Goal: Contribute content: Add original content to the website for others to see

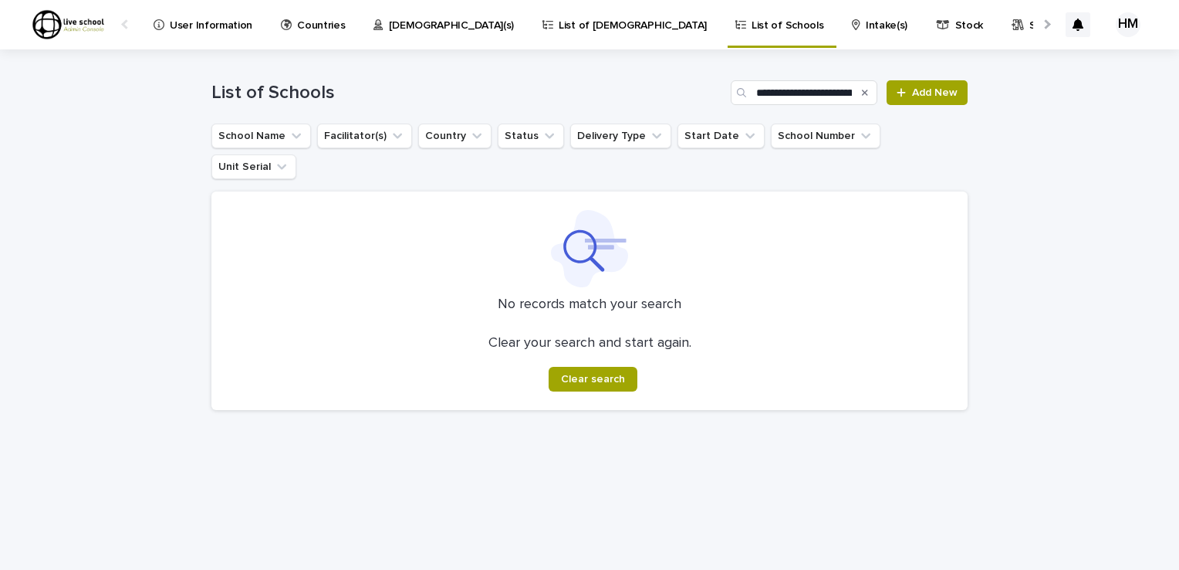
click at [392, 23] on p "[DEMOGRAPHIC_DATA](s)" at bounding box center [452, 16] width 126 height 32
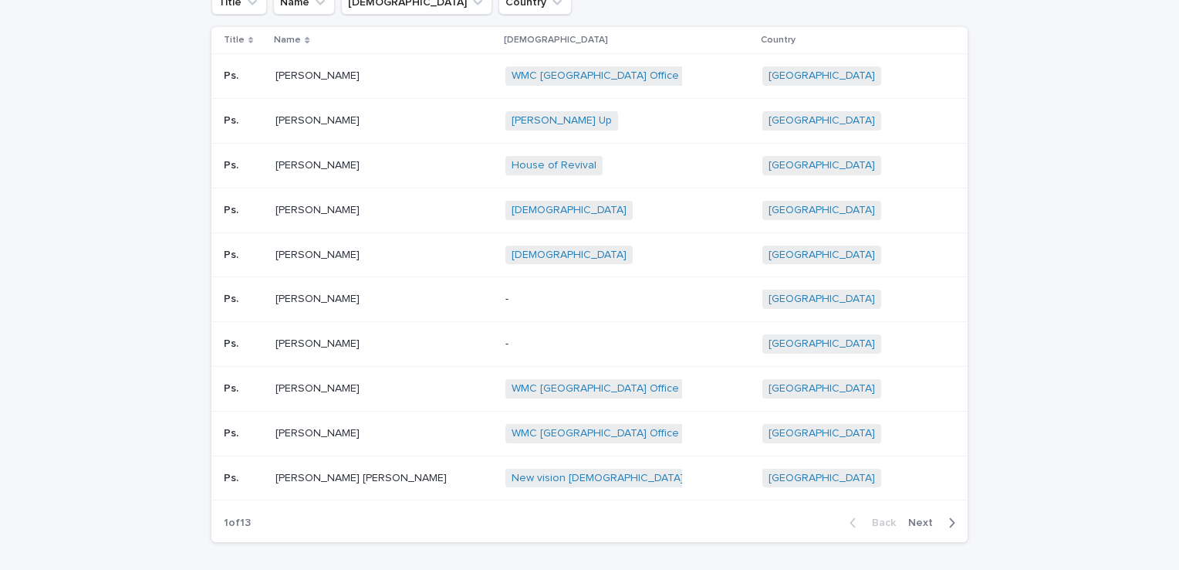
scroll to position [193, 0]
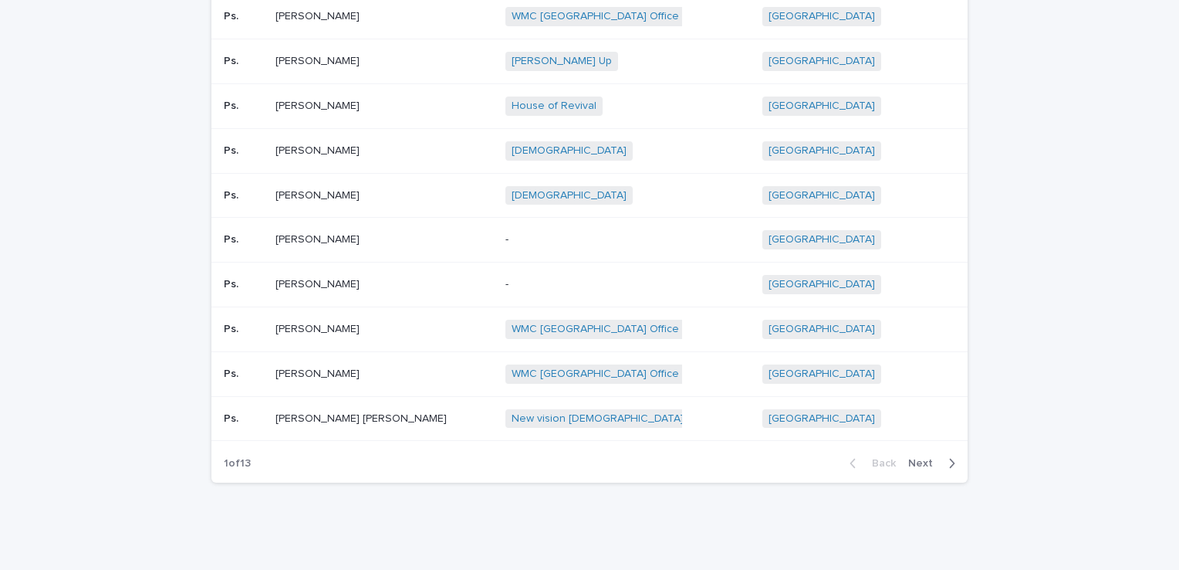
drag, startPoint x: 1164, startPoint y: 301, endPoint x: 1154, endPoint y: 223, distance: 78.6
click at [1154, 223] on div "Loading... Saving… Loading... Saving… Pastors Add New Title Name [DEMOGRAPHIC_D…" at bounding box center [589, 213] width 1179 height 715
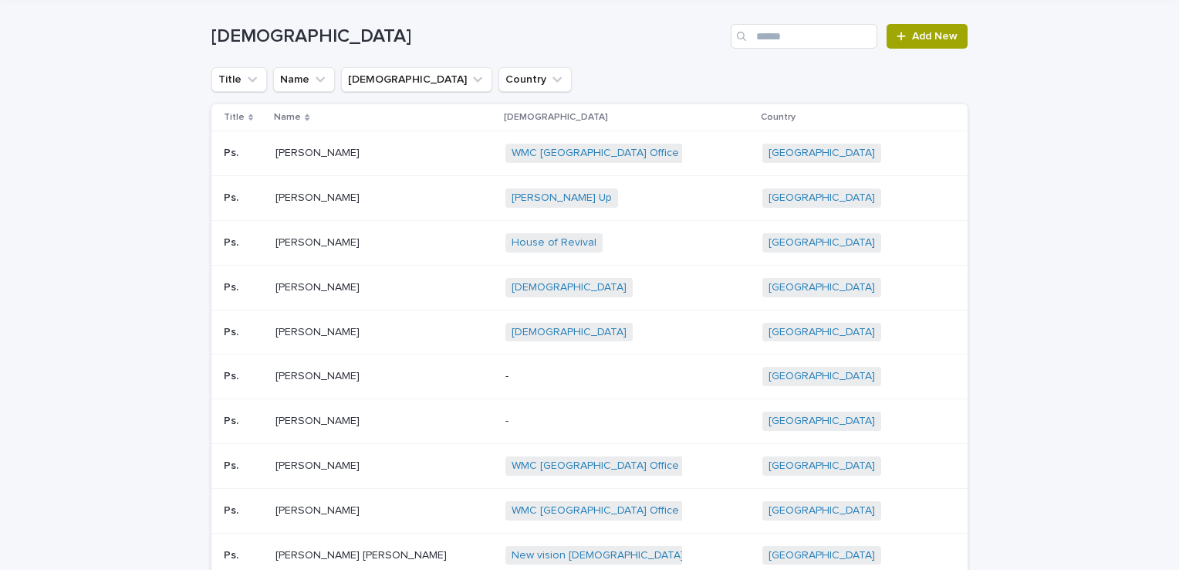
scroll to position [46, 0]
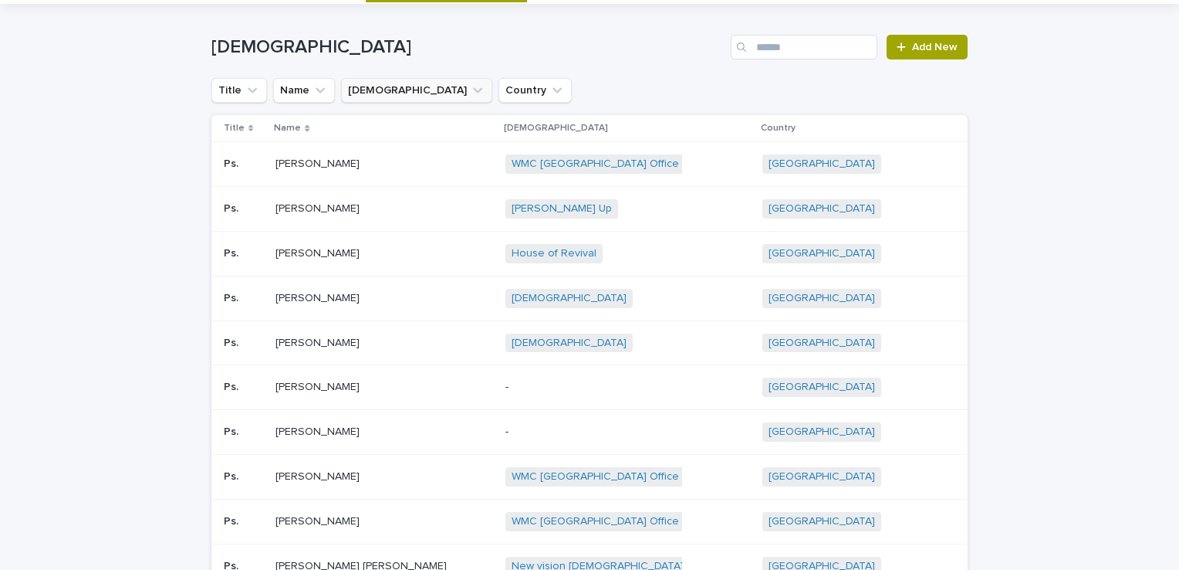
click at [355, 89] on button "[DEMOGRAPHIC_DATA]" at bounding box center [416, 90] width 151 height 25
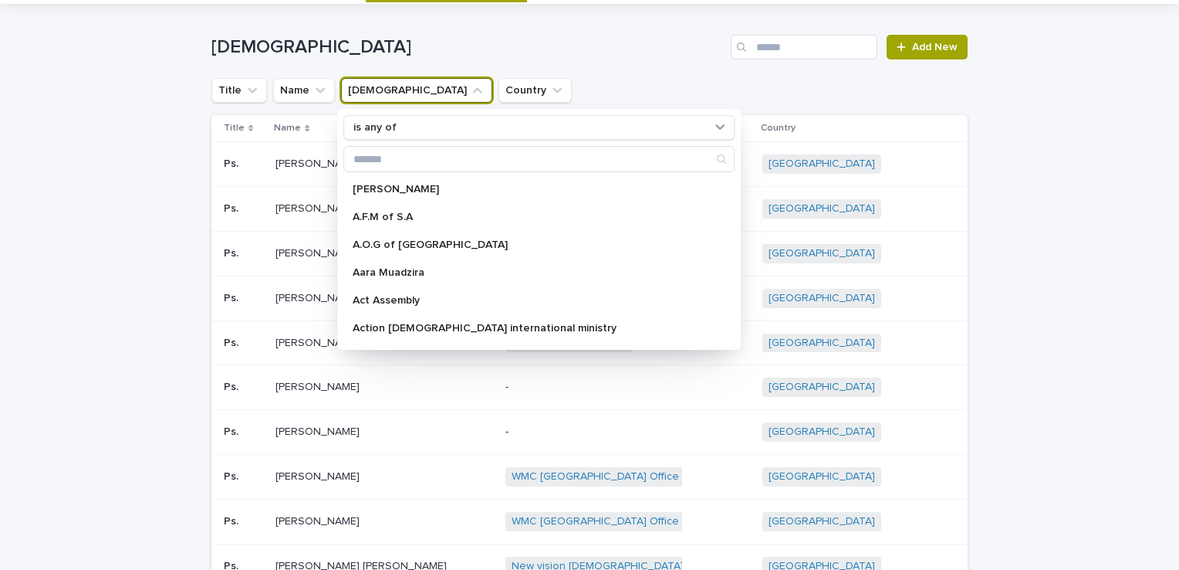
click at [522, 37] on h1 "[DEMOGRAPHIC_DATA]" at bounding box center [467, 47] width 513 height 22
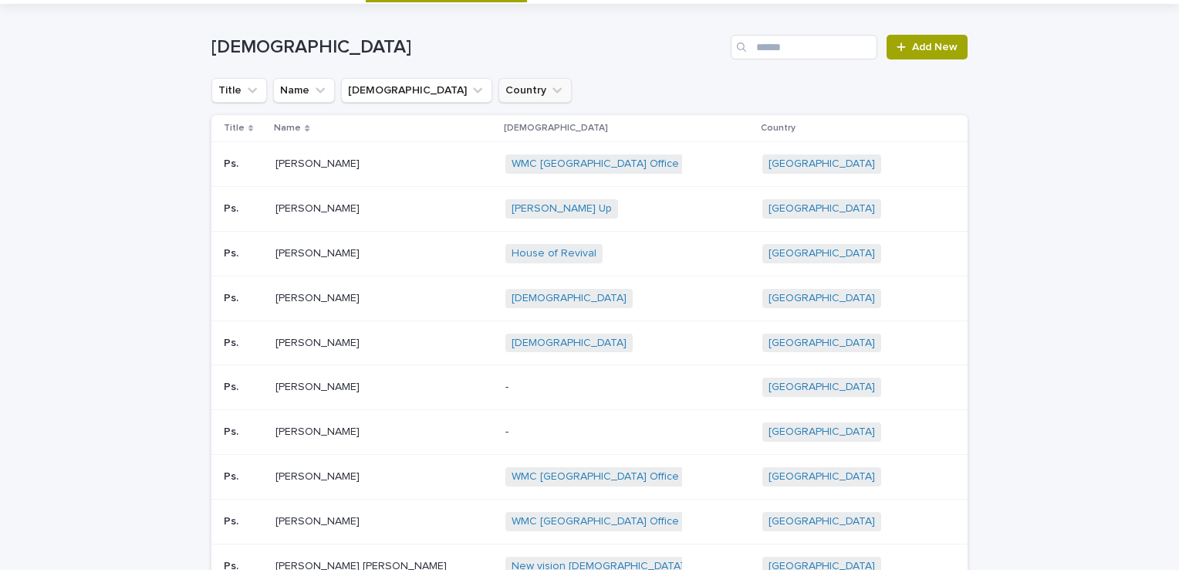
click at [499, 88] on button "Country" at bounding box center [535, 90] width 73 height 25
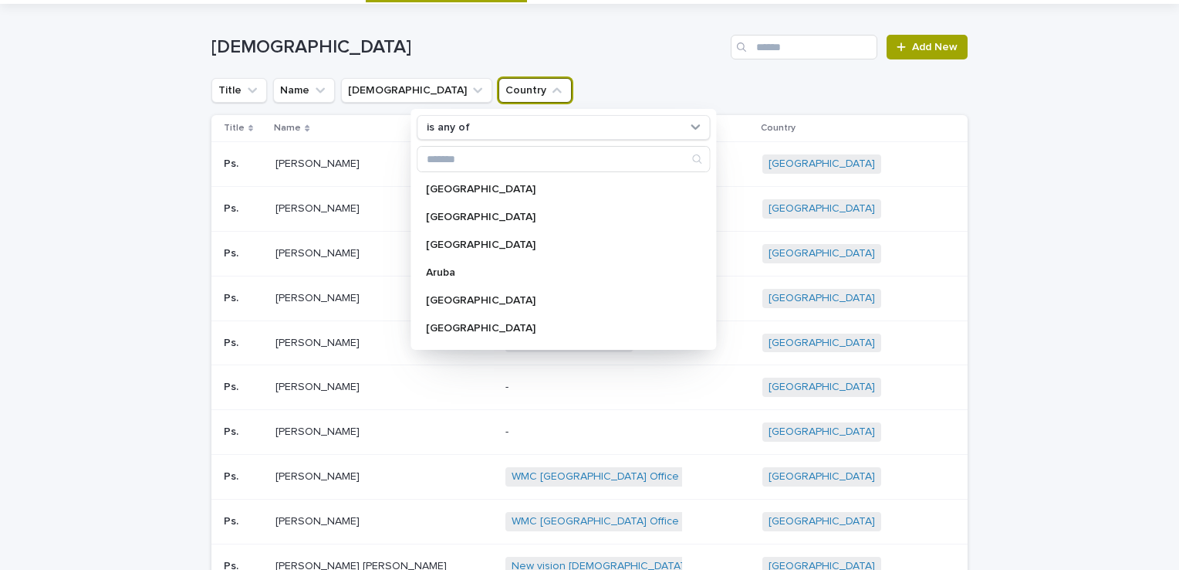
click at [536, 51] on h1 "[DEMOGRAPHIC_DATA]" at bounding box center [467, 47] width 513 height 22
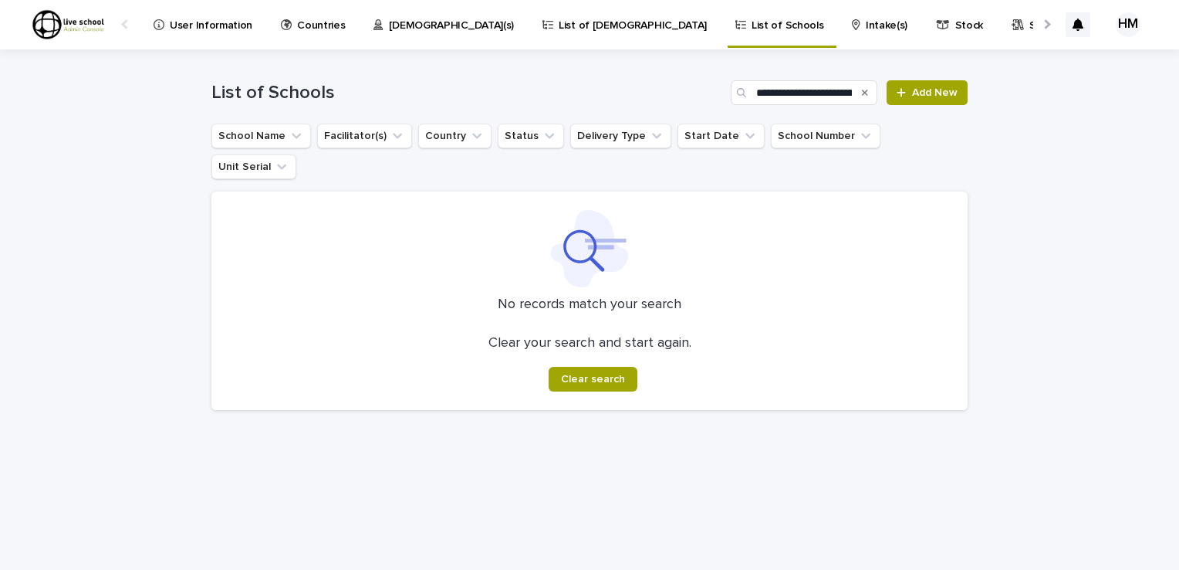
click at [559, 25] on p "List of [DEMOGRAPHIC_DATA]" at bounding box center [633, 16] width 148 height 32
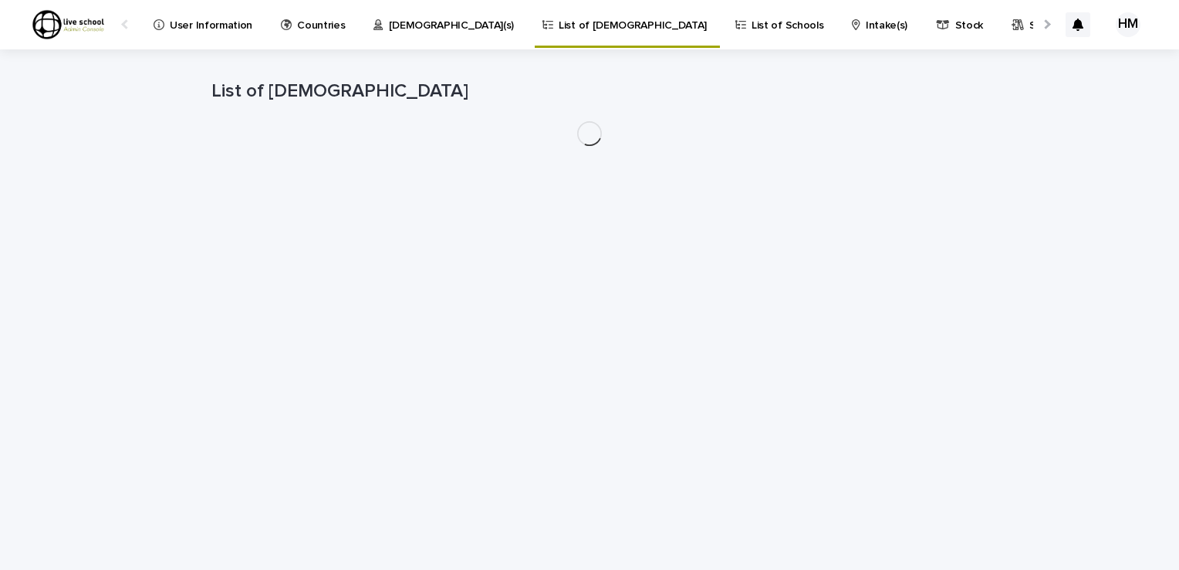
click at [559, 25] on p "List of [DEMOGRAPHIC_DATA]" at bounding box center [633, 16] width 148 height 32
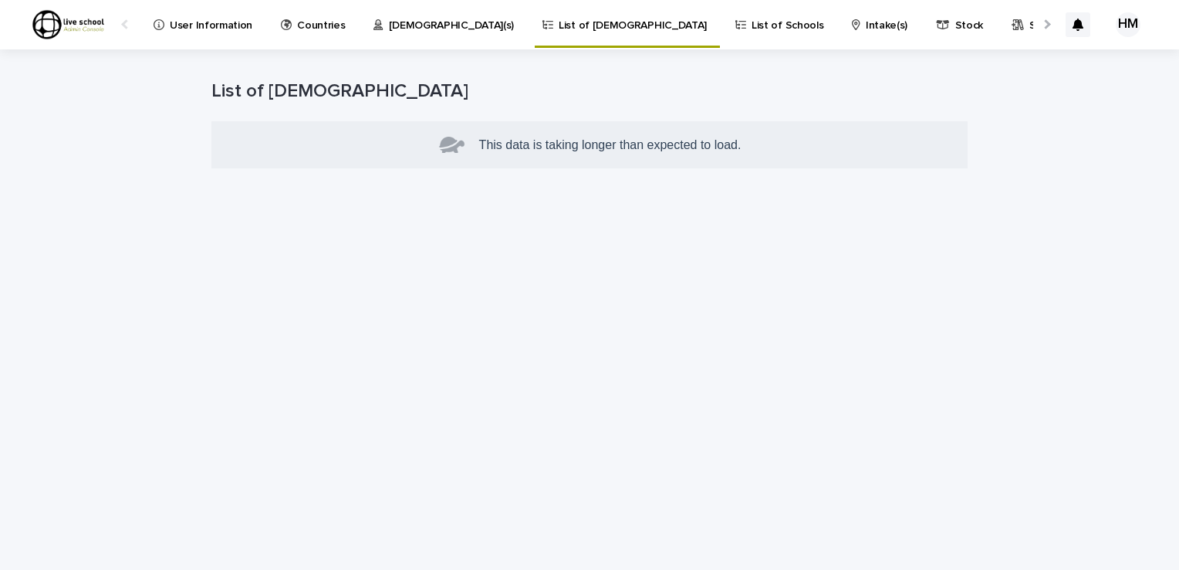
click at [559, 25] on p "List of [DEMOGRAPHIC_DATA]" at bounding box center [633, 16] width 148 height 32
click at [507, 131] on div "User Information Countries Pastor(s) List of [DEMOGRAPHIC_DATA] List of Schools…" at bounding box center [589, 285] width 1179 height 570
click at [752, 24] on p "List of Schools" at bounding box center [788, 16] width 72 height 32
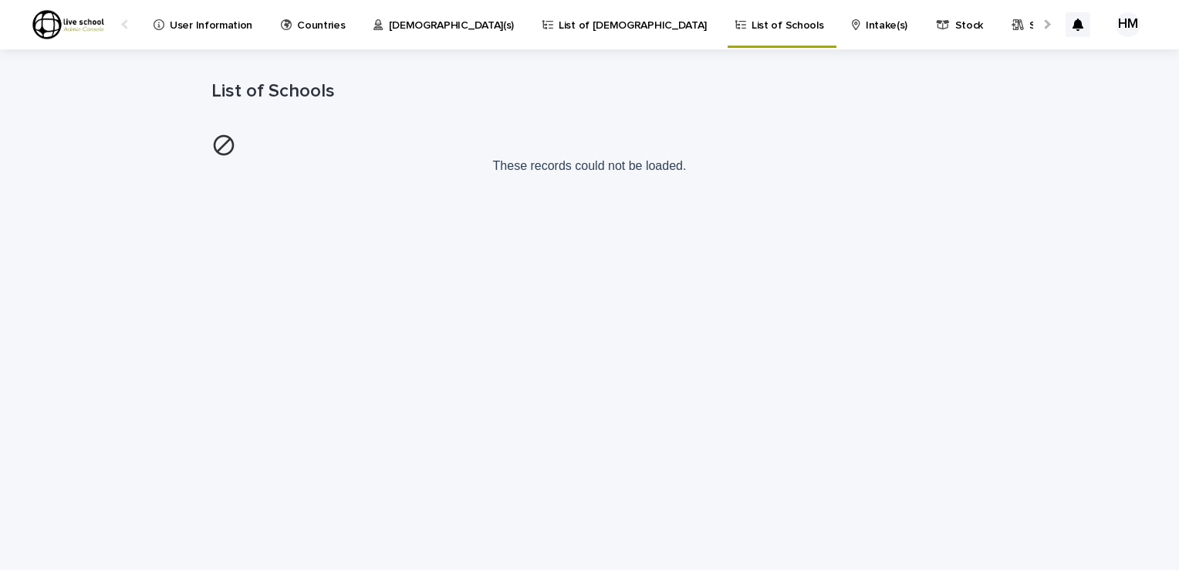
click at [866, 30] on p "Intake(s)" at bounding box center [887, 16] width 42 height 32
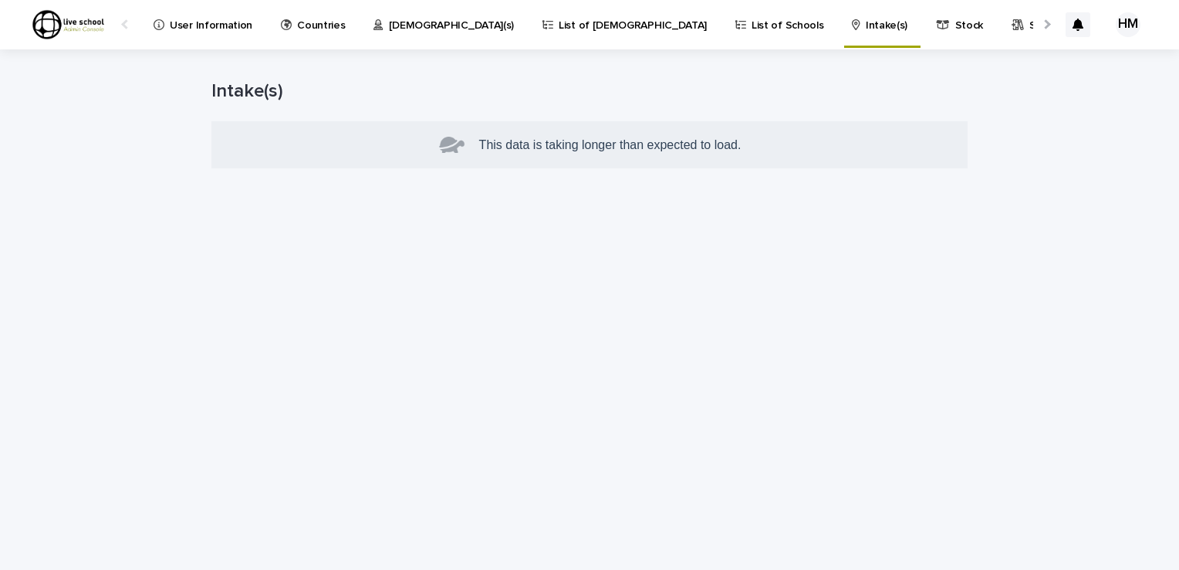
click at [955, 27] on p "Stock" at bounding box center [969, 16] width 28 height 32
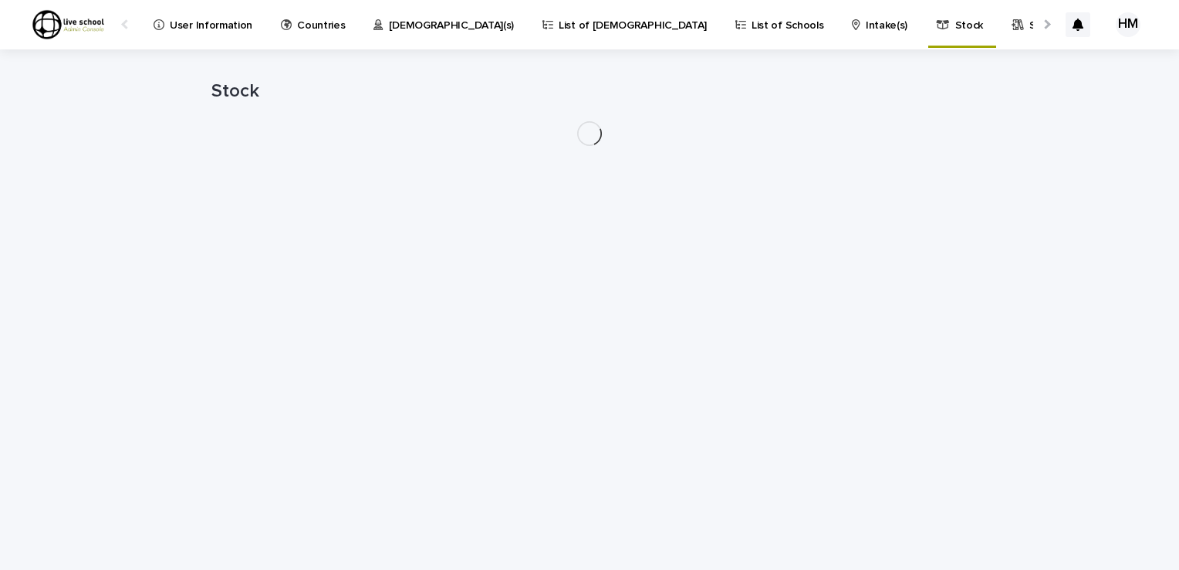
click at [955, 27] on p "Stock" at bounding box center [969, 16] width 28 height 32
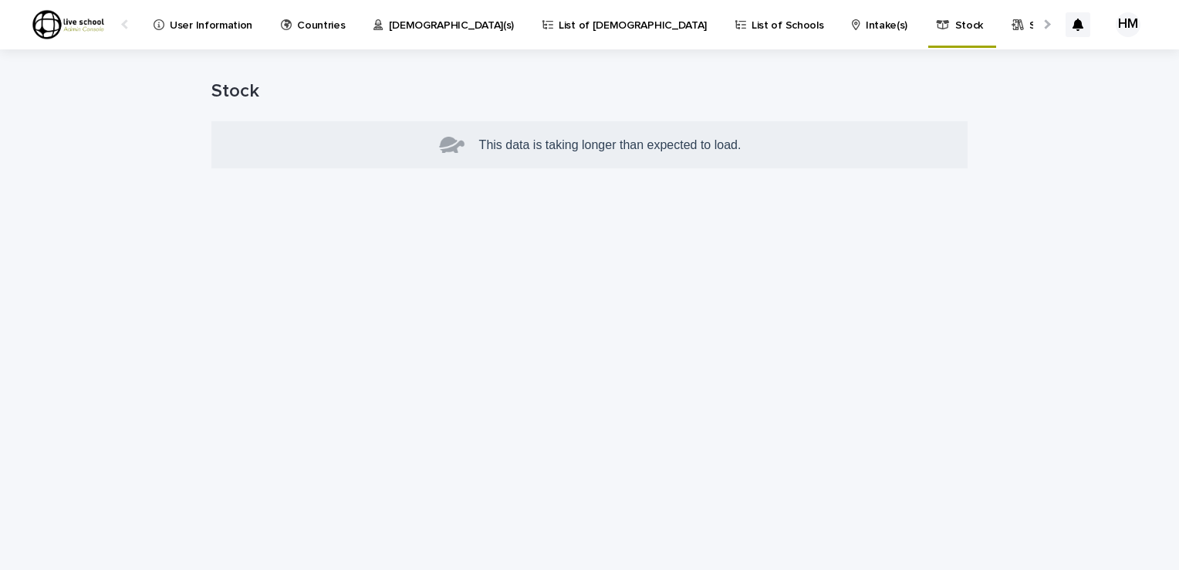
click at [955, 27] on p "Stock" at bounding box center [969, 16] width 28 height 32
click at [395, 28] on p "[DEMOGRAPHIC_DATA](s)" at bounding box center [452, 16] width 126 height 32
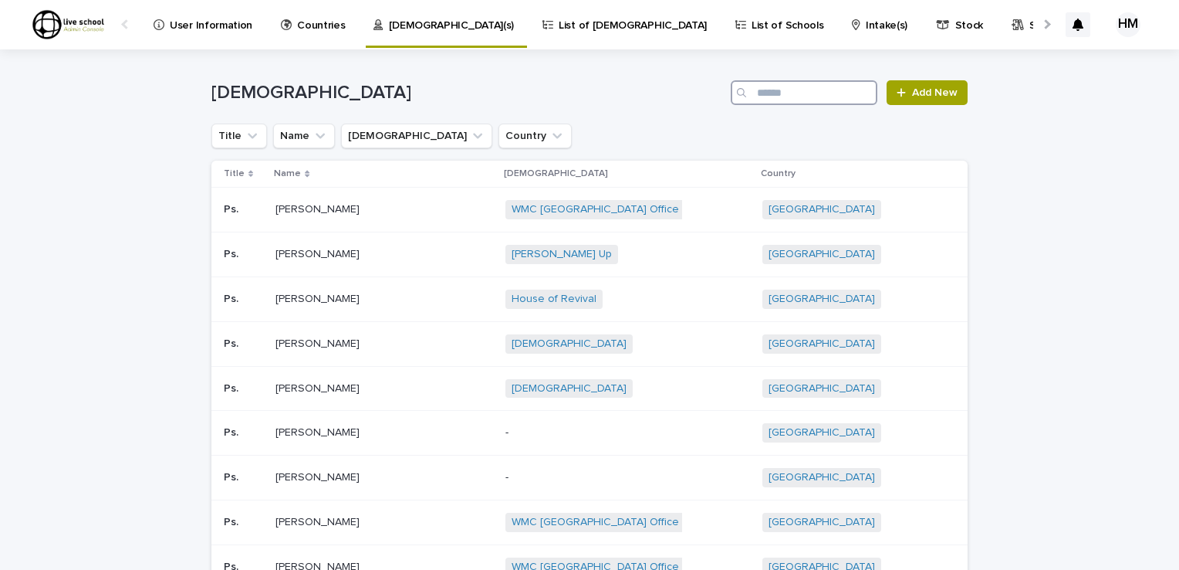
click at [761, 94] on input "Search" at bounding box center [804, 92] width 147 height 25
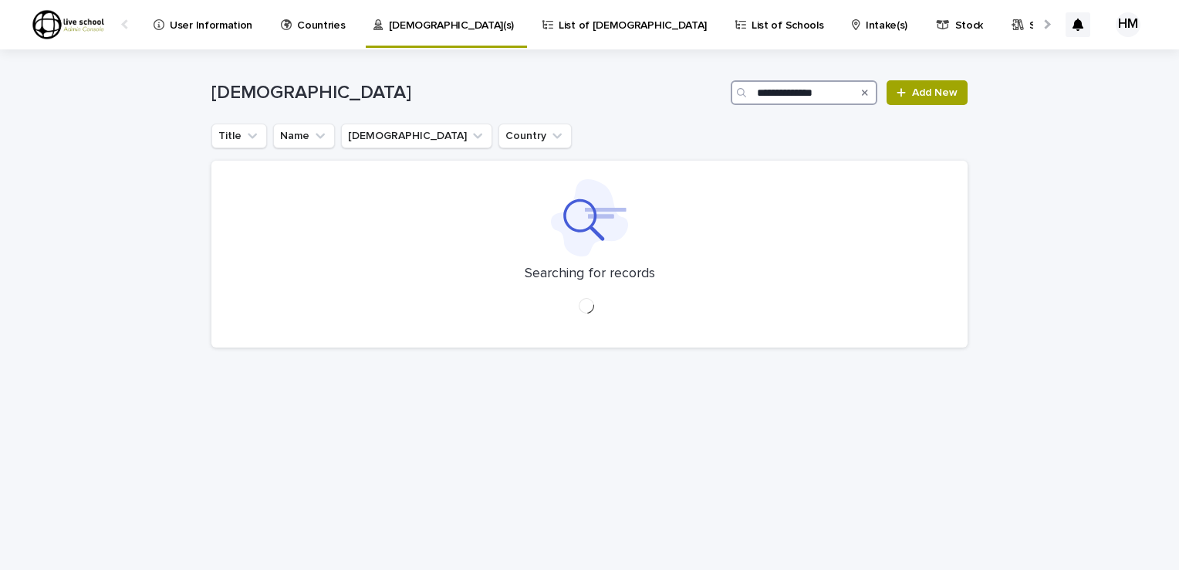
type input "**********"
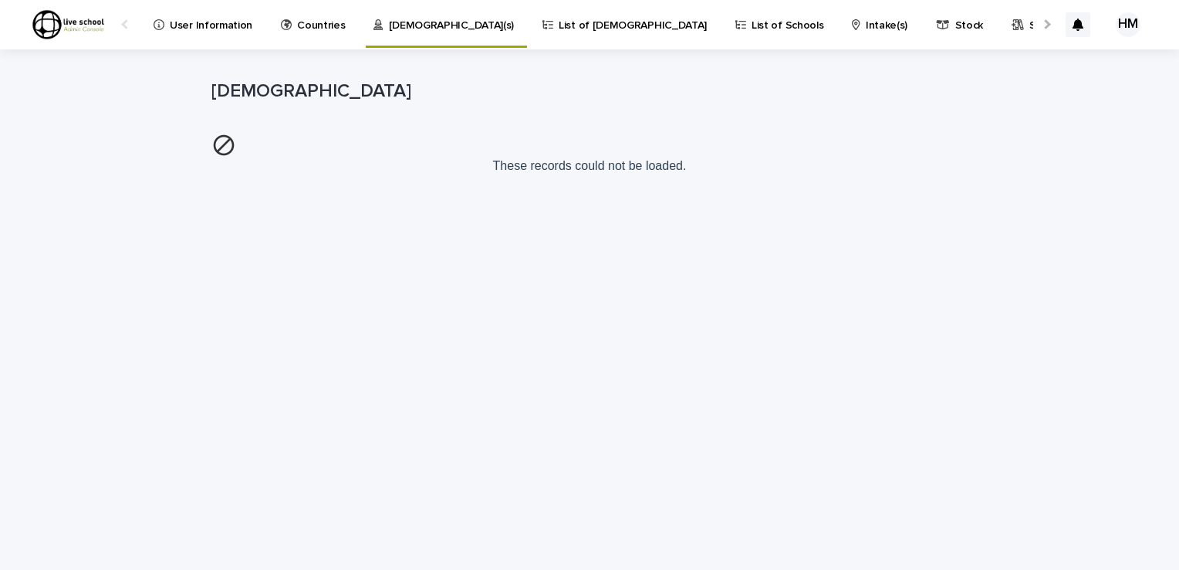
click at [823, 326] on div "Loading... Saving… Loading... Saving… Pastors These records could not be loaded." at bounding box center [590, 290] width 772 height 482
click at [714, 294] on div "Loading... Saving… Loading... Saving… Pastors These records could not be loaded." at bounding box center [590, 290] width 772 height 482
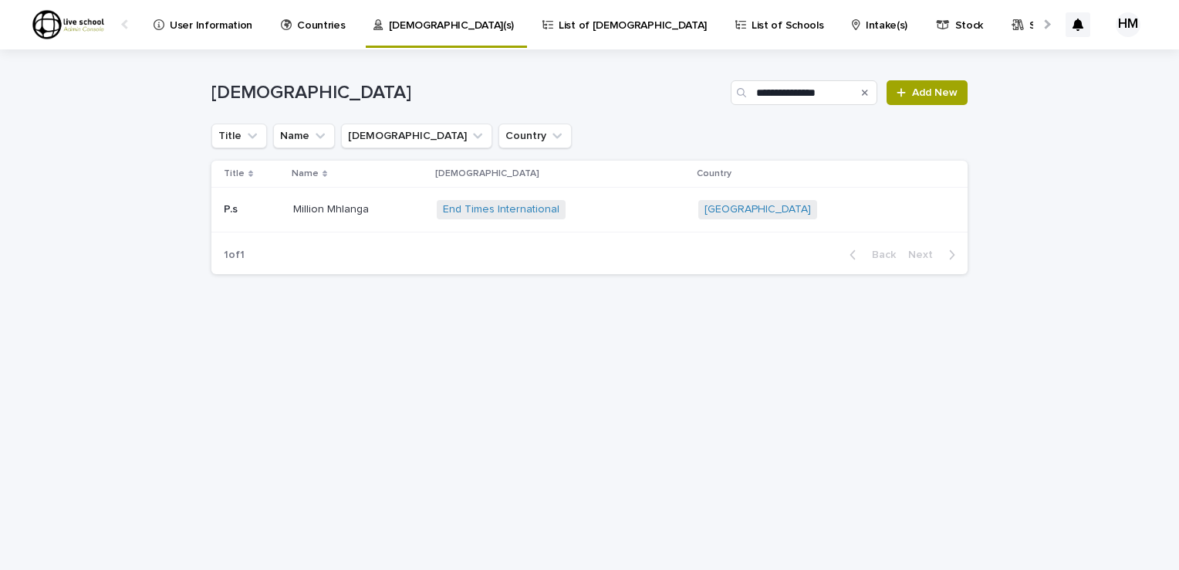
drag, startPoint x: 520, startPoint y: 208, endPoint x: 450, endPoint y: 280, distance: 100.4
click at [450, 280] on div "**********" at bounding box center [589, 167] width 756 height 237
click at [506, 211] on link "End Times International" at bounding box center [501, 209] width 117 height 13
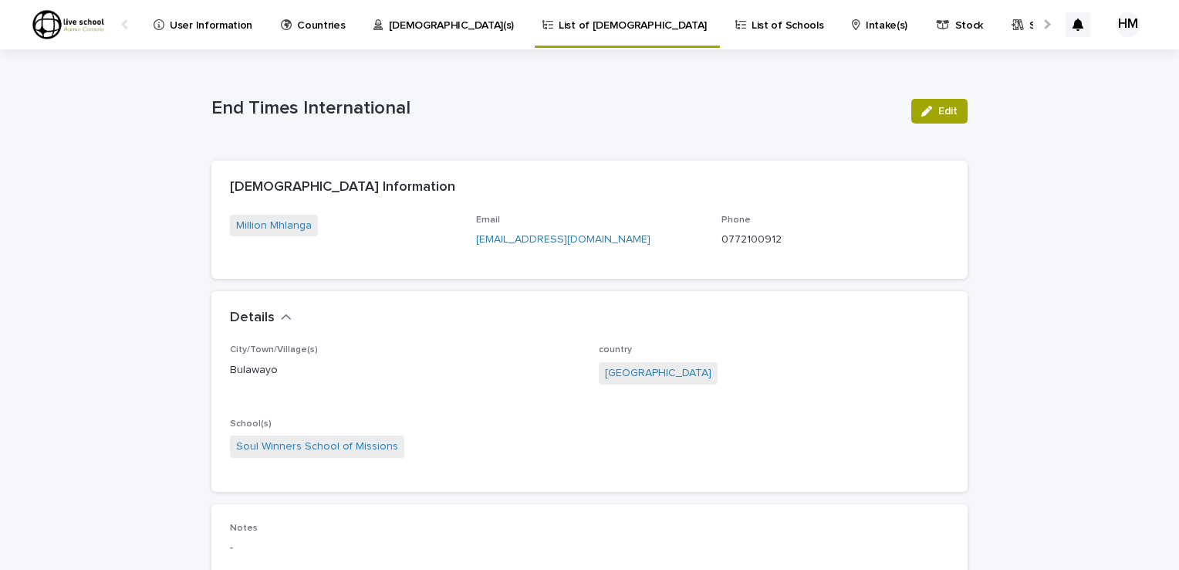
drag, startPoint x: 506, startPoint y: 211, endPoint x: 610, endPoint y: 212, distance: 104.2
click at [610, 212] on div "[DEMOGRAPHIC_DATA] Information" at bounding box center [589, 188] width 756 height 54
click at [940, 106] on span "Edit" at bounding box center [948, 111] width 19 height 11
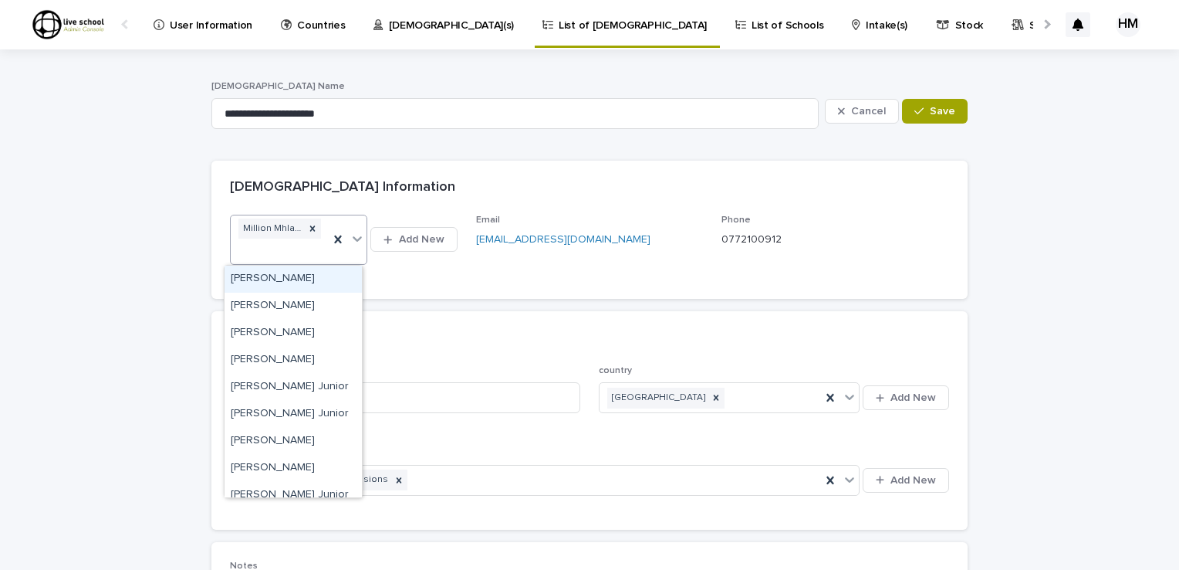
click at [351, 242] on icon at bounding box center [357, 238] width 15 height 15
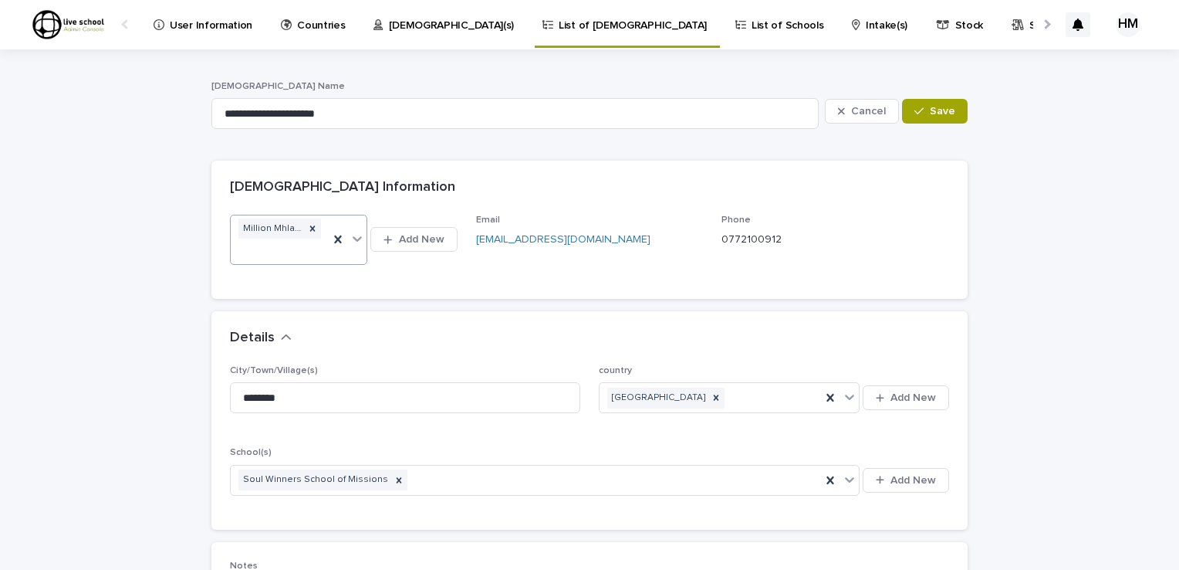
click at [351, 242] on icon at bounding box center [357, 238] width 15 height 15
type input "*"
click at [259, 227] on div "Million Mhlanga" at bounding box center [271, 228] width 66 height 21
click at [252, 227] on div "Million Mhlanga" at bounding box center [271, 228] width 66 height 21
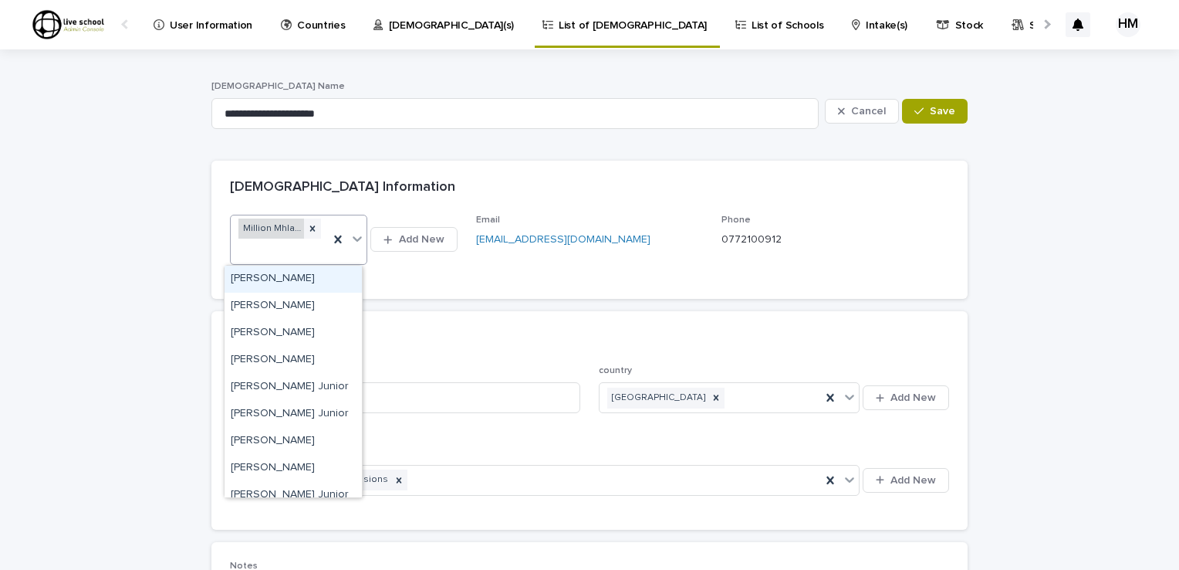
click at [252, 227] on div "Million Mhlanga" at bounding box center [271, 228] width 66 height 21
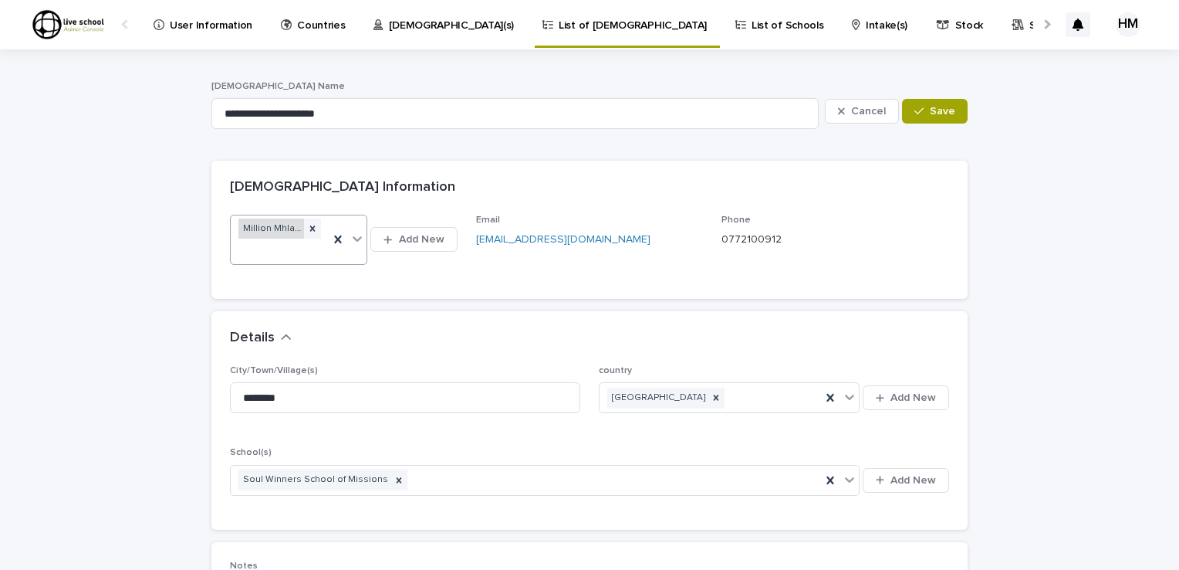
click at [252, 227] on div "Million Mhlanga" at bounding box center [271, 228] width 66 height 21
click at [279, 116] on input "**********" at bounding box center [514, 113] width 607 height 31
type input "*"
type input "**********"
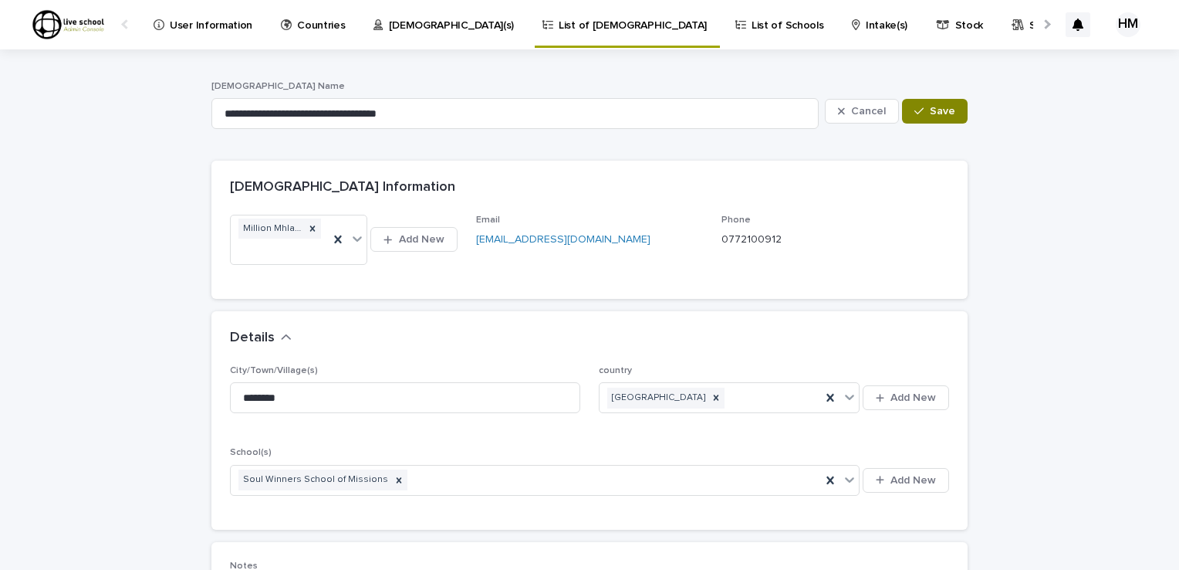
click at [942, 110] on span "Save" at bounding box center [942, 111] width 25 height 11
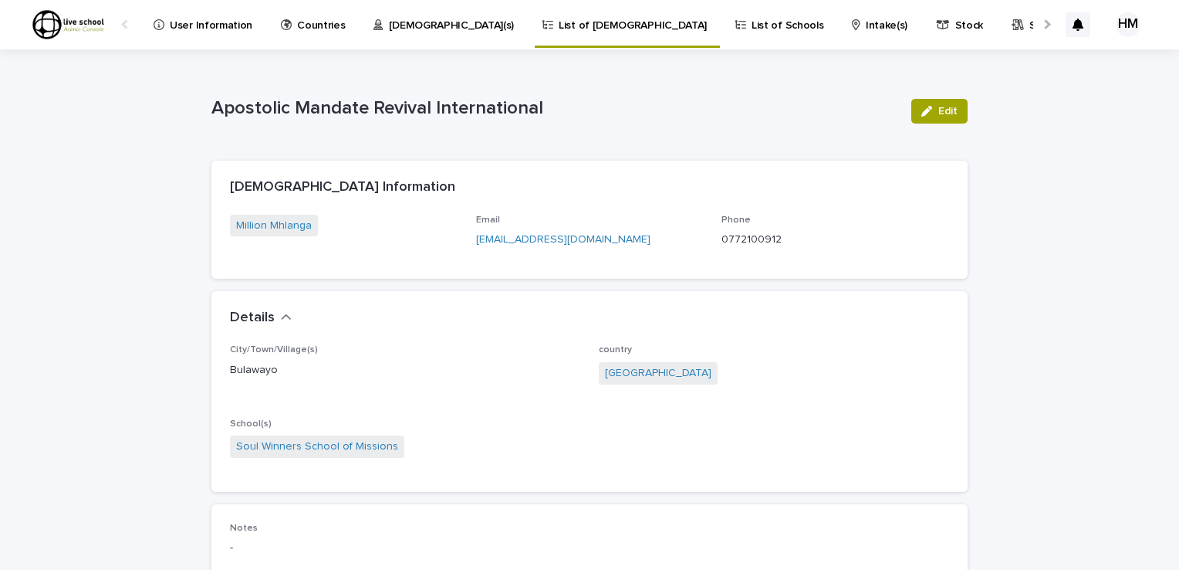
click at [752, 26] on p "List of Schools" at bounding box center [788, 16] width 72 height 32
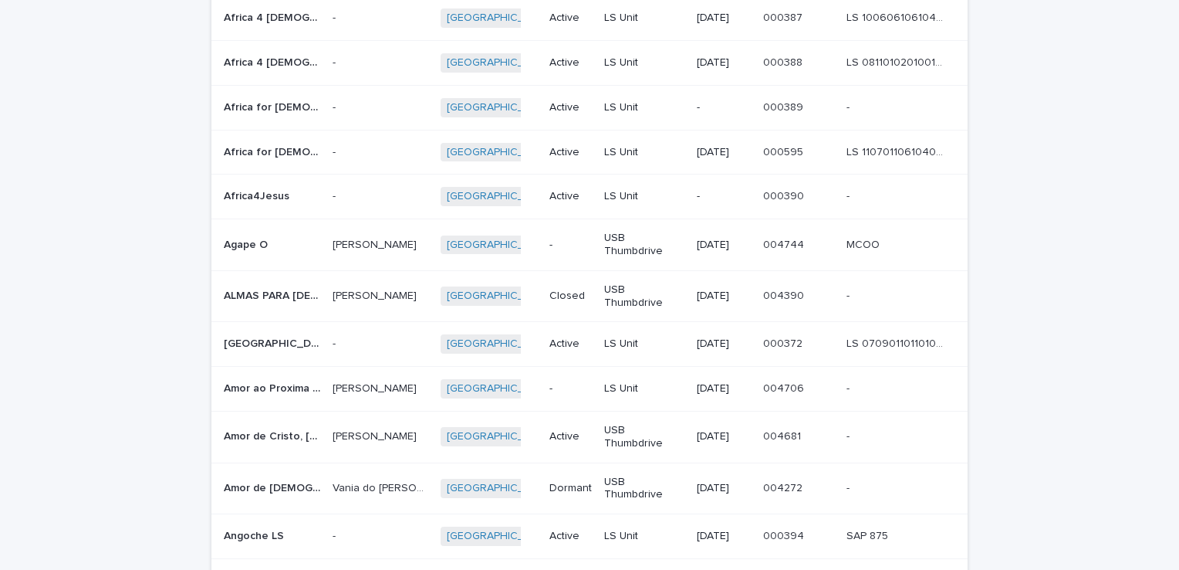
scroll to position [1082, 0]
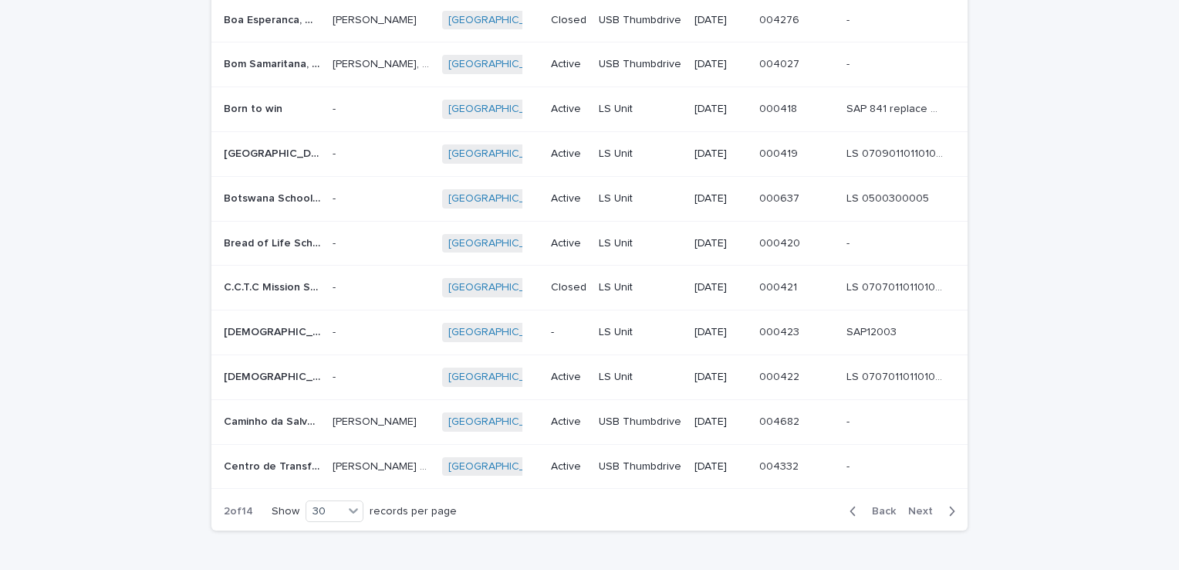
scroll to position [1082, 0]
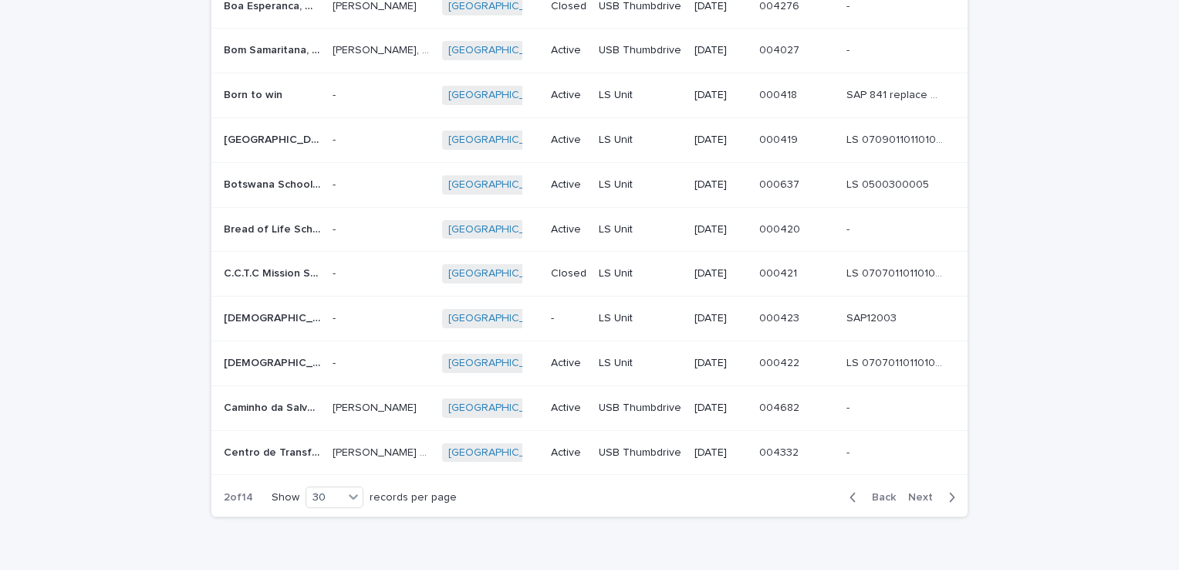
click at [949, 490] on icon "button" at bounding box center [952, 497] width 7 height 14
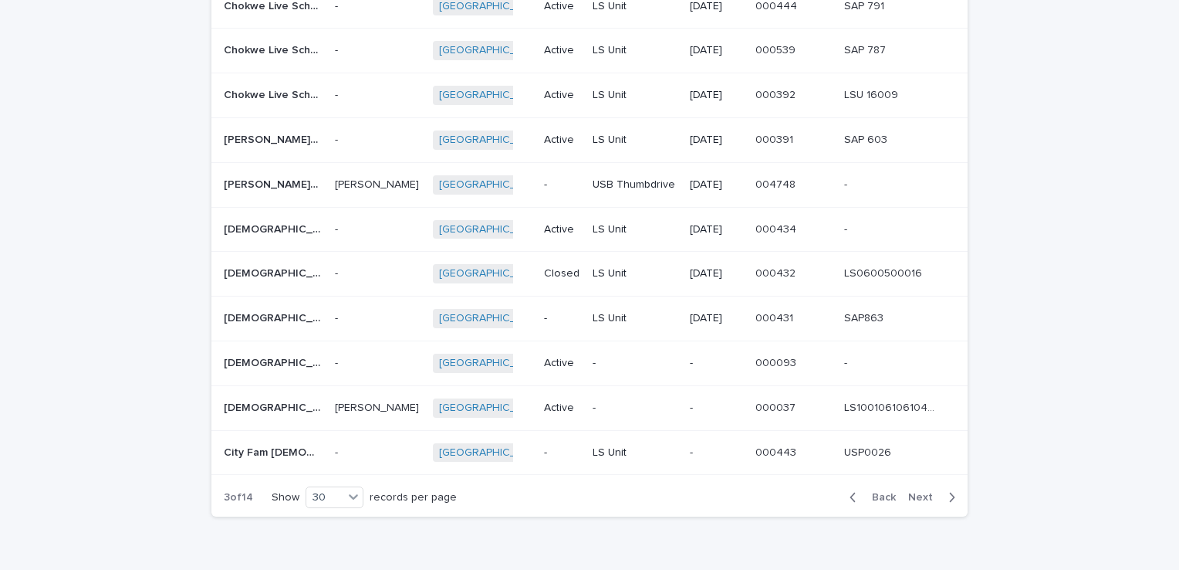
click at [949, 490] on icon "button" at bounding box center [952, 497] width 7 height 14
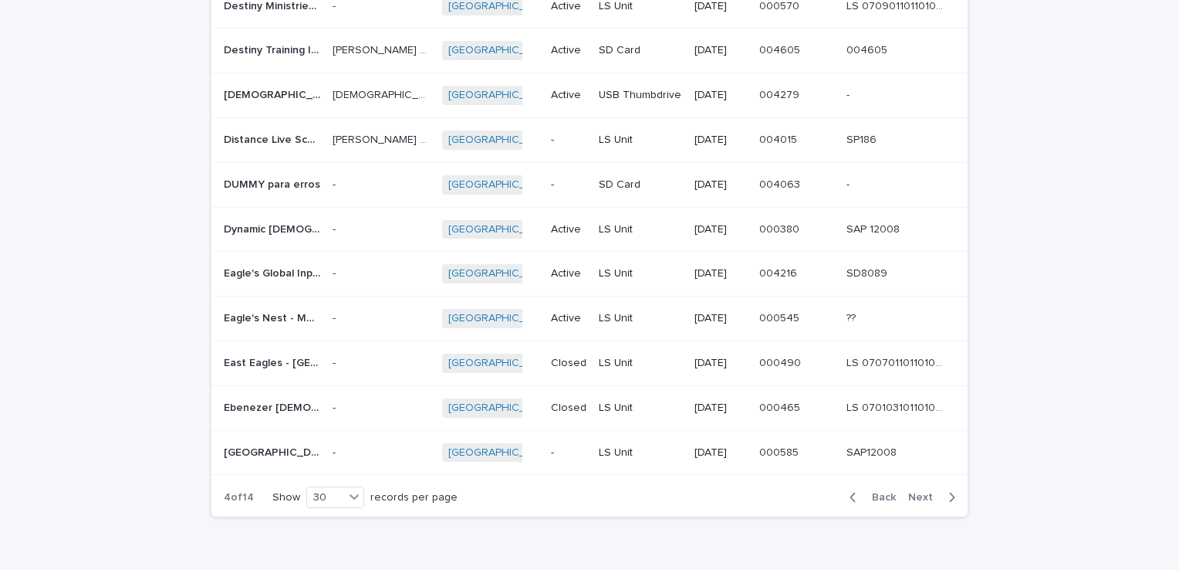
click at [949, 490] on icon "button" at bounding box center [952, 497] width 7 height 14
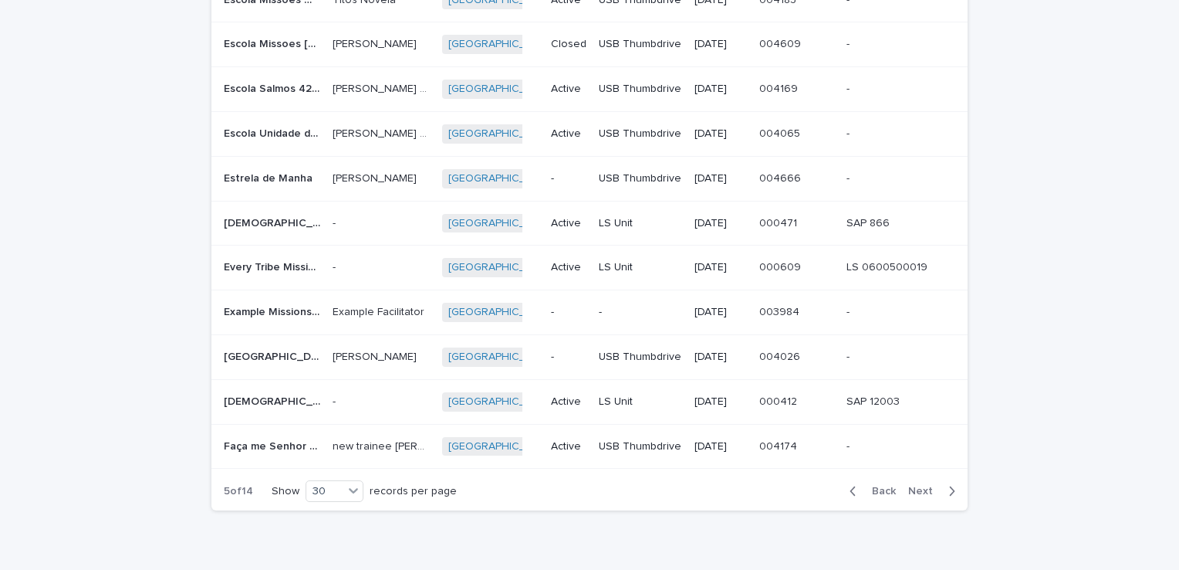
scroll to position [1076, 0]
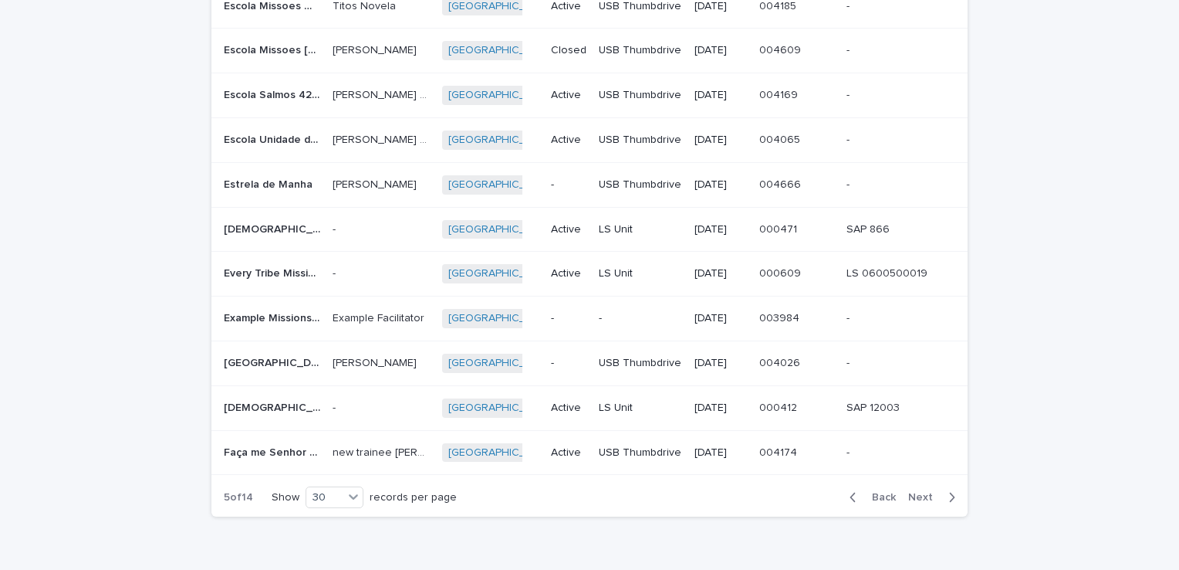
click at [949, 490] on icon "button" at bounding box center [952, 497] width 7 height 14
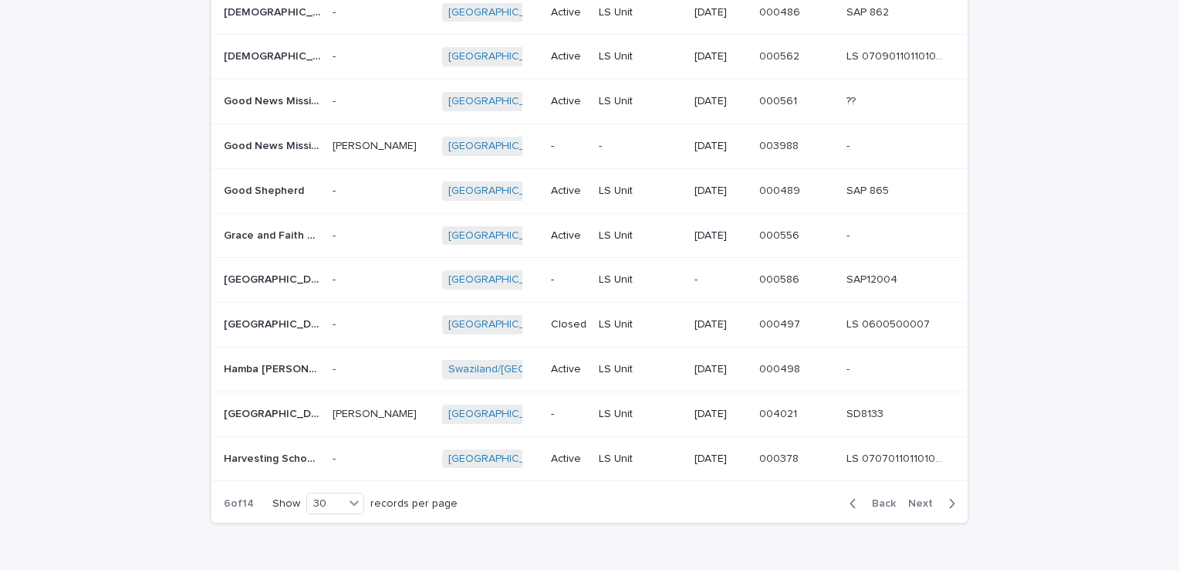
click at [949, 496] on icon "button" at bounding box center [952, 503] width 7 height 14
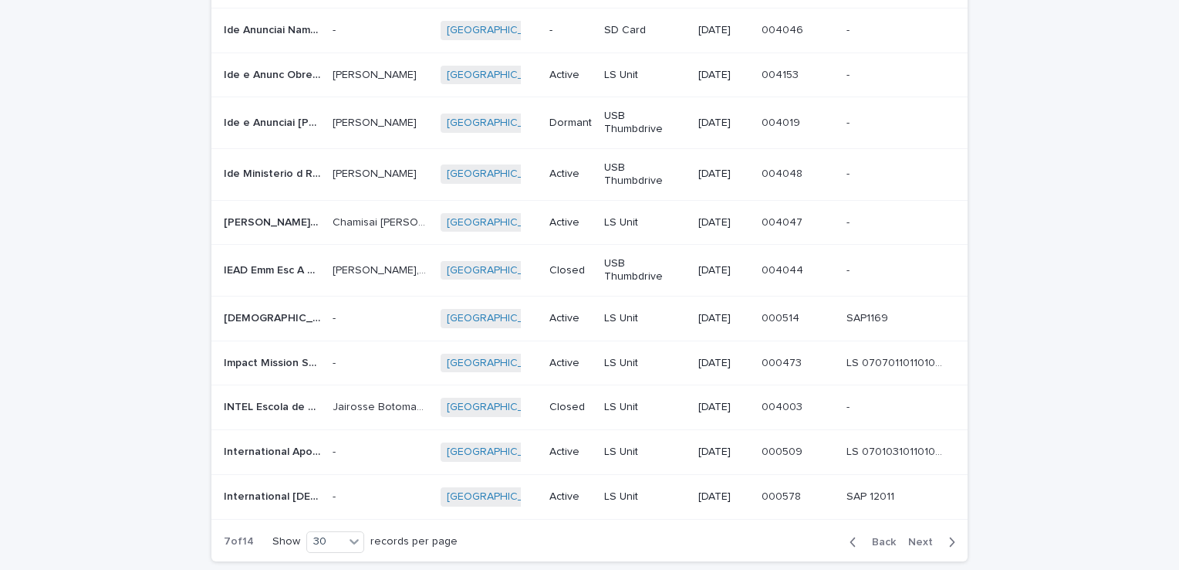
click at [949, 535] on icon "button" at bounding box center [952, 542] width 7 height 14
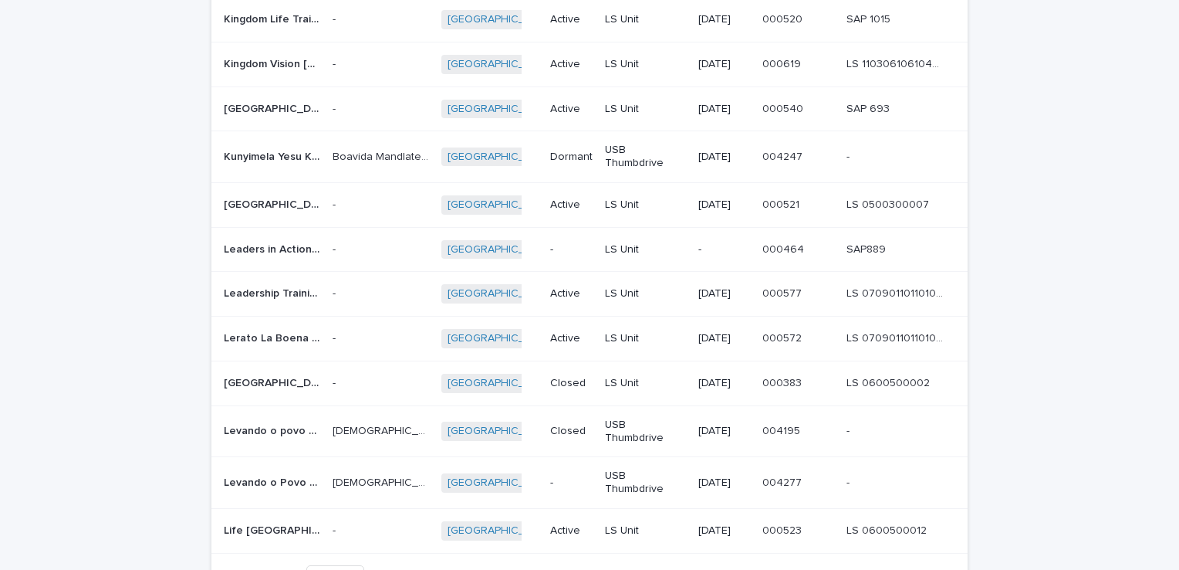
click at [949, 569] on icon "button" at bounding box center [952, 576] width 7 height 14
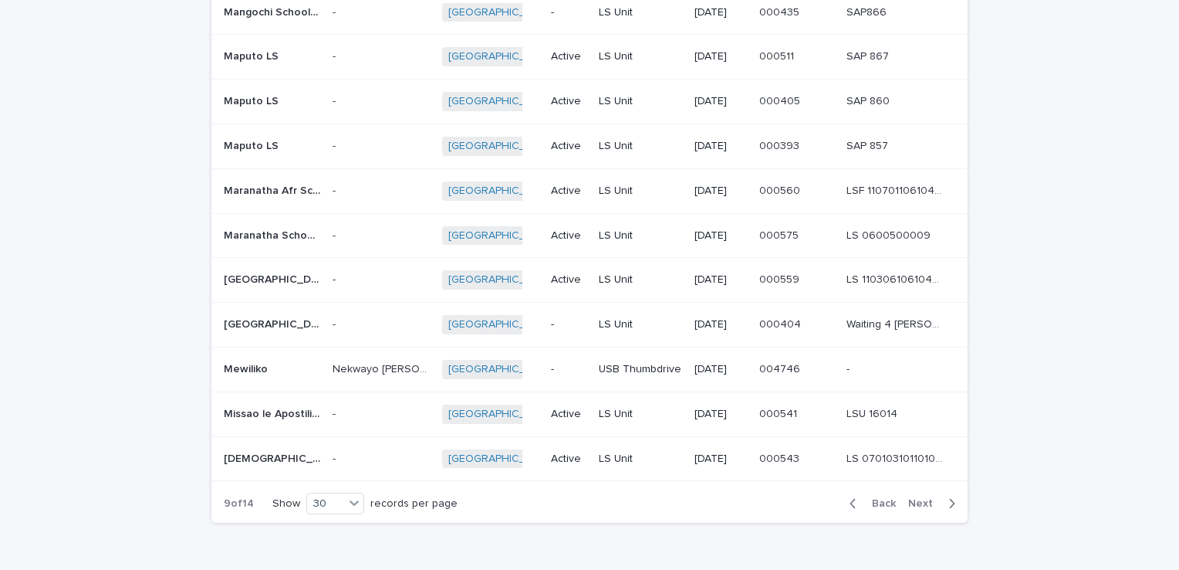
click at [949, 496] on icon "button" at bounding box center [952, 503] width 7 height 14
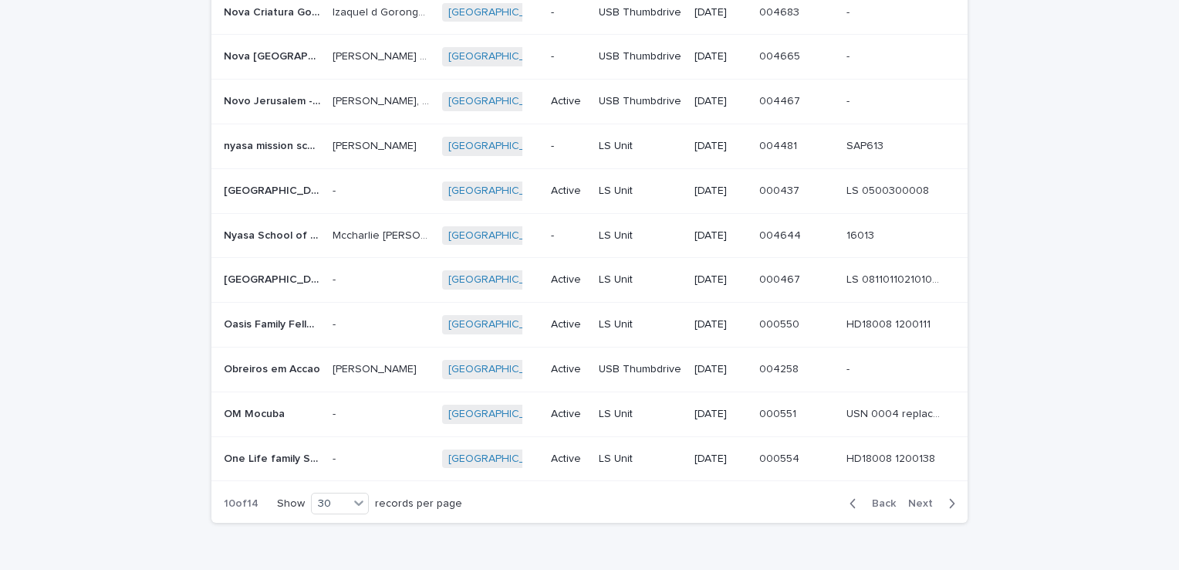
click at [949, 496] on icon "button" at bounding box center [952, 503] width 7 height 14
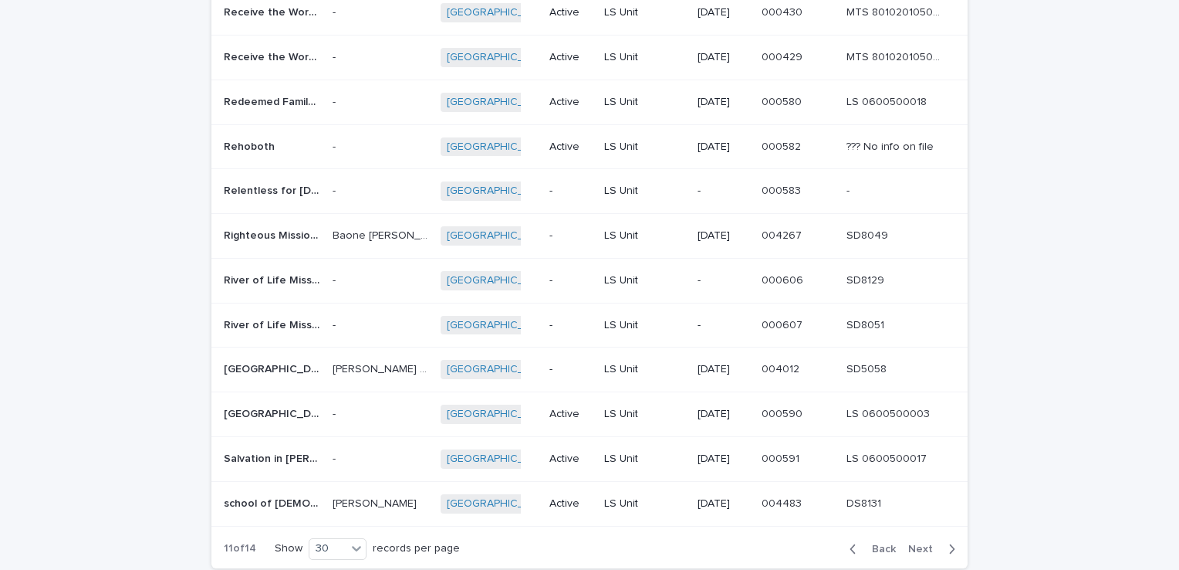
click at [950, 543] on icon "button" at bounding box center [952, 547] width 5 height 9
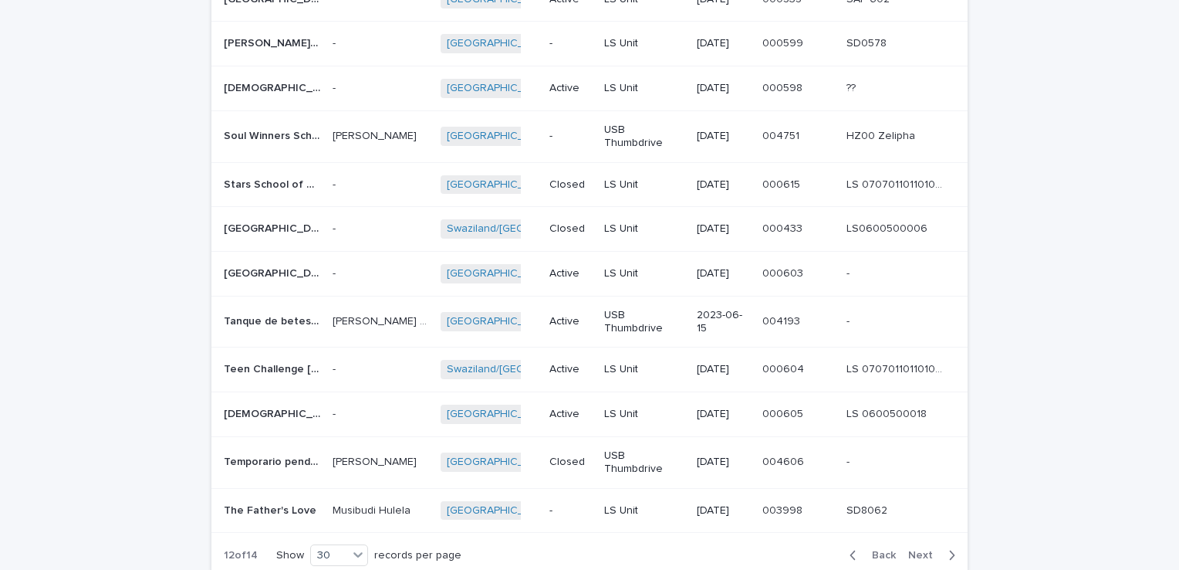
click at [259, 127] on p "Soul Winners School of Missions" at bounding box center [274, 135] width 100 height 16
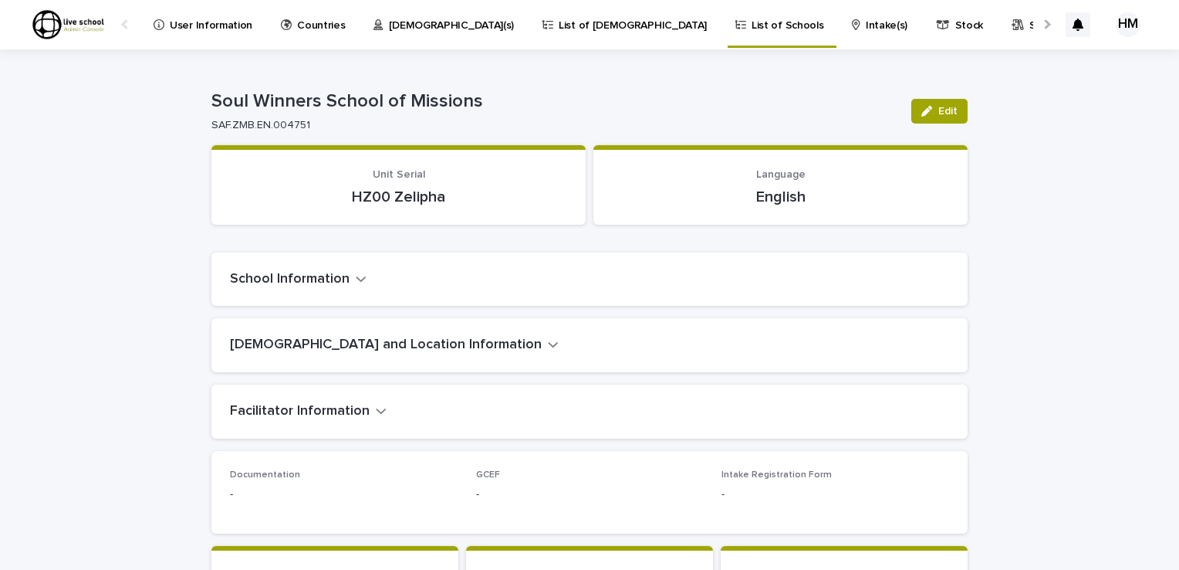
click at [394, 271] on div "School Information" at bounding box center [586, 279] width 713 height 17
click at [357, 279] on icon "button" at bounding box center [361, 278] width 9 height 5
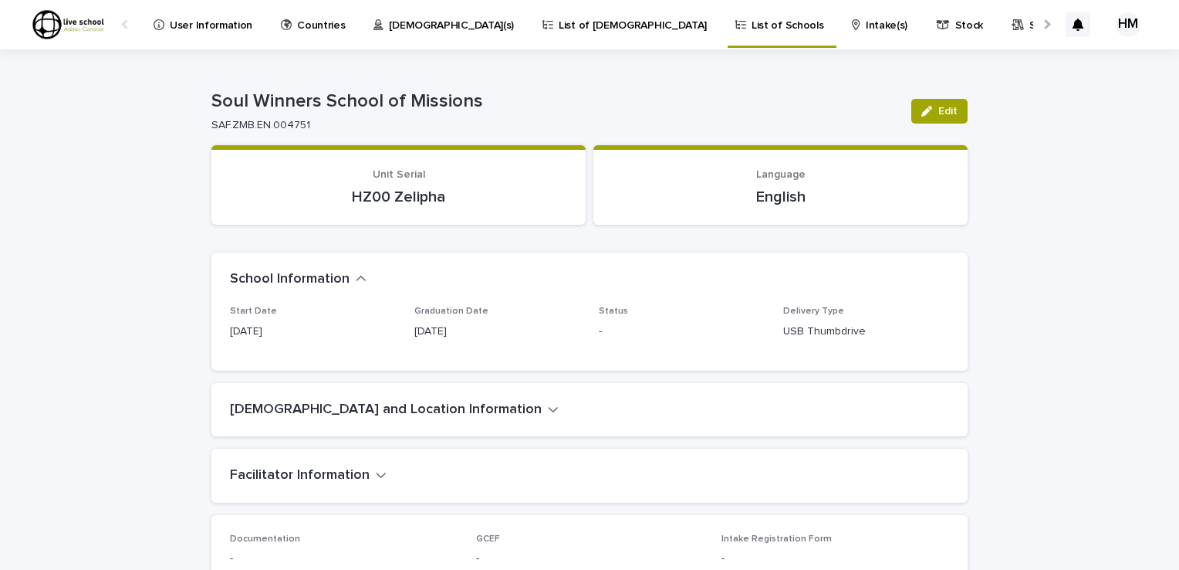
click at [548, 411] on icon "button" at bounding box center [553, 409] width 11 height 14
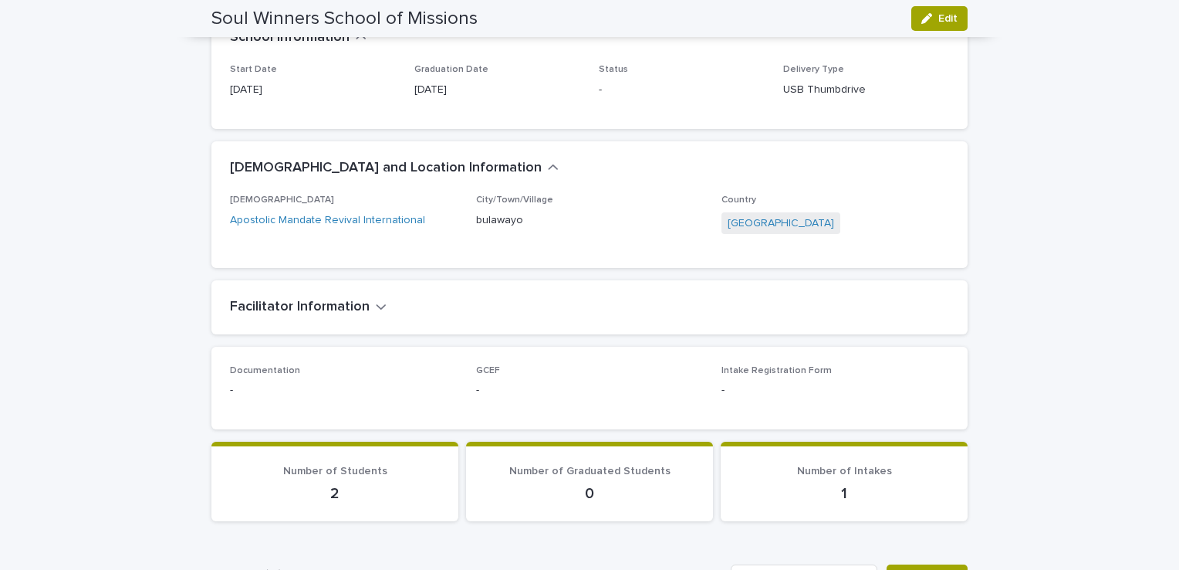
scroll to position [251, 0]
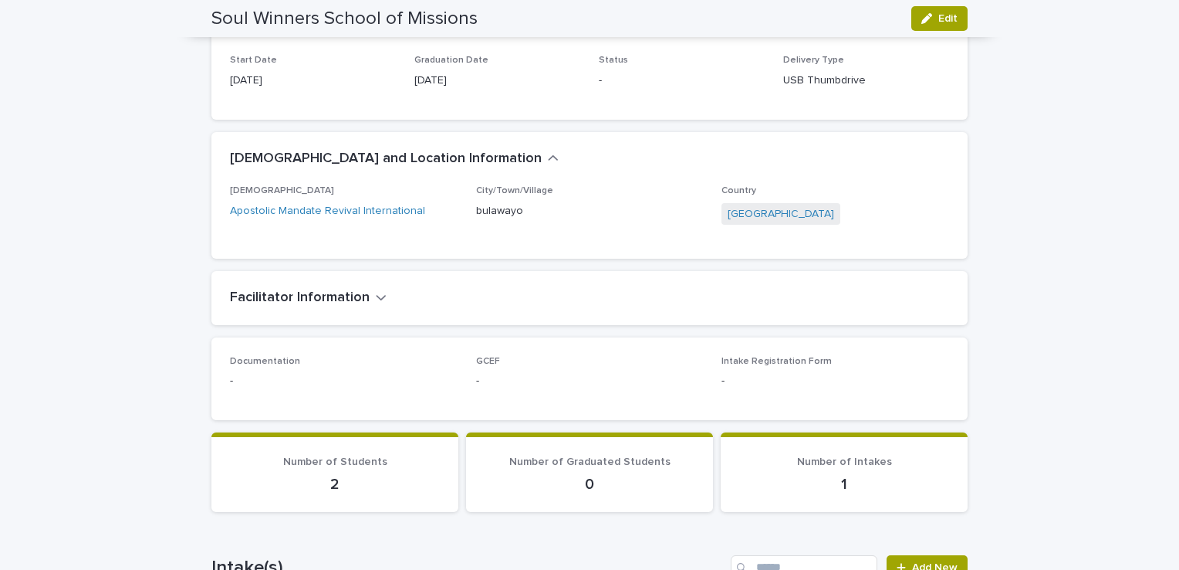
click at [376, 299] on icon "button" at bounding box center [381, 297] width 11 height 14
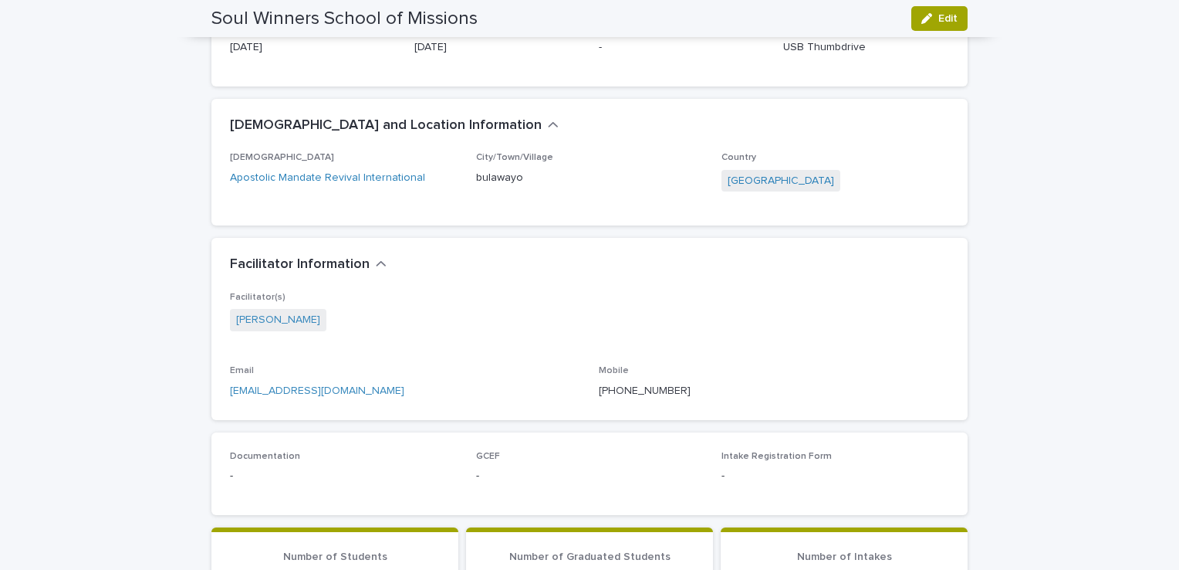
scroll to position [320, 0]
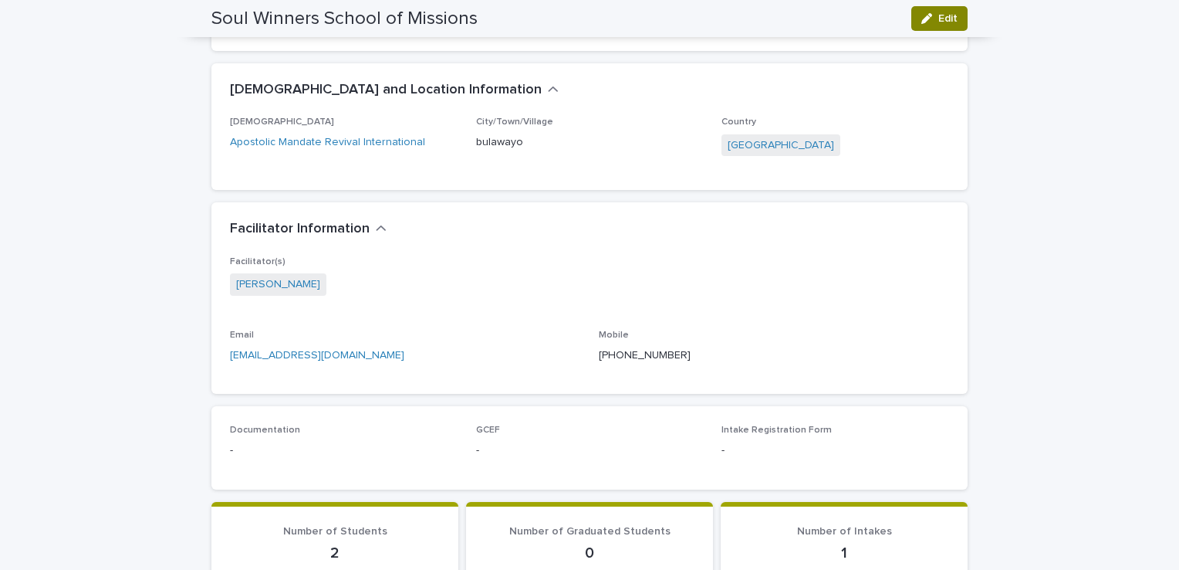
click at [940, 20] on span "Edit" at bounding box center [948, 18] width 19 height 11
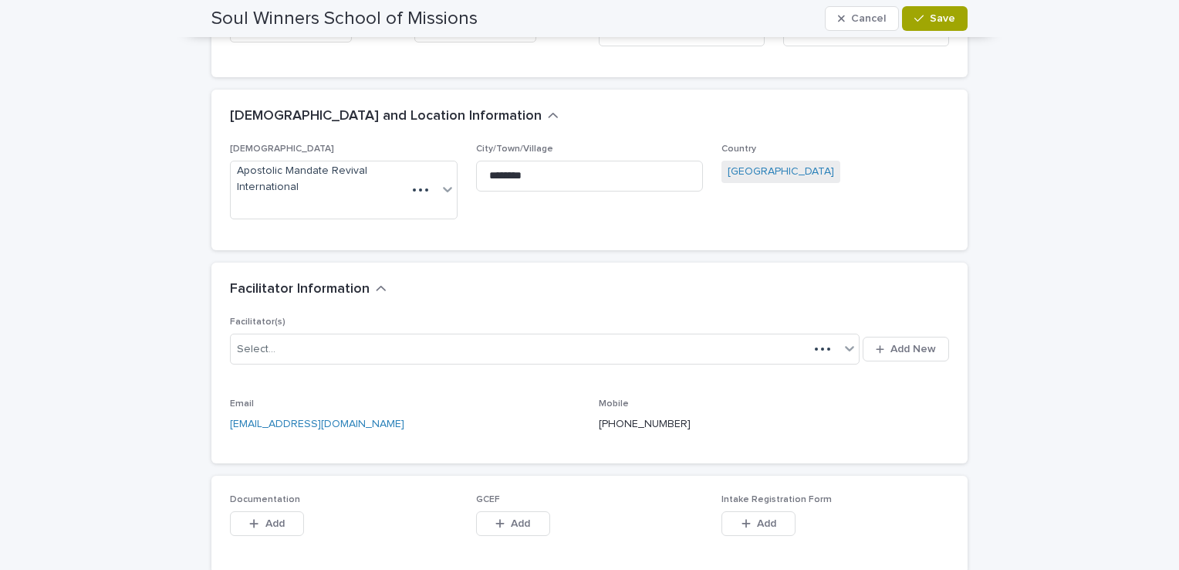
scroll to position [370, 0]
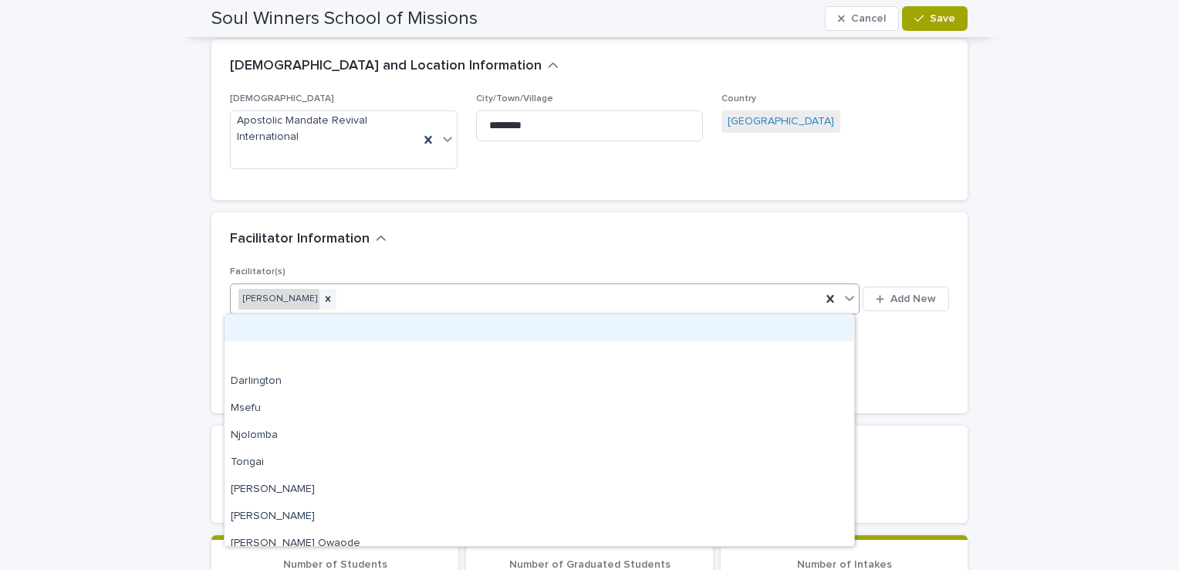
click at [282, 296] on div "[PERSON_NAME]" at bounding box center [278, 299] width 81 height 21
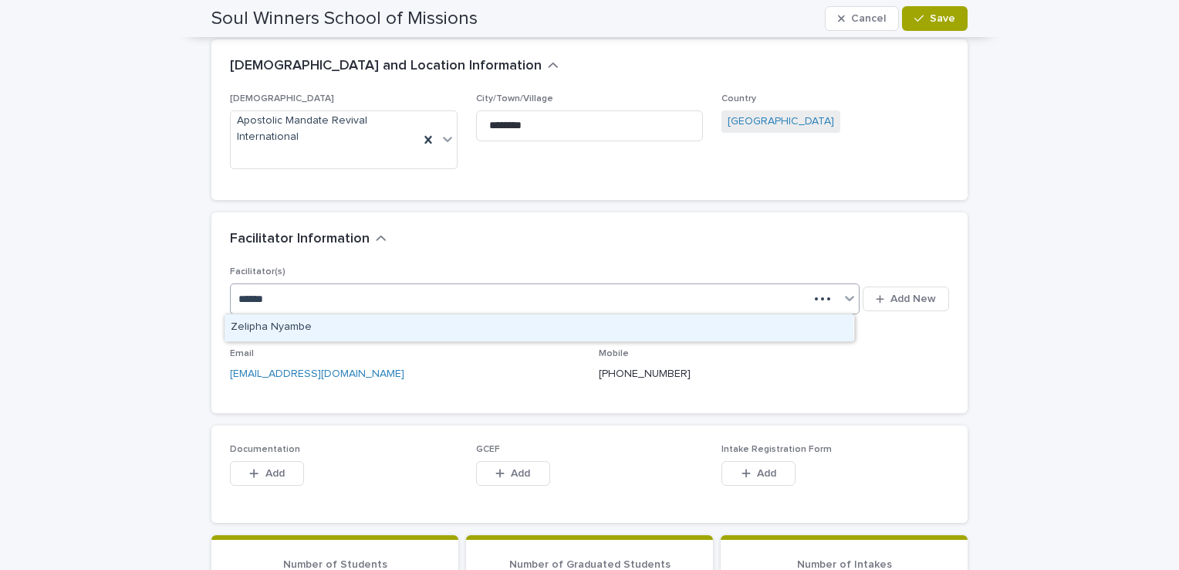
type input "*******"
click at [290, 323] on div "Zelipha Nyambe" at bounding box center [539, 327] width 629 height 27
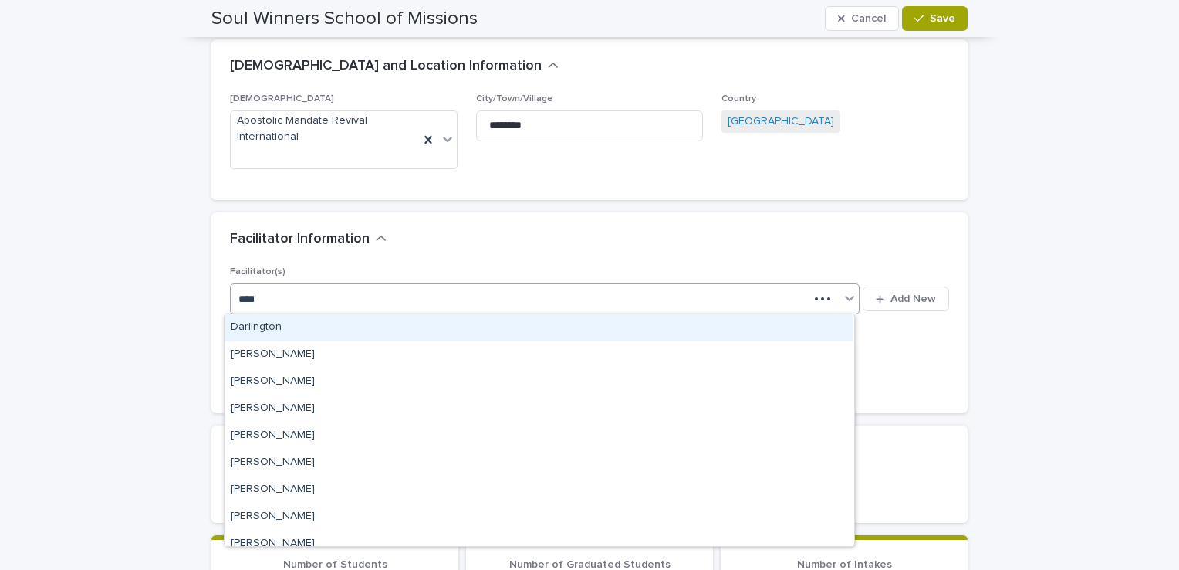
type input "*****"
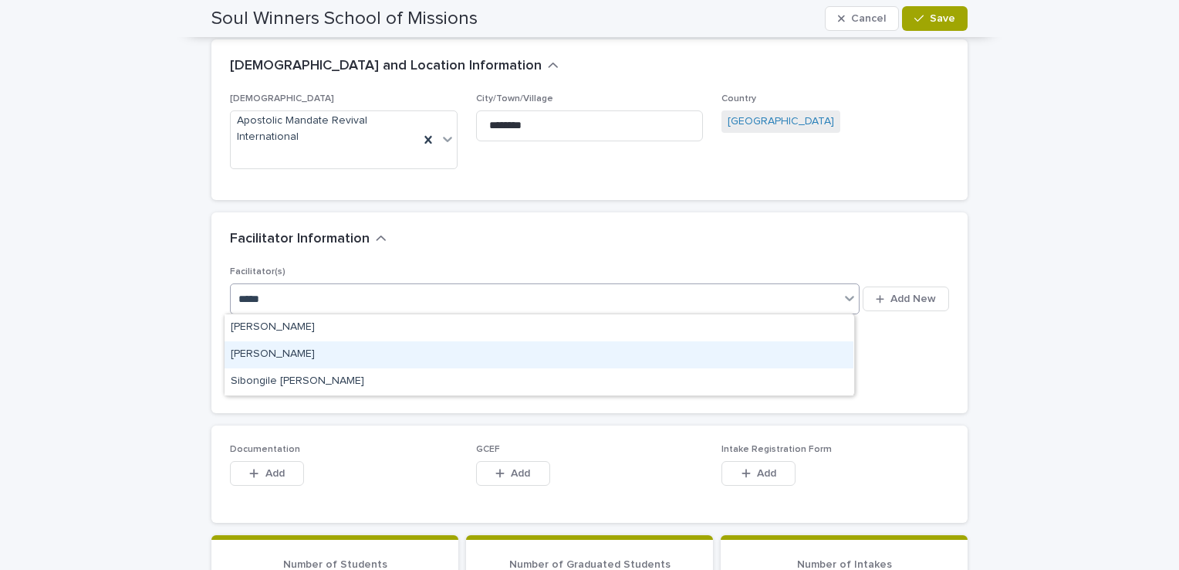
click at [282, 347] on div "[PERSON_NAME]" at bounding box center [539, 354] width 629 height 27
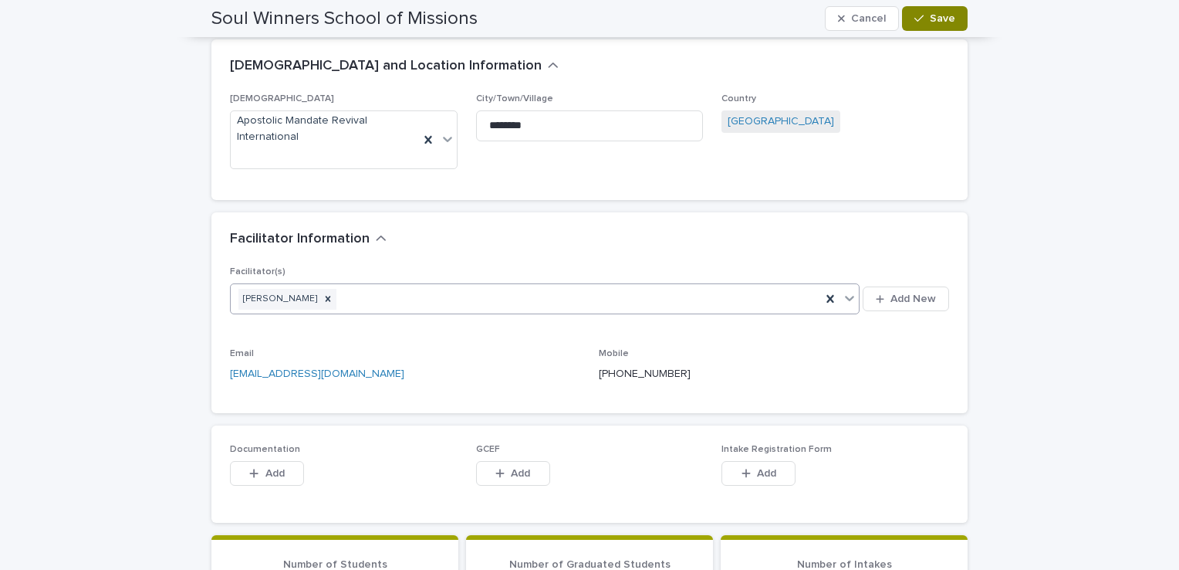
click at [933, 11] on button "Save" at bounding box center [935, 18] width 66 height 25
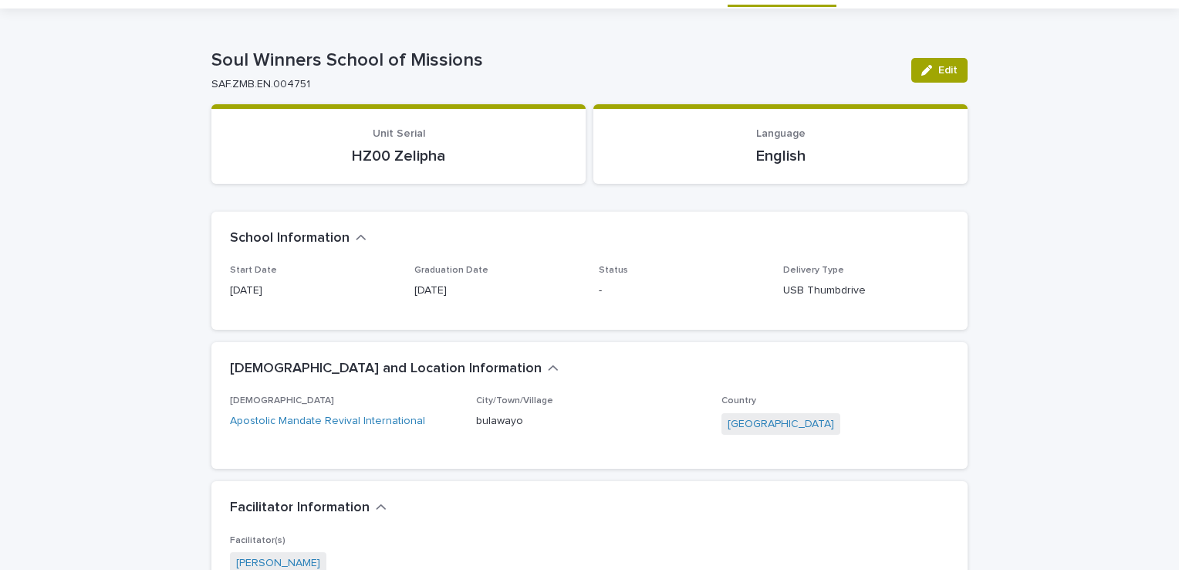
scroll to position [0, 0]
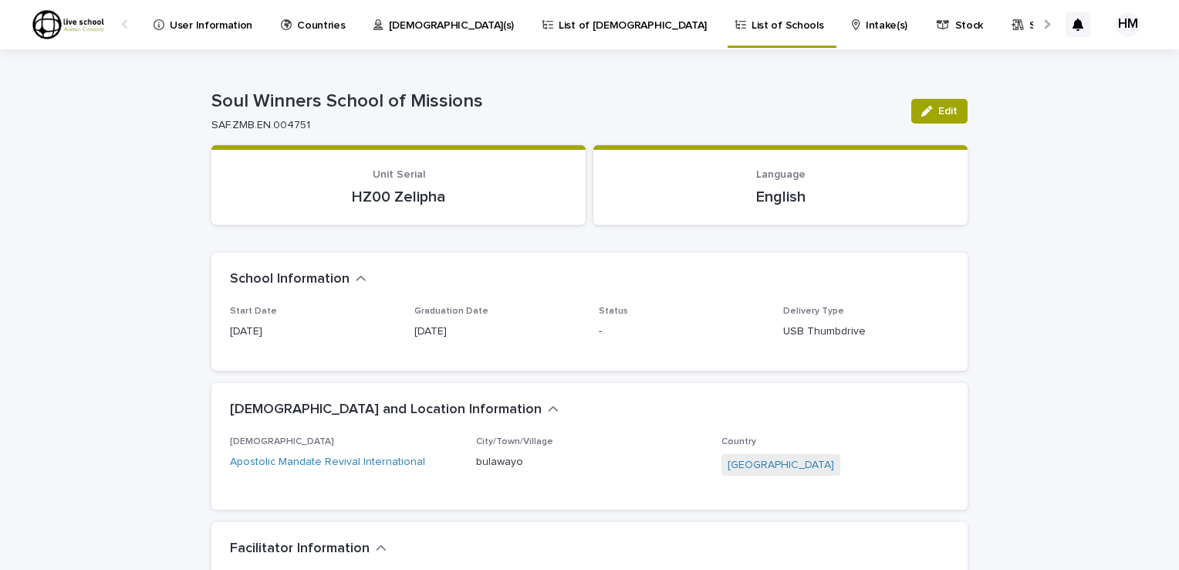
click at [752, 22] on p "List of Schools" at bounding box center [788, 16] width 72 height 32
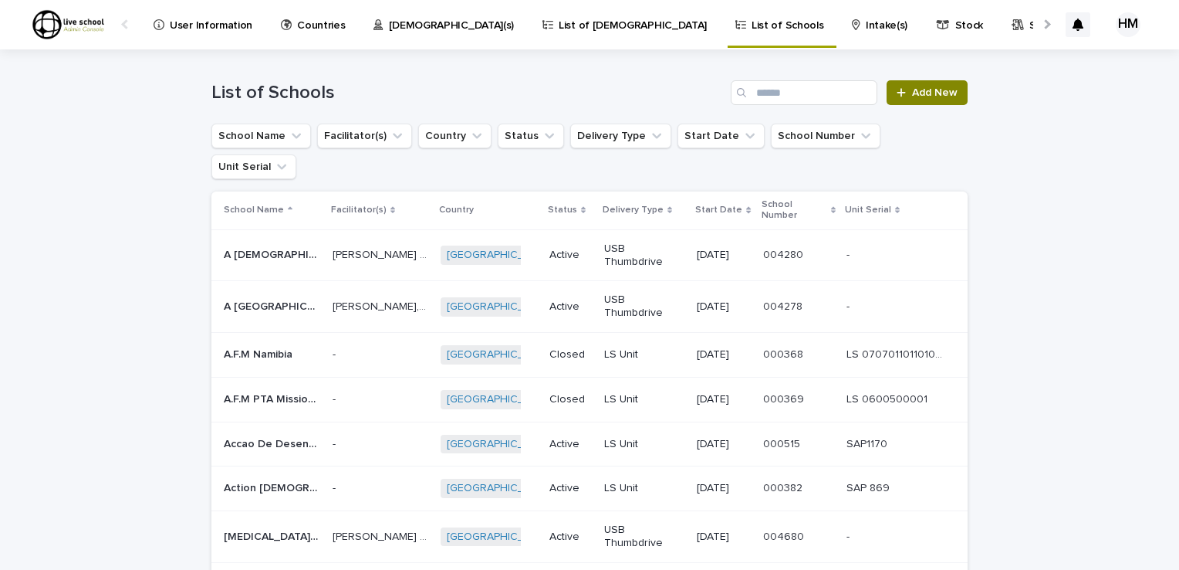
click at [932, 94] on span "Add New" at bounding box center [935, 92] width 46 height 11
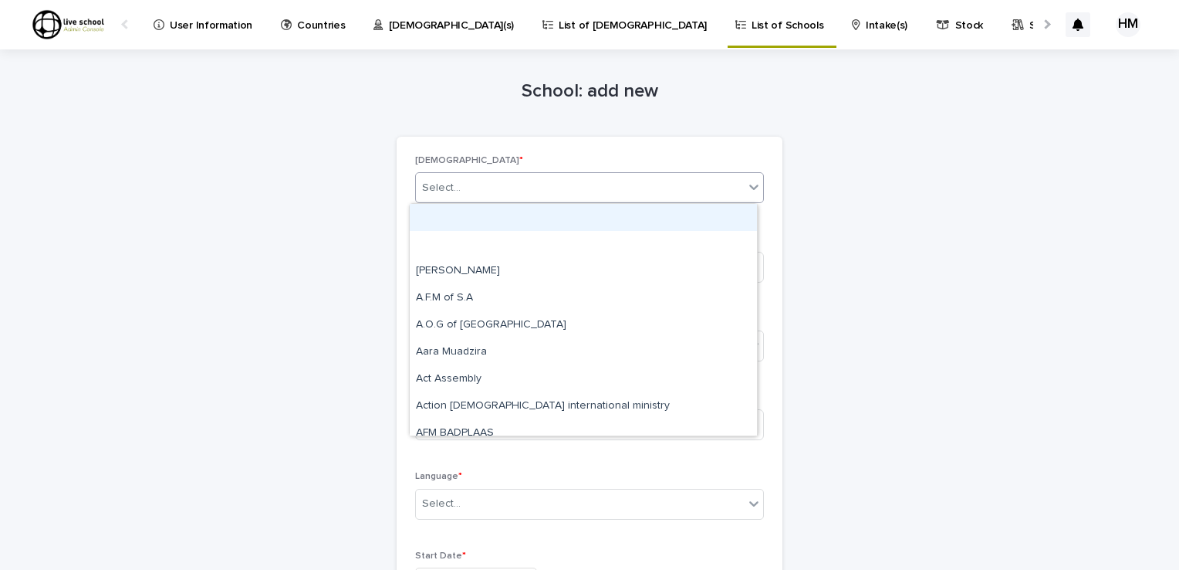
click at [749, 187] on icon at bounding box center [753, 186] width 9 height 5
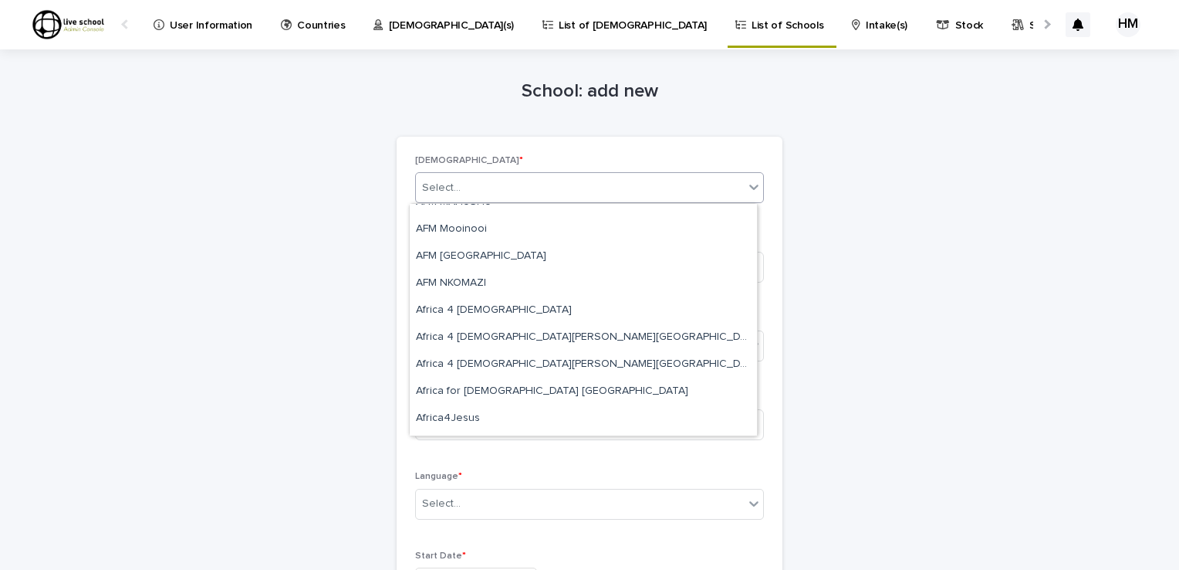
scroll to position [340, 0]
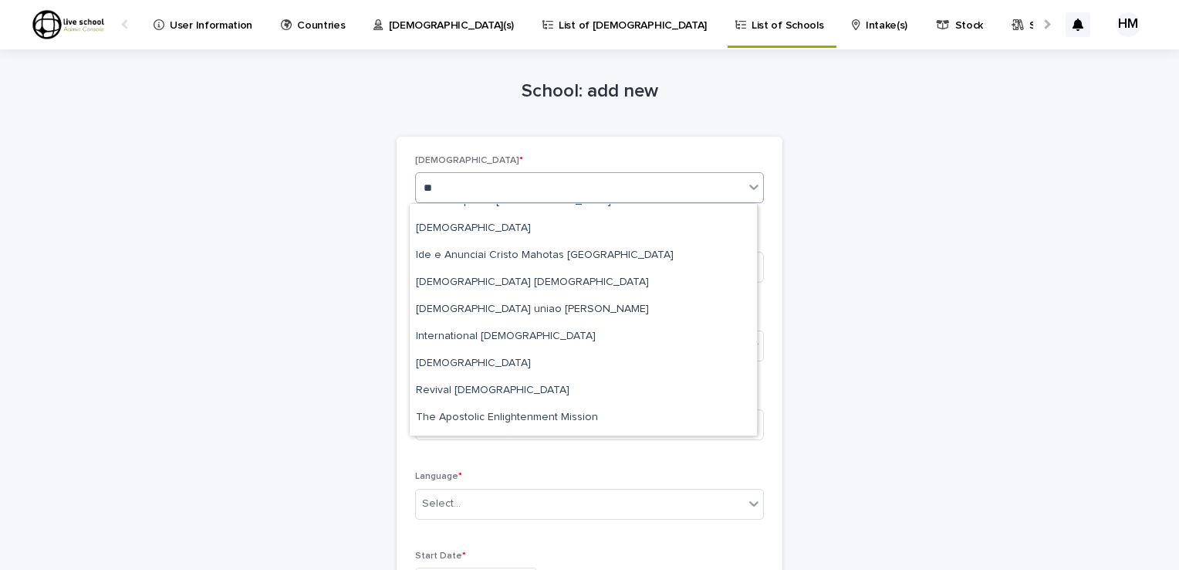
type input "***"
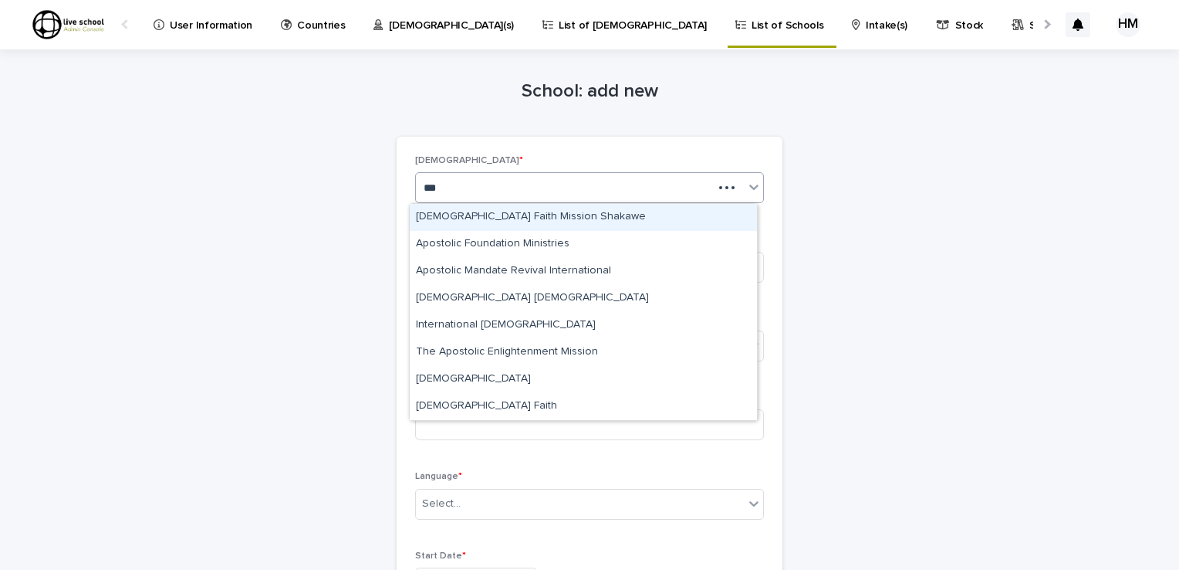
scroll to position [0, 0]
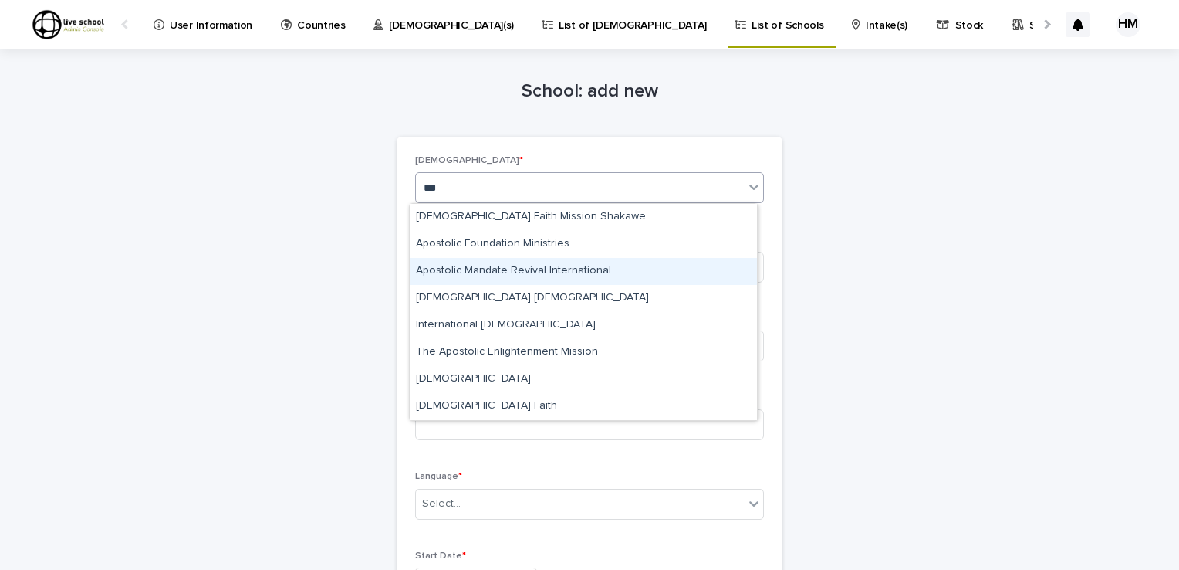
click at [522, 265] on div "Apostolic Mandate Revival International" at bounding box center [583, 271] width 347 height 27
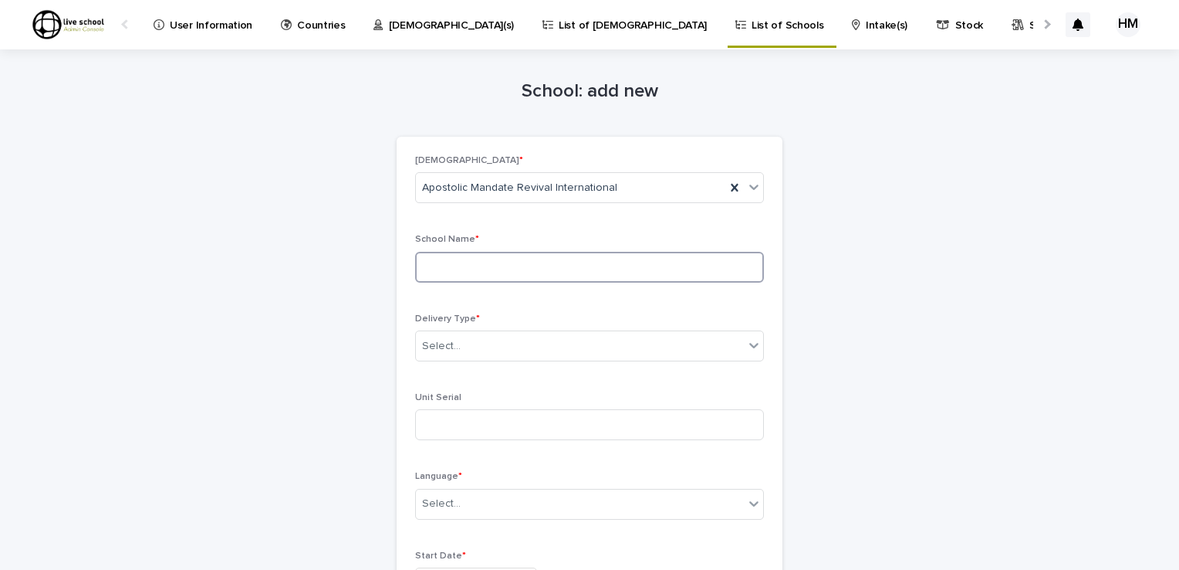
click at [448, 270] on input at bounding box center [589, 267] width 349 height 31
type input "**********"
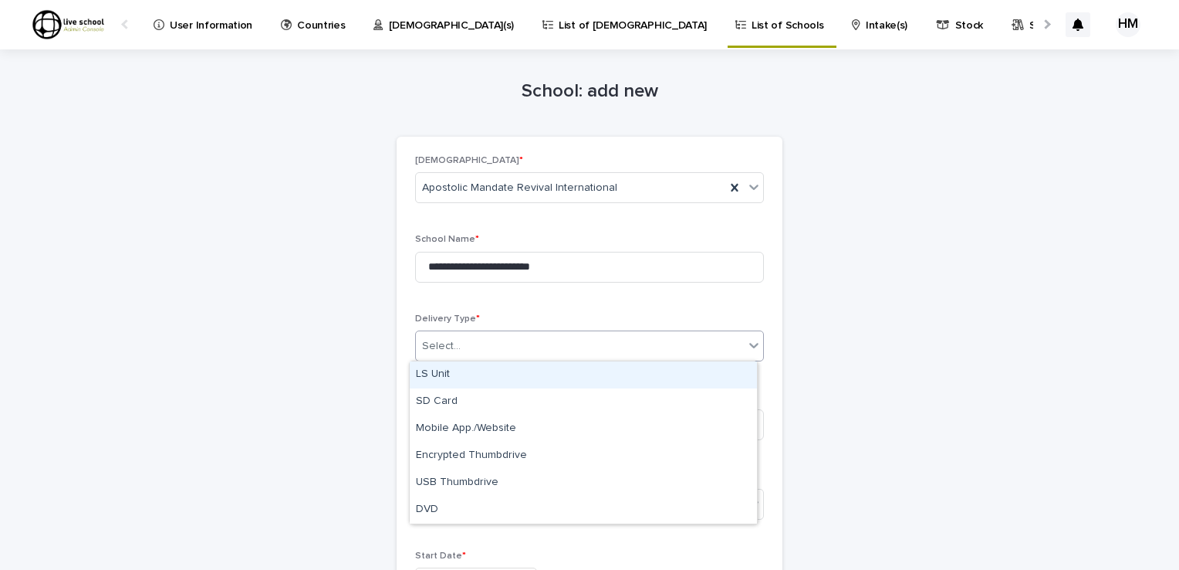
click at [749, 344] on icon at bounding box center [753, 345] width 9 height 5
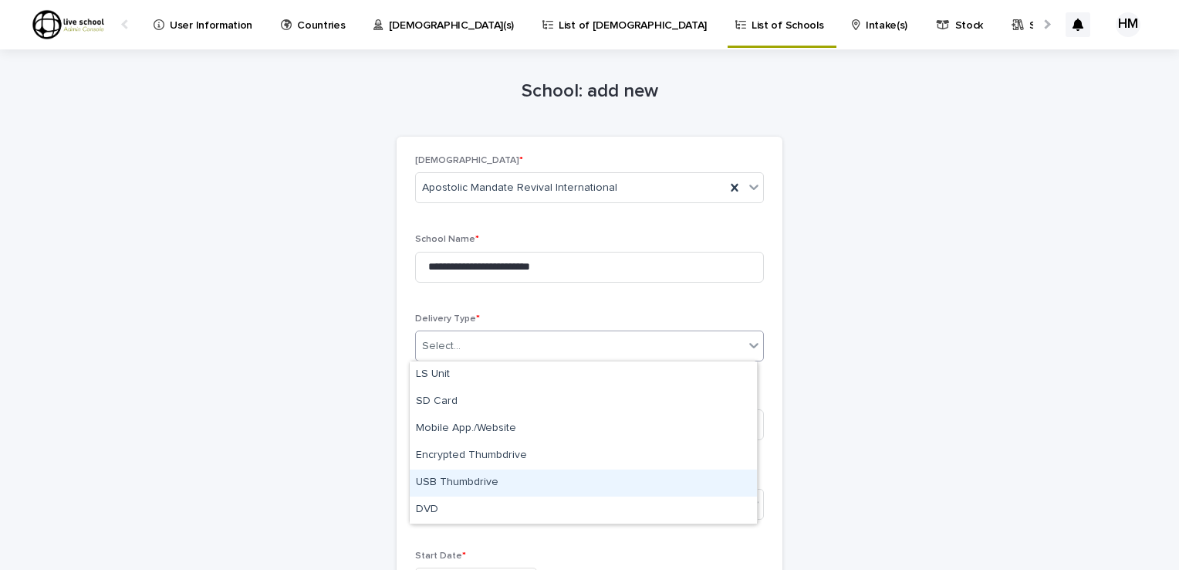
click at [460, 482] on div "USB Thumbdrive" at bounding box center [583, 482] width 347 height 27
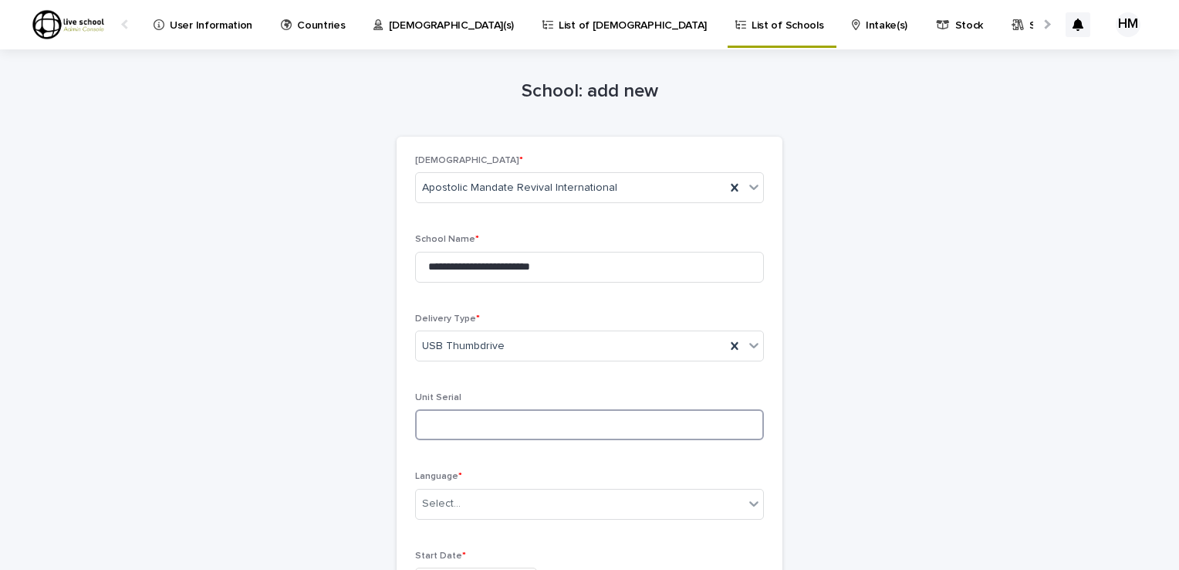
click at [454, 431] on input at bounding box center [589, 424] width 349 height 31
type input "**********"
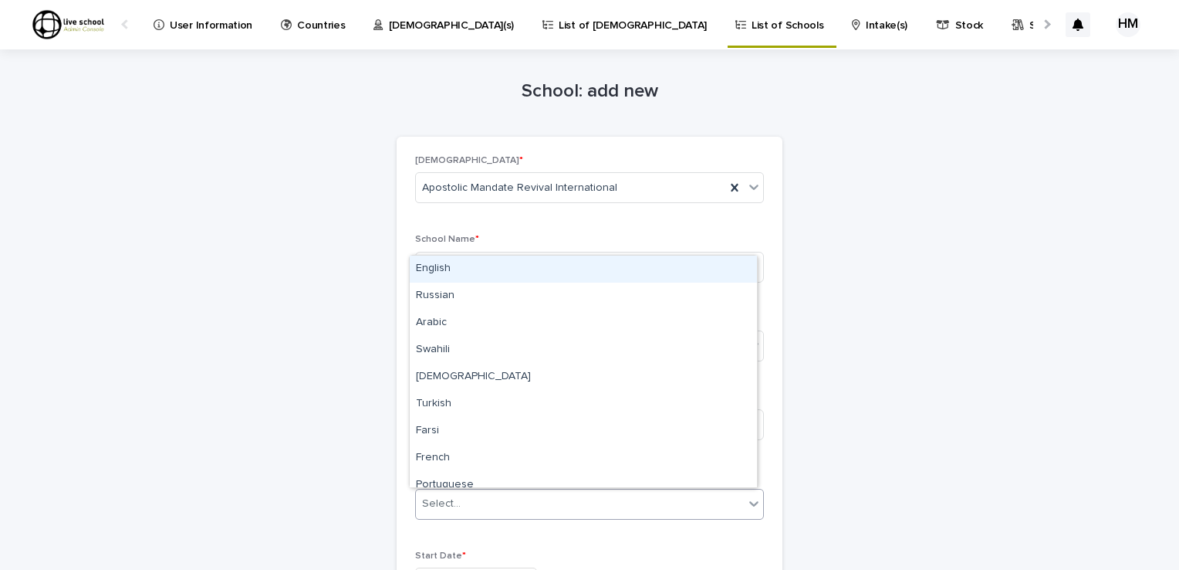
click at [749, 503] on icon at bounding box center [753, 503] width 9 height 5
click at [430, 269] on div "English" at bounding box center [583, 268] width 347 height 27
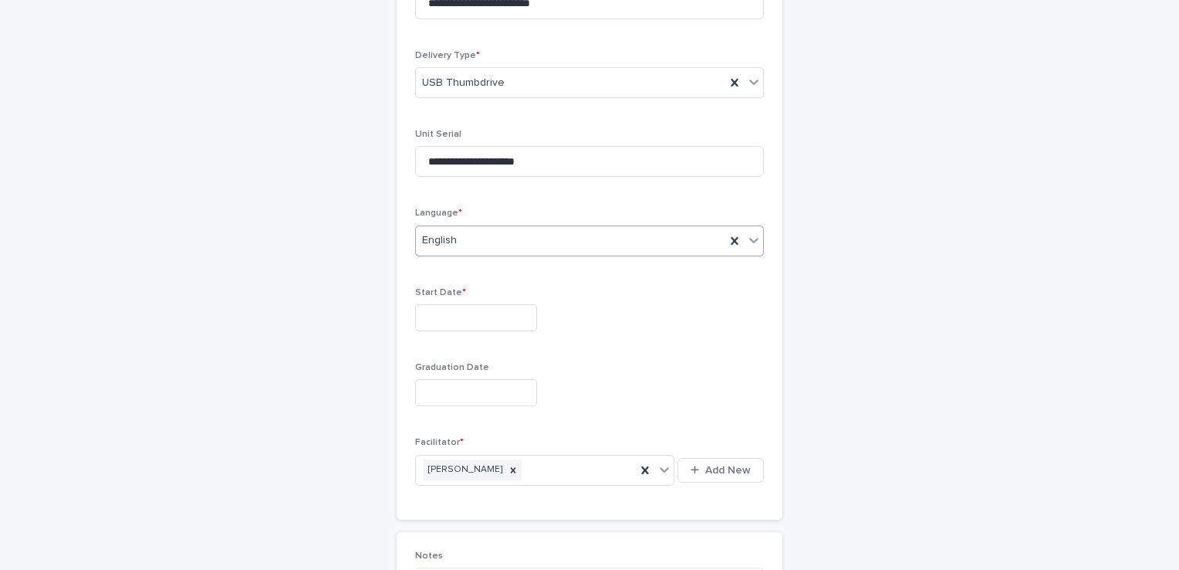
scroll to position [285, 0]
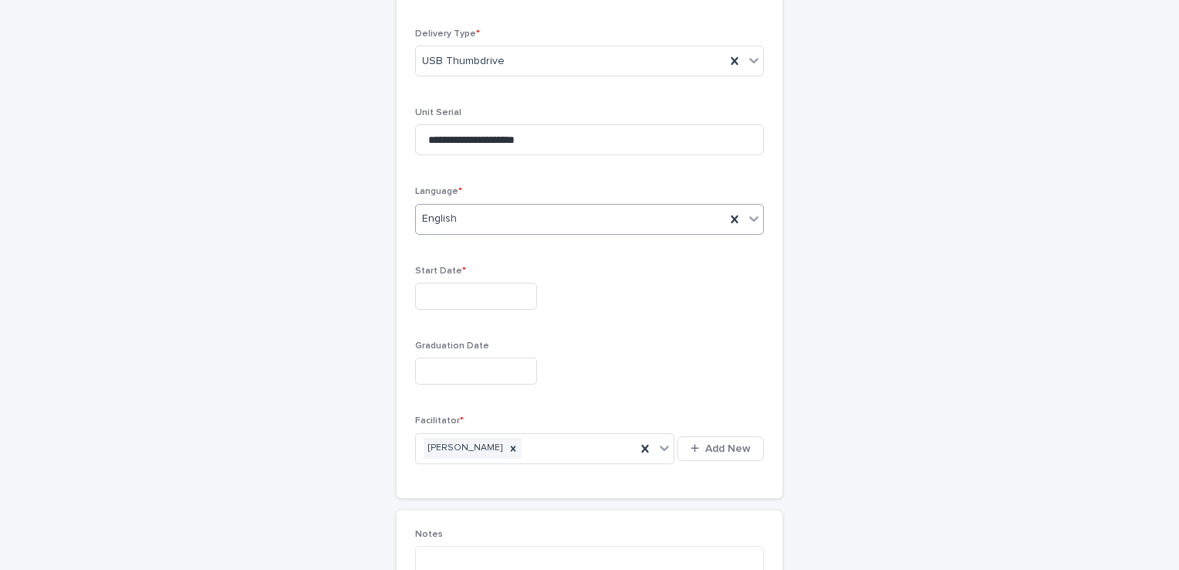
click at [435, 288] on input "text" at bounding box center [476, 295] width 122 height 27
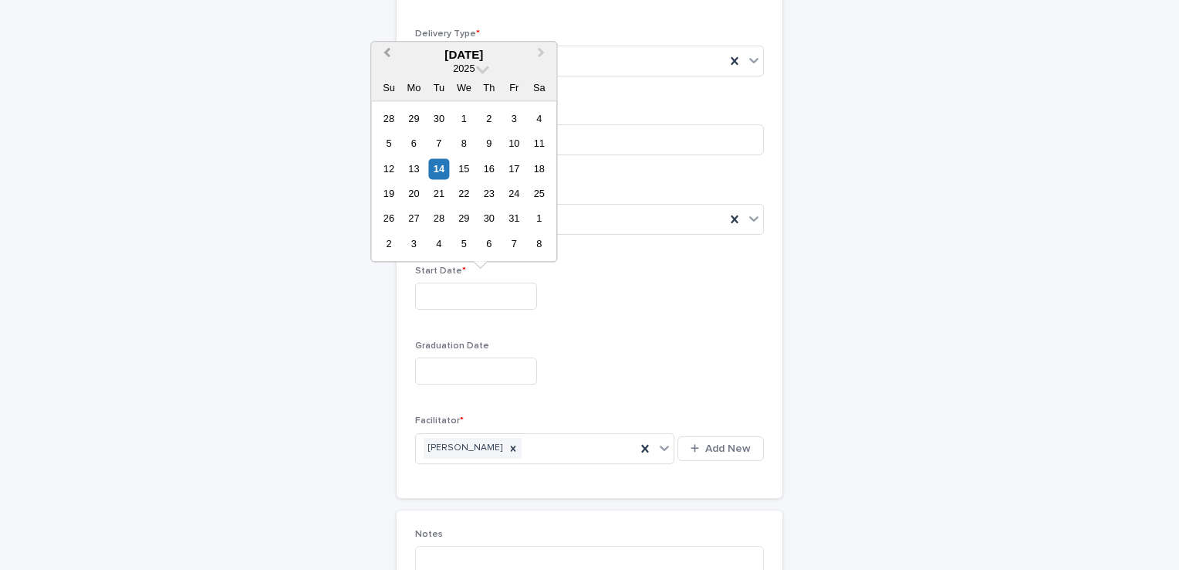
click at [387, 52] on span "Previous Month" at bounding box center [387, 54] width 0 height 21
click at [438, 144] on div "9" at bounding box center [438, 143] width 21 height 21
type input "**********"
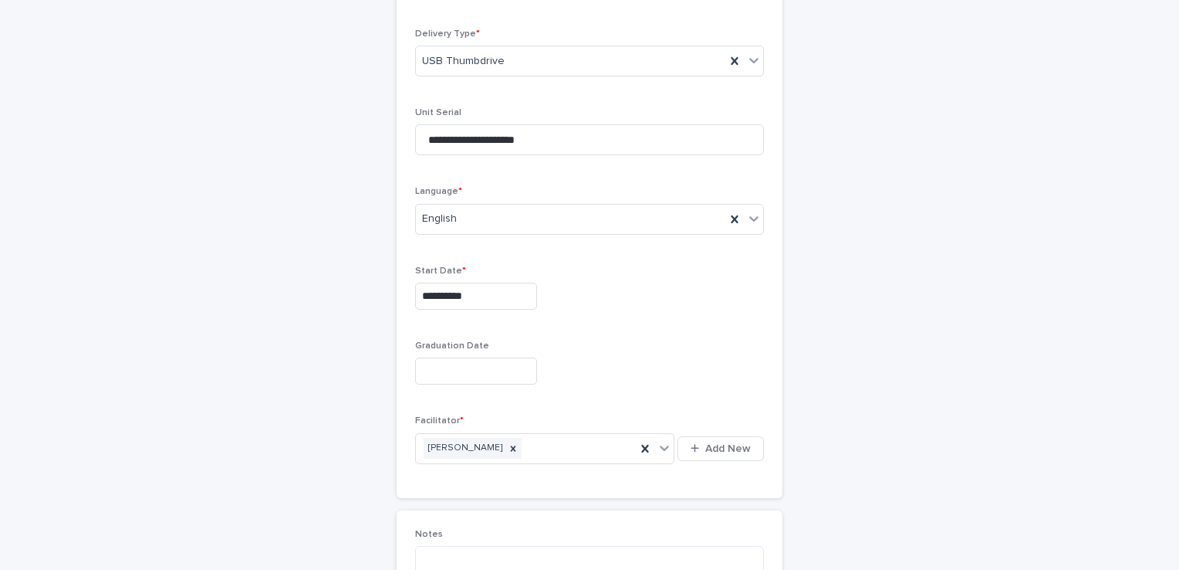
click at [417, 364] on input "text" at bounding box center [476, 370] width 122 height 27
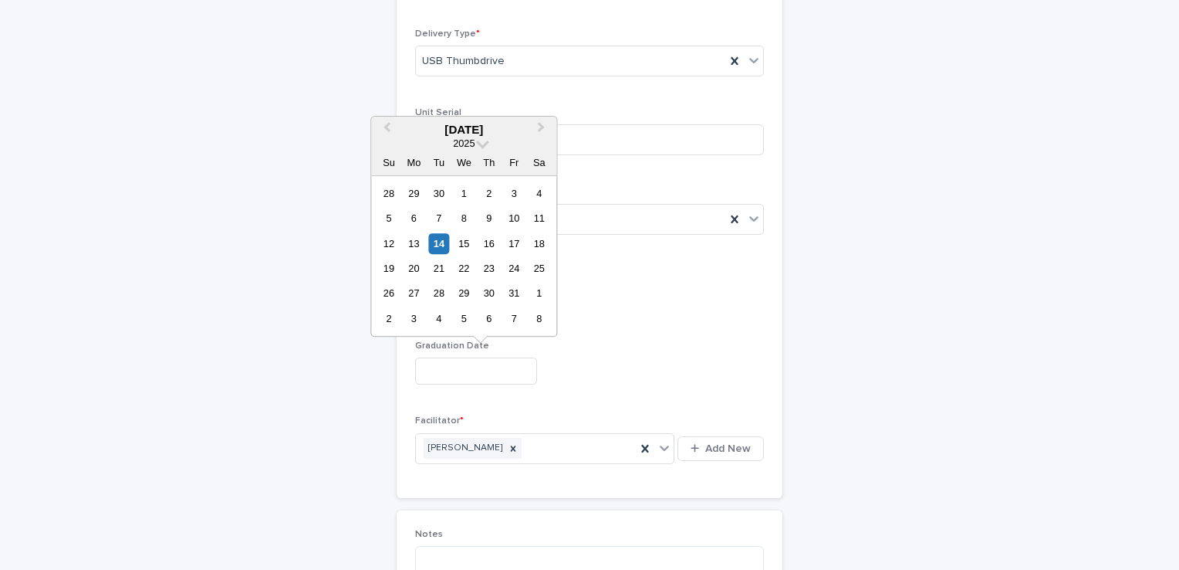
type input "*"
click at [541, 127] on span "Next Month" at bounding box center [541, 129] width 0 height 21
click at [540, 220] on div "8" at bounding box center [539, 218] width 21 height 21
type input "*********"
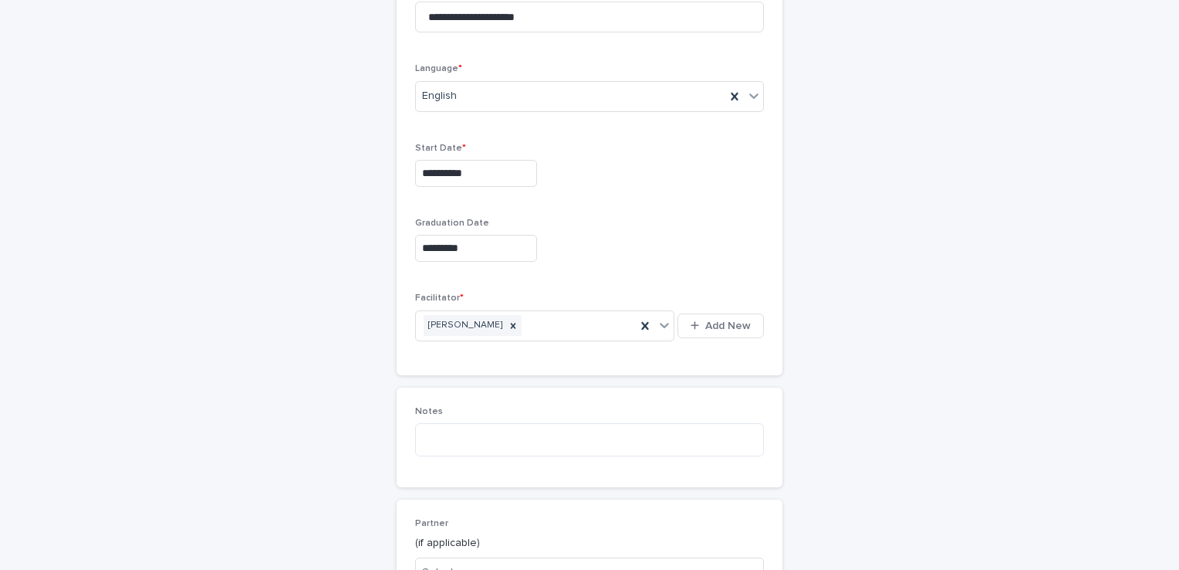
scroll to position [458, 0]
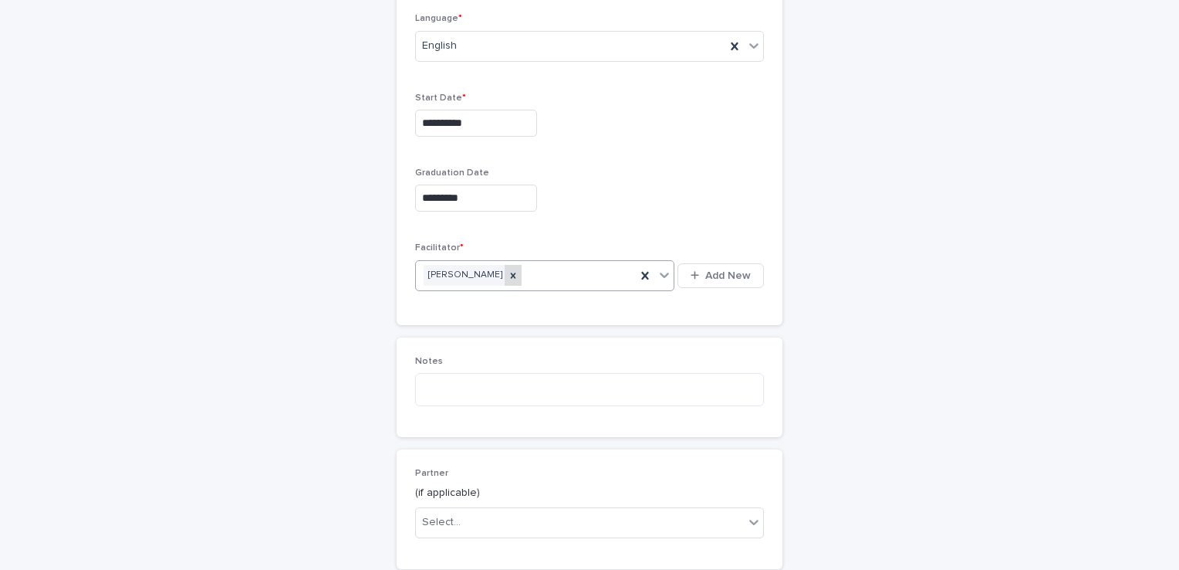
click at [511, 273] on icon at bounding box center [513, 274] width 5 height 5
click at [709, 270] on span "Add New" at bounding box center [728, 275] width 46 height 11
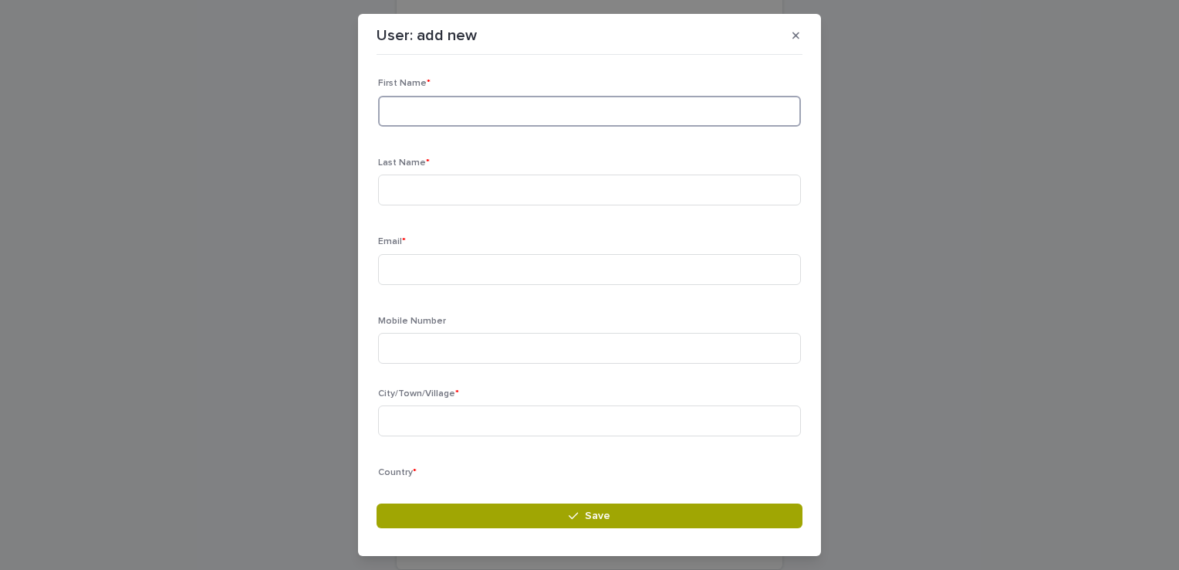
click at [397, 120] on input at bounding box center [589, 111] width 423 height 31
type input "********"
click at [396, 192] on input at bounding box center [589, 189] width 423 height 31
type input "****"
click at [392, 270] on input at bounding box center [589, 269] width 423 height 31
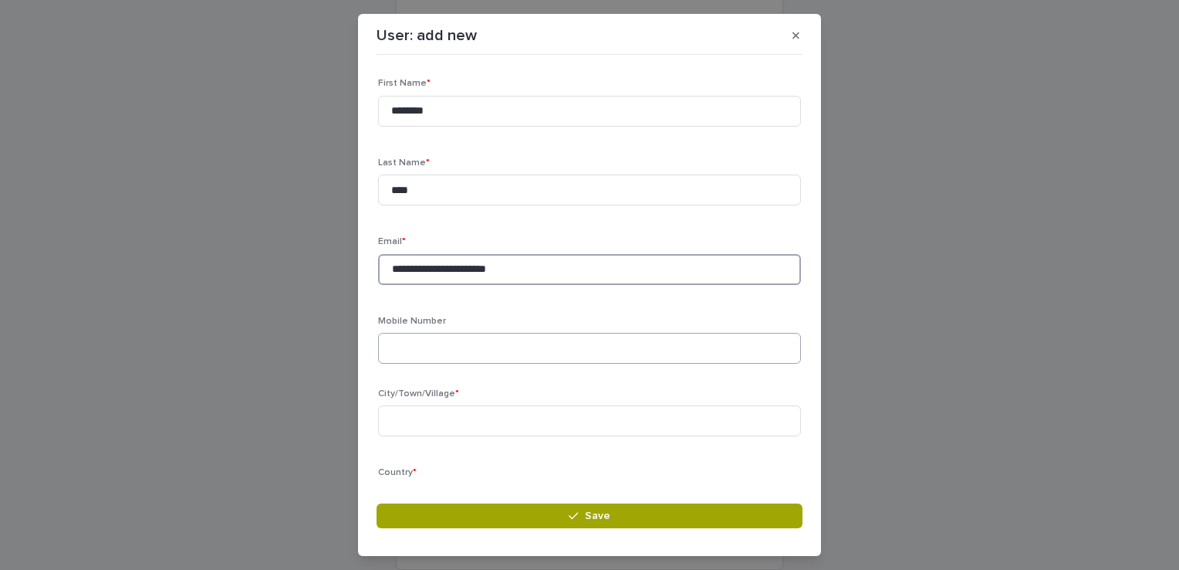
type input "**********"
click at [407, 340] on input at bounding box center [589, 348] width 423 height 31
type input "**********"
click at [400, 424] on input at bounding box center [589, 420] width 423 height 31
type input "******"
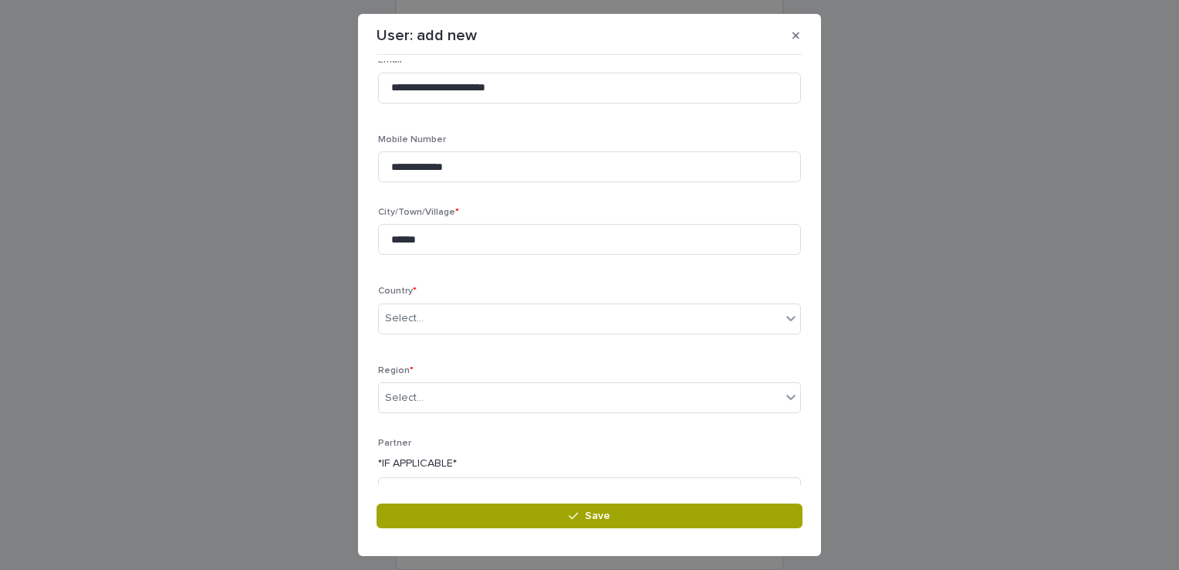
scroll to position [188, 0]
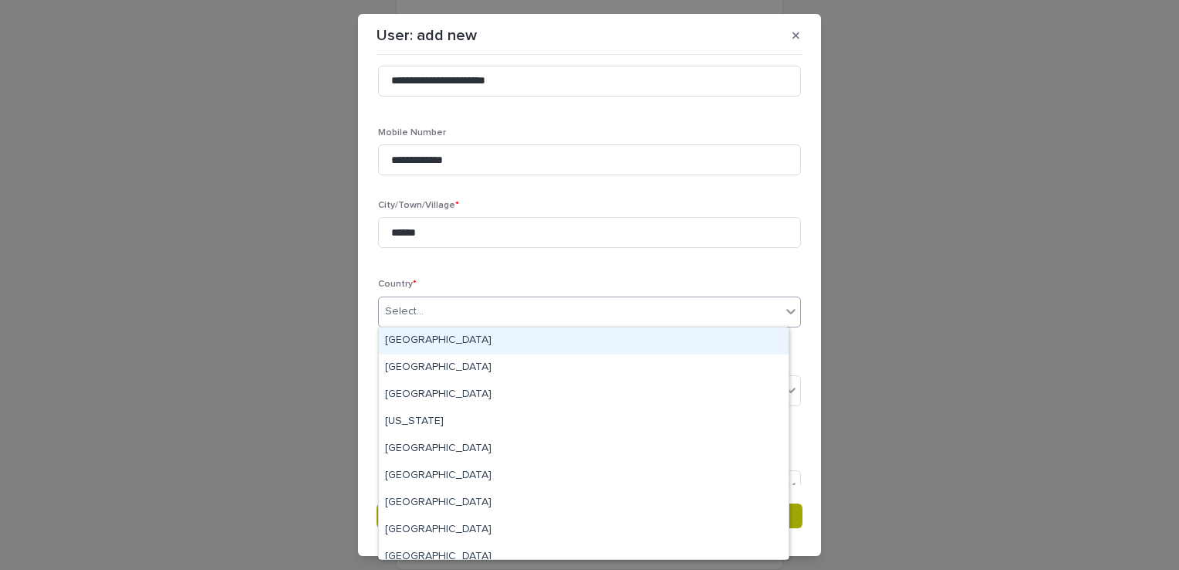
click at [783, 313] on icon at bounding box center [790, 310] width 15 height 15
type input "**"
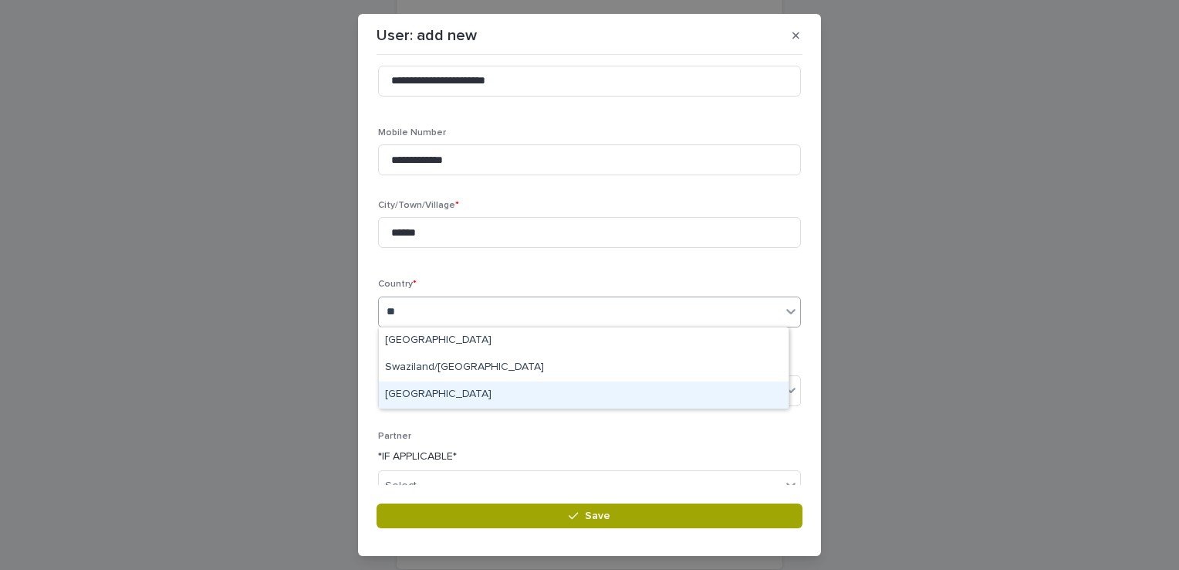
click at [404, 391] on div "[GEOGRAPHIC_DATA]" at bounding box center [584, 394] width 410 height 27
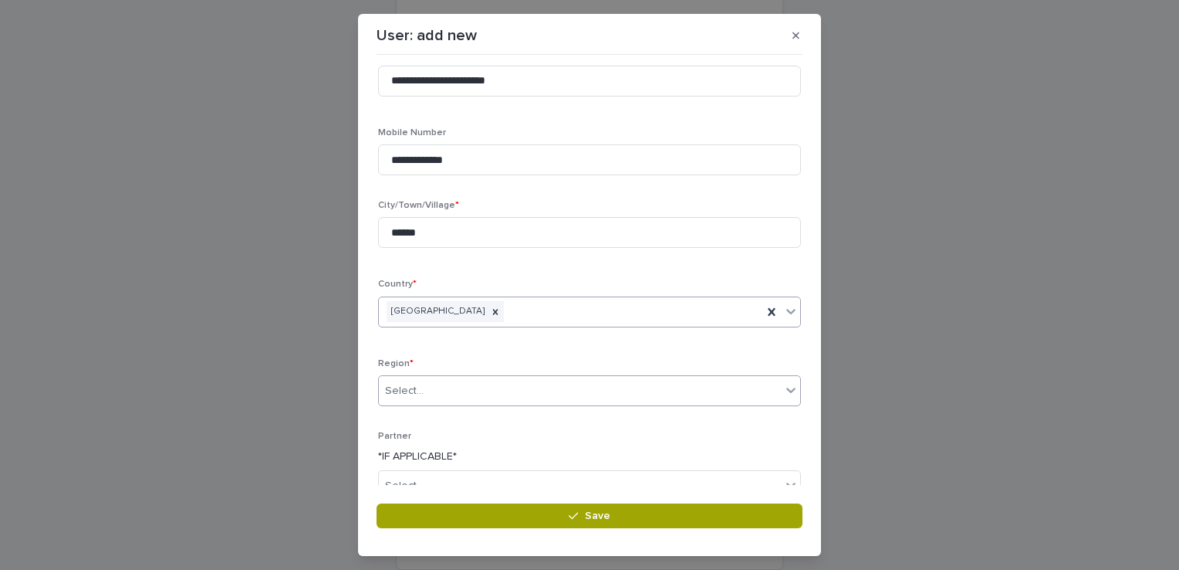
click at [786, 391] on icon at bounding box center [790, 389] width 9 height 5
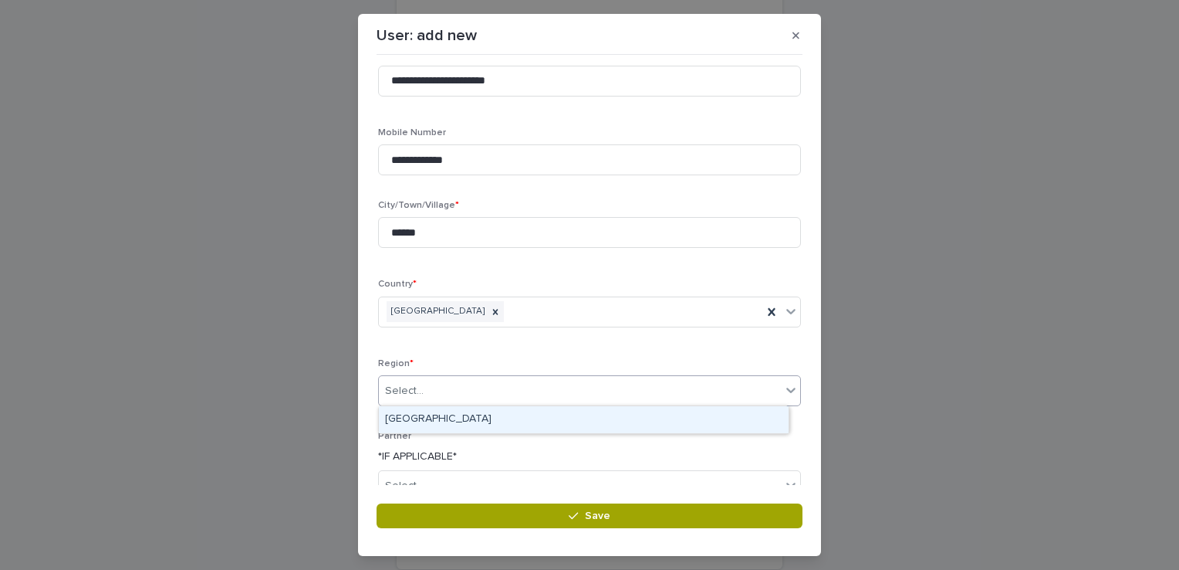
click at [438, 421] on div "[GEOGRAPHIC_DATA]" at bounding box center [584, 419] width 410 height 27
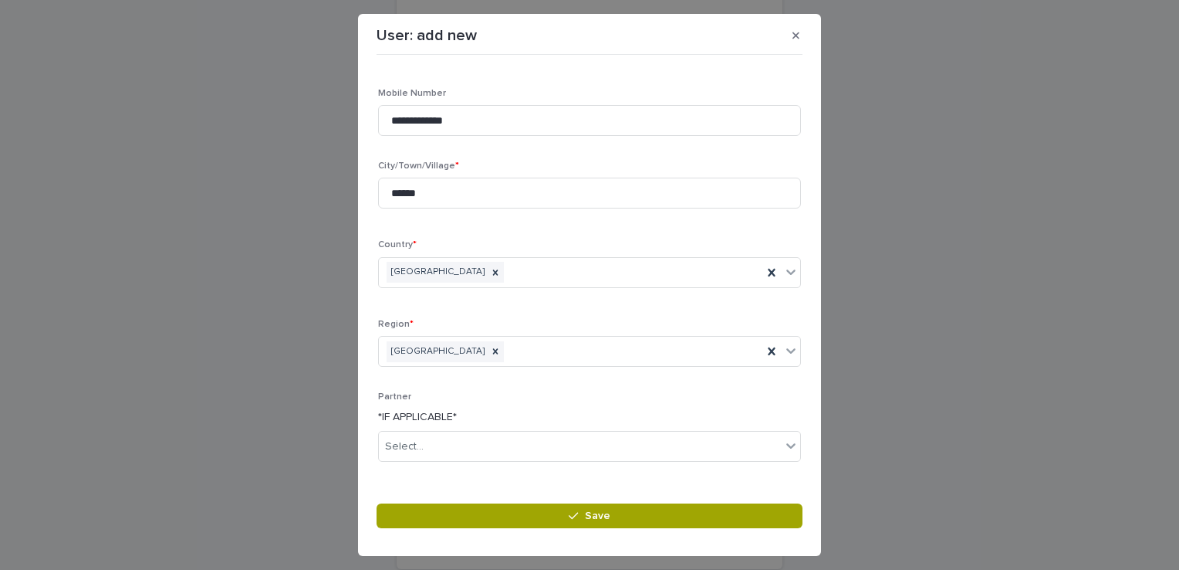
scroll to position [252, 0]
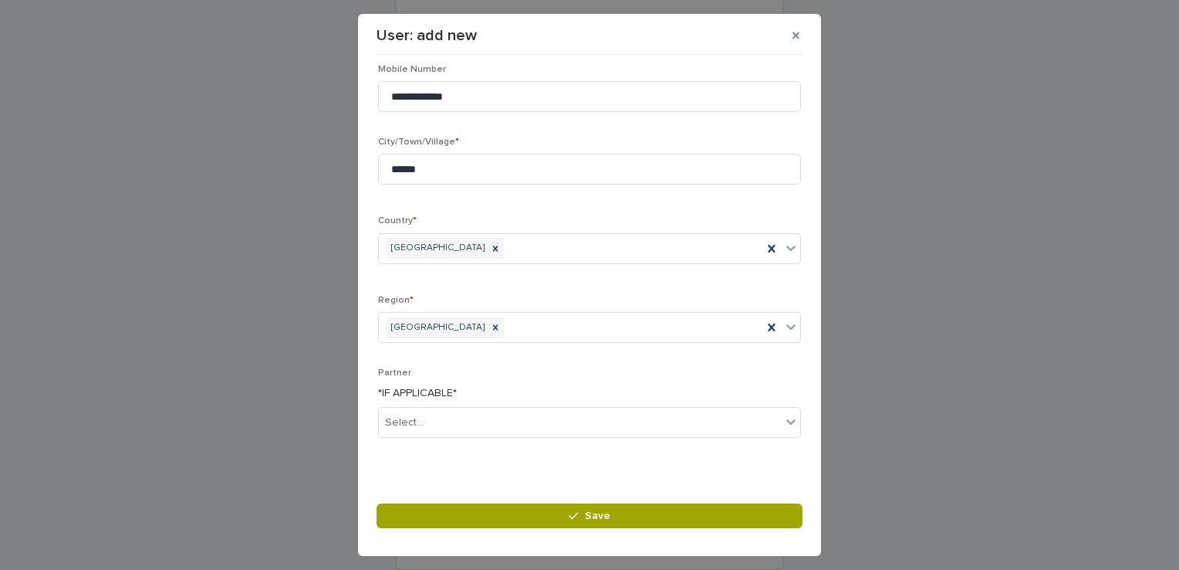
click at [804, 431] on section "**********" at bounding box center [589, 284] width 463 height 541
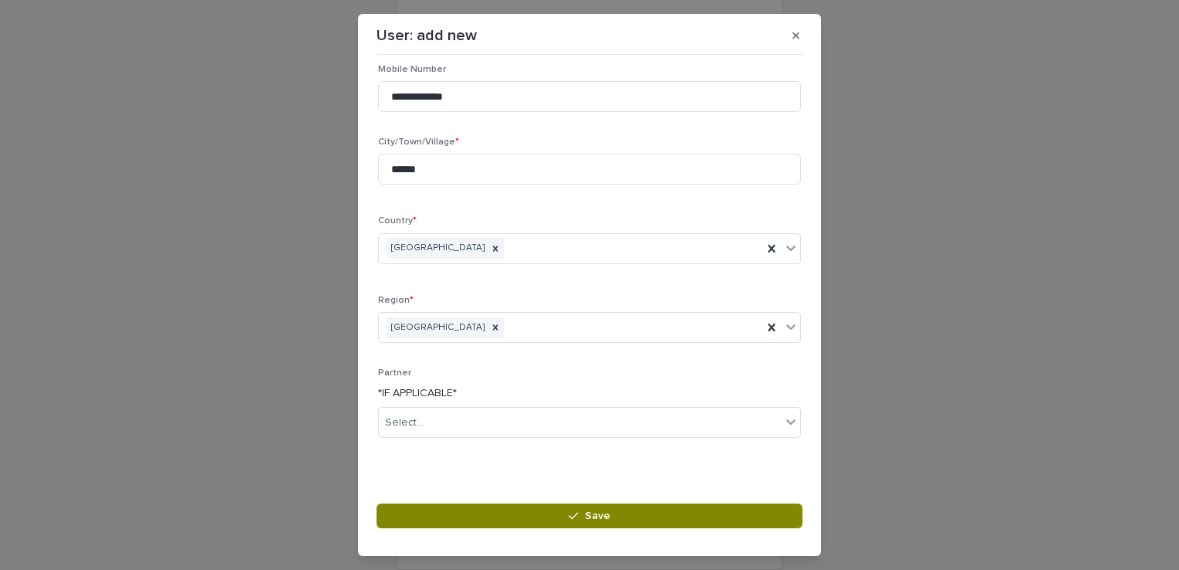
click at [614, 507] on button "Save" at bounding box center [590, 515] width 426 height 25
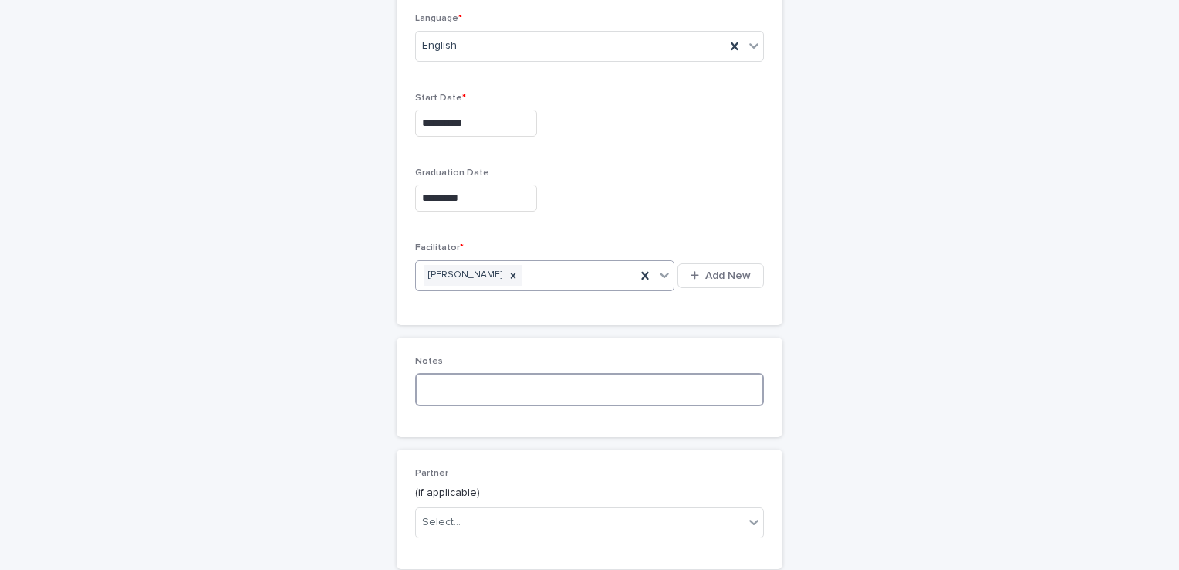
click at [431, 400] on textarea at bounding box center [589, 389] width 349 height 33
type textarea "*"
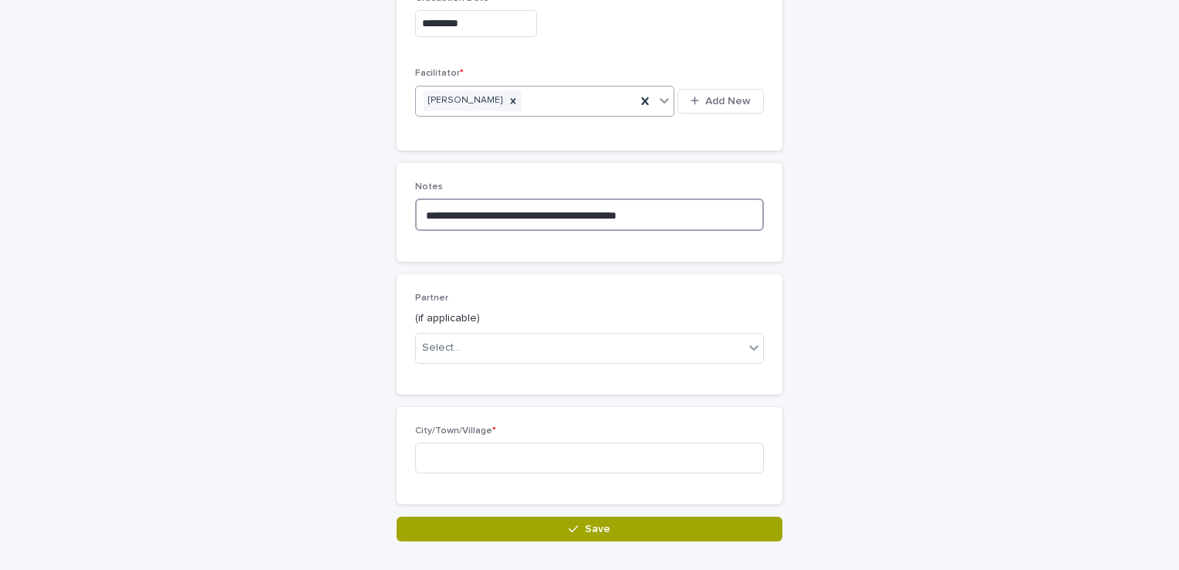
scroll to position [670, 0]
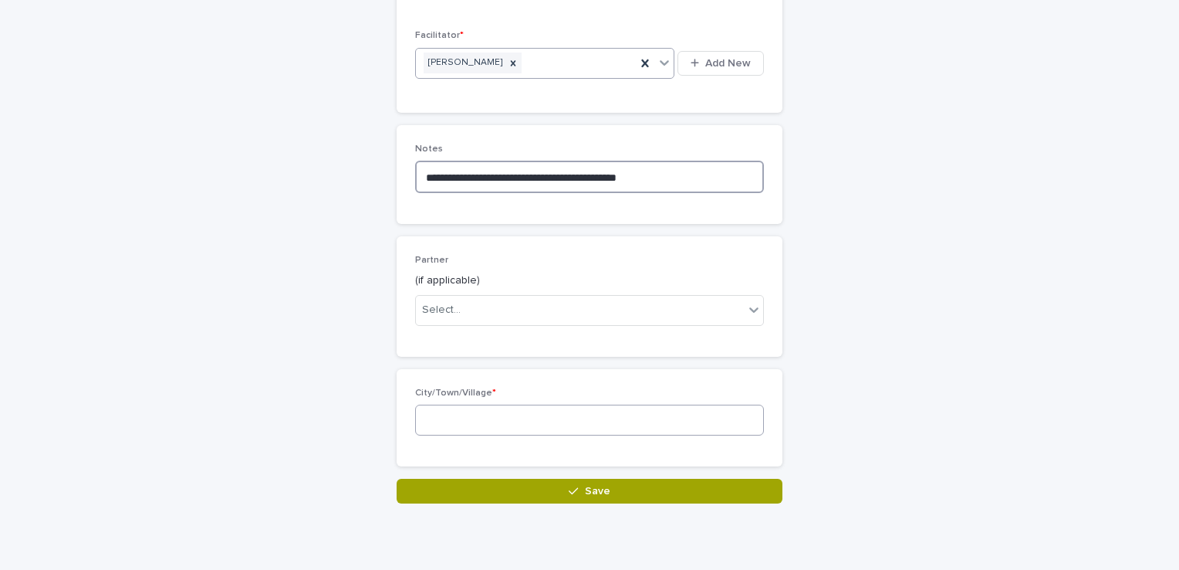
type textarea "**********"
click at [431, 426] on input at bounding box center [589, 419] width 349 height 31
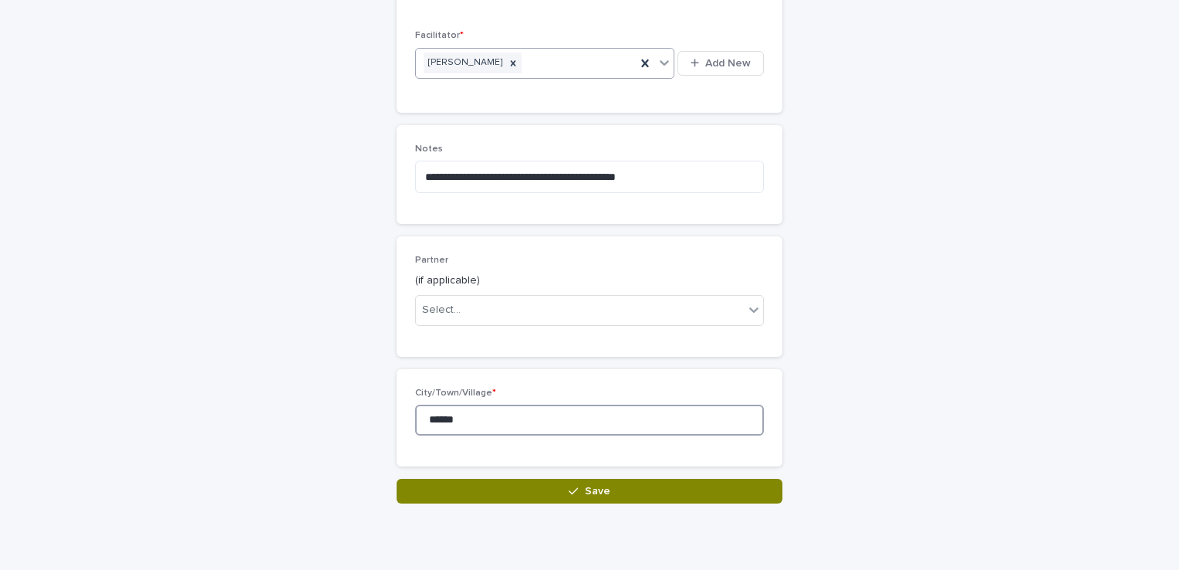
type input "******"
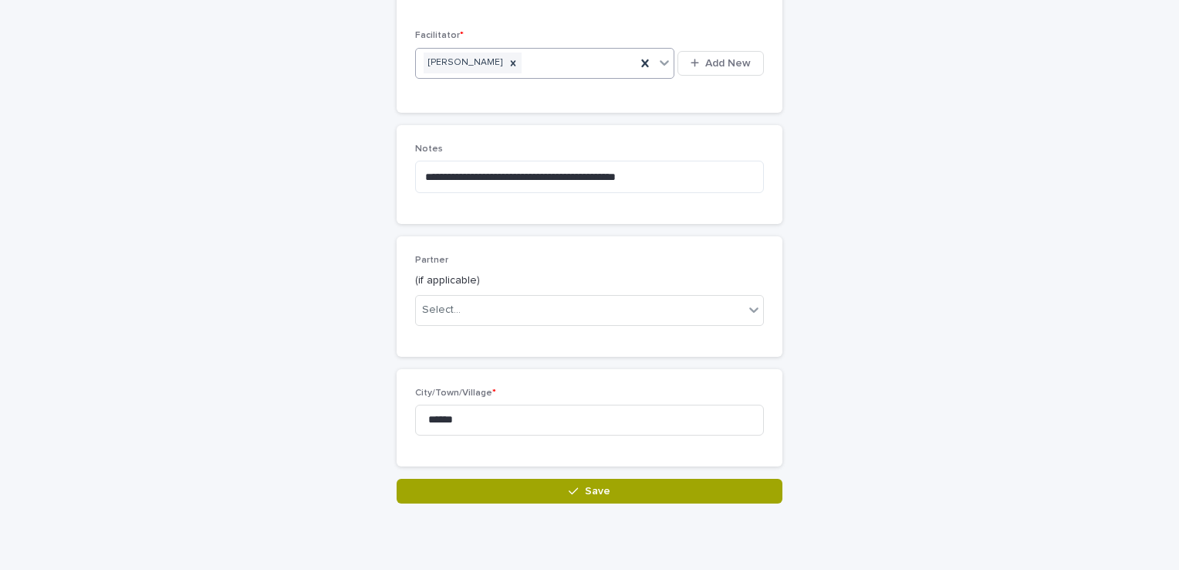
drag, startPoint x: 602, startPoint y: 486, endPoint x: 605, endPoint y: 515, distance: 28.7
click at [655, 181] on textarea "**********" at bounding box center [589, 177] width 349 height 33
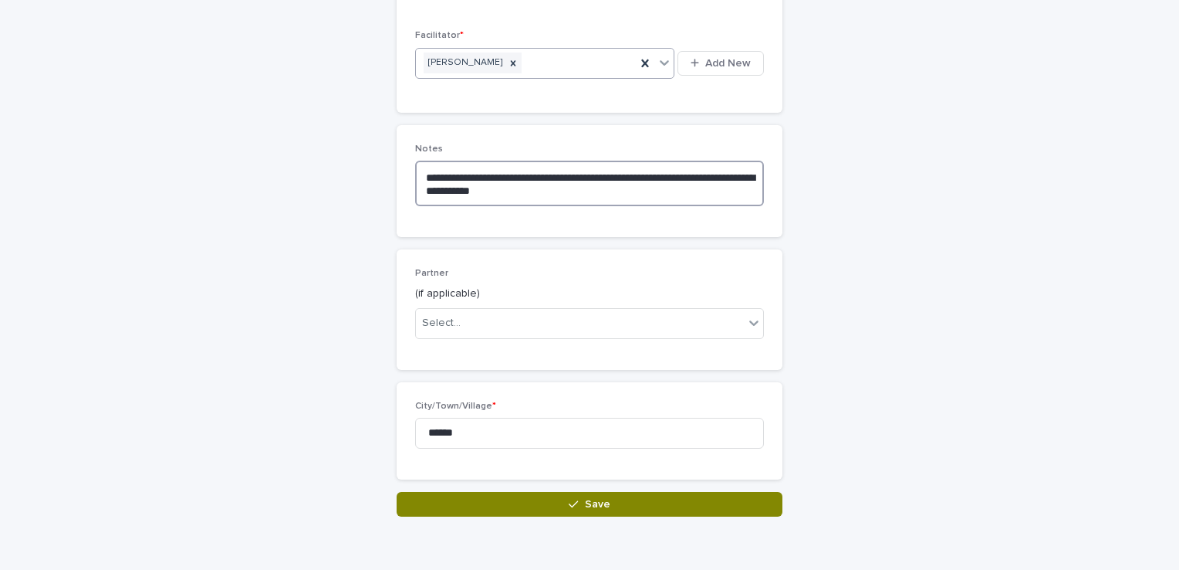
type textarea "**********"
click at [594, 499] on span "Save" at bounding box center [597, 504] width 25 height 11
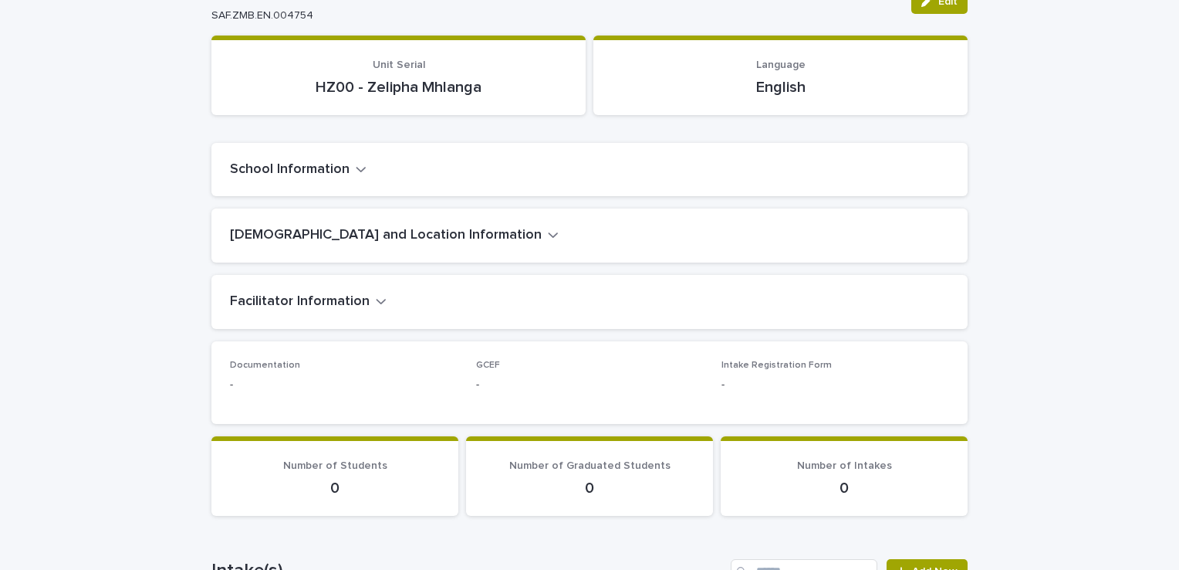
scroll to position [133, 0]
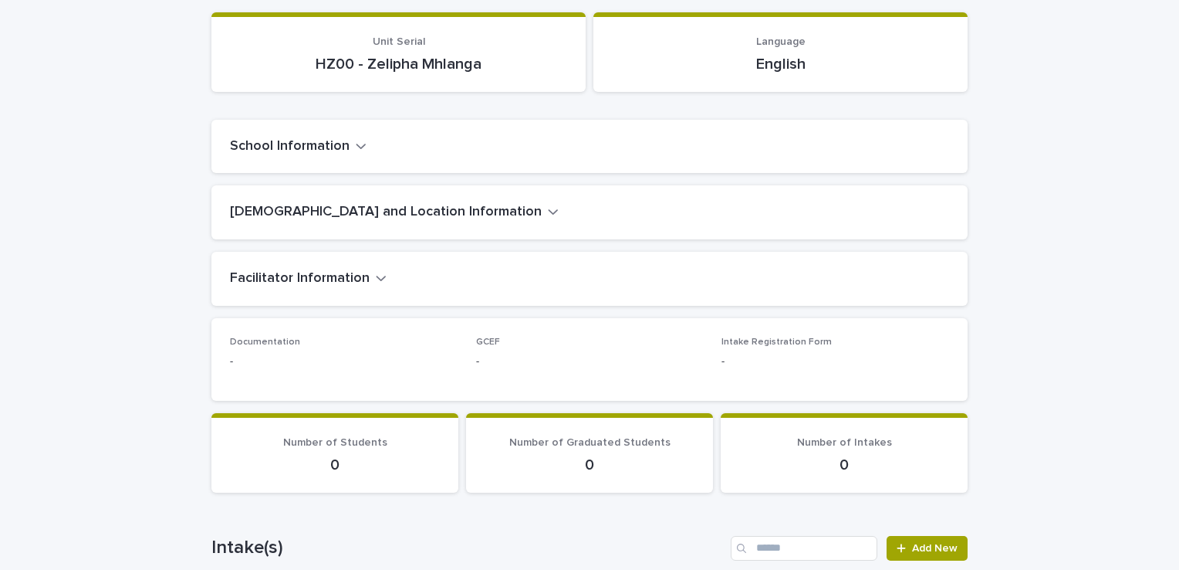
click at [356, 147] on icon "button" at bounding box center [361, 146] width 11 height 14
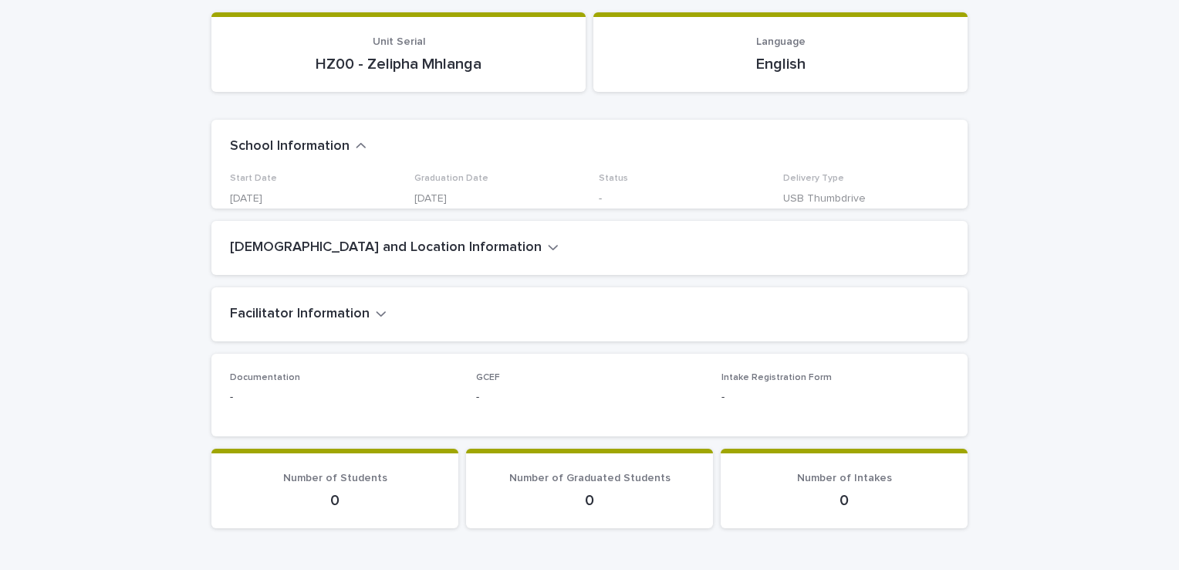
scroll to position [164, 0]
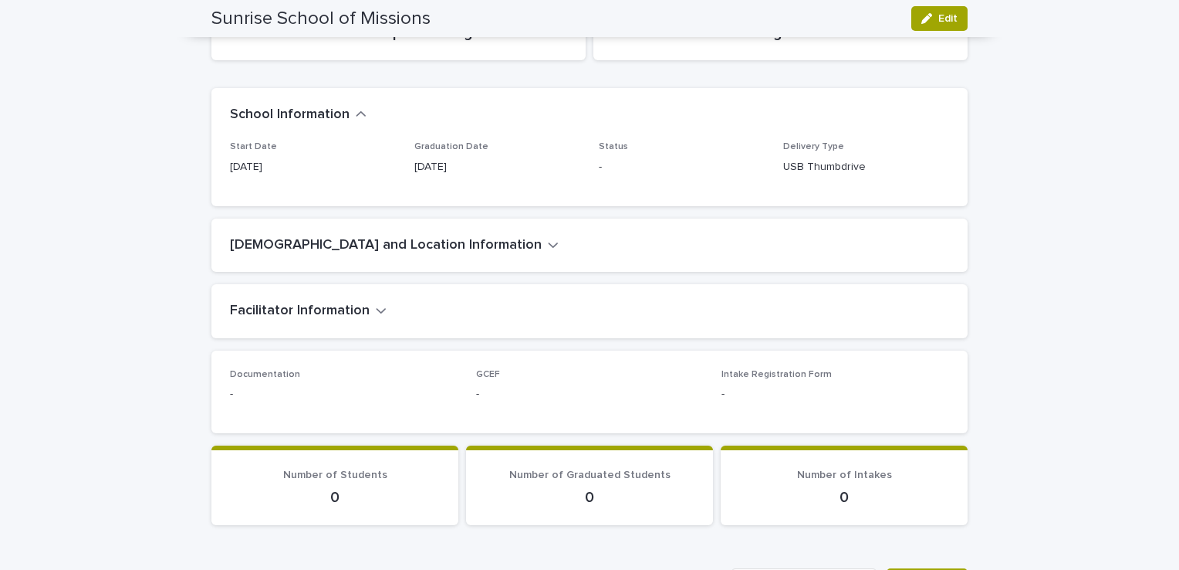
click at [548, 245] on icon "button" at bounding box center [553, 245] width 11 height 14
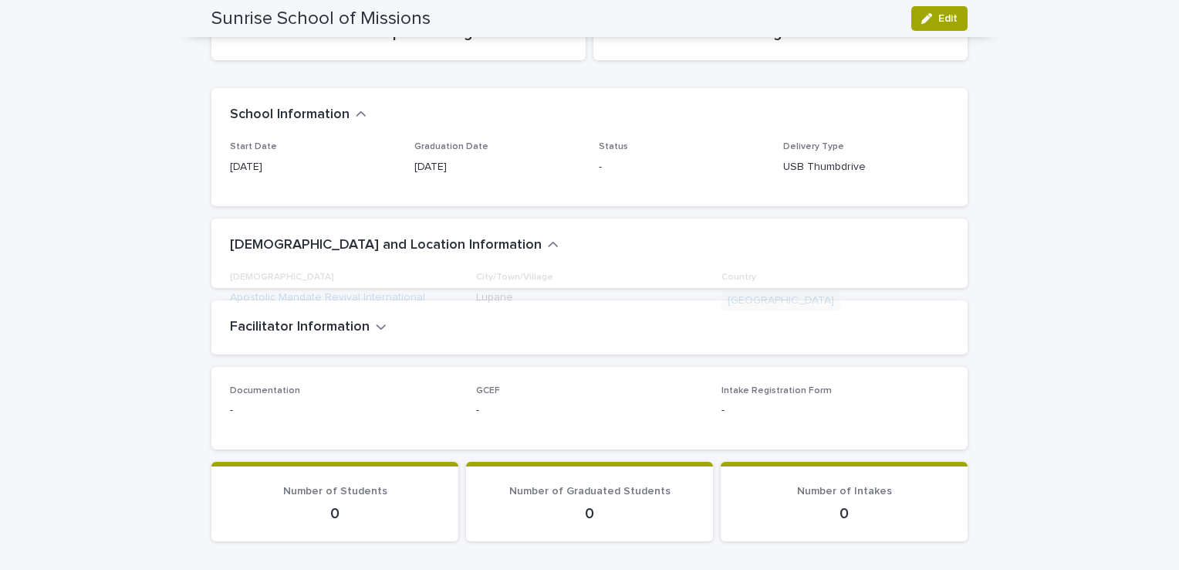
scroll to position [201, 0]
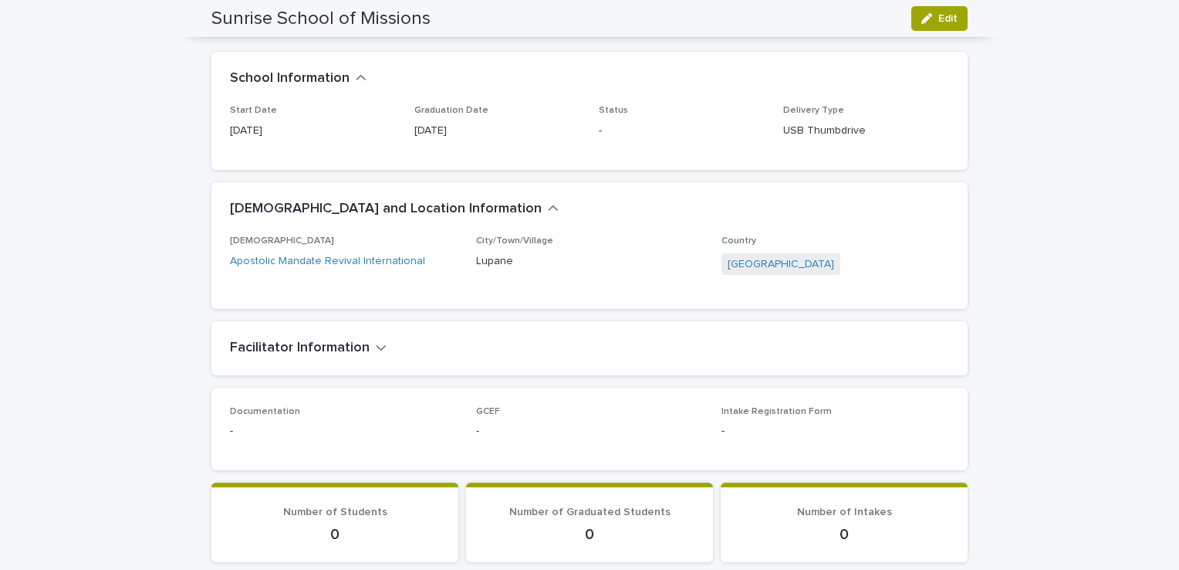
click at [377, 347] on icon "button" at bounding box center [381, 347] width 9 height 5
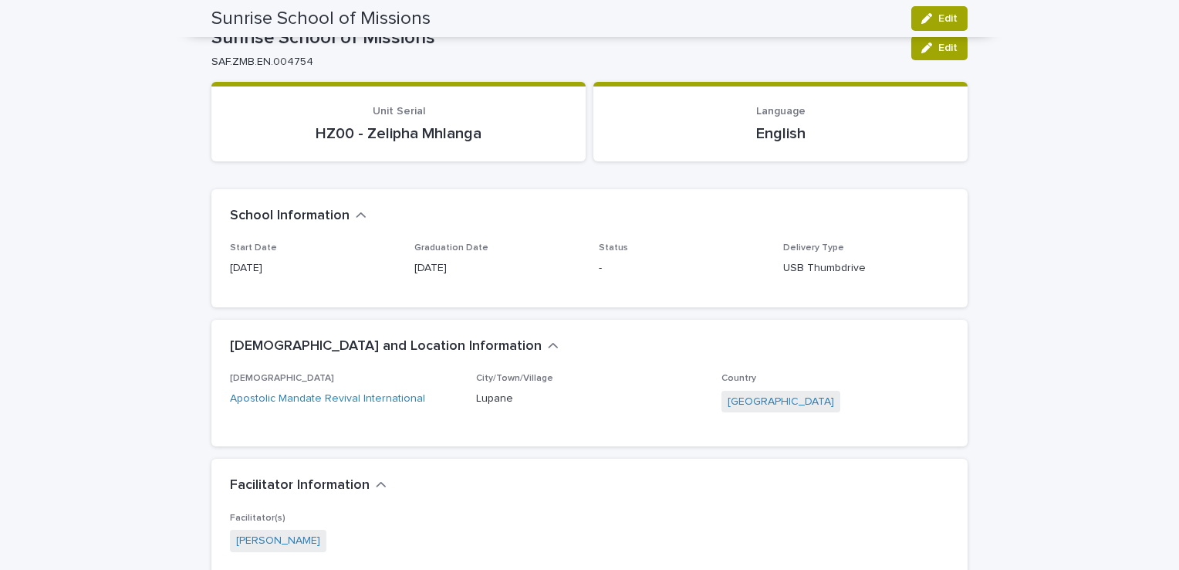
scroll to position [0, 0]
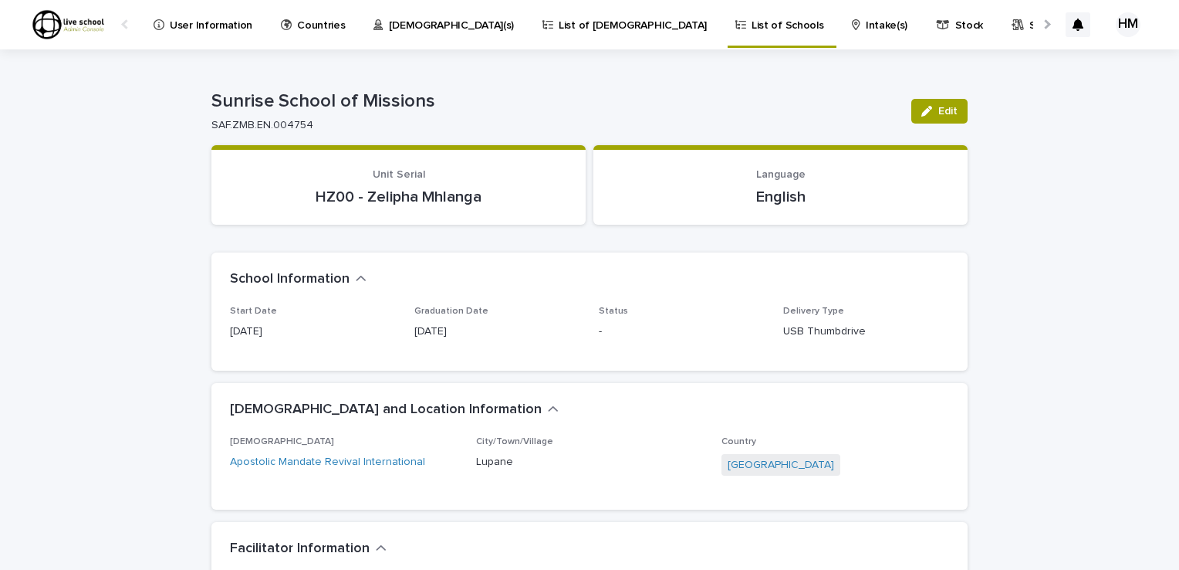
click at [866, 23] on p "Intake(s)" at bounding box center [887, 16] width 42 height 32
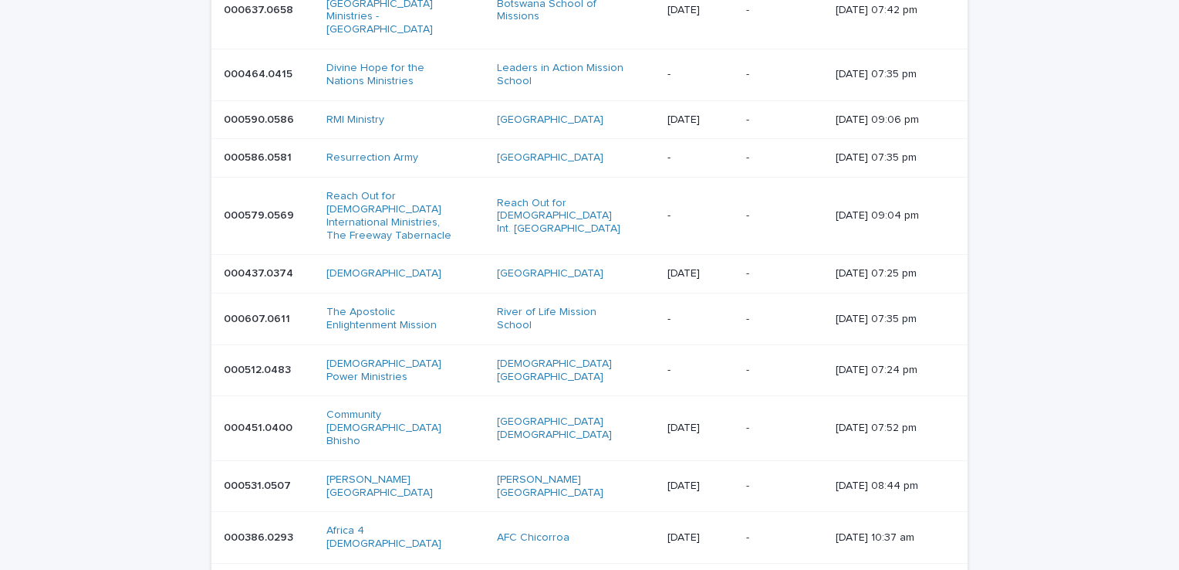
scroll to position [1275, 0]
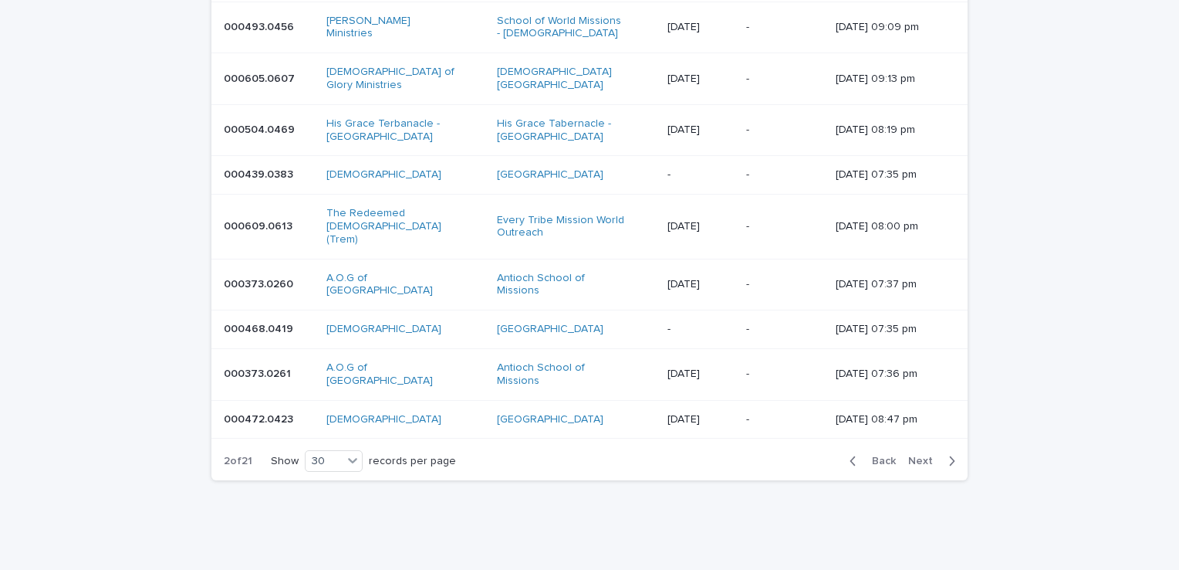
scroll to position [1145, 0]
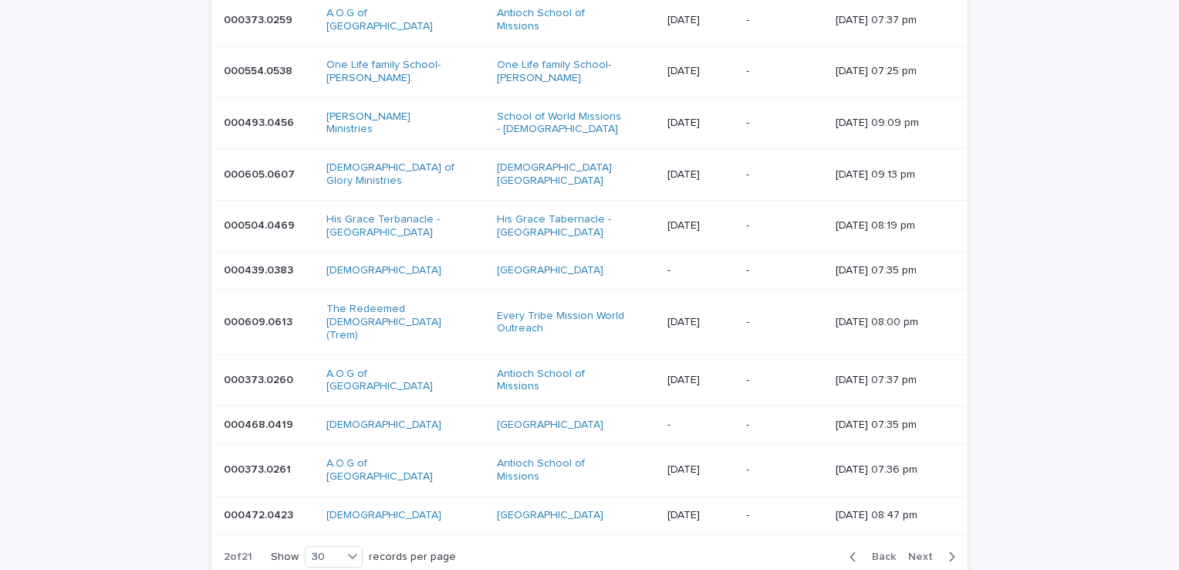
drag, startPoint x: 1159, startPoint y: 432, endPoint x: 1176, endPoint y: 436, distance: 17.4
click at [1176, 436] on div "User Information Countries Pastor(s) List of [DEMOGRAPHIC_DATA] List of Schools…" at bounding box center [589, 285] width 1179 height 570
click at [949, 550] on icon "button" at bounding box center [952, 557] width 7 height 14
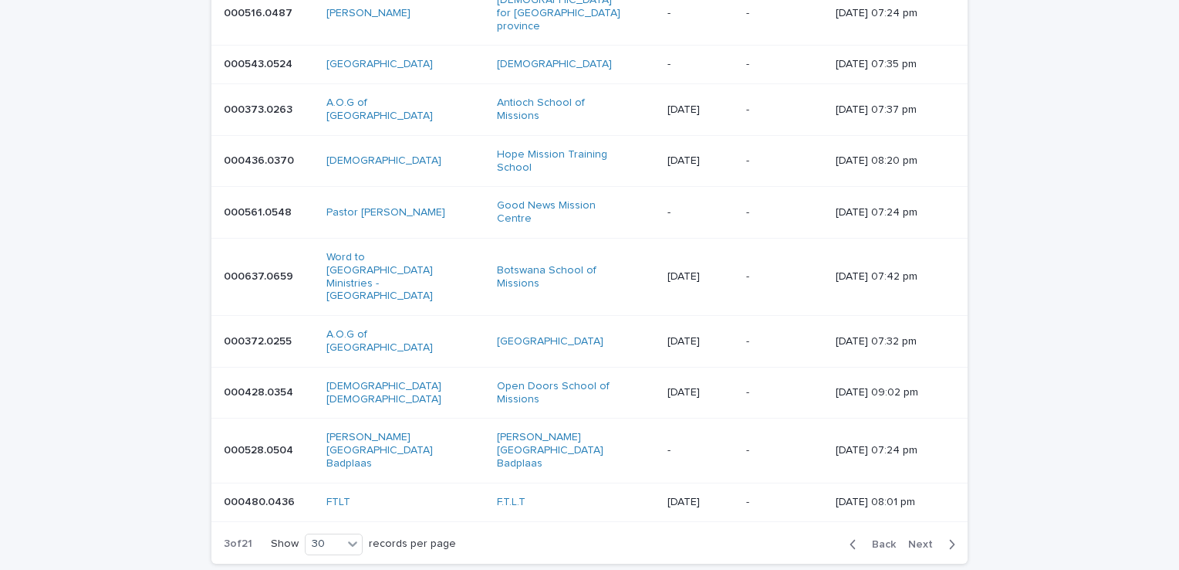
scroll to position [27, 0]
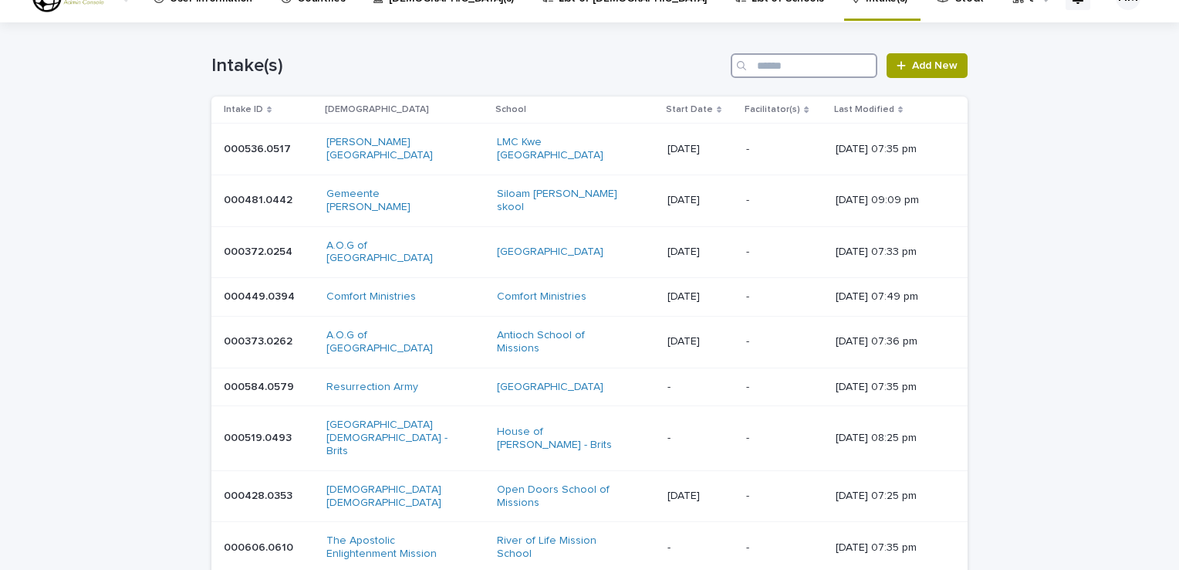
click at [760, 72] on input "Search" at bounding box center [804, 65] width 147 height 25
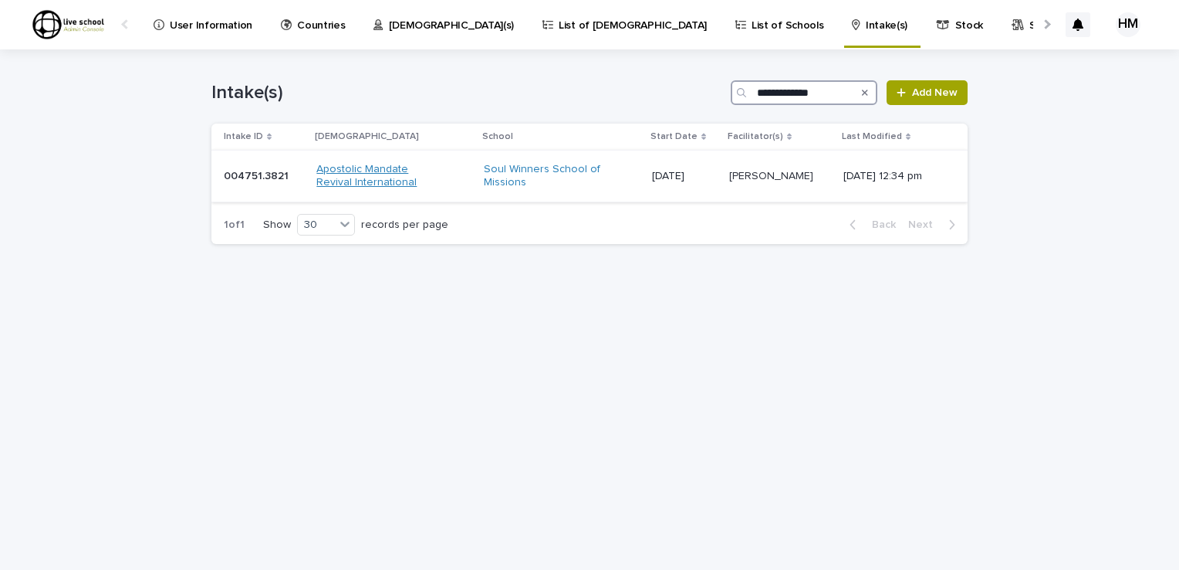
type input "**********"
click at [342, 165] on link "Apostolic Mandate Revival International" at bounding box center [380, 176] width 129 height 26
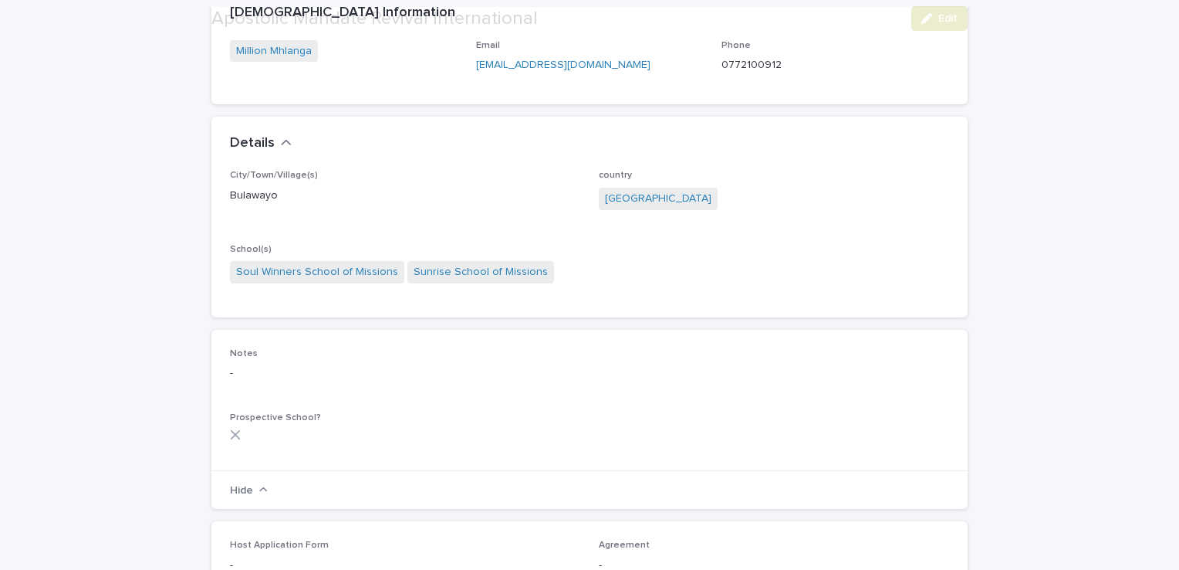
scroll to position [179, 0]
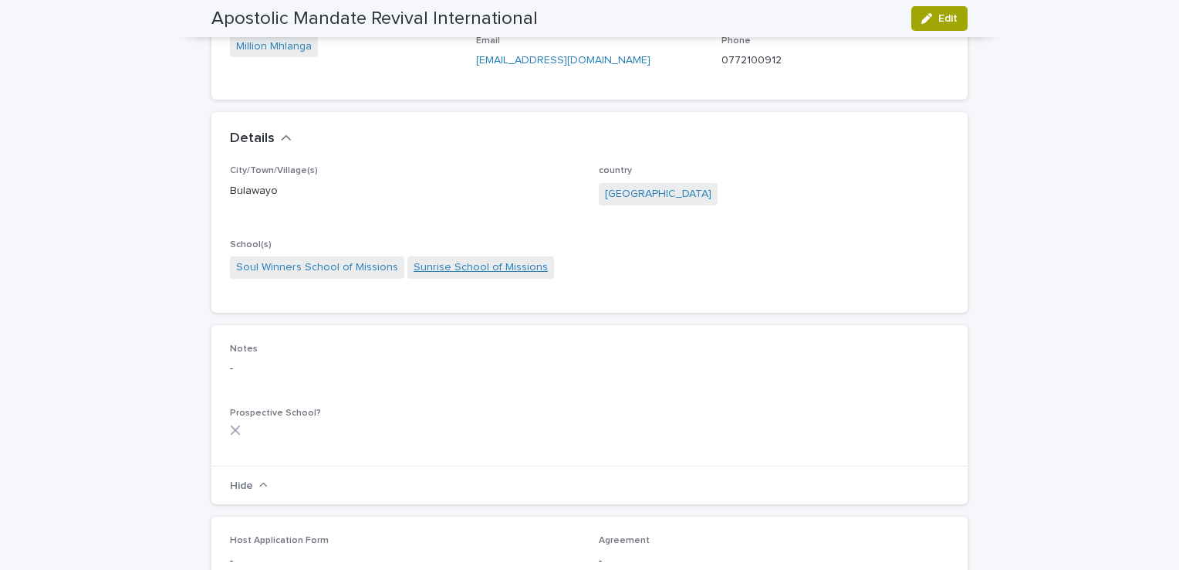
click at [435, 266] on link "Sunrise School of Missions" at bounding box center [481, 267] width 134 height 16
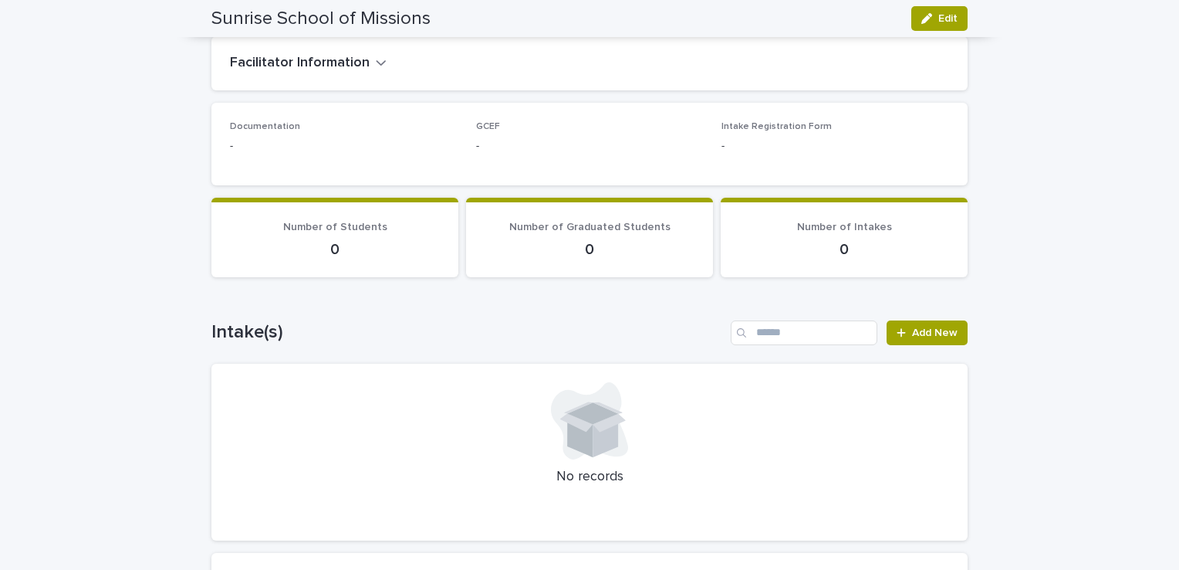
scroll to position [350, 0]
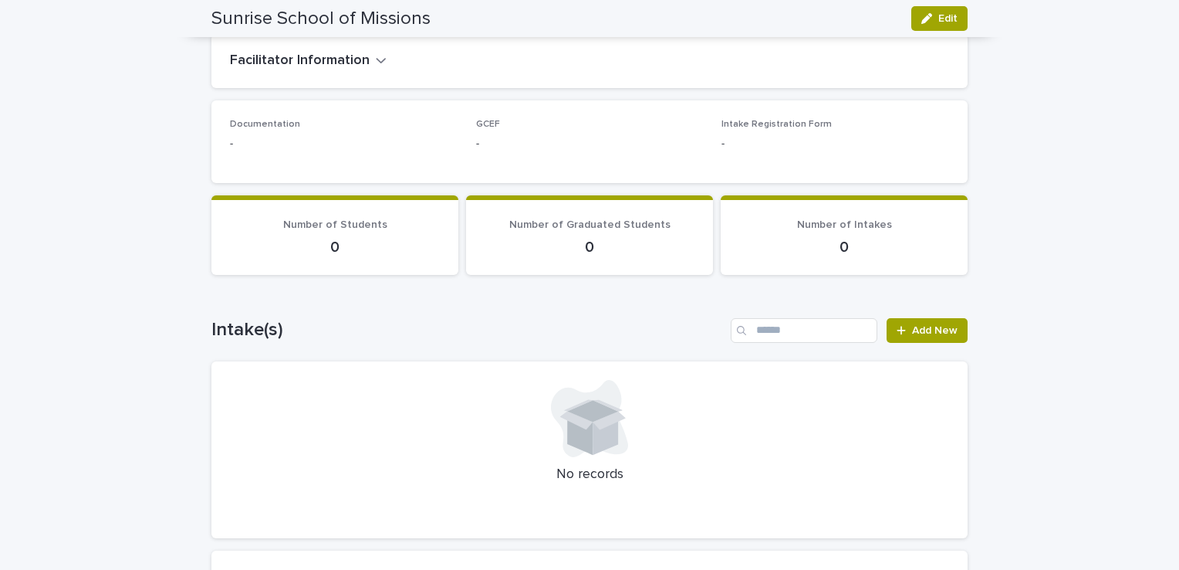
click at [355, 231] on div "Number of Students 0" at bounding box center [335, 237] width 210 height 38
click at [929, 325] on span "Add New" at bounding box center [935, 330] width 46 height 11
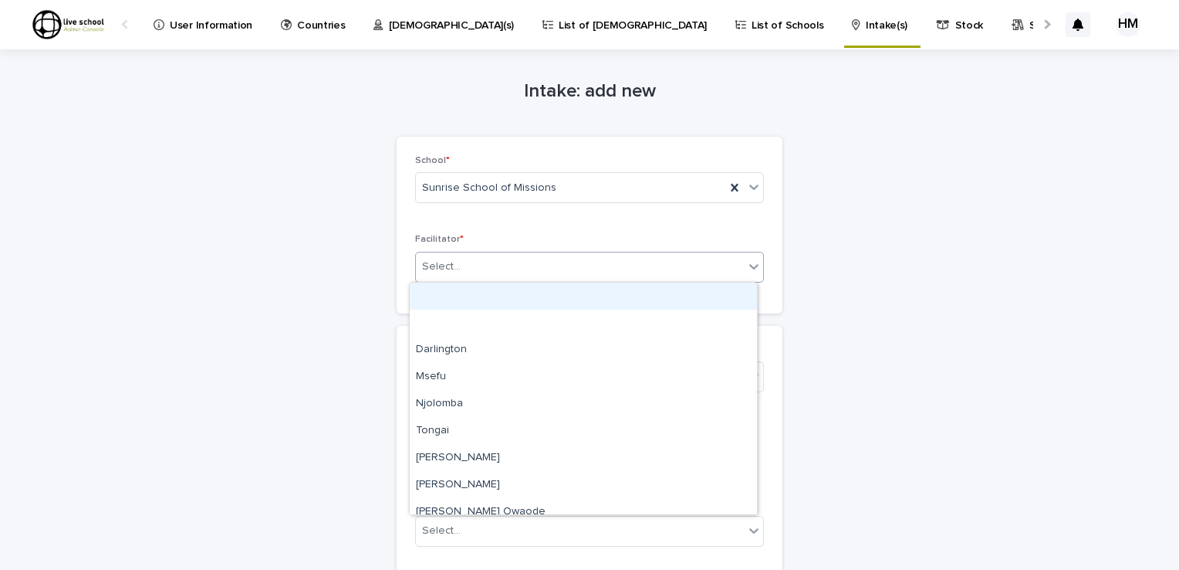
click at [750, 265] on icon at bounding box center [753, 266] width 9 height 5
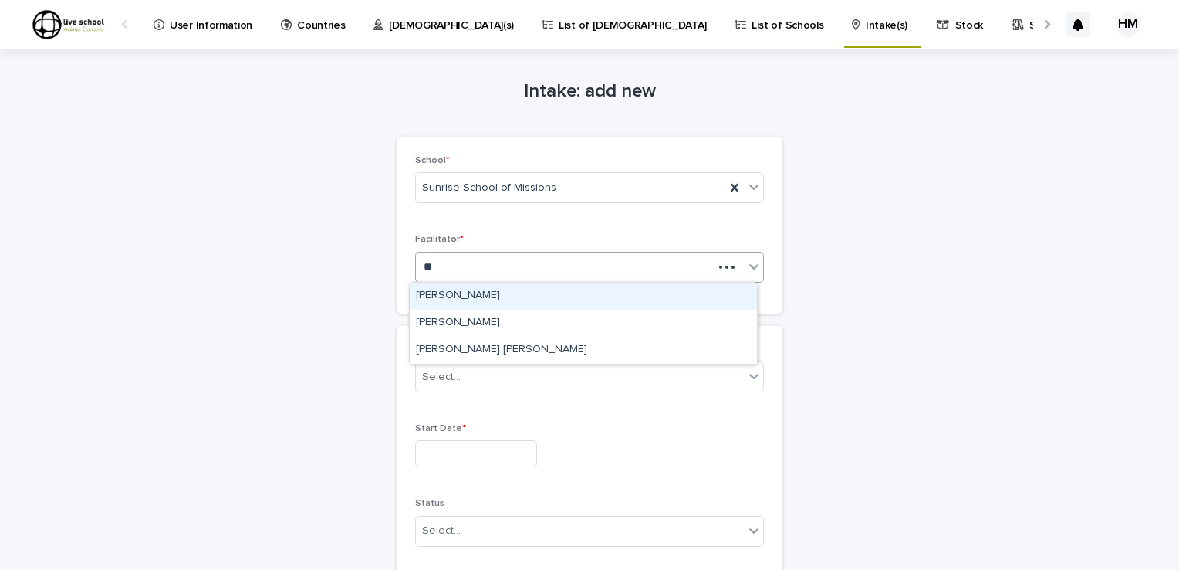
type input "***"
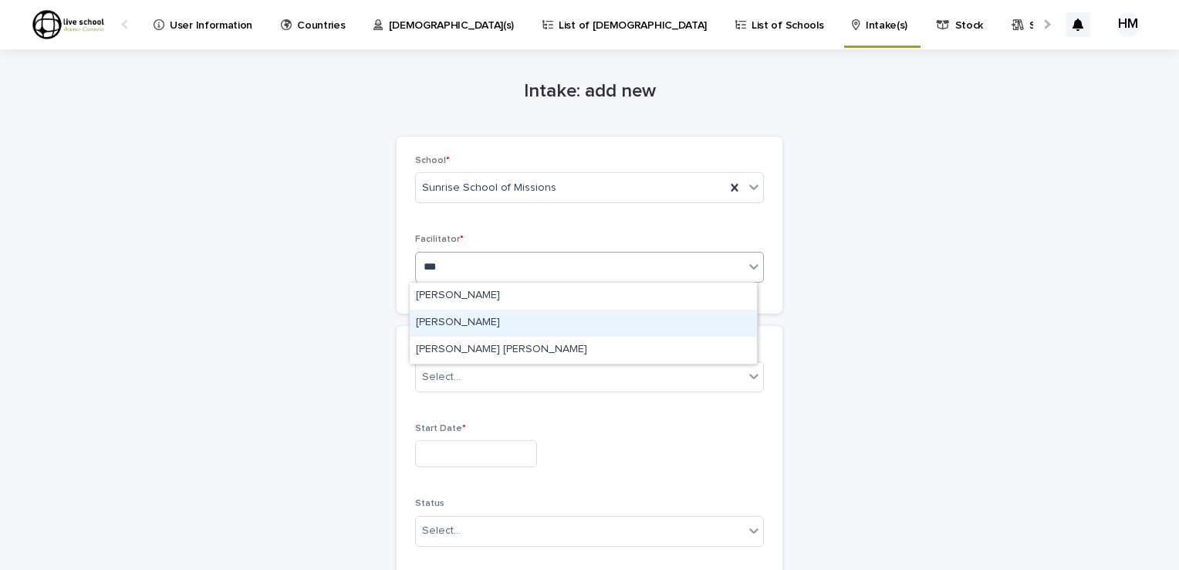
click at [438, 320] on div "[PERSON_NAME]" at bounding box center [583, 322] width 347 height 27
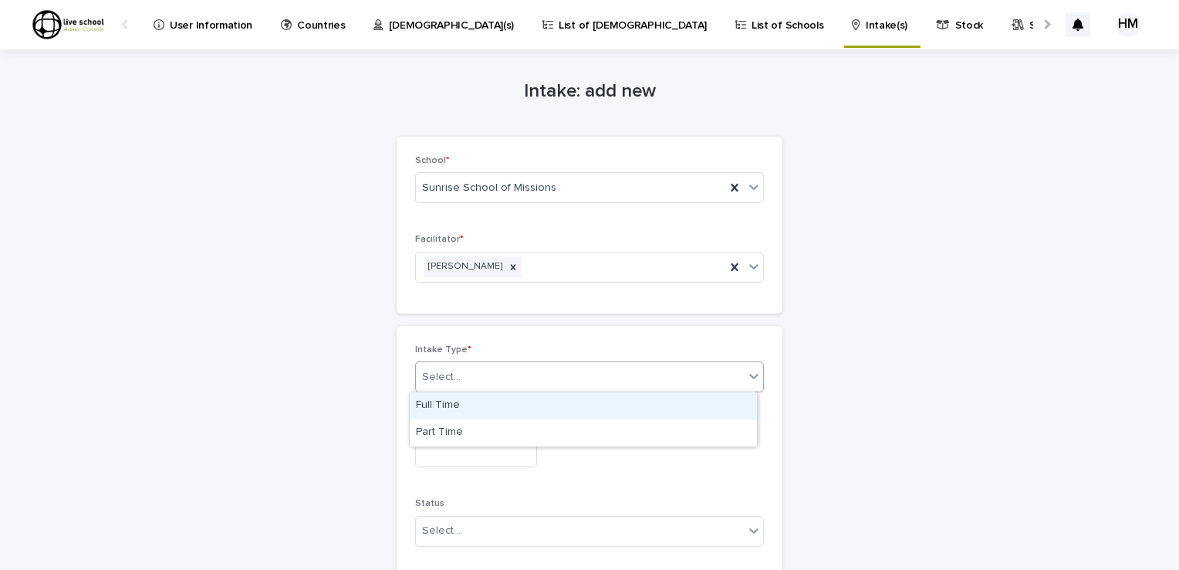
click at [751, 375] on icon at bounding box center [753, 375] width 15 height 15
click at [442, 406] on div "Full Time" at bounding box center [583, 405] width 347 height 27
click at [424, 458] on input "text" at bounding box center [476, 453] width 122 height 27
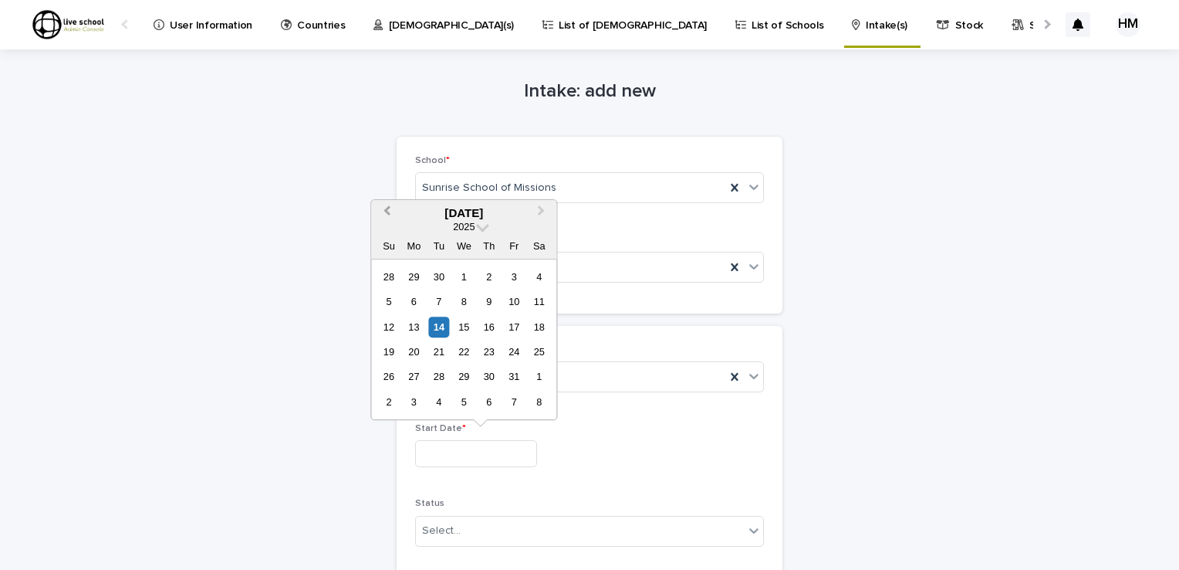
click at [387, 211] on span "Previous Month" at bounding box center [387, 212] width 0 height 21
click at [438, 296] on div "9" at bounding box center [438, 301] width 21 height 21
type input "**********"
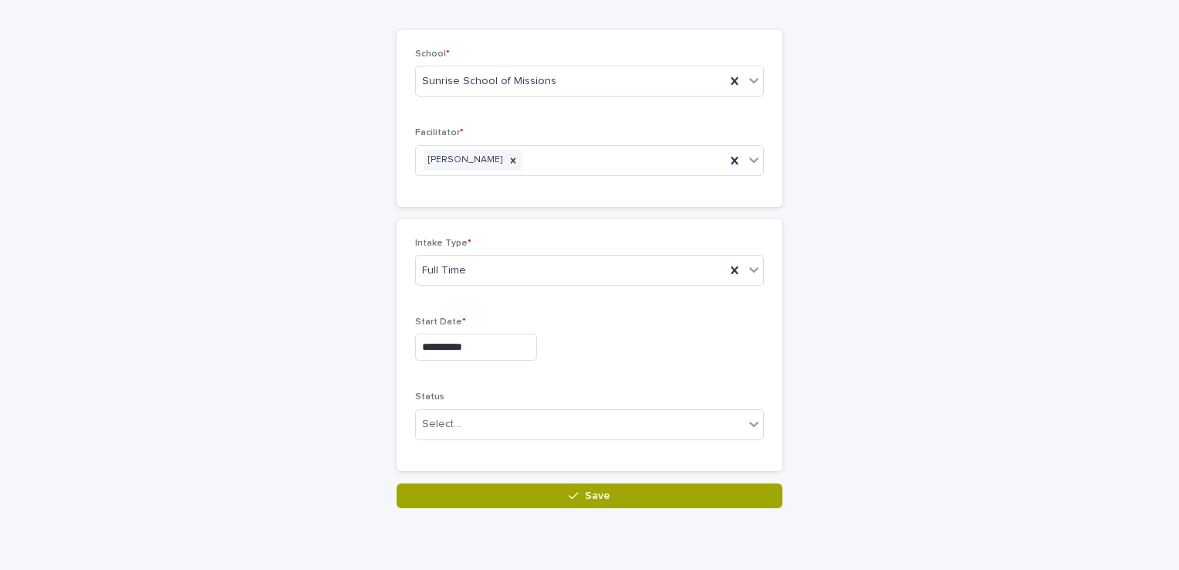
scroll to position [120, 0]
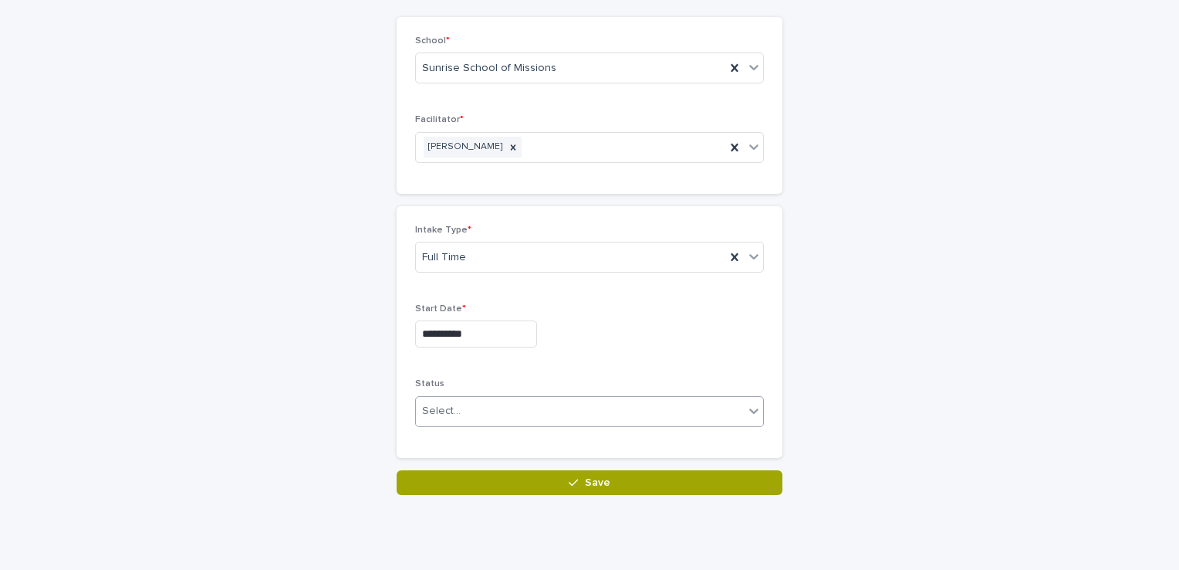
click at [747, 409] on icon at bounding box center [753, 410] width 15 height 15
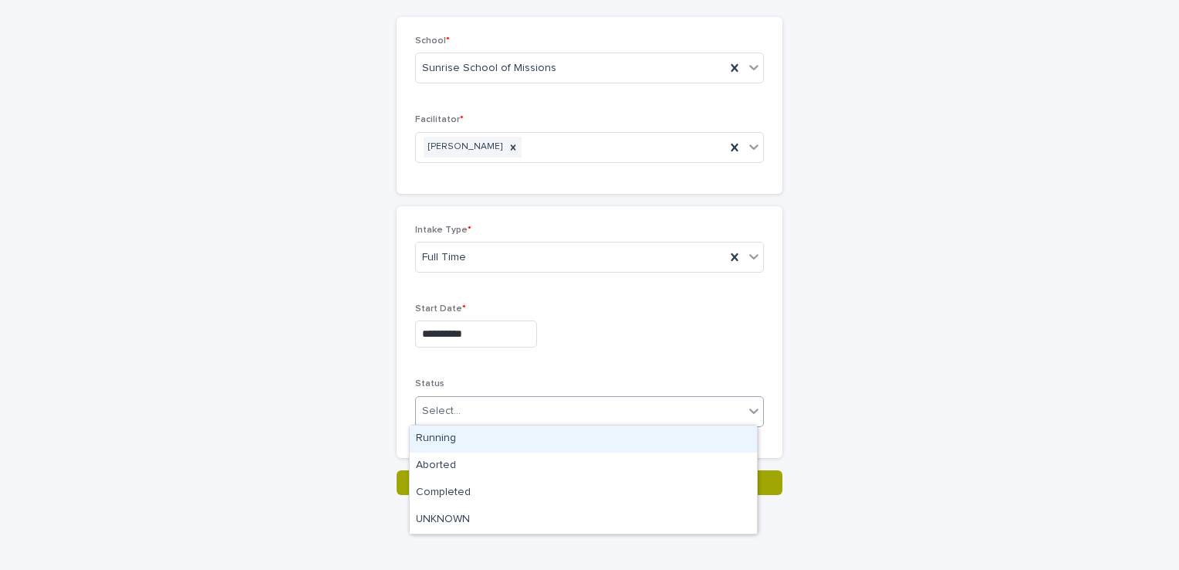
click at [432, 438] on div "Running" at bounding box center [583, 438] width 347 height 27
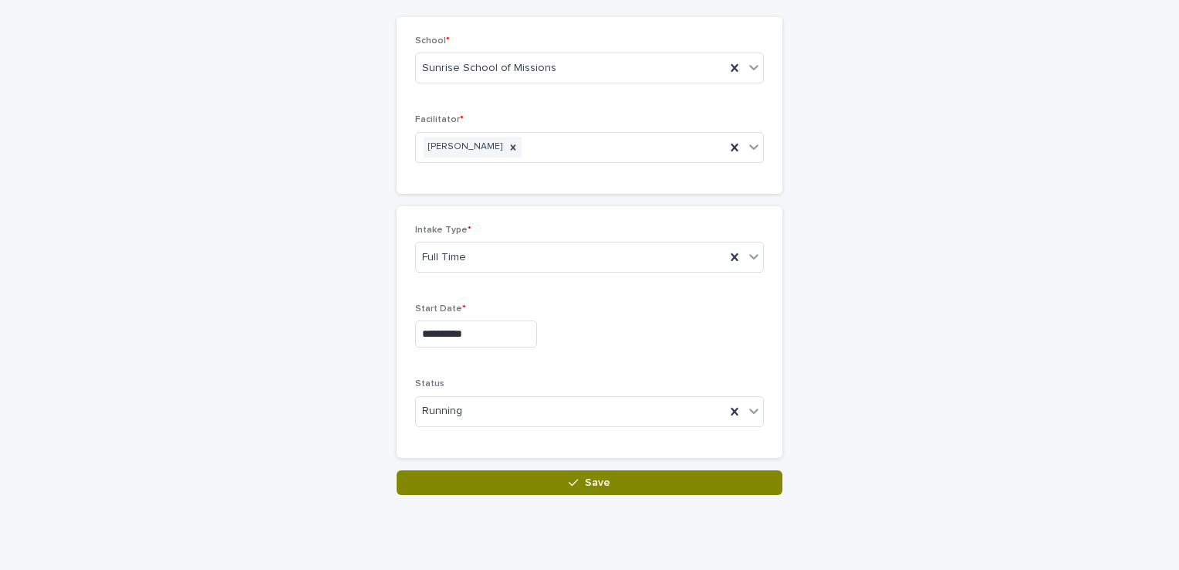
click at [592, 477] on span "Save" at bounding box center [597, 482] width 25 height 11
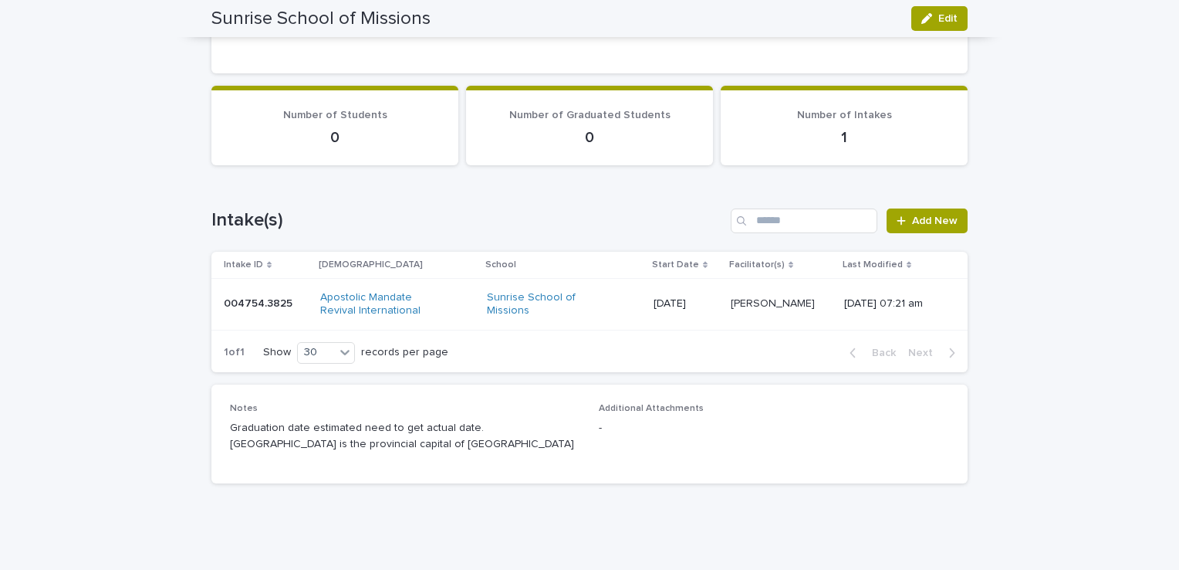
scroll to position [462, 0]
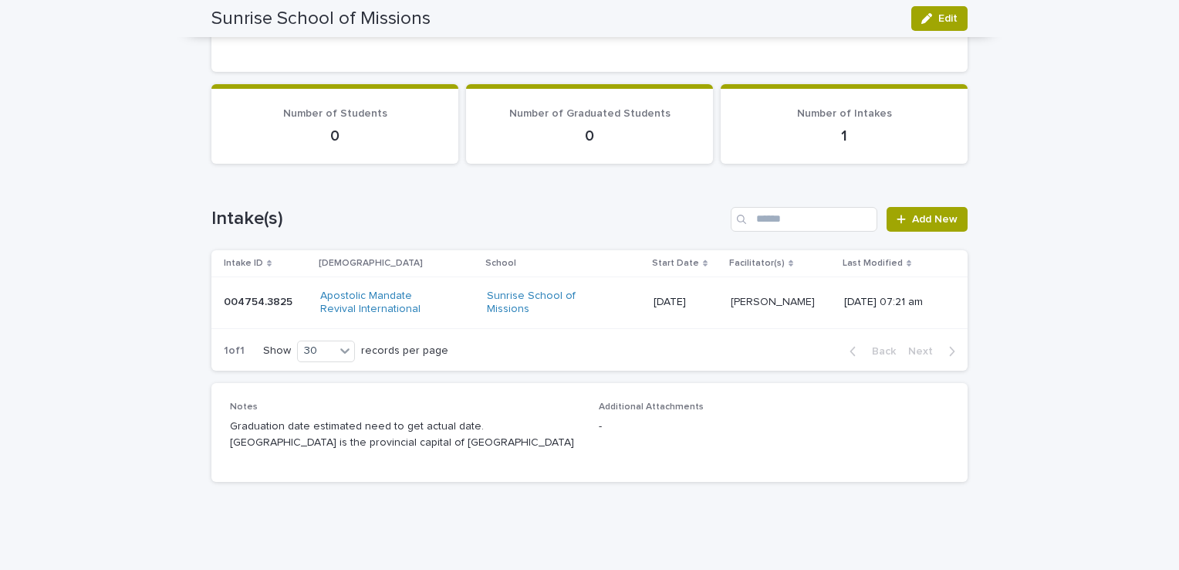
click at [367, 438] on p "Graduation date estimated need to get actual date. [GEOGRAPHIC_DATA] is the pro…" at bounding box center [405, 434] width 350 height 32
click at [927, 214] on span "Add New" at bounding box center [935, 219] width 46 height 11
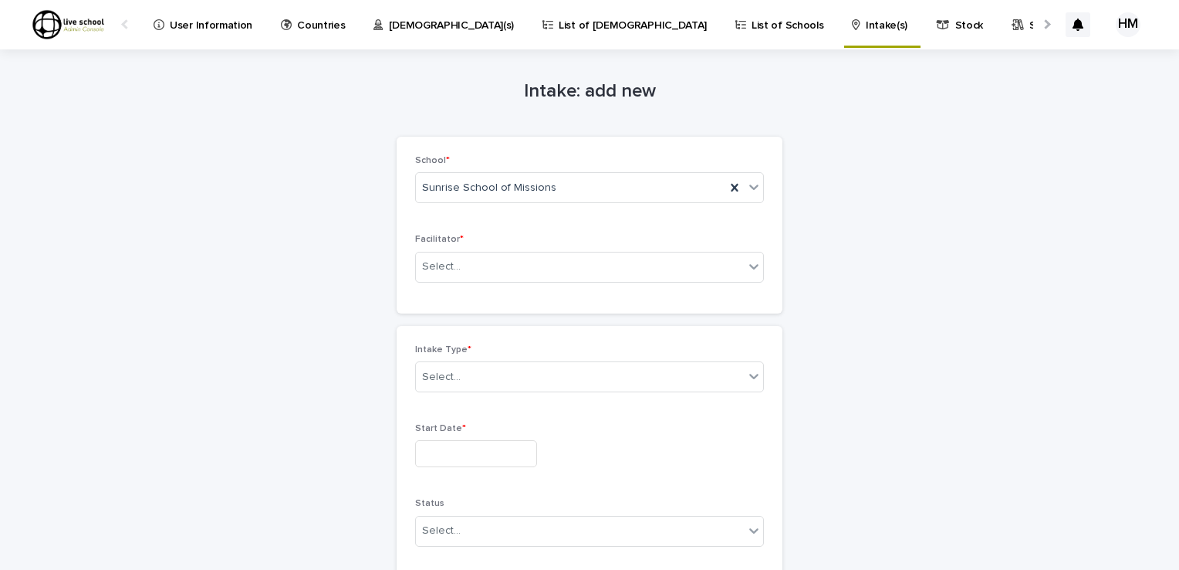
drag, startPoint x: 603, startPoint y: 26, endPoint x: 591, endPoint y: 26, distance: 11.6
click at [752, 26] on p "List of Schools" at bounding box center [788, 16] width 72 height 32
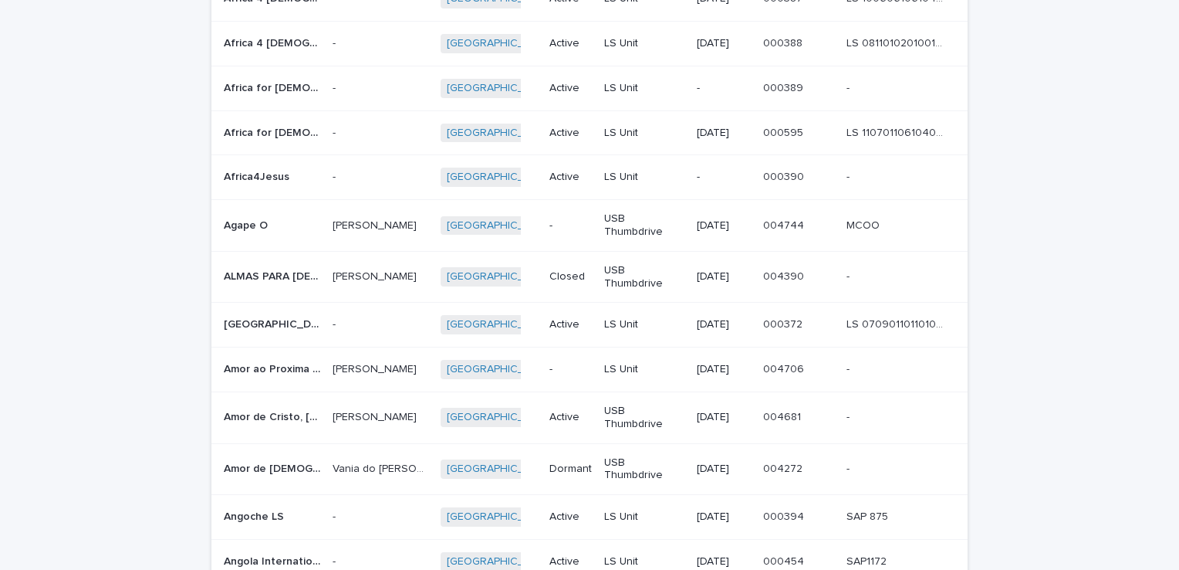
scroll to position [1082, 0]
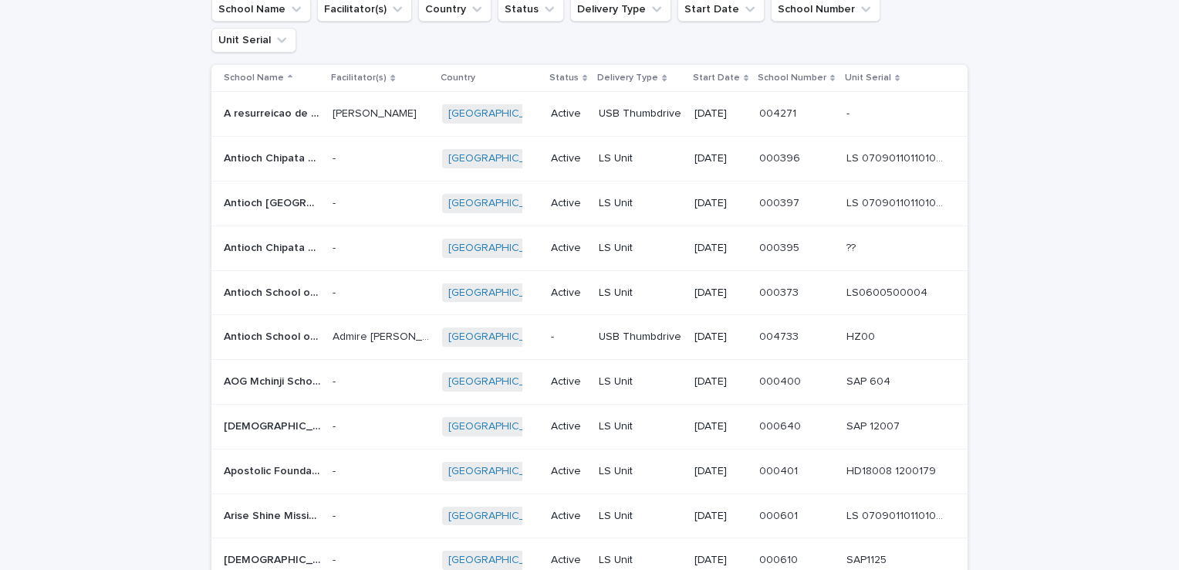
scroll to position [120, 0]
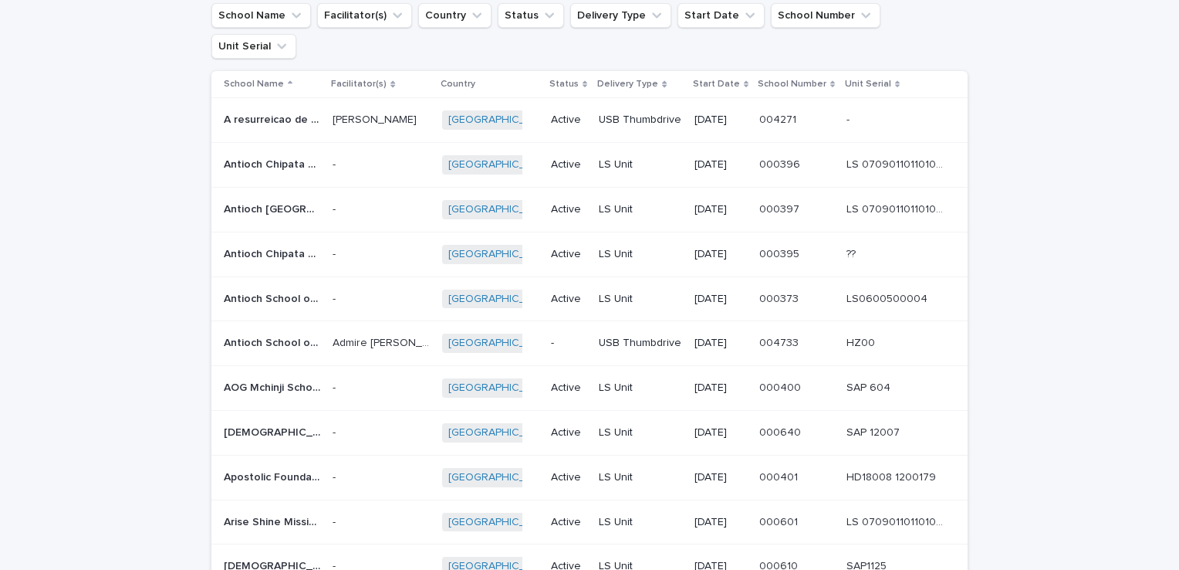
click at [358, 333] on p "Admire [PERSON_NAME]" at bounding box center [383, 341] width 100 height 16
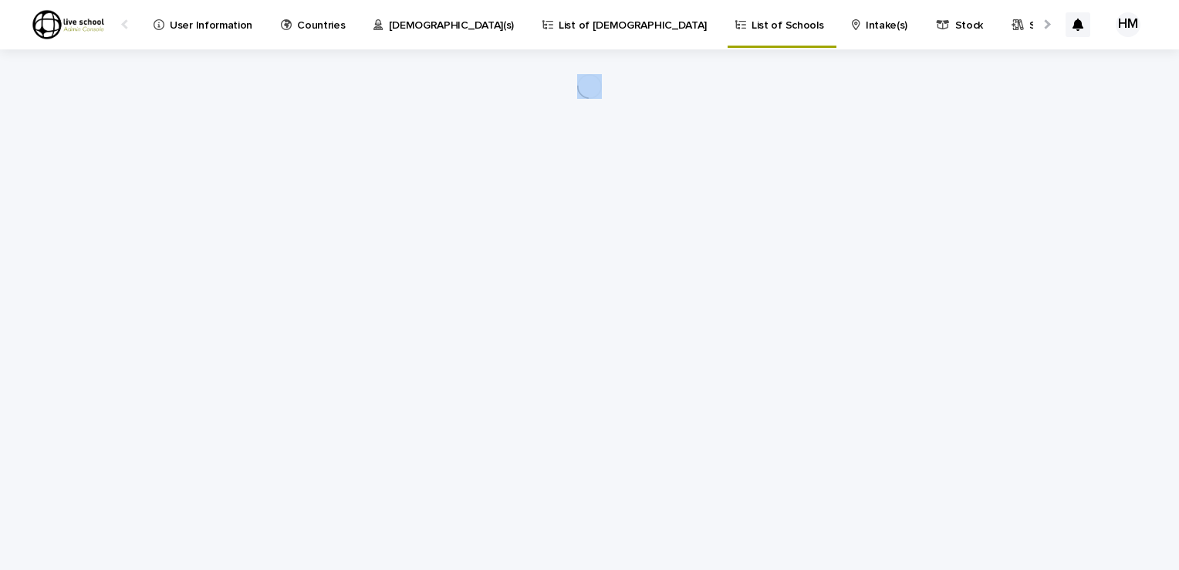
click at [358, 314] on div "Loading... Saving… Loading... Saving…" at bounding box center [590, 290] width 772 height 482
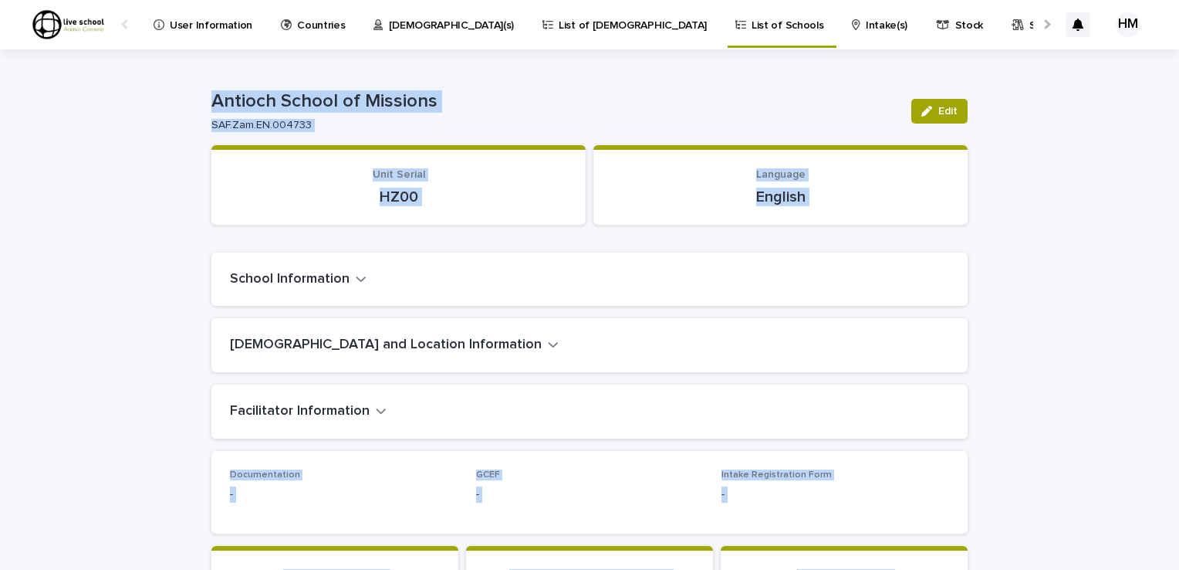
drag, startPoint x: 526, startPoint y: 96, endPoint x: 474, endPoint y: 86, distance: 53.4
click at [474, 86] on div "Antioch School of Missions SAF.Zam.EN.004733 Edit" at bounding box center [589, 111] width 756 height 62
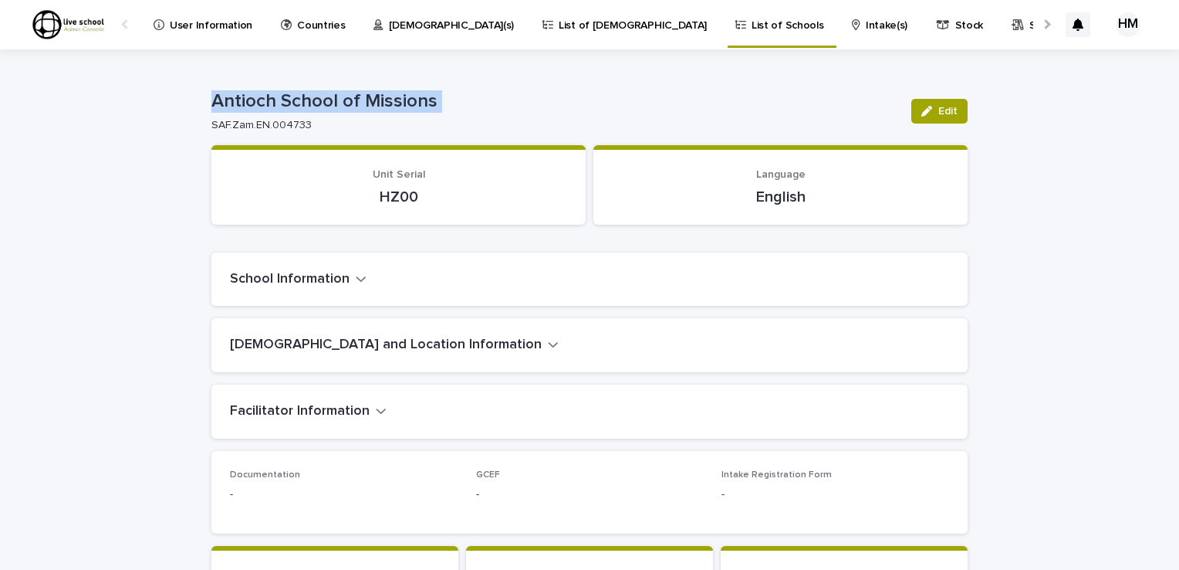
click at [474, 86] on div "Antioch School of Missions SAF.Zam.EN.004733 Edit" at bounding box center [589, 111] width 756 height 62
drag, startPoint x: 474, startPoint y: 86, endPoint x: 415, endPoint y: 193, distance: 121.6
click at [415, 193] on p "HZ00" at bounding box center [398, 197] width 337 height 19
click at [413, 191] on p "HZ00" at bounding box center [398, 197] width 337 height 19
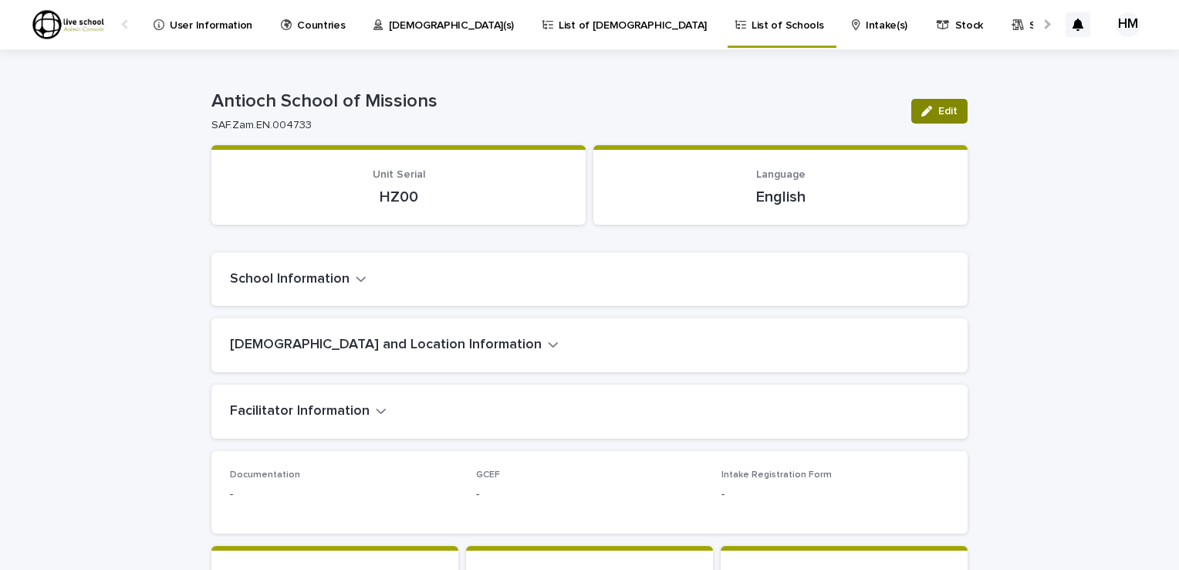
click at [943, 110] on span "Edit" at bounding box center [948, 111] width 19 height 11
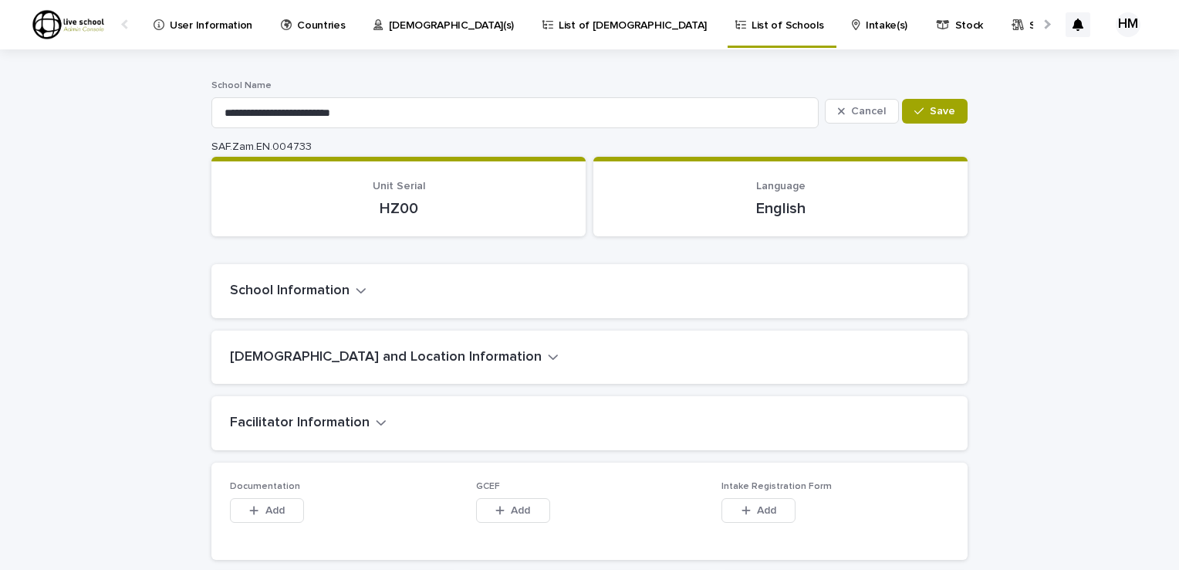
click at [411, 207] on p "HZ00" at bounding box center [398, 208] width 337 height 19
click at [404, 202] on p "HZ00" at bounding box center [398, 208] width 337 height 19
click at [356, 289] on icon "button" at bounding box center [361, 290] width 11 height 14
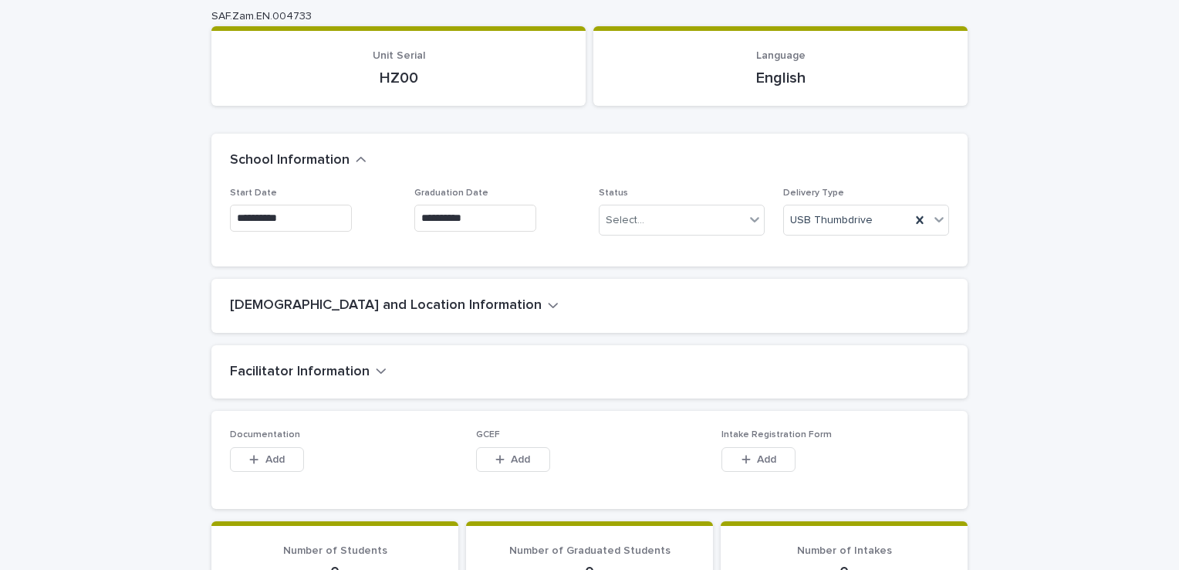
scroll to position [180, 0]
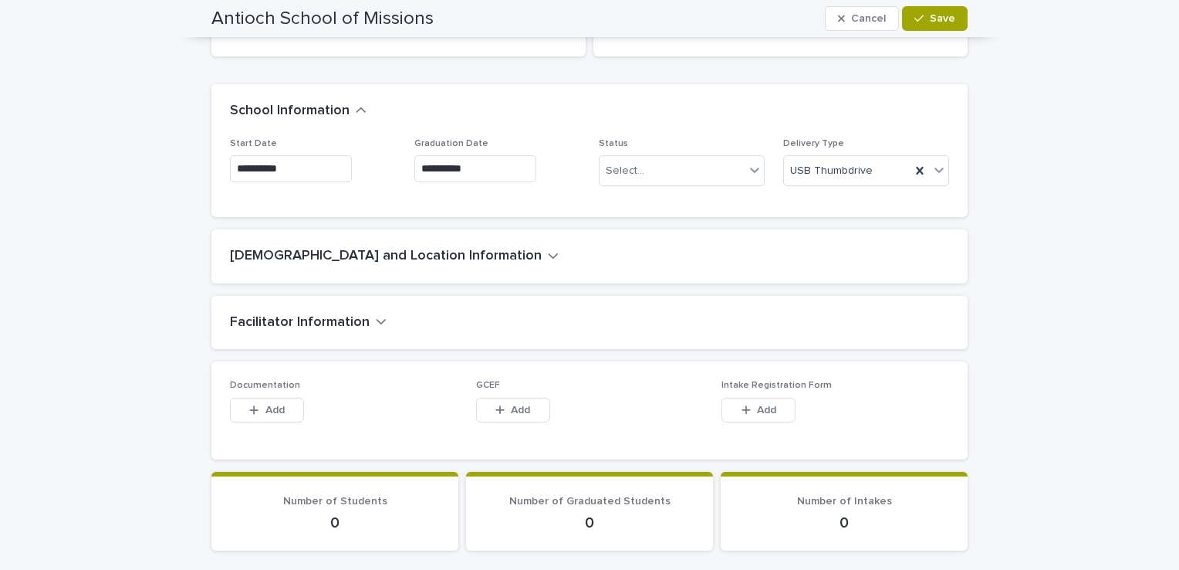
click at [548, 254] on icon "button" at bounding box center [553, 256] width 11 height 14
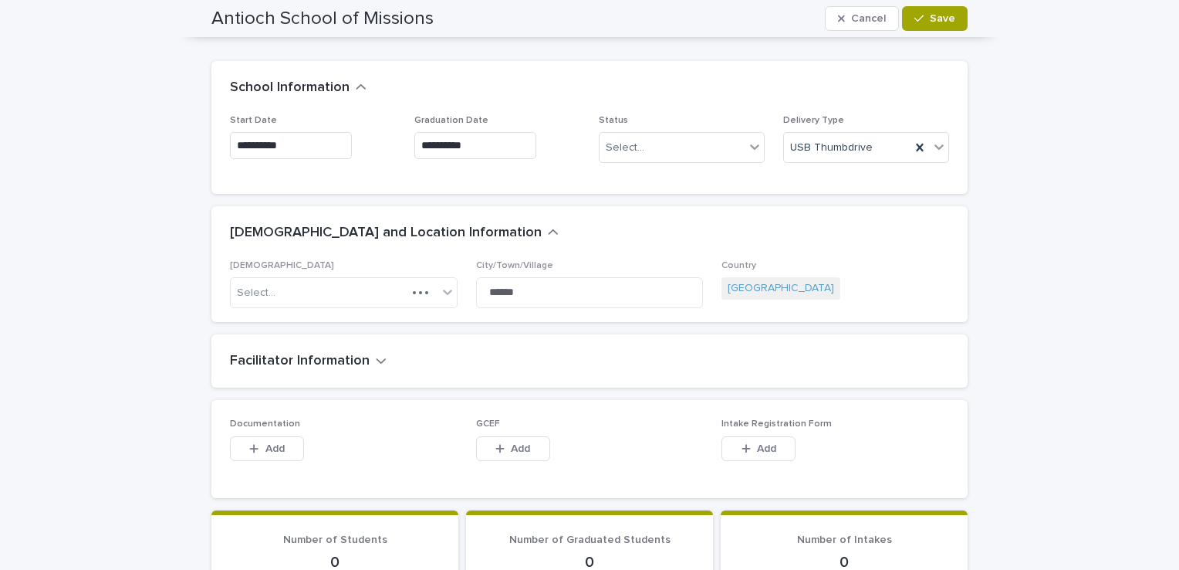
scroll to position [219, 0]
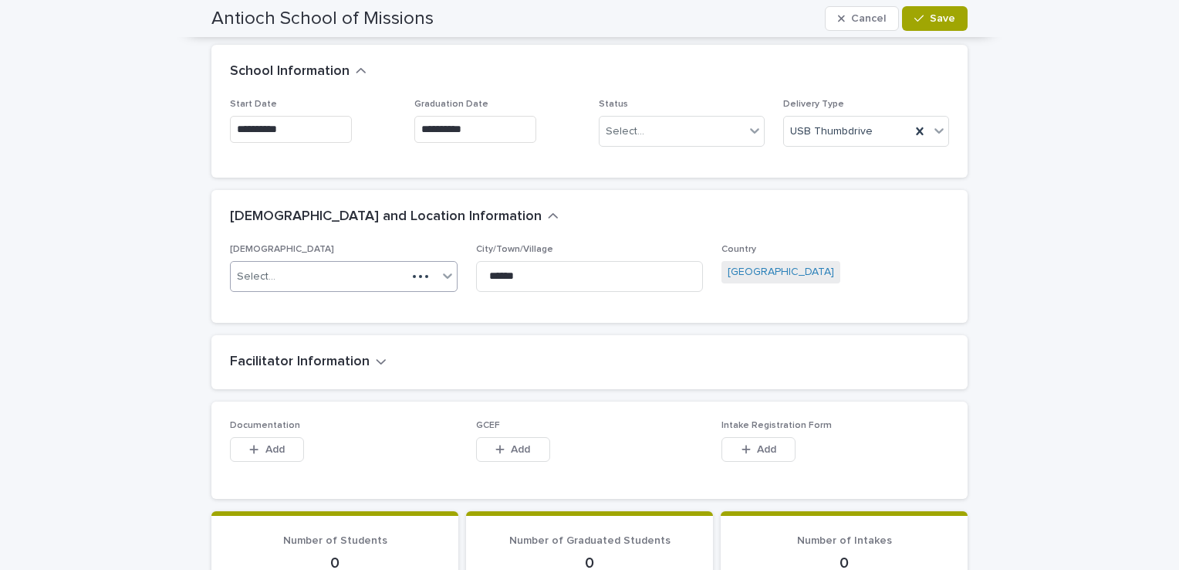
click at [269, 272] on div "Select..." at bounding box center [319, 276] width 176 height 25
type input "*"
type input "**********"
click at [750, 265] on link "[GEOGRAPHIC_DATA]" at bounding box center [781, 272] width 107 height 16
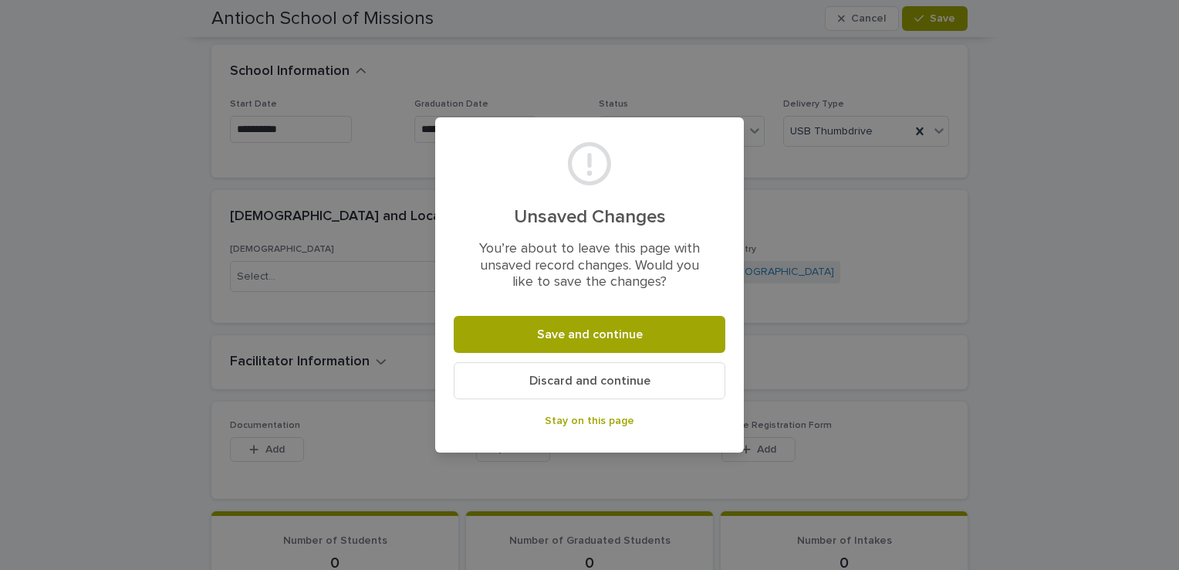
click at [791, 210] on div "Unsaved Changes You’re about to leave this page with unsaved record changes. Wo…" at bounding box center [589, 285] width 1179 height 570
click at [608, 424] on span "Stay on this page" at bounding box center [590, 420] width 90 height 11
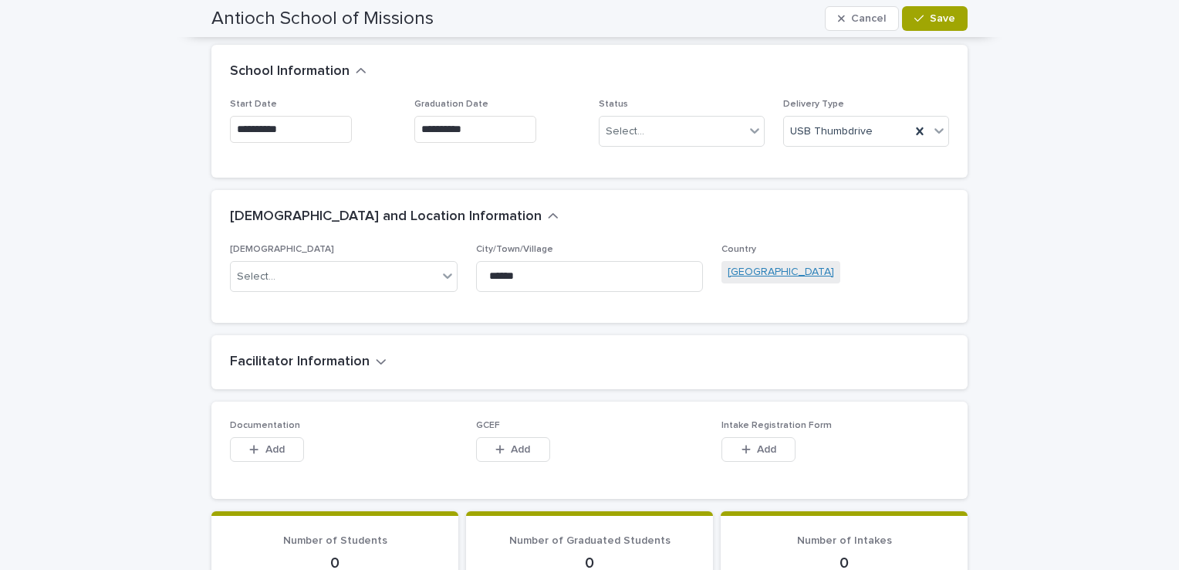
click at [737, 270] on link "[GEOGRAPHIC_DATA]" at bounding box center [781, 272] width 107 height 16
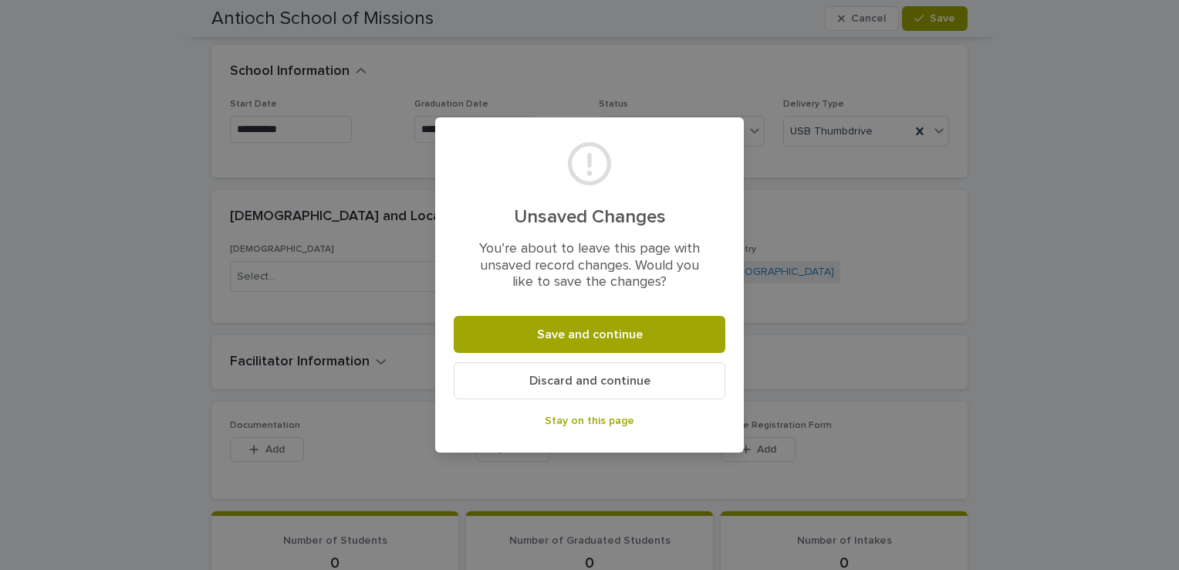
click at [595, 419] on span "Stay on this page" at bounding box center [590, 420] width 90 height 11
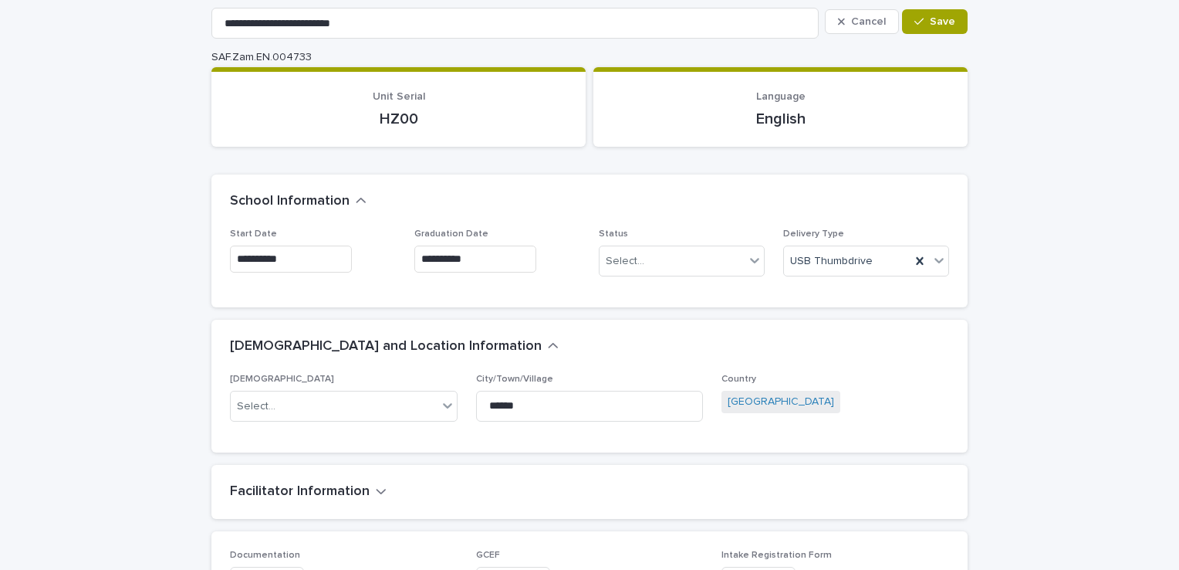
scroll to position [0, 0]
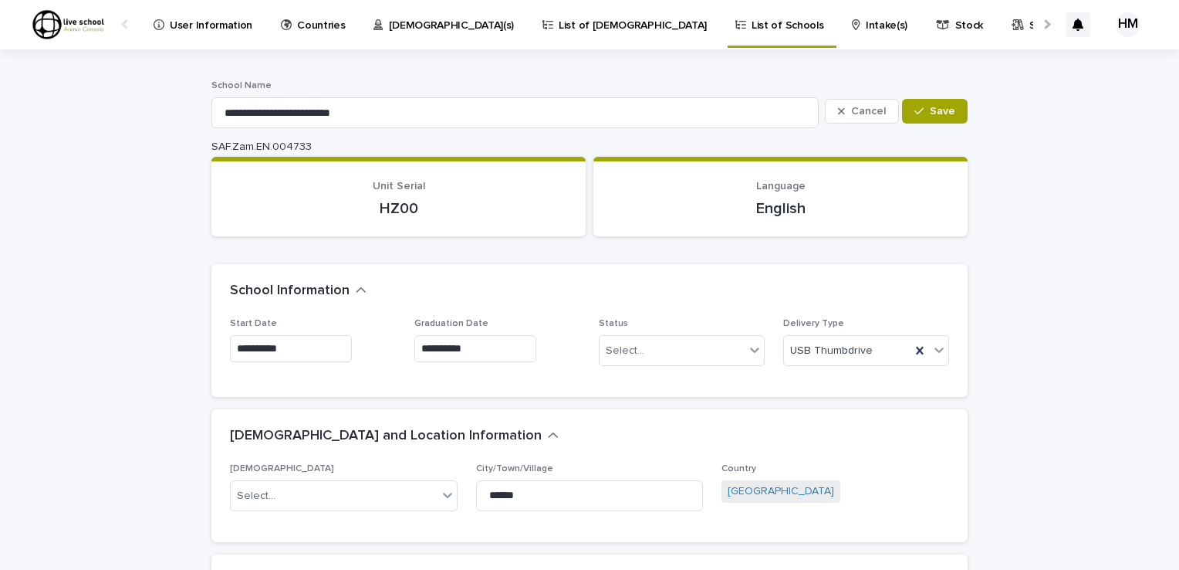
click at [414, 209] on p "HZ00" at bounding box center [398, 208] width 337 height 19
click at [286, 347] on input "**********" at bounding box center [291, 348] width 122 height 27
click at [431, 276] on div "School Information" at bounding box center [589, 291] width 756 height 54
click at [404, 205] on p "HZ00" at bounding box center [398, 208] width 337 height 19
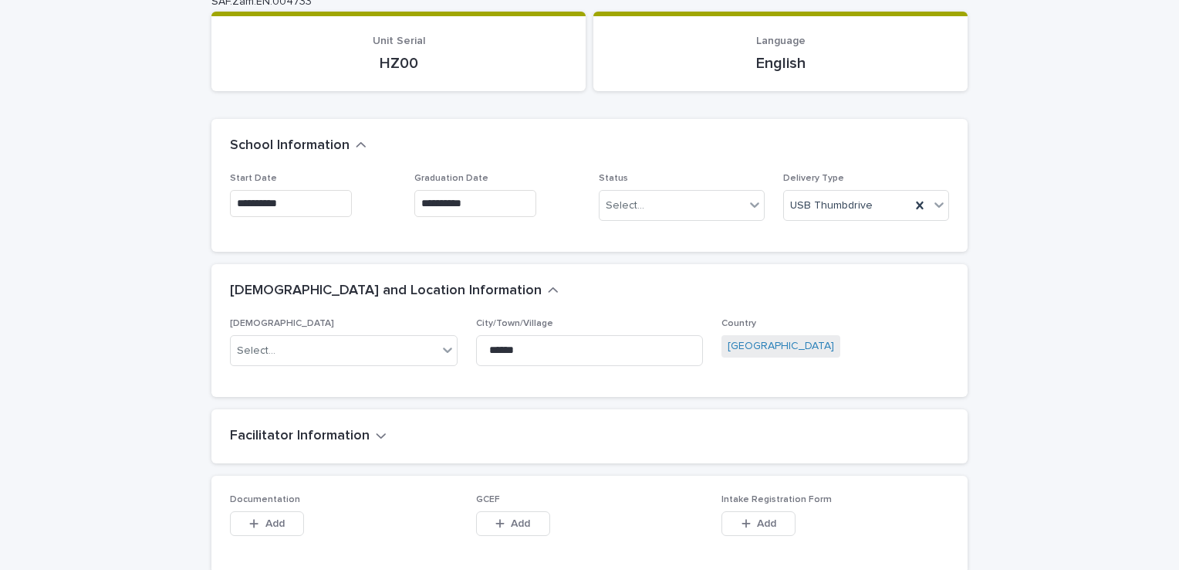
scroll to position [146, 0]
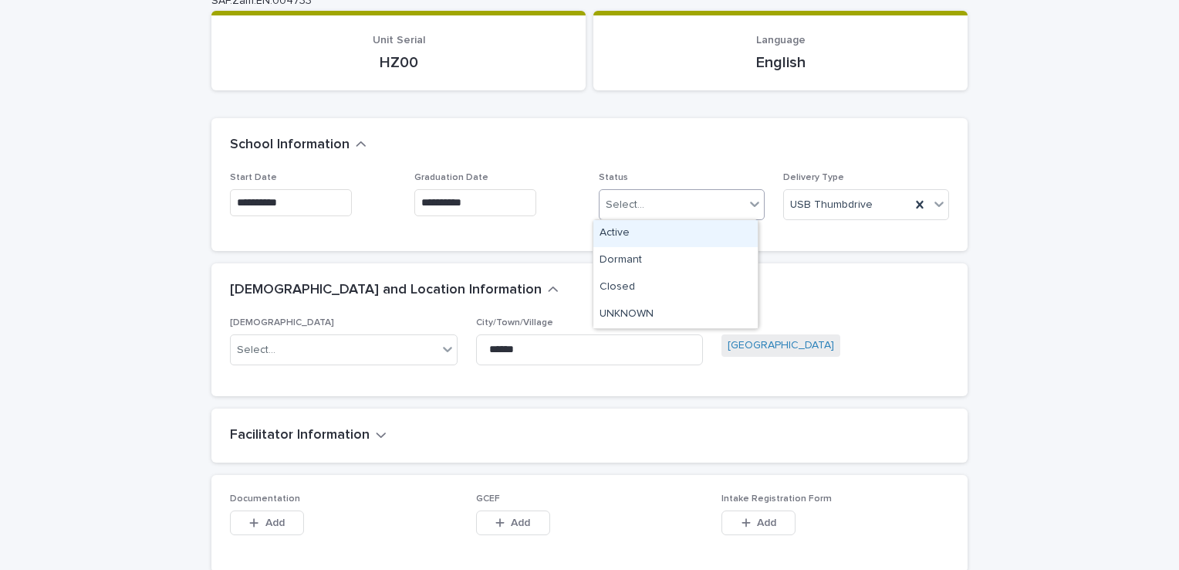
click at [749, 208] on icon at bounding box center [754, 203] width 15 height 15
click at [617, 229] on div "Active" at bounding box center [676, 233] width 164 height 27
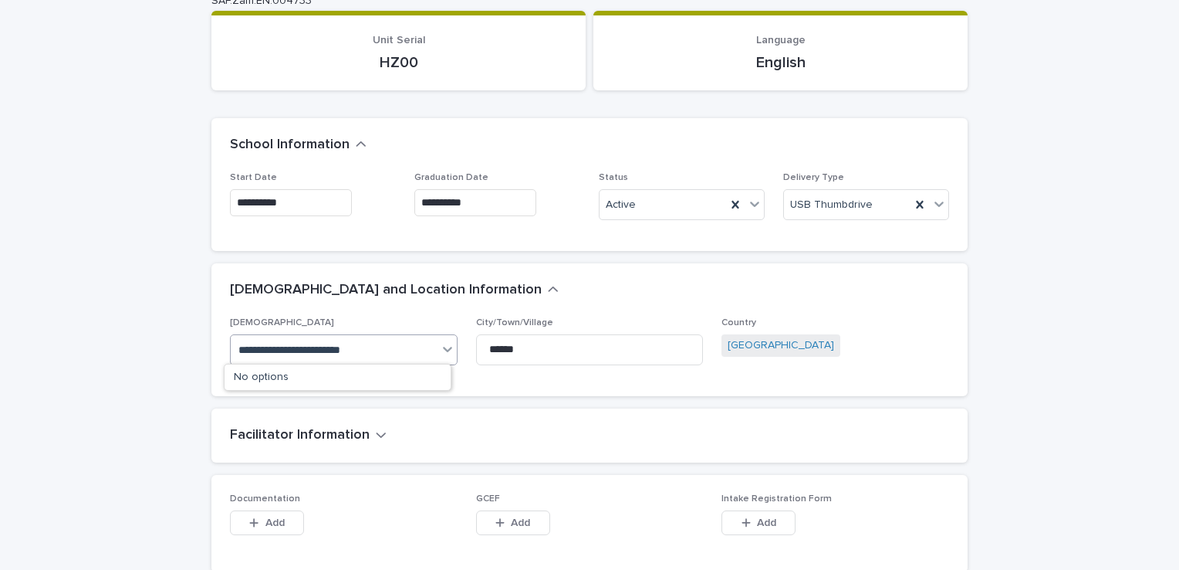
type input "**********"
click at [856, 301] on div "[DEMOGRAPHIC_DATA] and Location Information" at bounding box center [589, 290] width 756 height 54
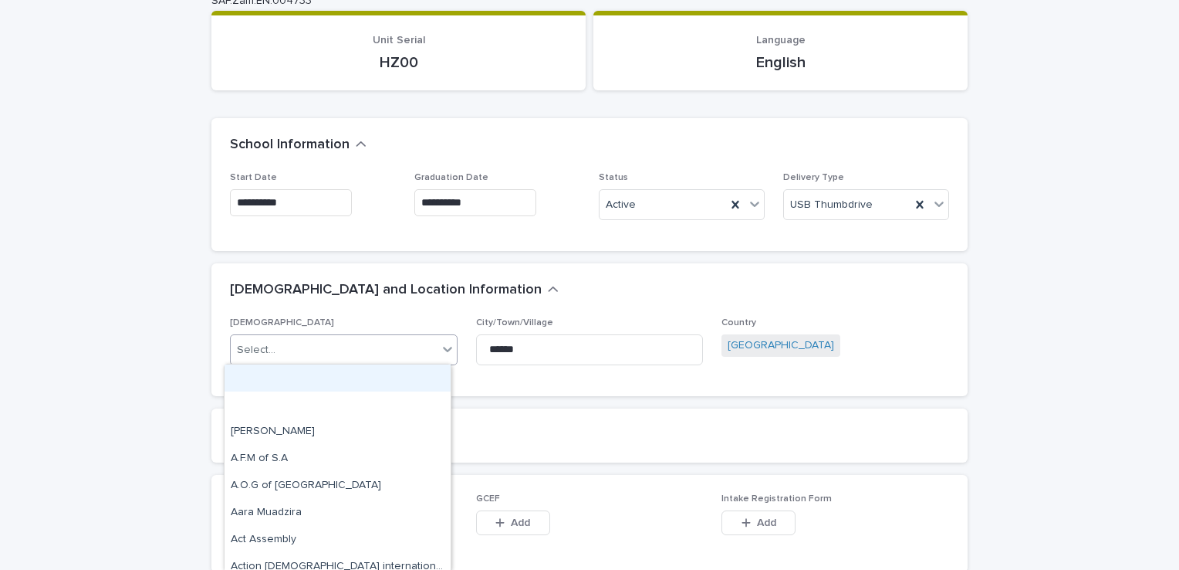
click at [440, 350] on icon at bounding box center [447, 348] width 15 height 15
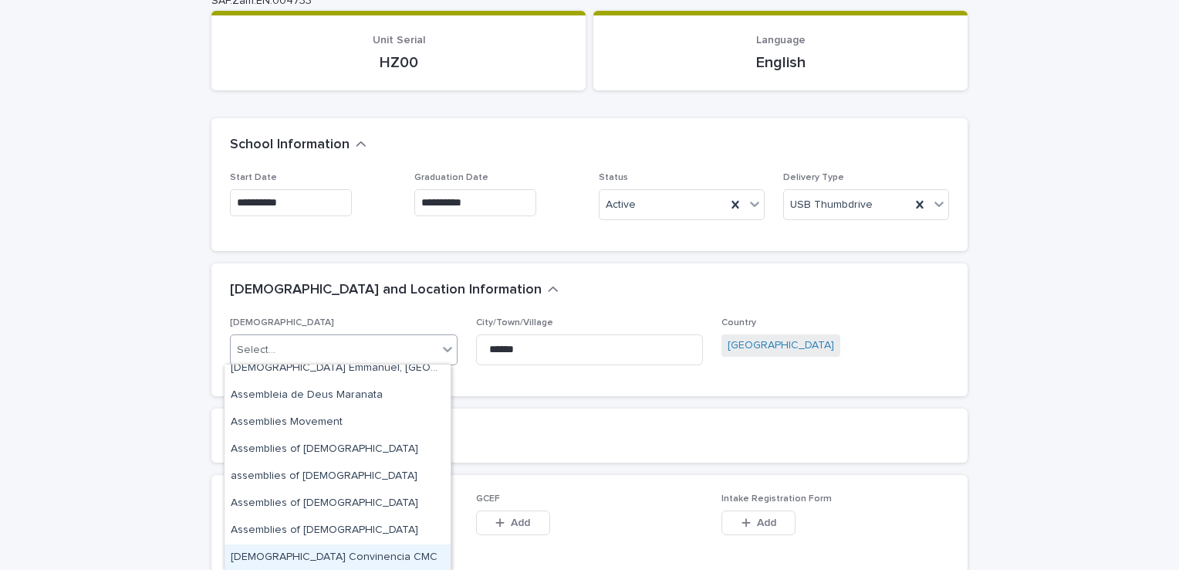
scroll to position [1048, 0]
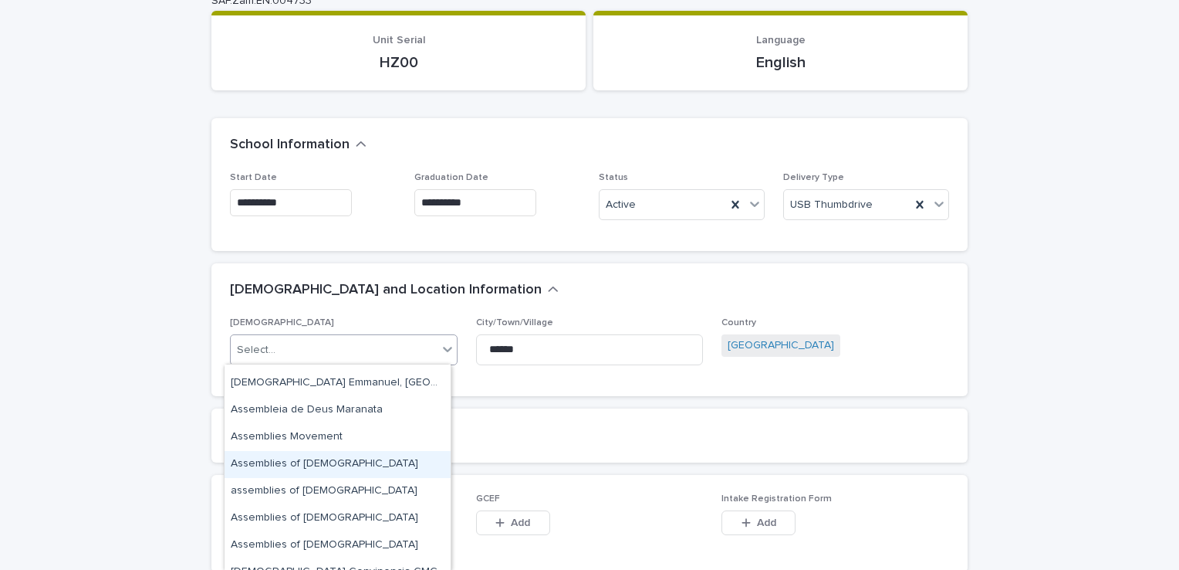
click at [269, 463] on div "Assemblies of [DEMOGRAPHIC_DATA]" at bounding box center [338, 464] width 226 height 27
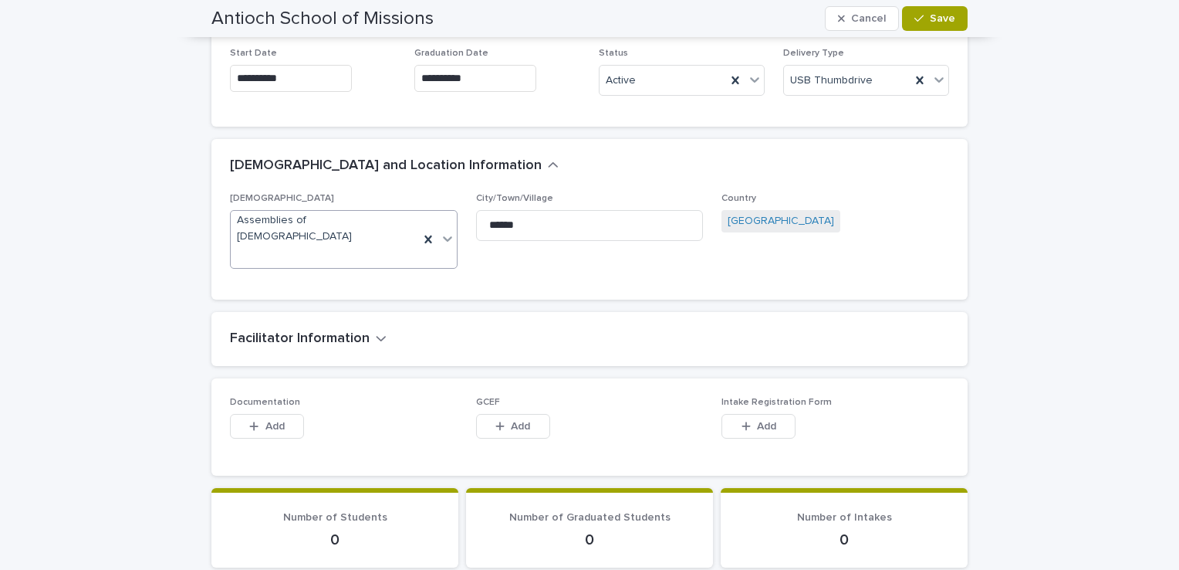
scroll to position [267, 0]
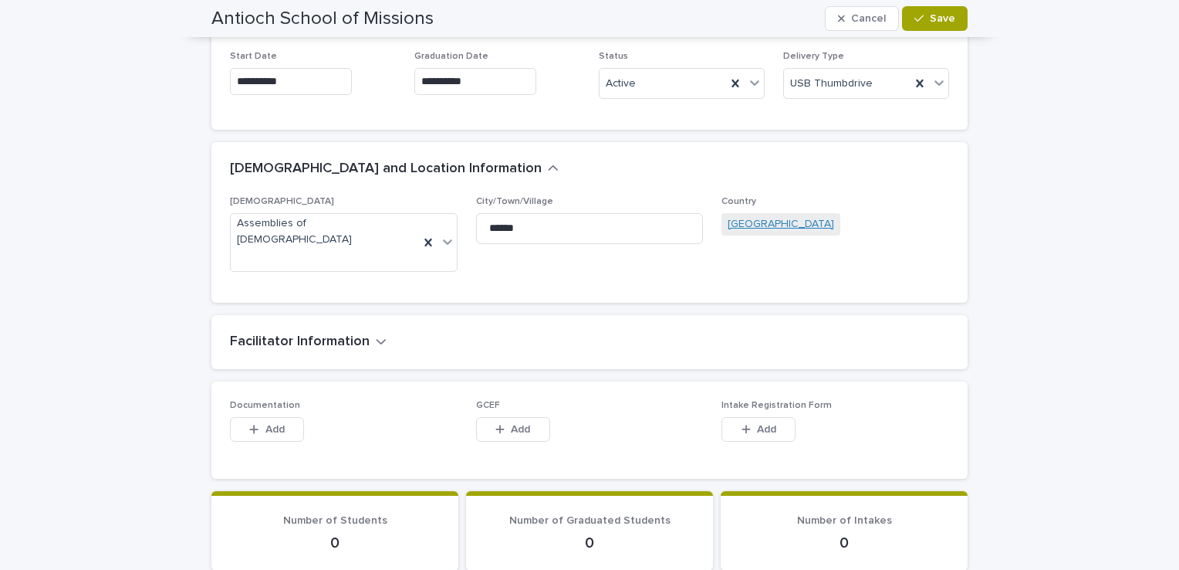
click at [739, 225] on link "[GEOGRAPHIC_DATA]" at bounding box center [781, 224] width 107 height 16
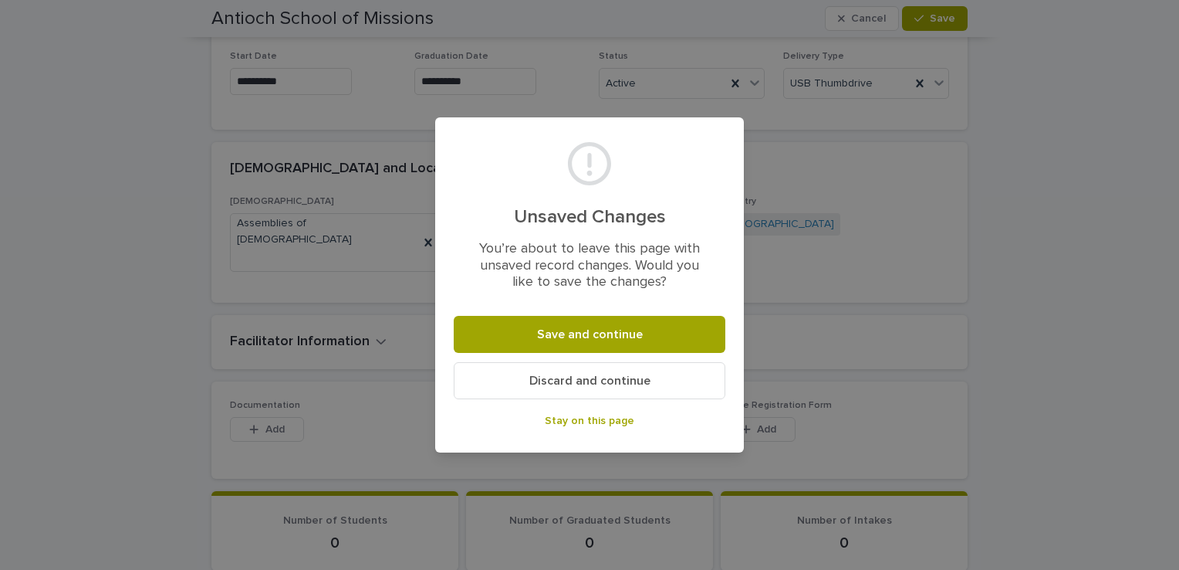
click at [574, 421] on span "Stay on this page" at bounding box center [590, 420] width 90 height 11
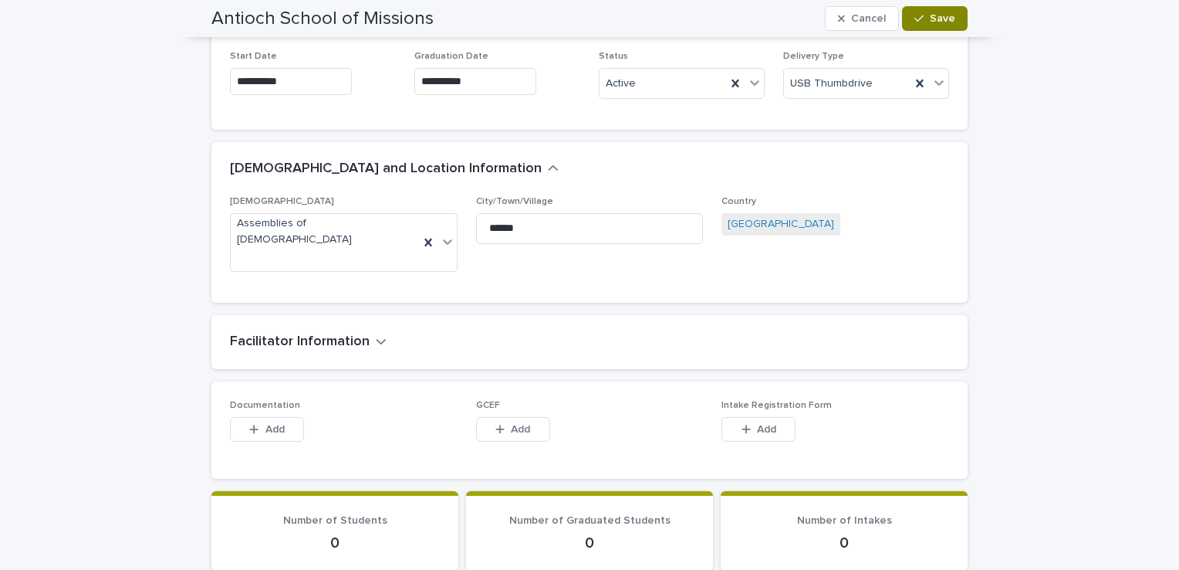
click at [932, 16] on span "Save" at bounding box center [942, 18] width 25 height 11
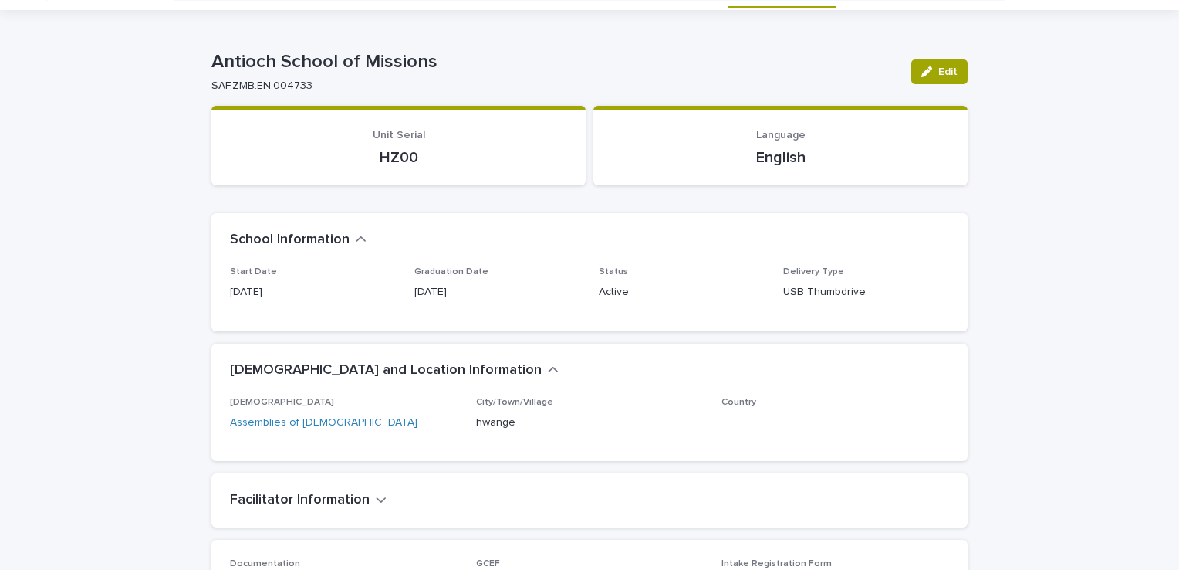
scroll to position [0, 0]
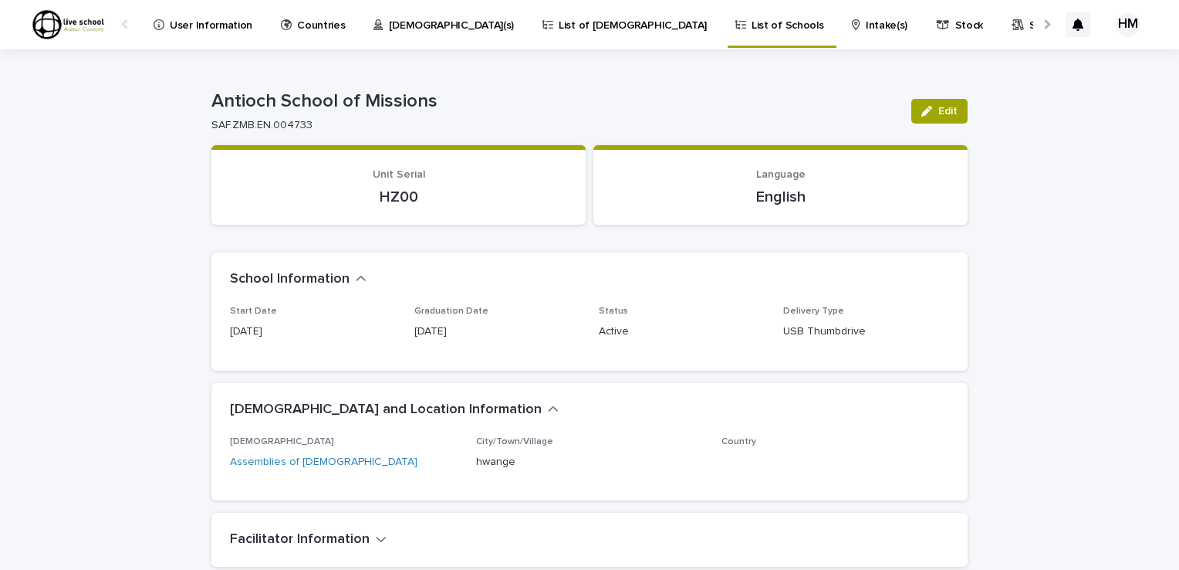
click at [752, 23] on p "List of Schools" at bounding box center [788, 16] width 72 height 32
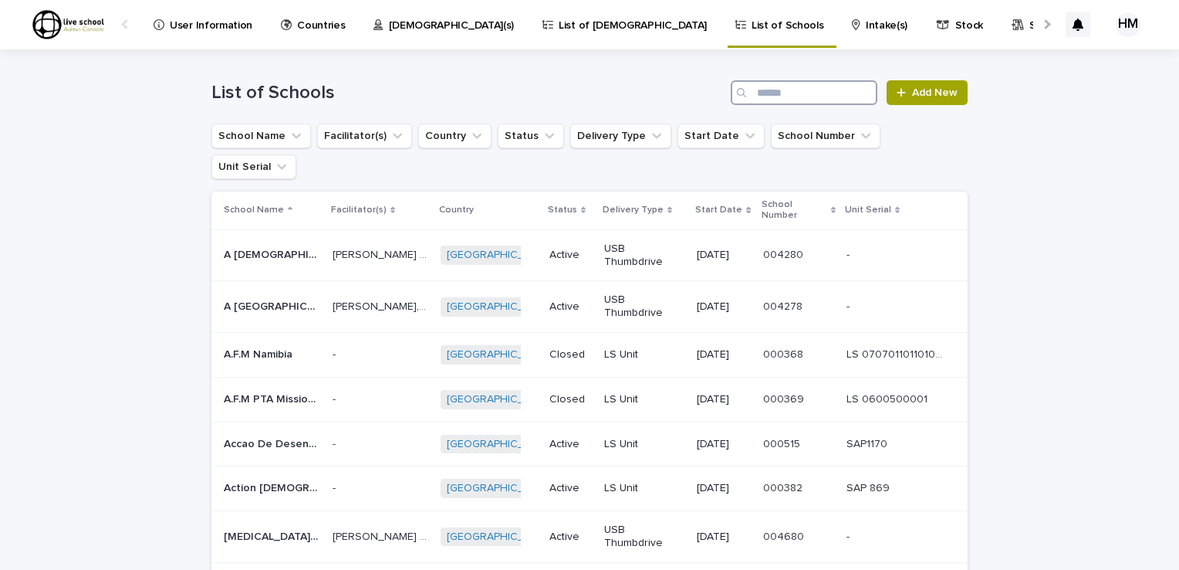
click at [760, 85] on input "Search" at bounding box center [804, 92] width 147 height 25
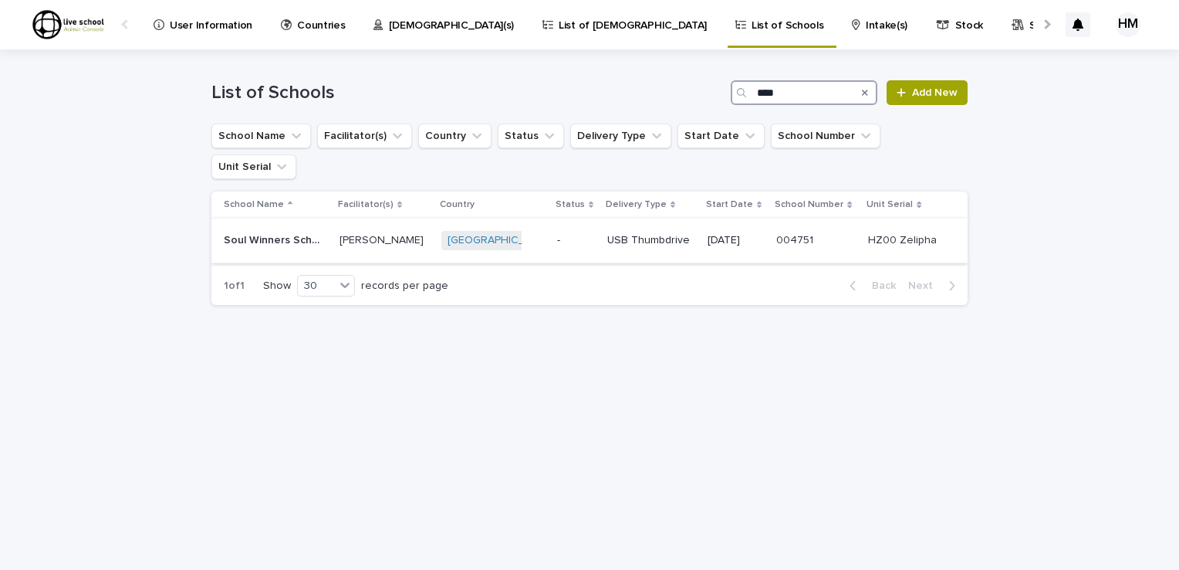
type input "****"
click at [269, 231] on p "Soul Winners School of Missions" at bounding box center [274, 239] width 100 height 16
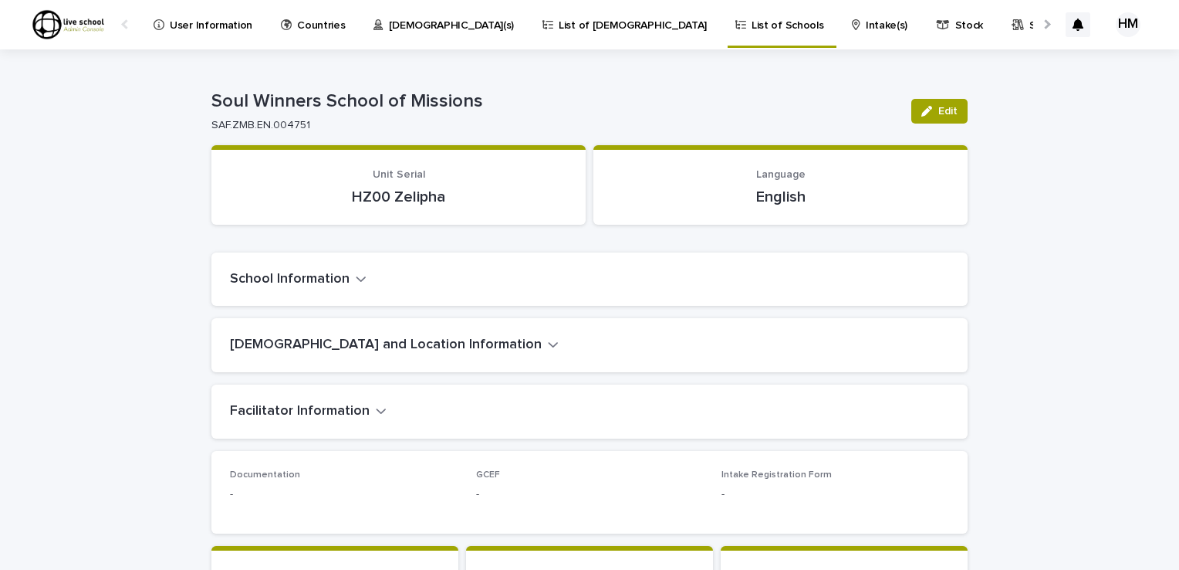
drag, startPoint x: 1166, startPoint y: 83, endPoint x: 1170, endPoint y: 130, distance: 47.2
click at [1170, 130] on div "User Information Countries Pastor(s) List of [DEMOGRAPHIC_DATA] List of Schools…" at bounding box center [589, 285] width 1179 height 570
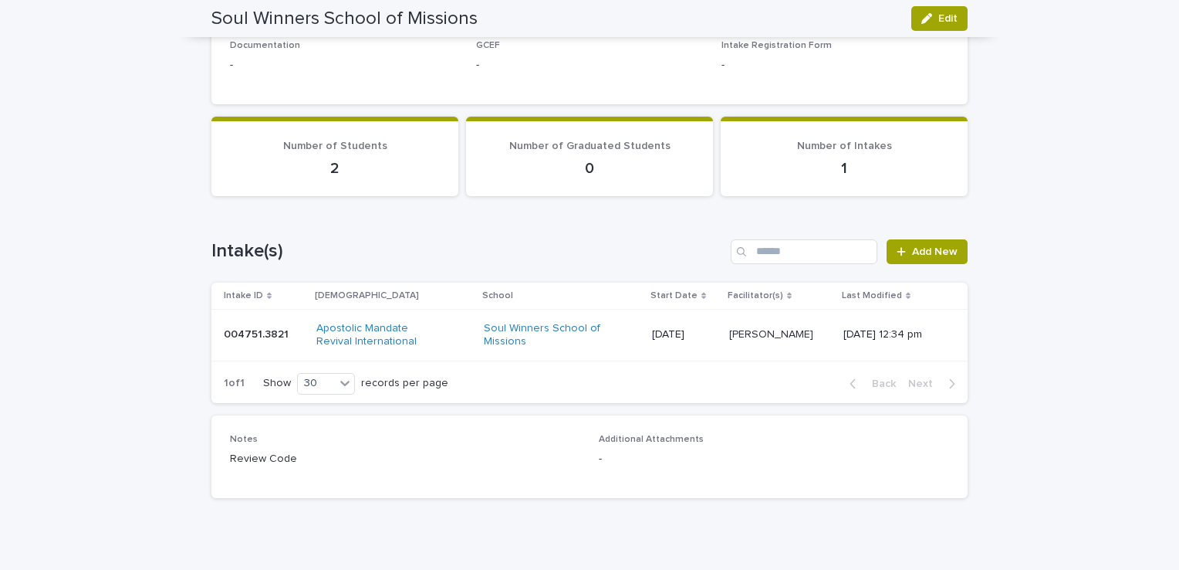
scroll to position [441, 0]
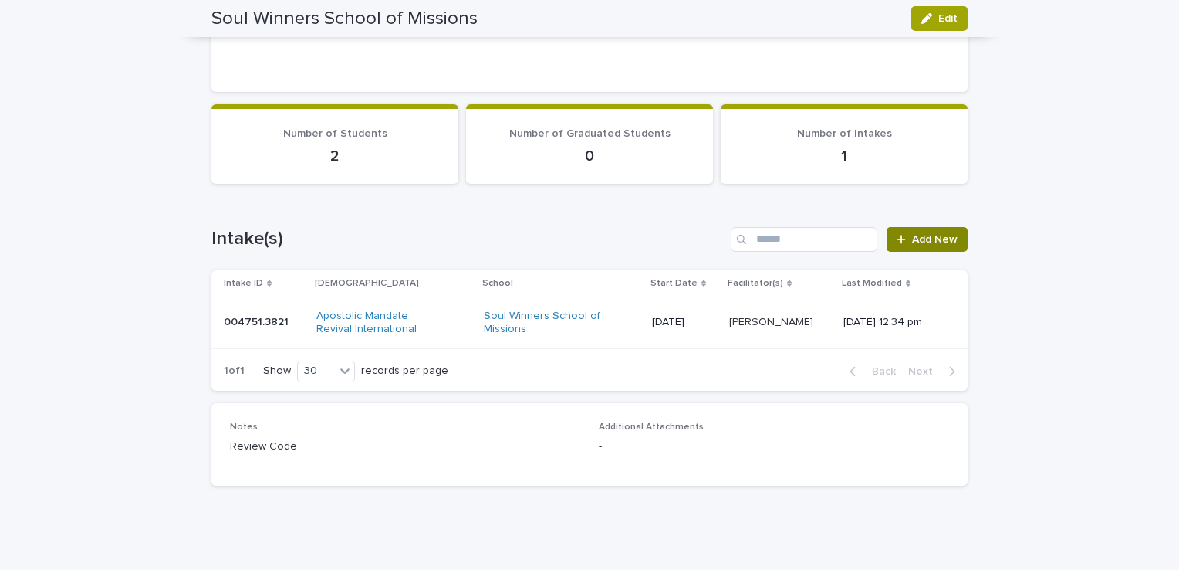
click at [918, 238] on span "Add New" at bounding box center [935, 239] width 46 height 11
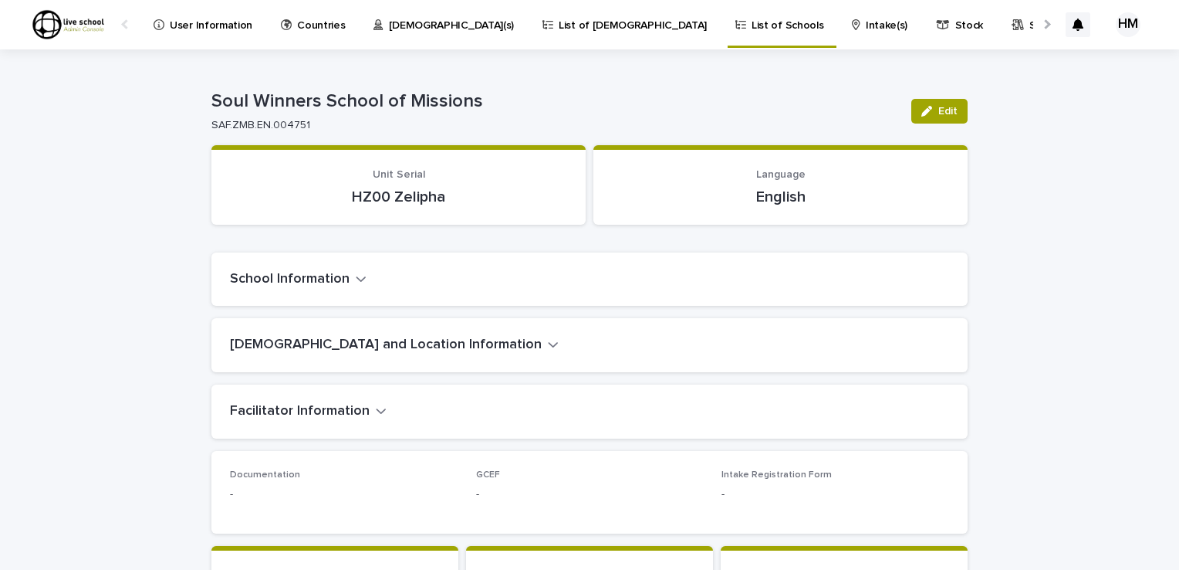
drag, startPoint x: 439, startPoint y: 194, endPoint x: 414, endPoint y: 211, distance: 30.6
click at [414, 211] on section "Unit Serial HZ00 Zelipha" at bounding box center [398, 184] width 374 height 79
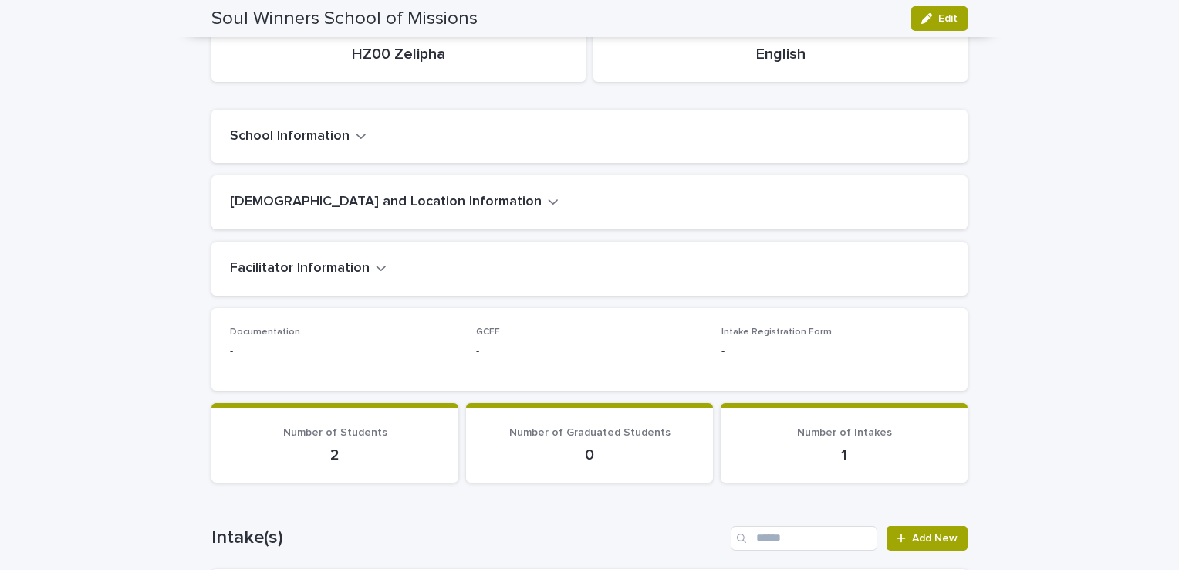
scroll to position [127, 0]
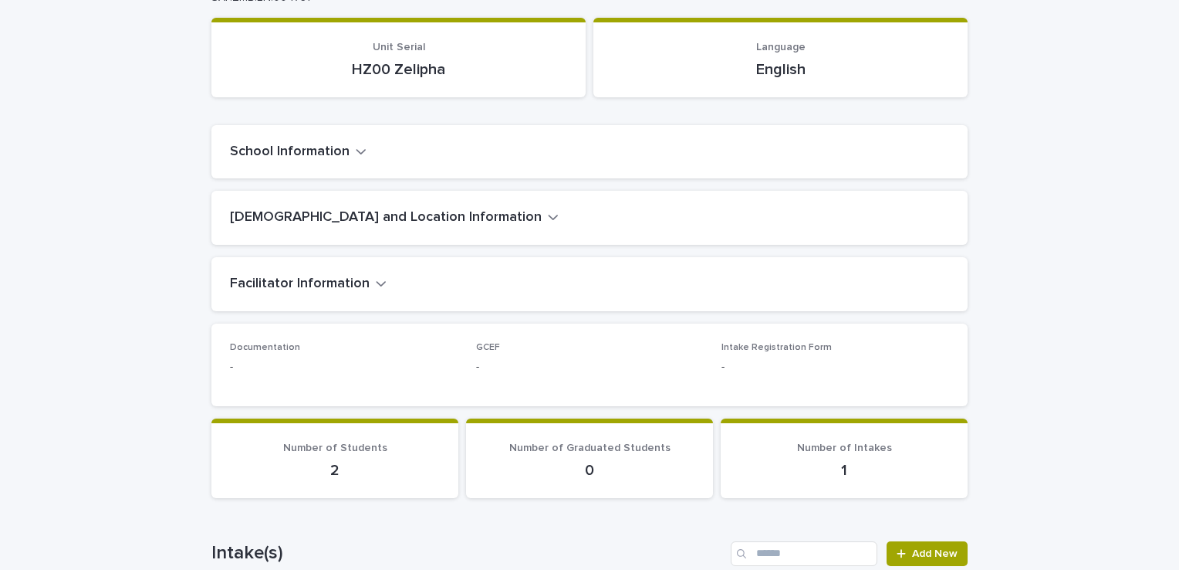
click at [549, 215] on icon "button" at bounding box center [553, 217] width 9 height 5
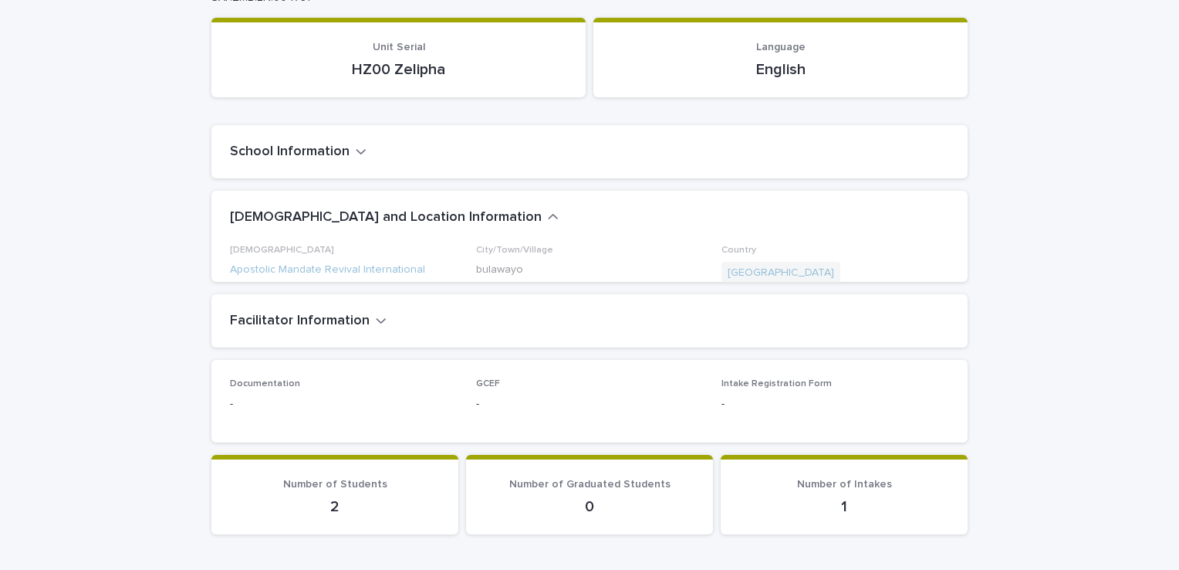
scroll to position [164, 0]
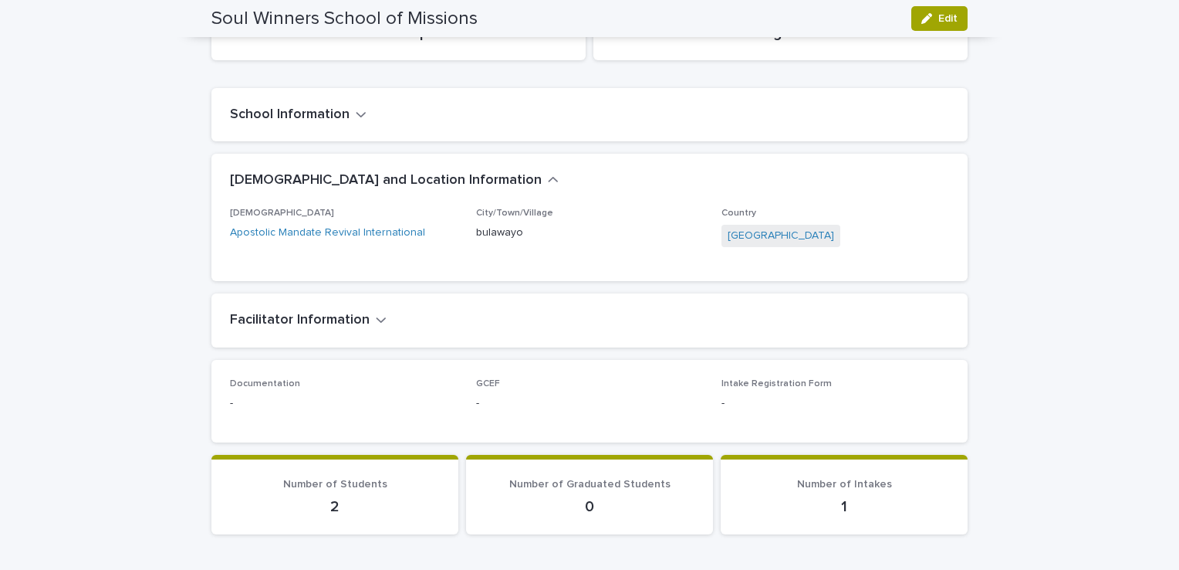
click at [377, 319] on icon "button" at bounding box center [381, 319] width 9 height 5
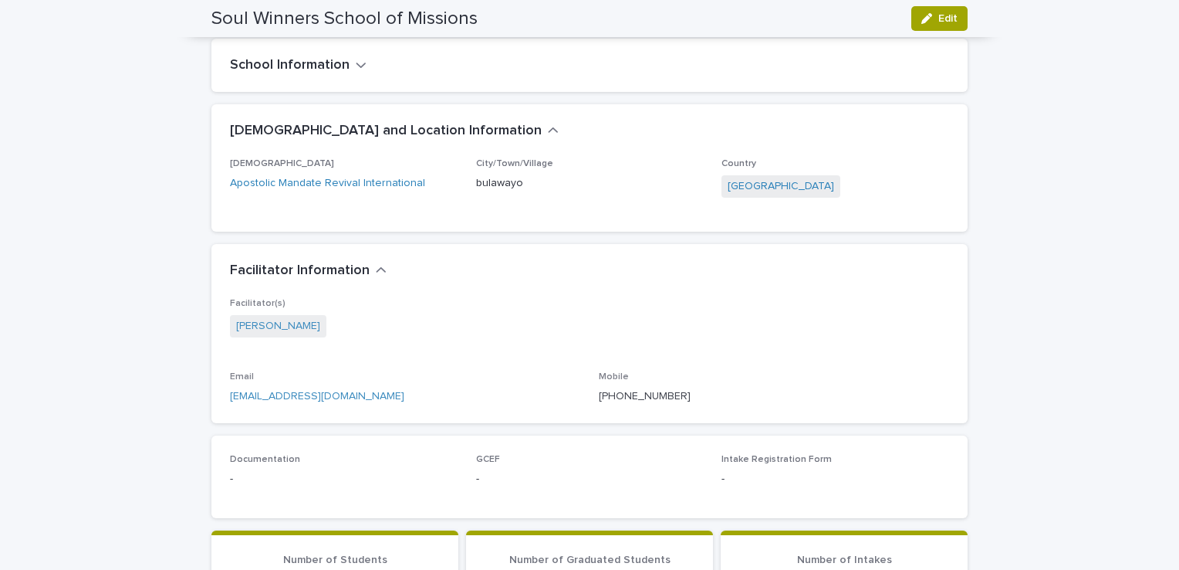
scroll to position [233, 0]
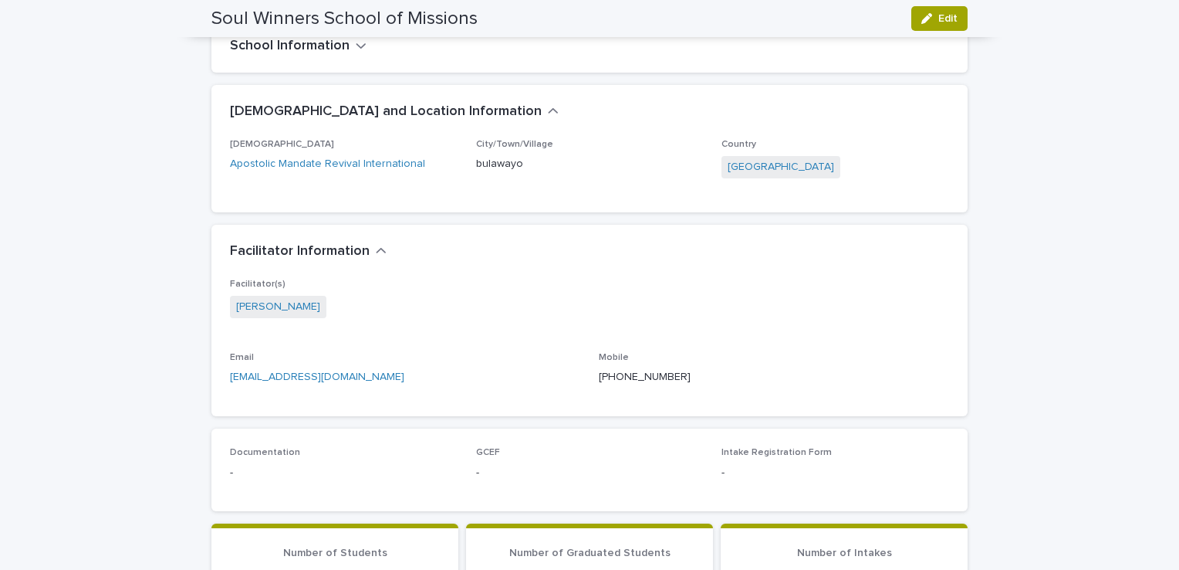
click at [369, 319] on div "[PERSON_NAME]" at bounding box center [589, 308] width 719 height 25
drag, startPoint x: 369, startPoint y: 319, endPoint x: 750, endPoint y: 248, distance: 387.8
click at [750, 248] on section "Facilitator Information ••• Facilitator(s) [PERSON_NAME] Email [EMAIL_ADDRESS][…" at bounding box center [589, 320] width 756 height 191
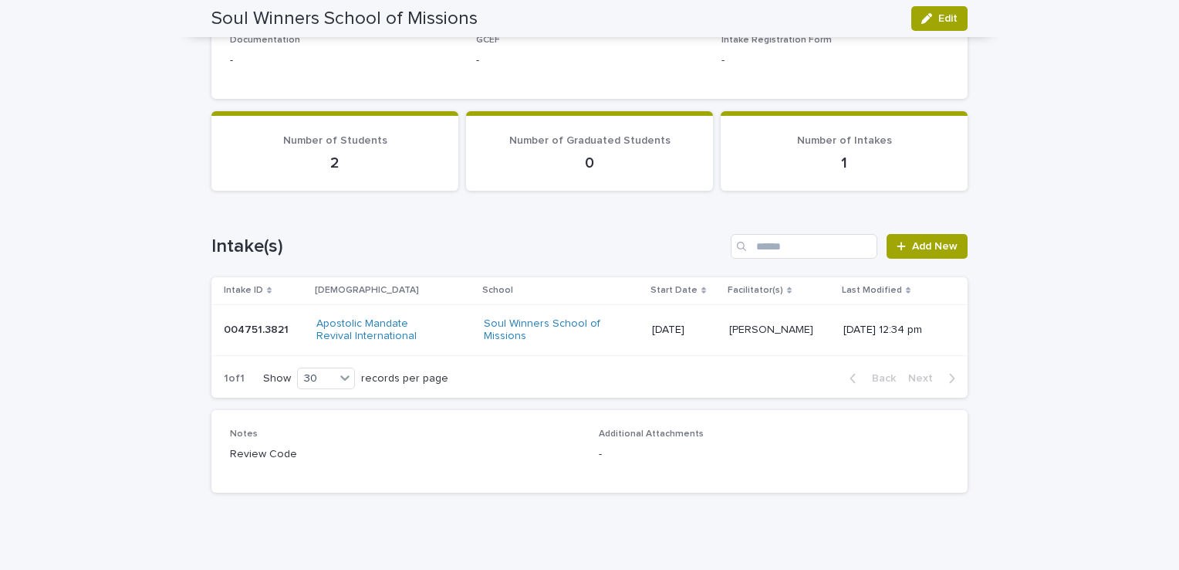
scroll to position [657, 0]
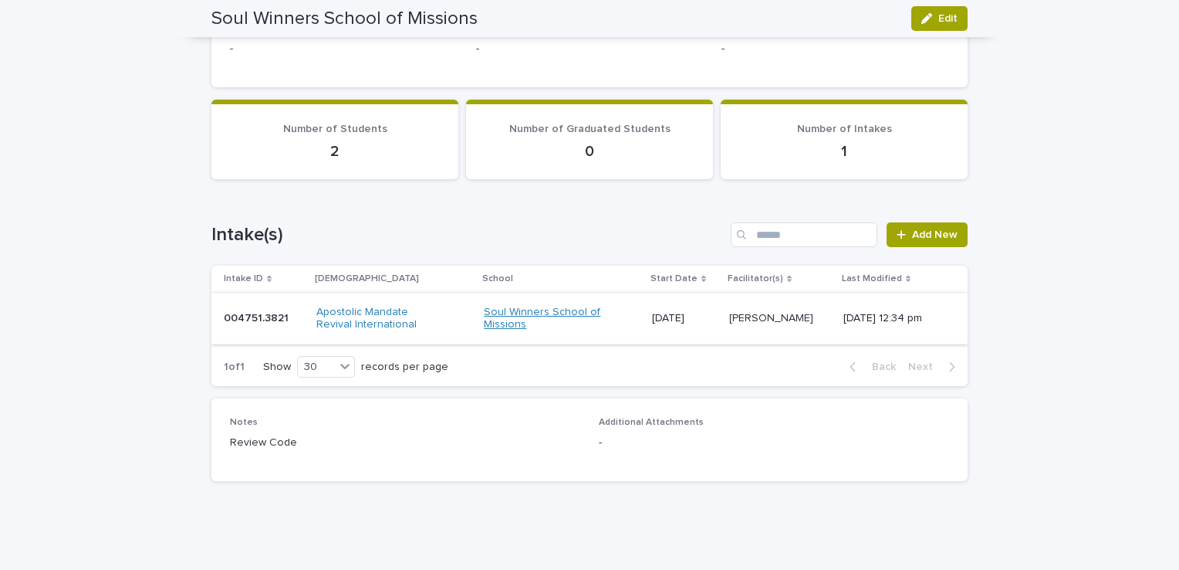
click at [484, 314] on link "Soul Winners School of Missions" at bounding box center [548, 319] width 129 height 26
click at [494, 307] on link "Soul Winners School of Missions" at bounding box center [548, 319] width 129 height 26
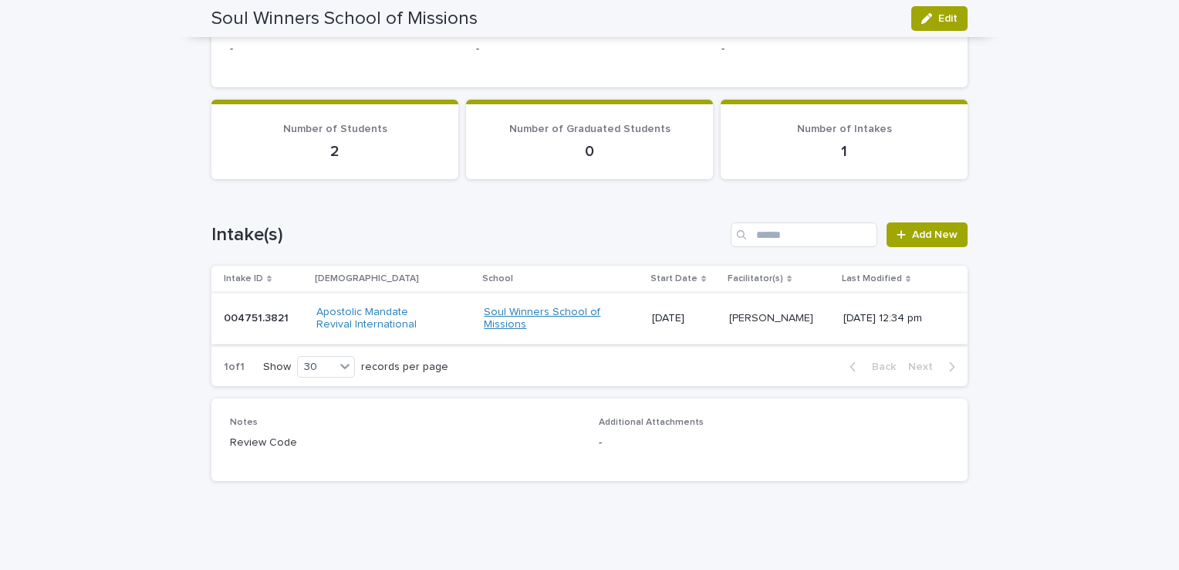
drag, startPoint x: 494, startPoint y: 307, endPoint x: 479, endPoint y: 309, distance: 15.5
click at [484, 309] on link "Soul Winners School of Missions" at bounding box center [548, 319] width 129 height 26
click at [682, 224] on h1 "Intake(s)" at bounding box center [467, 235] width 513 height 22
click at [353, 127] on span "Number of Students" at bounding box center [335, 128] width 104 height 11
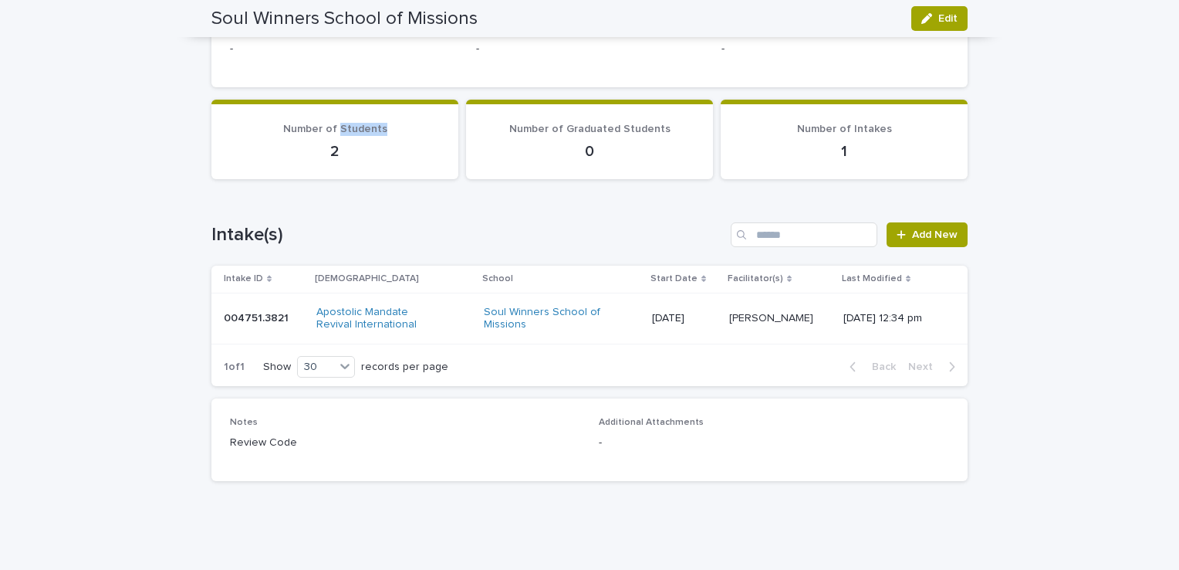
click at [353, 127] on span "Number of Students" at bounding box center [335, 128] width 104 height 11
drag, startPoint x: 353, startPoint y: 127, endPoint x: 330, endPoint y: 233, distance: 109.2
click at [330, 233] on h1 "Intake(s)" at bounding box center [467, 235] width 513 height 22
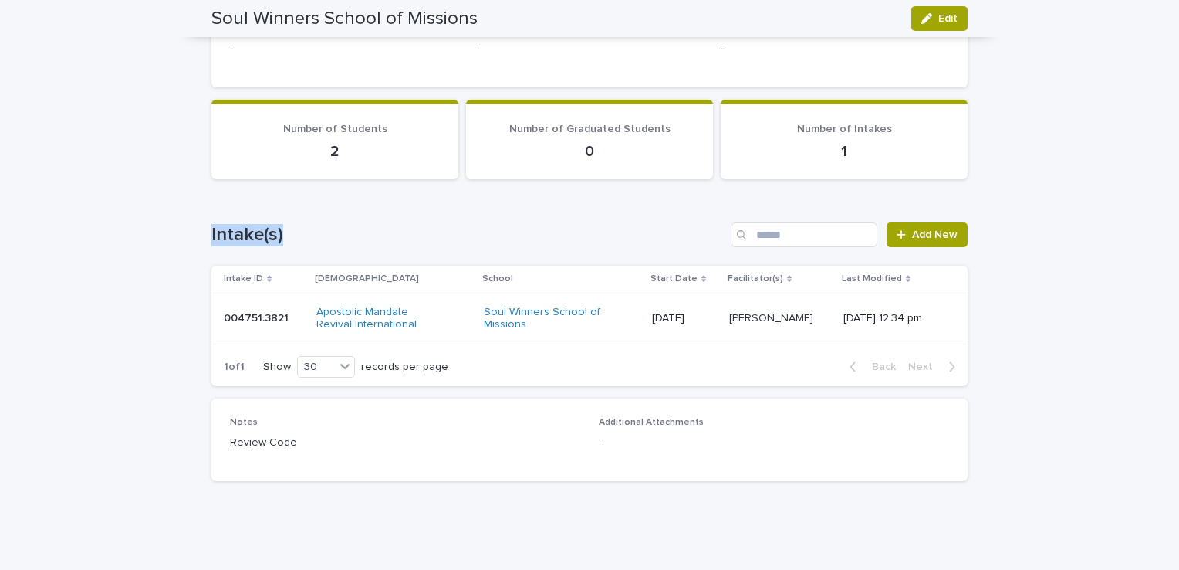
click at [330, 233] on h1 "Intake(s)" at bounding box center [467, 235] width 513 height 22
drag, startPoint x: 330, startPoint y: 233, endPoint x: 237, endPoint y: 196, distance: 99.8
click at [237, 196] on div "Loading... Saving… Intake(s) Add New Intake ID [DEMOGRAPHIC_DATA] School Start …" at bounding box center [589, 294] width 756 height 207
click at [915, 229] on span "Add New" at bounding box center [935, 234] width 46 height 11
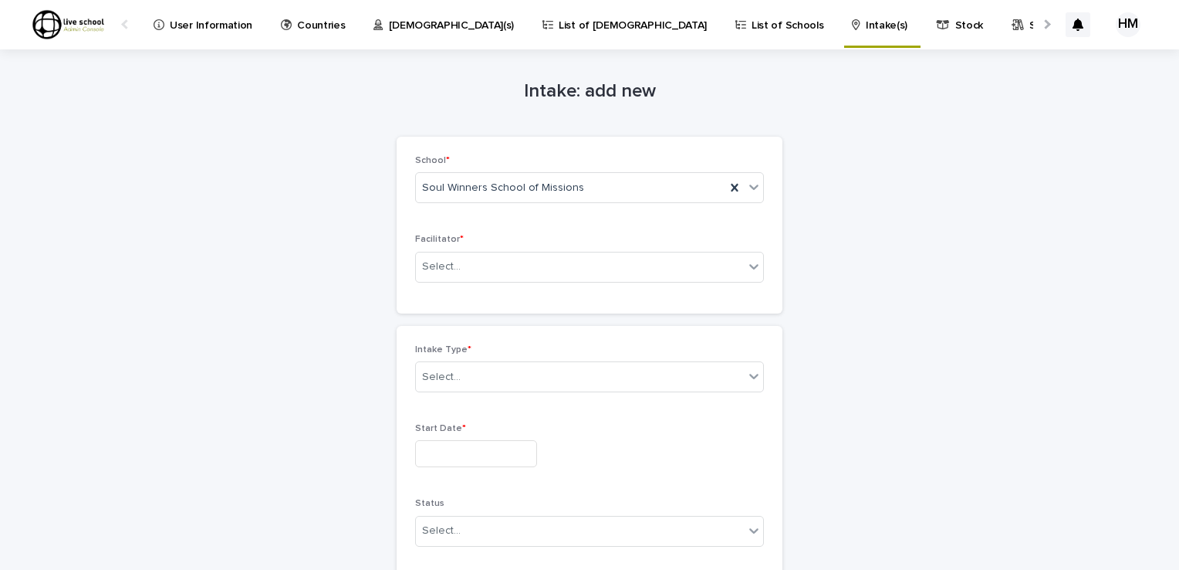
click at [866, 22] on p "Intake(s)" at bounding box center [887, 16] width 42 height 32
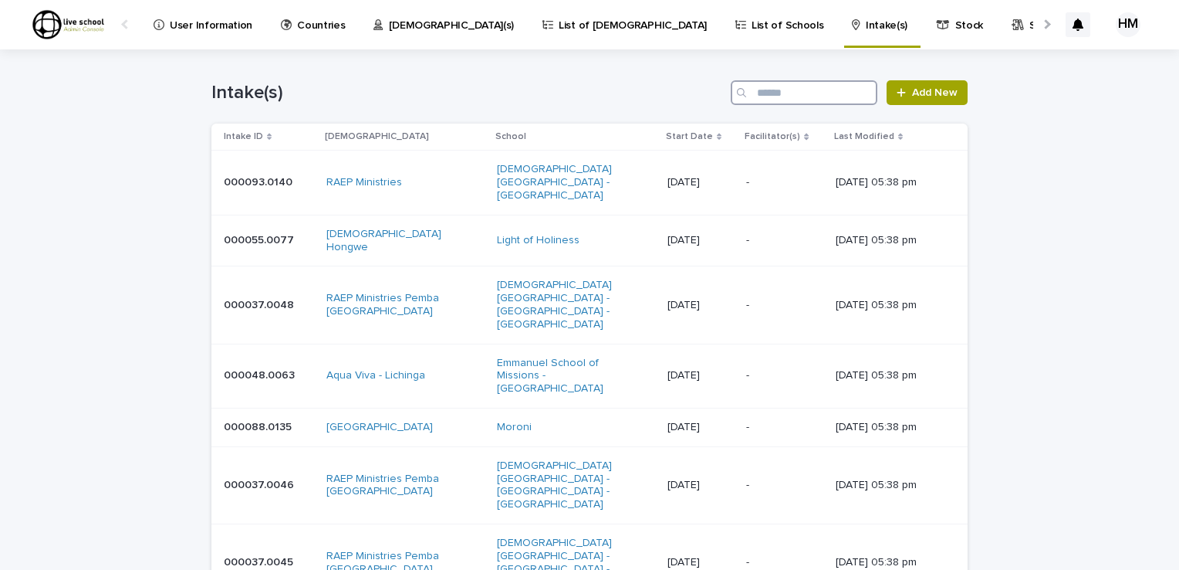
click at [763, 99] on input "Search" at bounding box center [804, 92] width 147 height 25
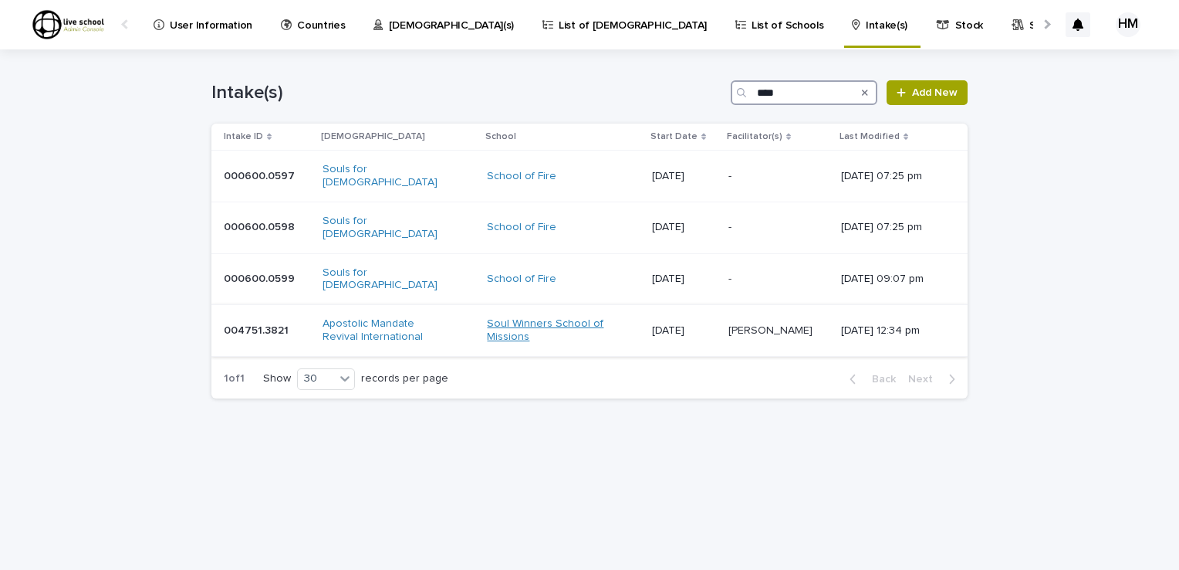
type input "****"
click at [487, 317] on link "Soul Winners School of Missions" at bounding box center [551, 330] width 129 height 26
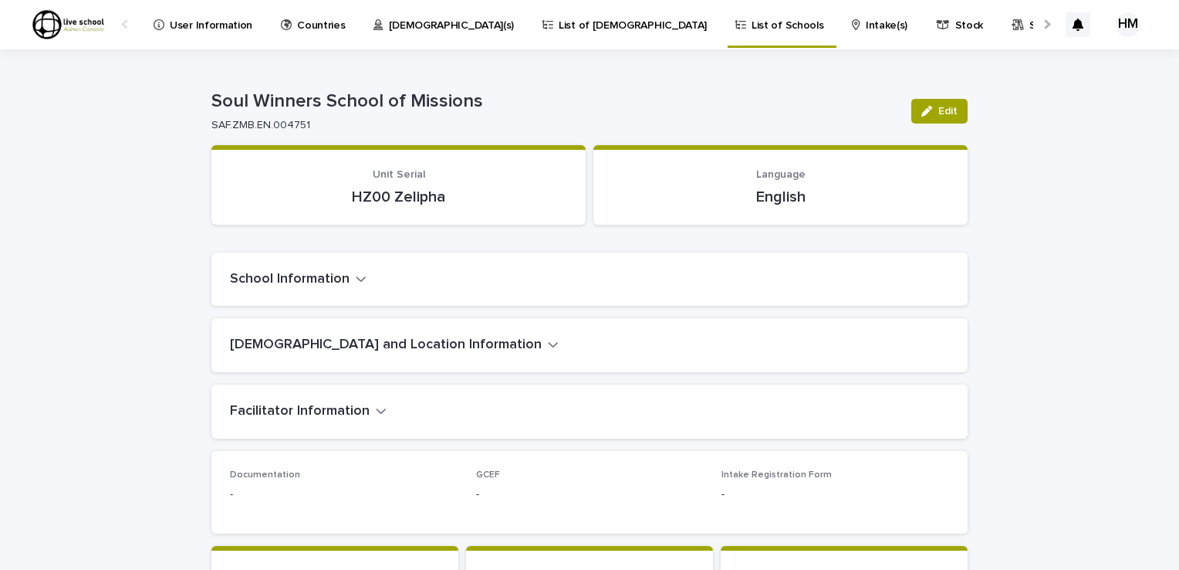
click at [309, 26] on p "Countries" at bounding box center [321, 16] width 48 height 32
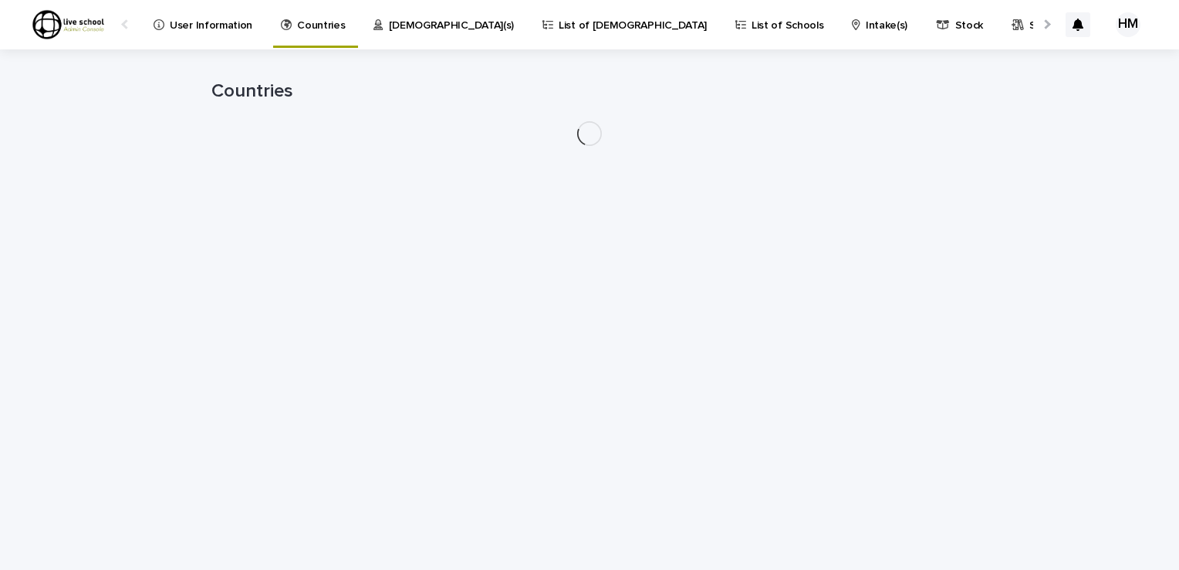
click at [309, 26] on p "Countries" at bounding box center [321, 16] width 48 height 32
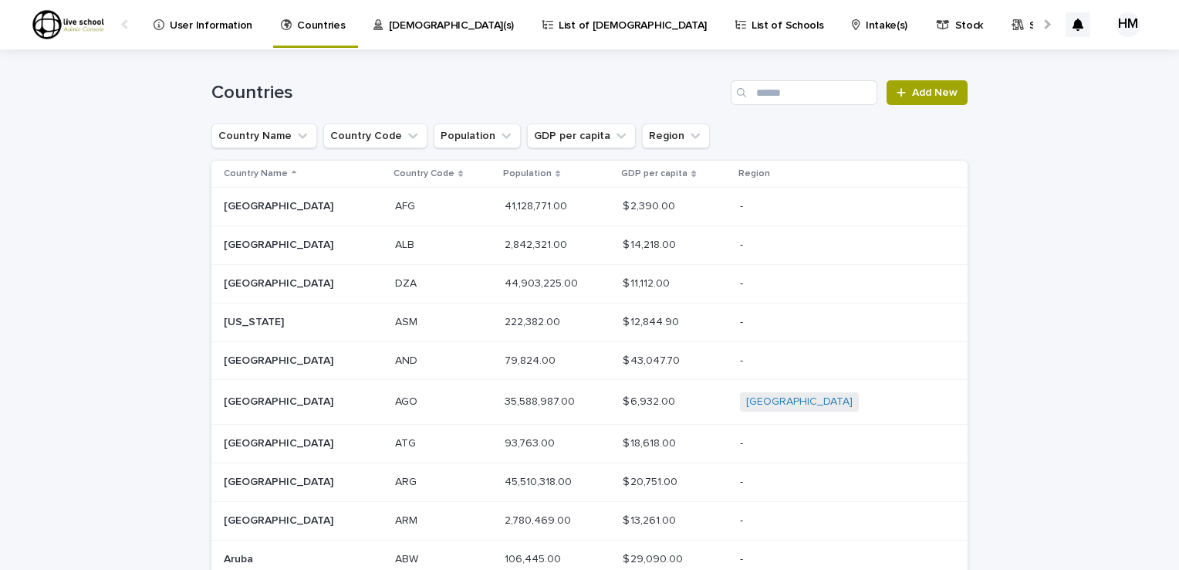
click at [401, 17] on p "[DEMOGRAPHIC_DATA](s)" at bounding box center [452, 16] width 126 height 32
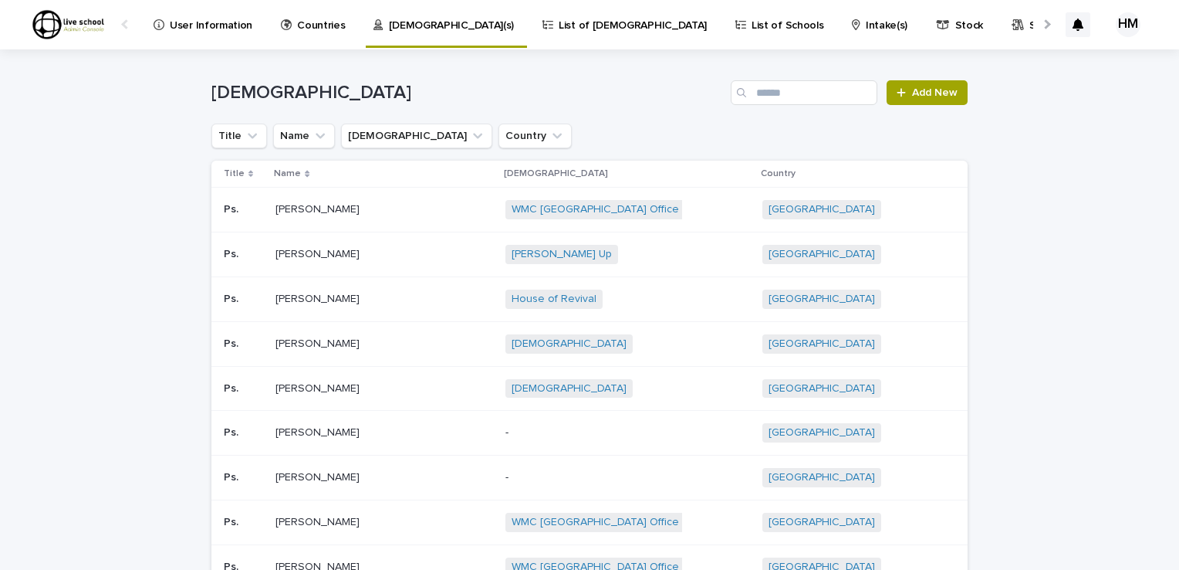
click at [752, 22] on p "List of Schools" at bounding box center [788, 16] width 72 height 32
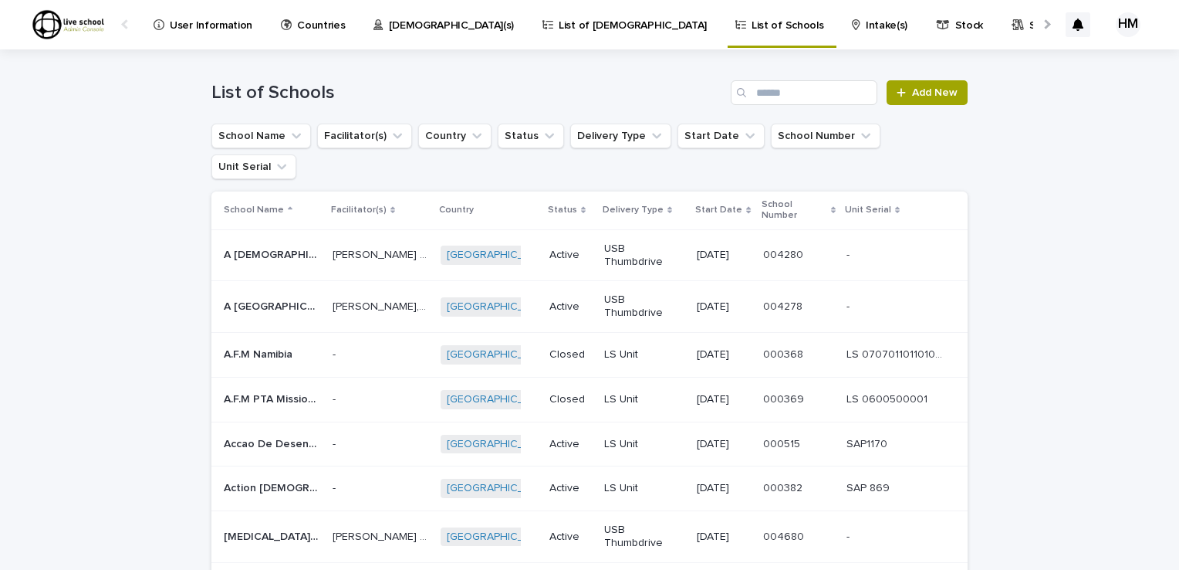
click at [866, 22] on p "Intake(s)" at bounding box center [887, 16] width 42 height 32
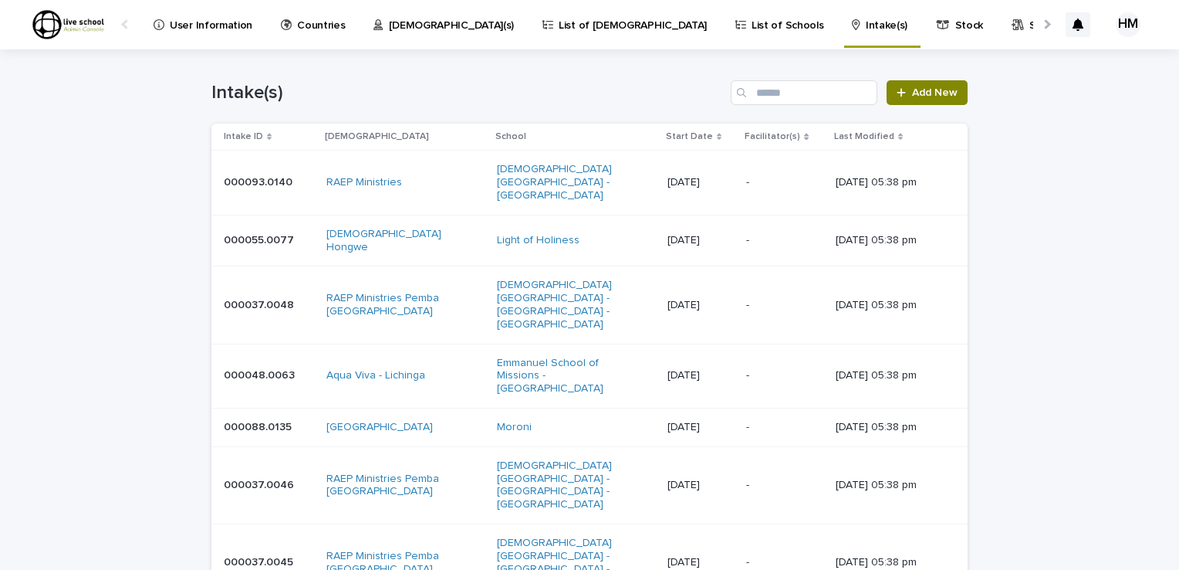
click at [920, 91] on span "Add New" at bounding box center [935, 92] width 46 height 11
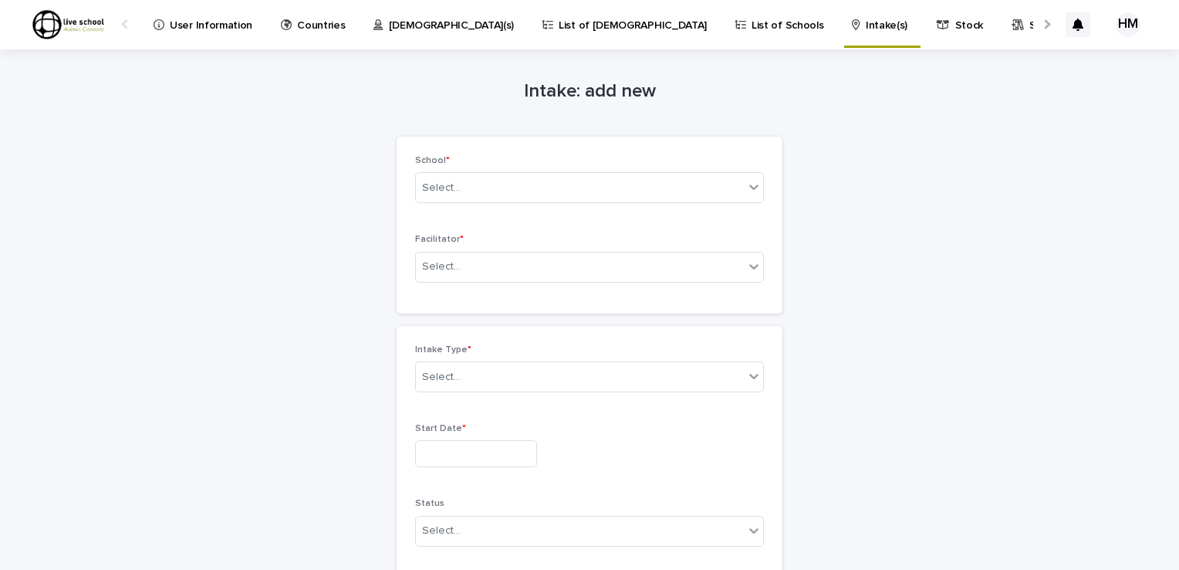
click at [752, 22] on p "List of Schools" at bounding box center [788, 16] width 72 height 32
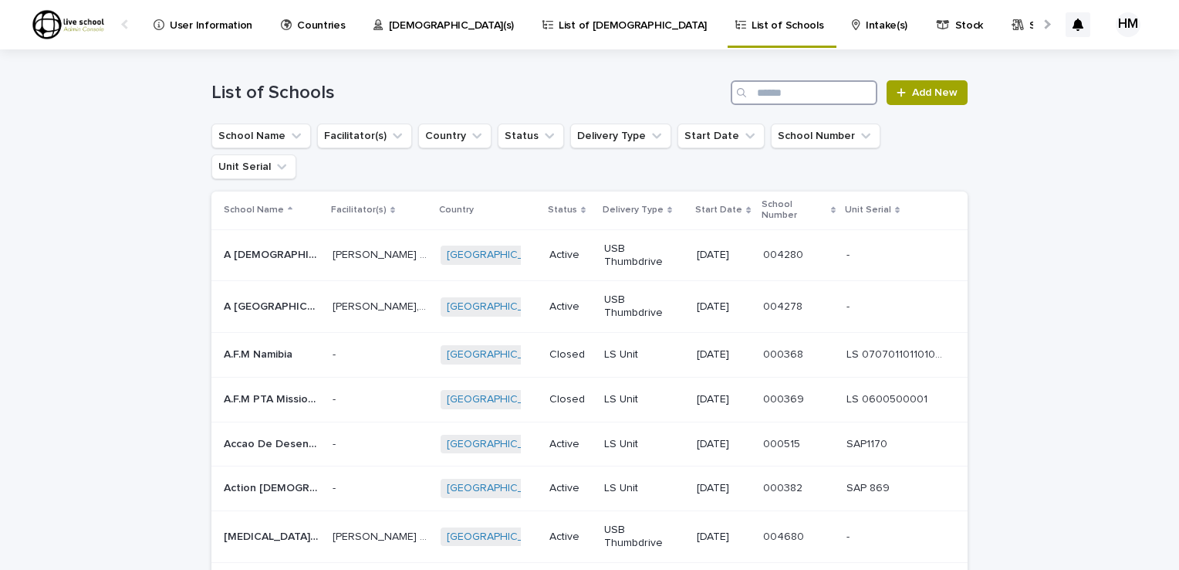
click at [759, 97] on input "Search" at bounding box center [804, 92] width 147 height 25
click at [931, 87] on span "Add New" at bounding box center [935, 92] width 46 height 11
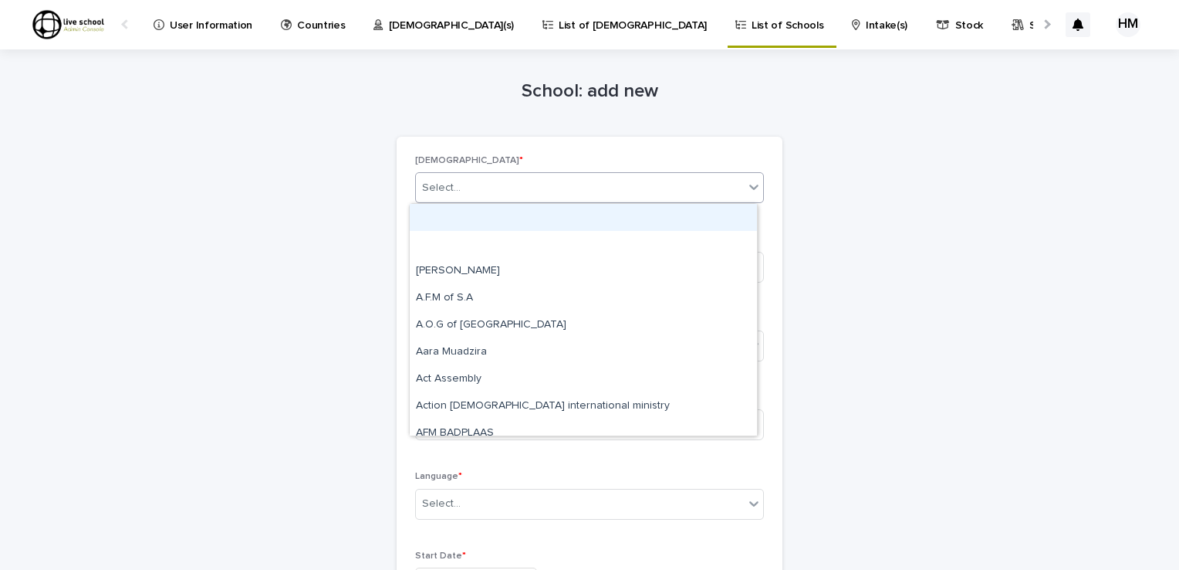
click at [749, 189] on icon at bounding box center [753, 186] width 9 height 5
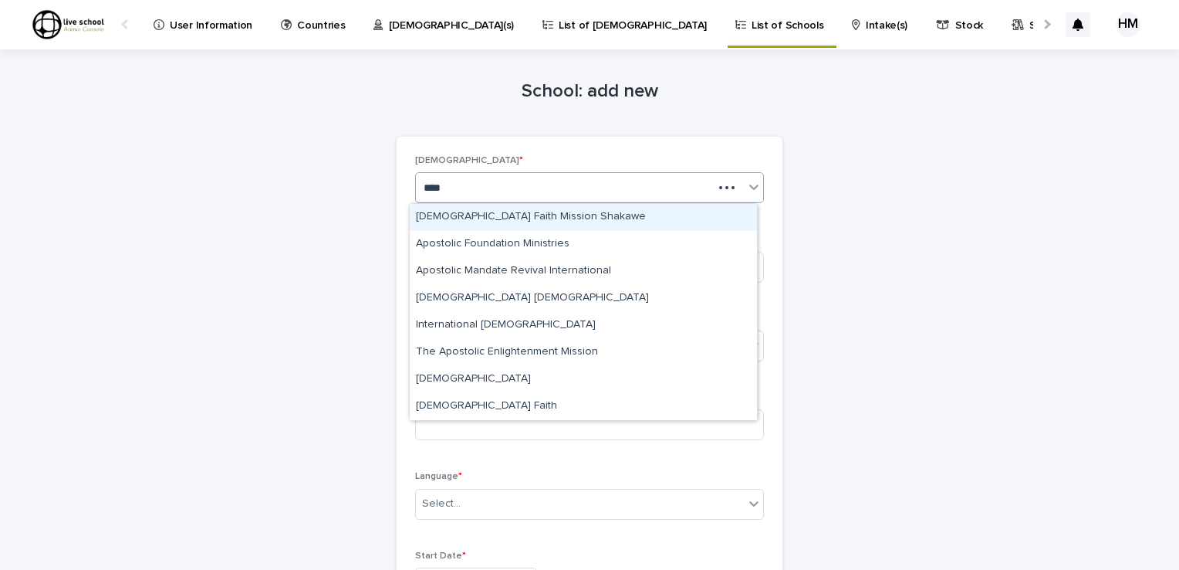
type input "*****"
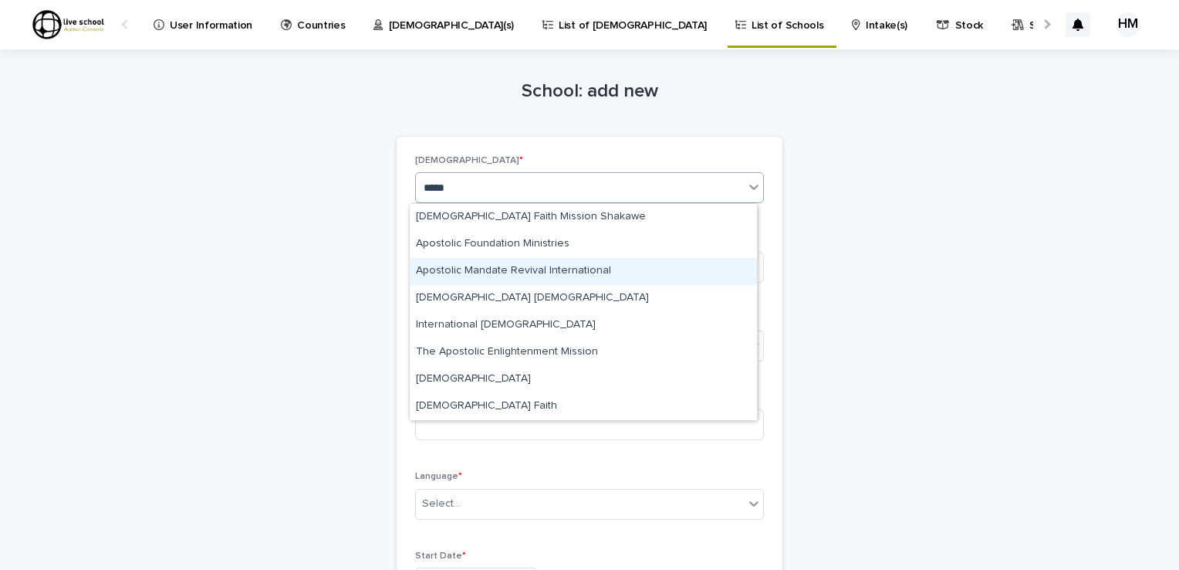
click at [525, 268] on div "Apostolic Mandate Revival International" at bounding box center [583, 271] width 347 height 27
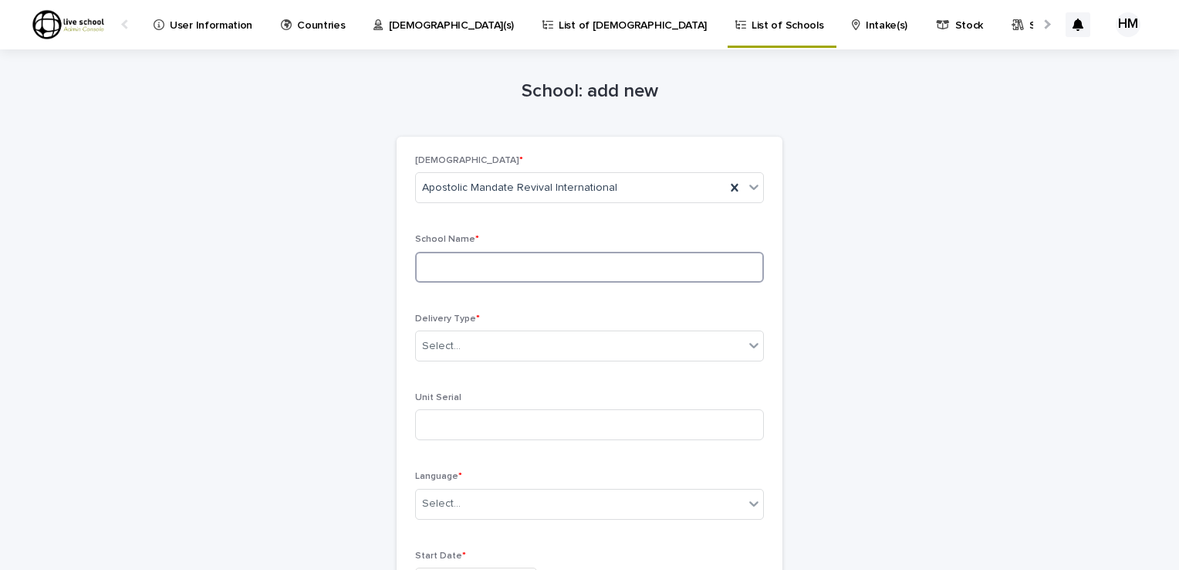
click at [426, 272] on input at bounding box center [589, 267] width 349 height 31
type input "**********"
click at [746, 347] on icon at bounding box center [753, 344] width 15 height 15
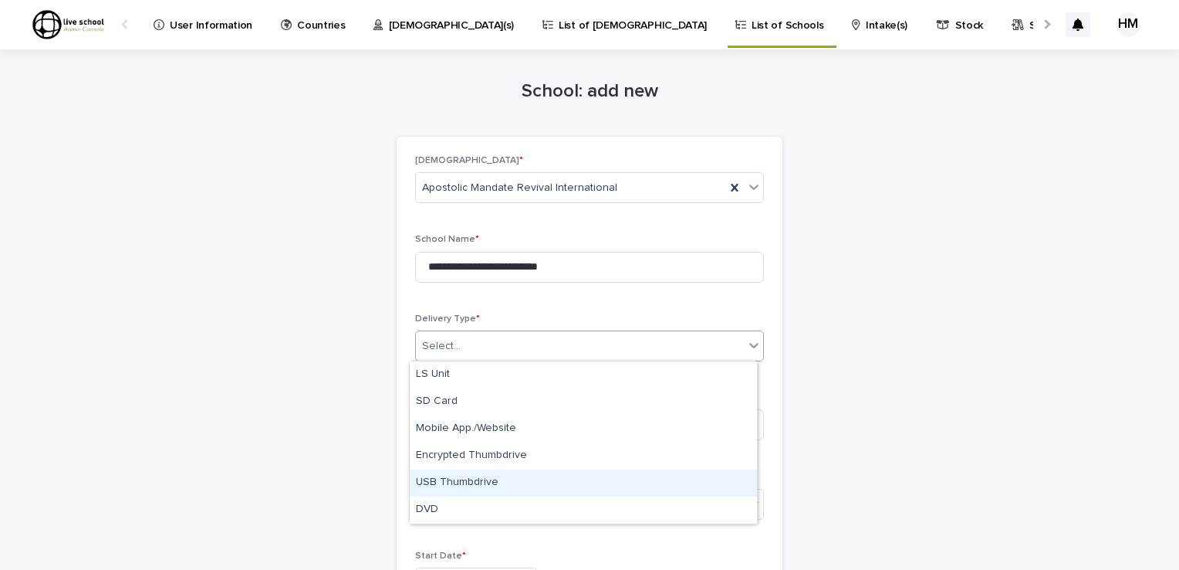
click at [455, 482] on div "USB Thumbdrive" at bounding box center [583, 482] width 347 height 27
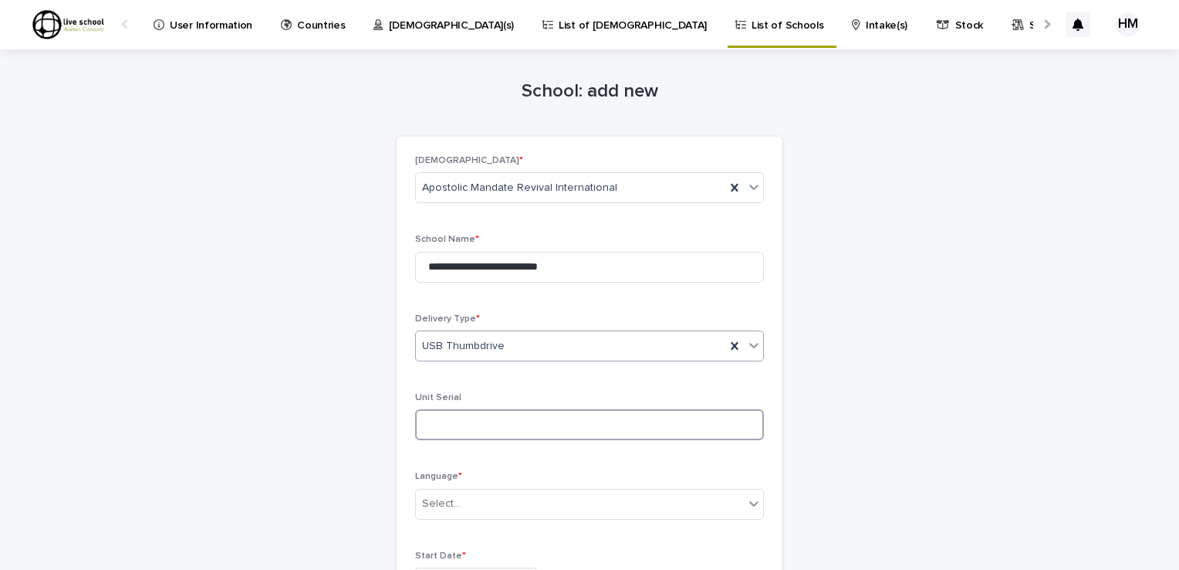
click at [426, 430] on input at bounding box center [589, 424] width 349 height 31
type input "*"
type input "**********"
click at [749, 505] on icon at bounding box center [753, 502] width 15 height 15
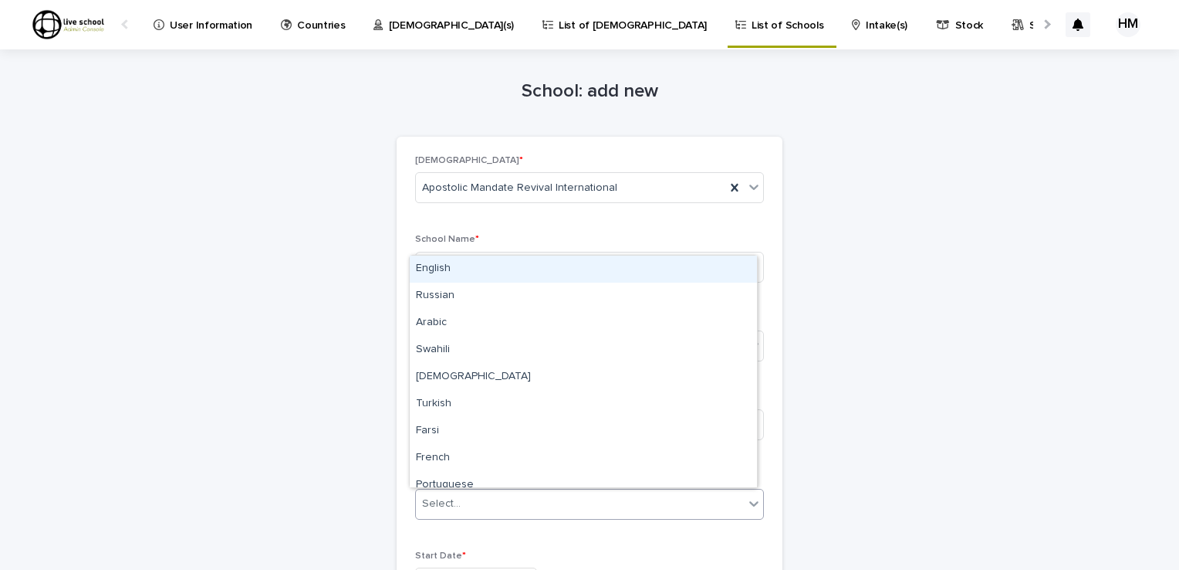
click at [429, 266] on div "English" at bounding box center [583, 268] width 347 height 27
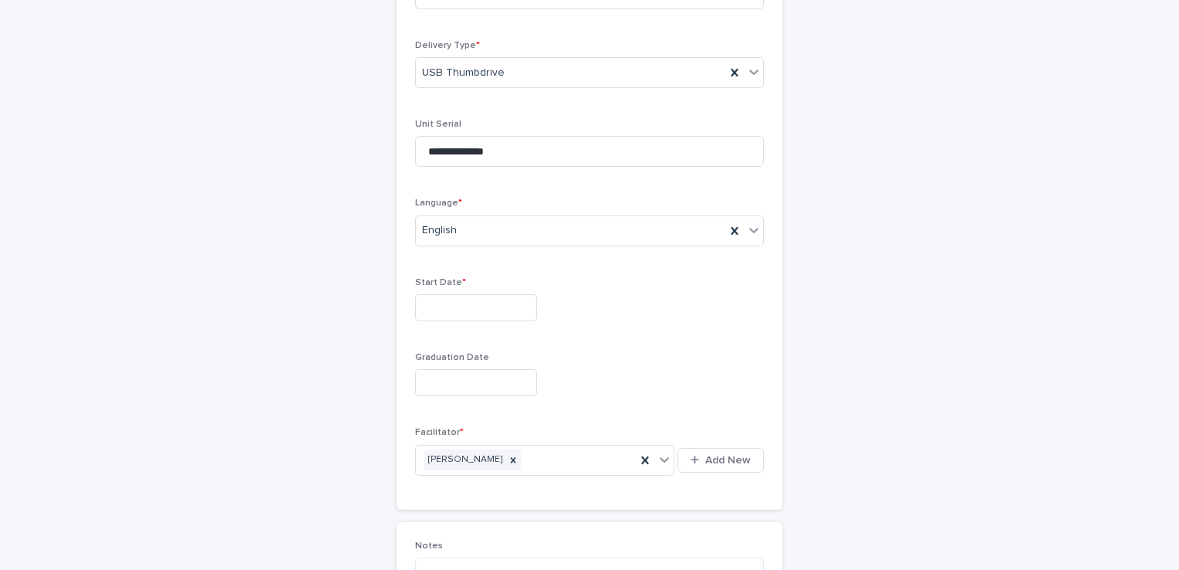
scroll to position [293, 0]
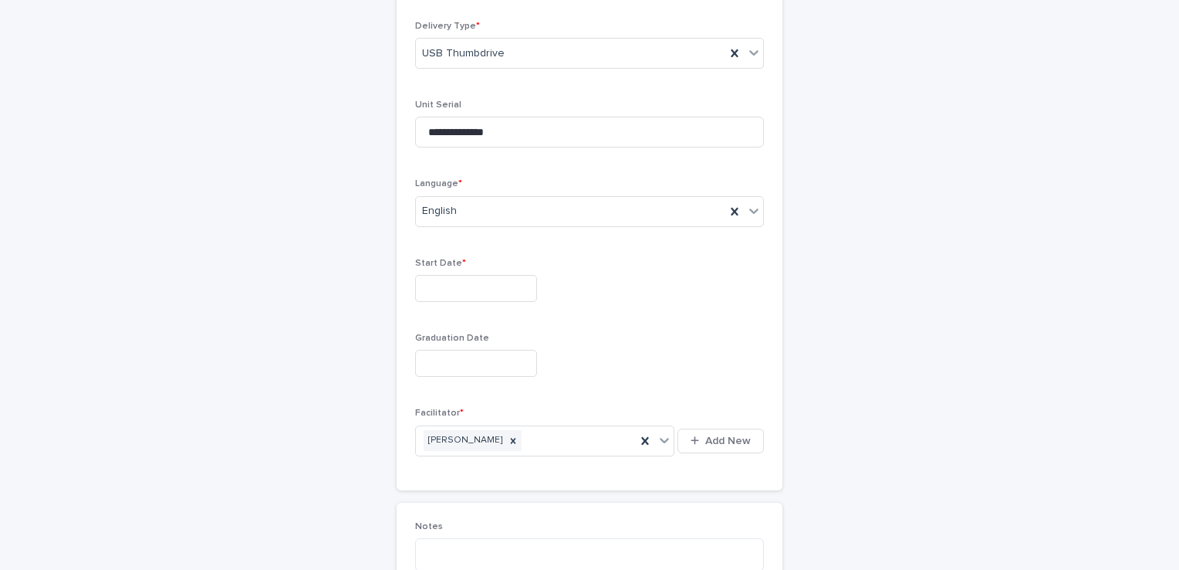
click at [429, 289] on input "text" at bounding box center [476, 288] width 122 height 27
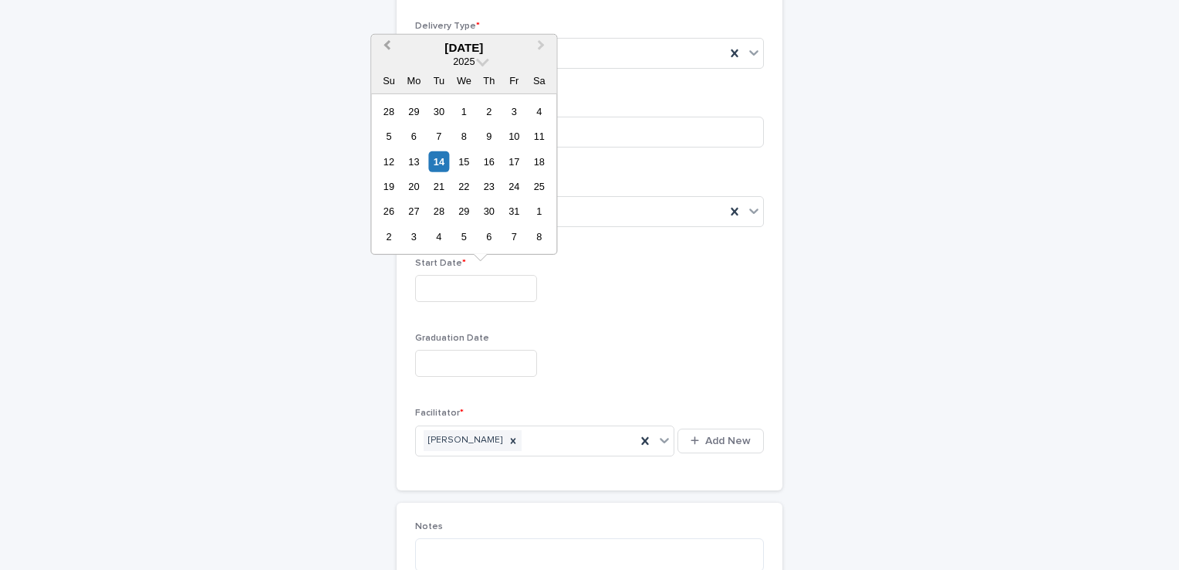
click at [387, 45] on span "Previous Month" at bounding box center [387, 47] width 0 height 21
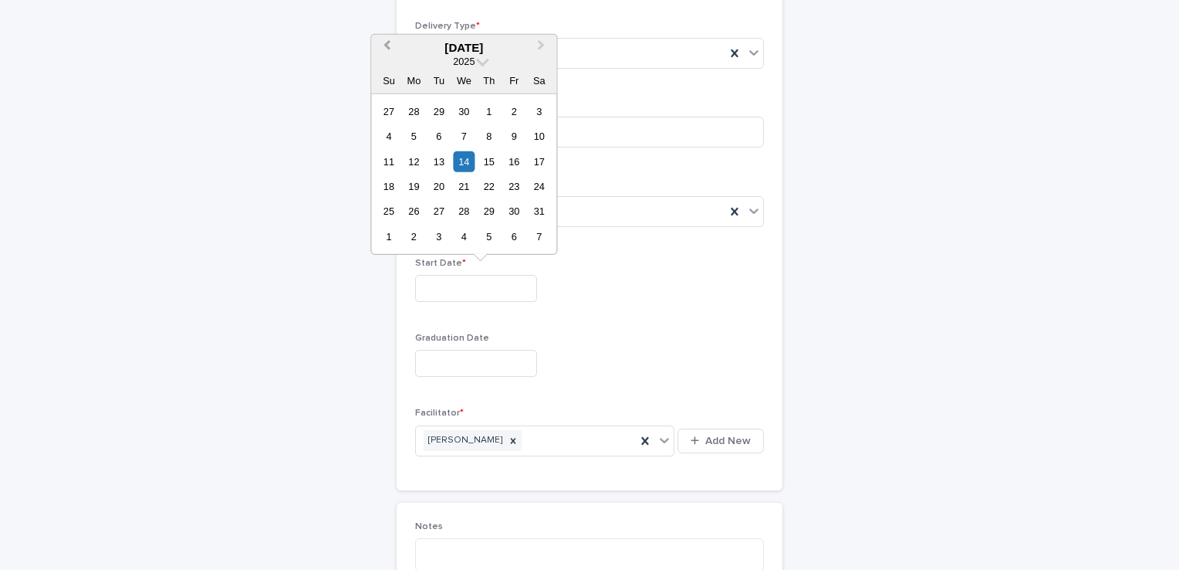
click at [387, 43] on span "Previous Month" at bounding box center [387, 47] width 0 height 21
click at [436, 136] on div "4" at bounding box center [438, 136] width 21 height 21
type input "**********"
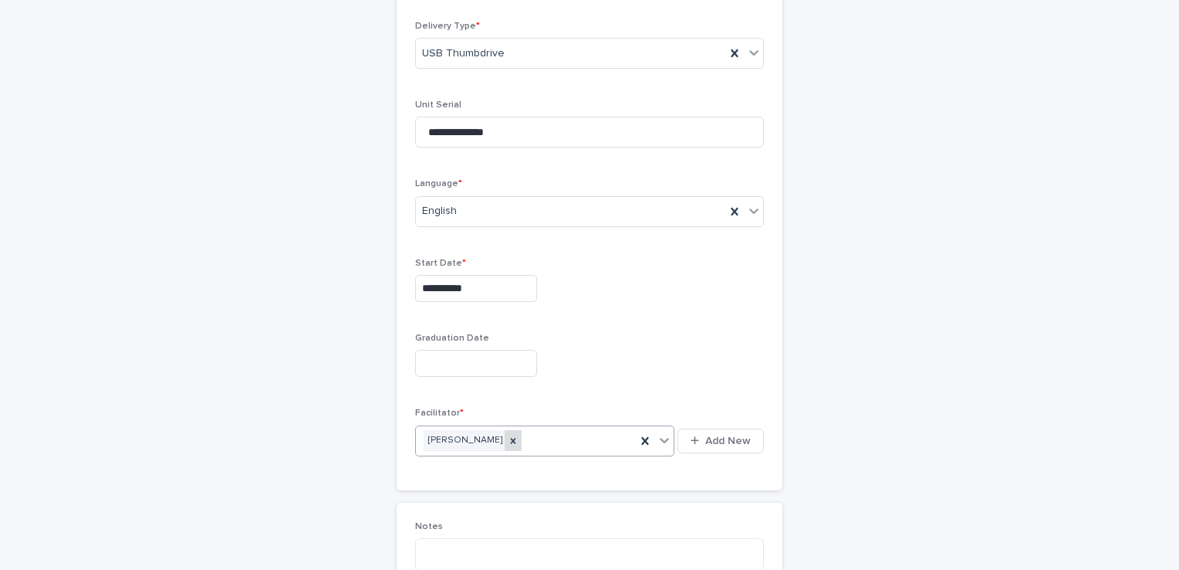
click at [508, 437] on icon at bounding box center [513, 440] width 11 height 11
type input "*"
click at [714, 435] on span "Add New" at bounding box center [728, 440] width 46 height 11
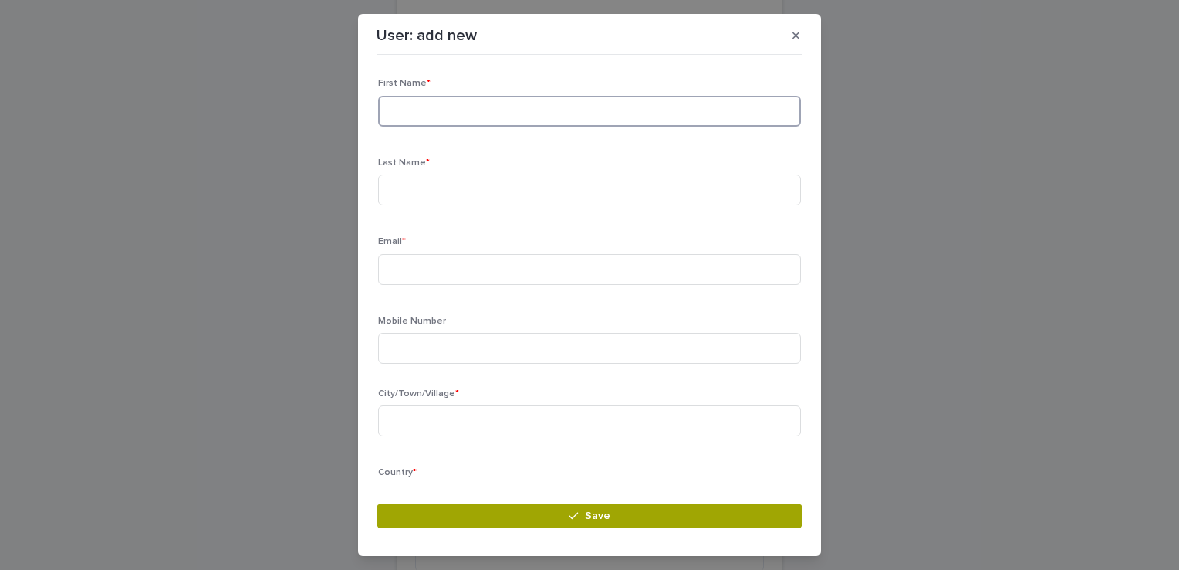
click at [397, 98] on input at bounding box center [589, 111] width 423 height 31
type input "*******"
click at [391, 197] on input at bounding box center [589, 189] width 423 height 31
type input "*******"
click at [404, 273] on input at bounding box center [589, 269] width 423 height 31
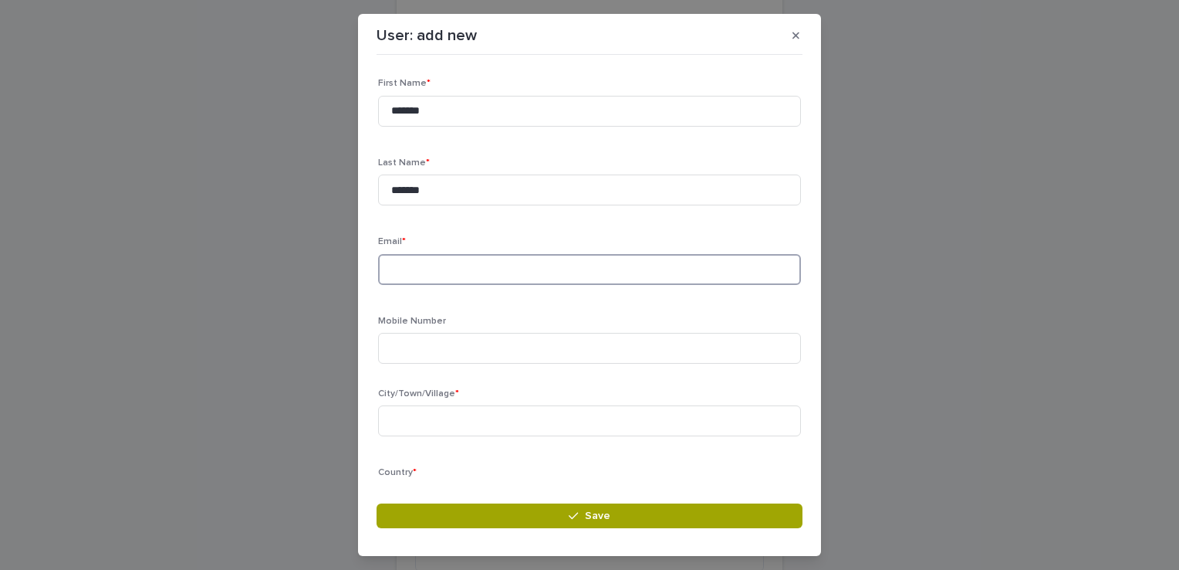
type input "**********"
type input "*********"
type input "**********"
type input "******"
click at [641, 50] on section "**********" at bounding box center [589, 284] width 463 height 541
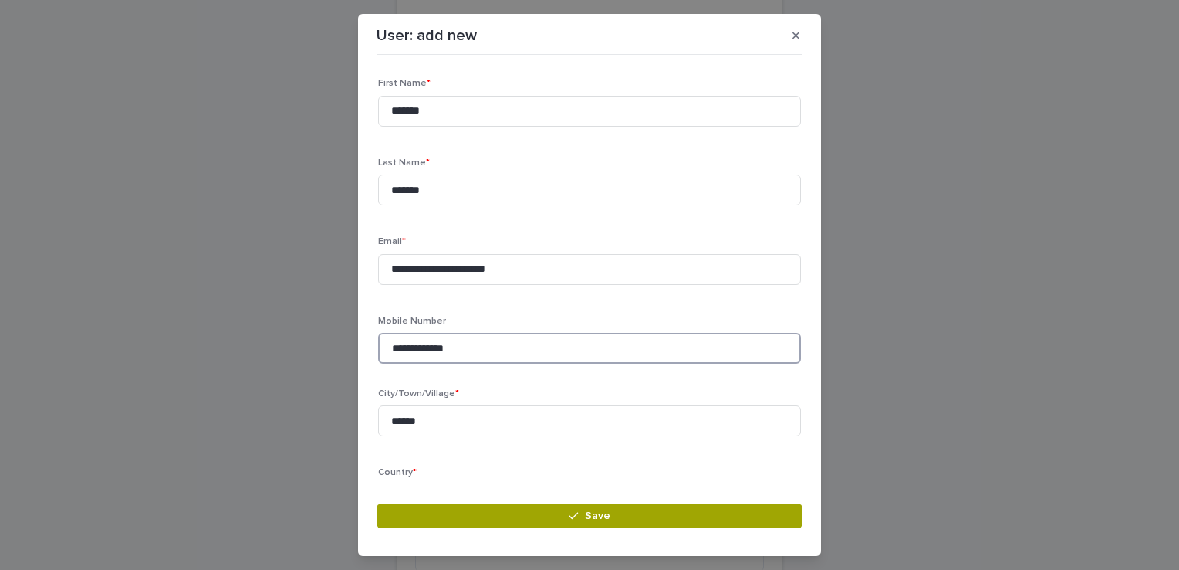
click at [482, 348] on input "**********" at bounding box center [589, 348] width 423 height 31
type input "**********"
click at [432, 421] on input "******" at bounding box center [589, 420] width 423 height 31
type input "*"
type input "********"
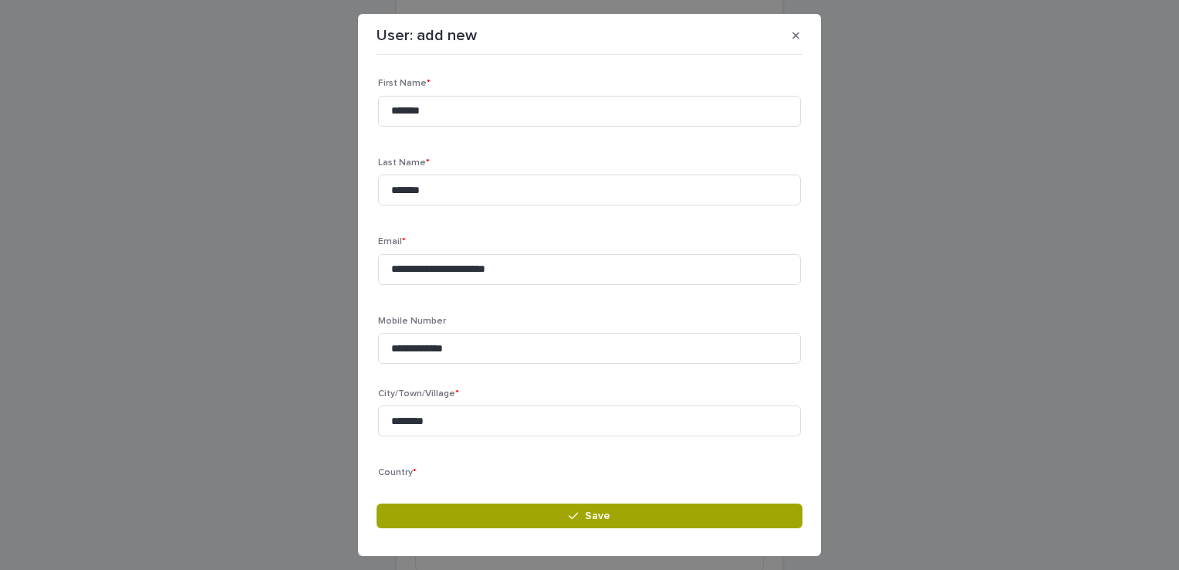
click at [790, 227] on div "**********" at bounding box center [590, 272] width 426 height 423
click at [788, 32] on button "button" at bounding box center [795, 35] width 25 height 25
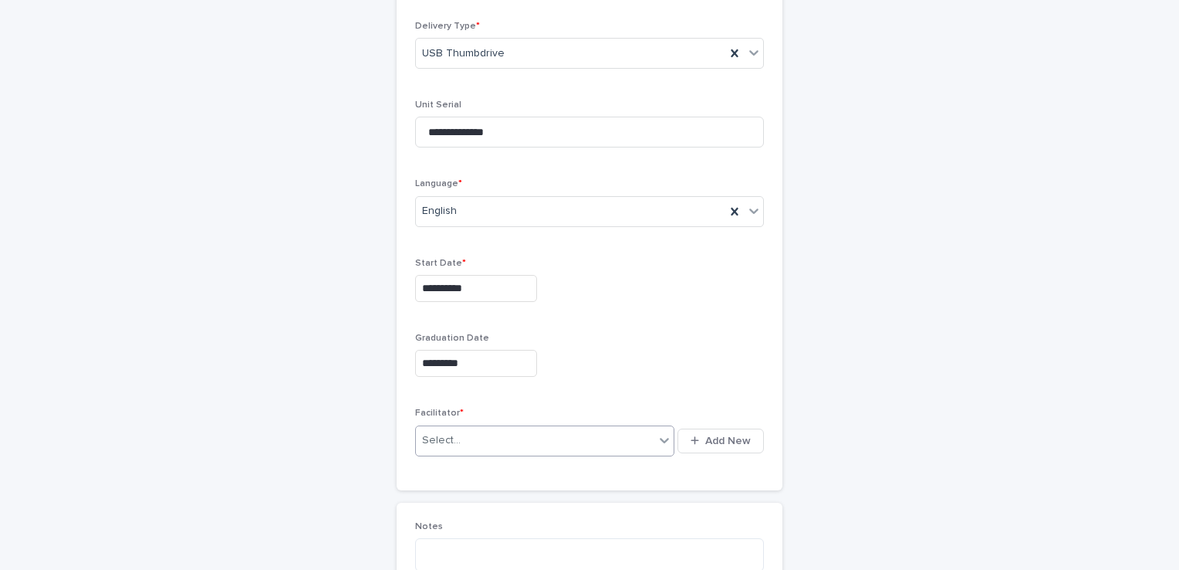
click at [661, 440] on icon at bounding box center [664, 440] width 9 height 5
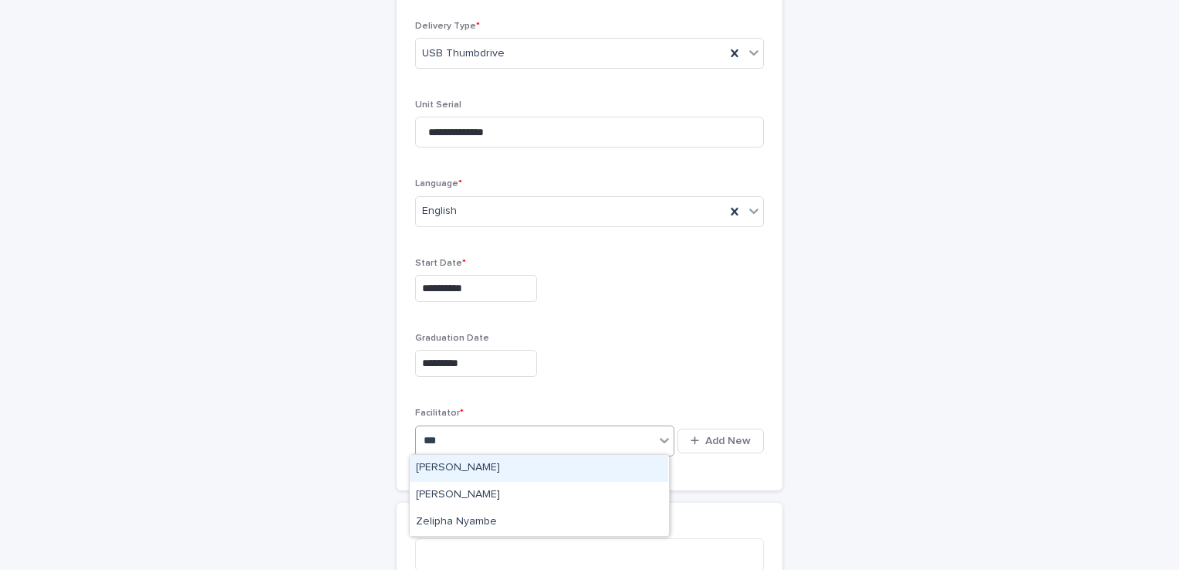
type input "****"
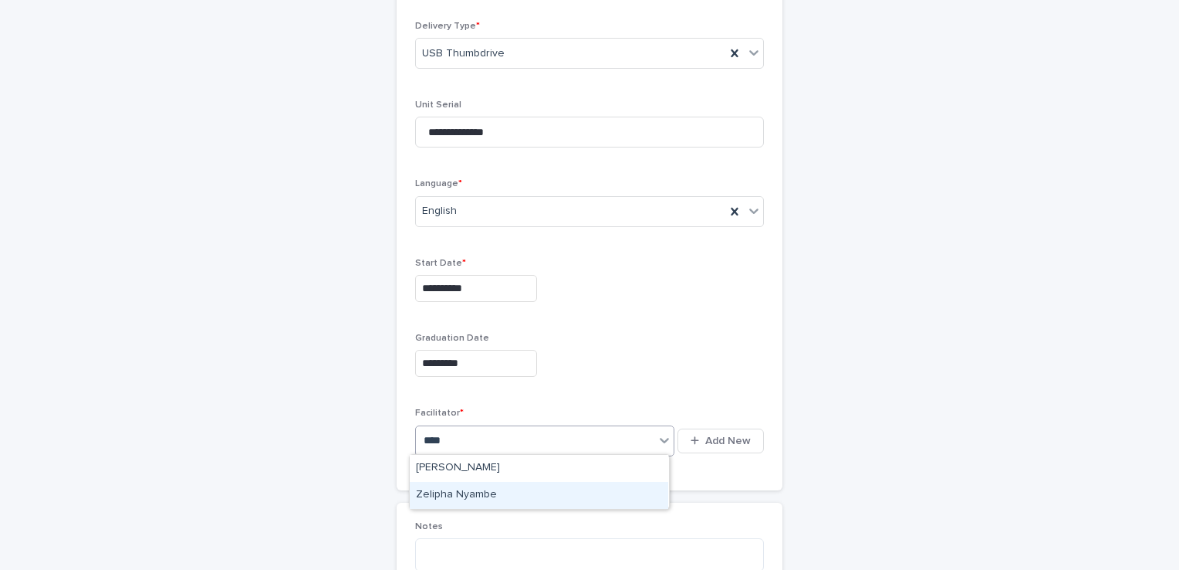
click at [472, 495] on div "Zelipha Nyambe" at bounding box center [539, 495] width 259 height 27
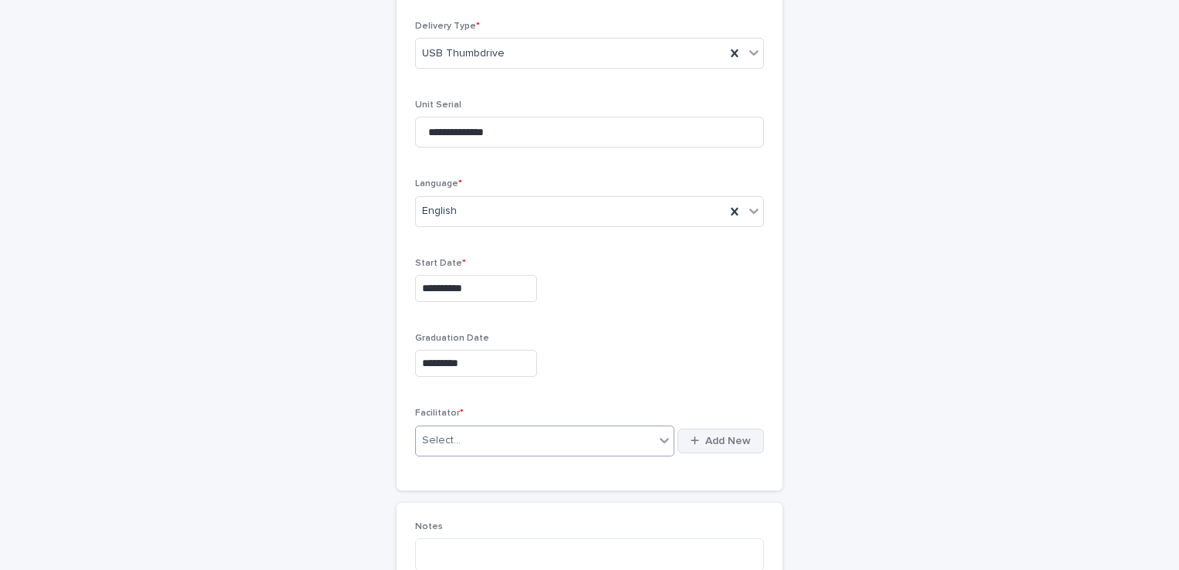
click at [715, 440] on span "Add New" at bounding box center [728, 440] width 46 height 11
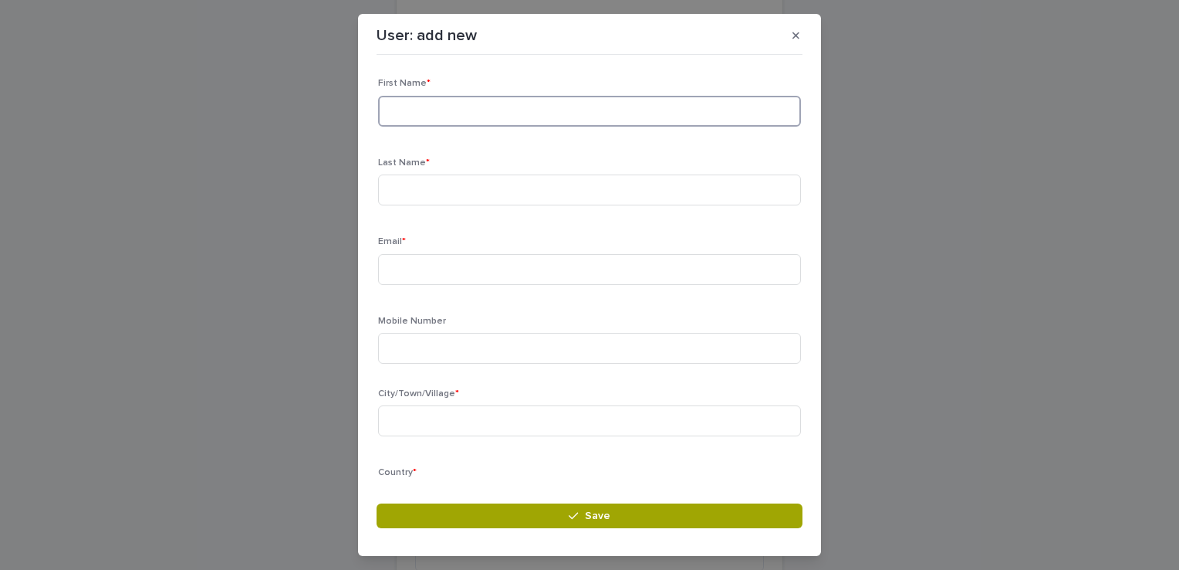
click at [397, 112] on input at bounding box center [589, 111] width 423 height 31
type input "*******"
click at [395, 187] on input at bounding box center [589, 189] width 423 height 31
type input "*******"
click at [395, 276] on input at bounding box center [589, 269] width 423 height 31
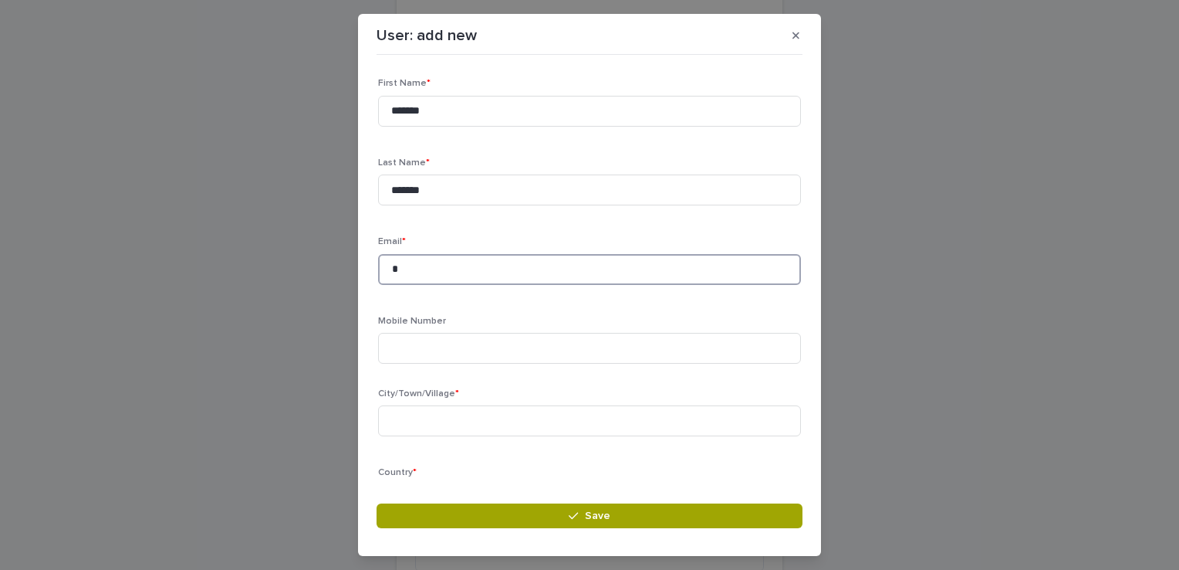
type input "**********"
type input "******"
click at [487, 352] on input "**********" at bounding box center [589, 348] width 423 height 31
type input "**********"
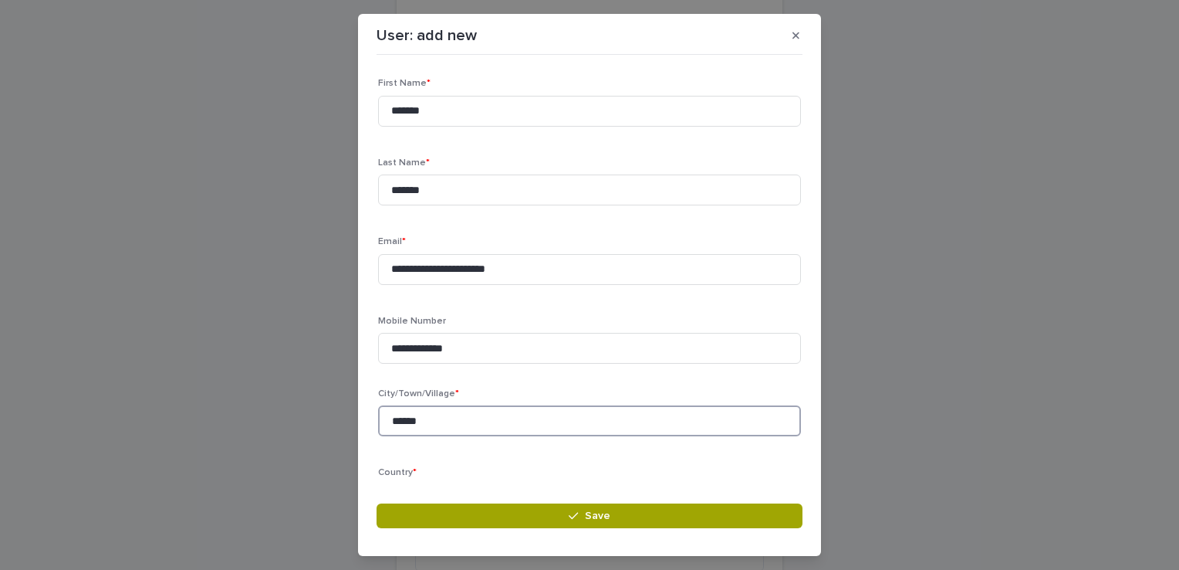
click at [431, 431] on input "******" at bounding box center [589, 420] width 423 height 31
type input "*"
type input "********"
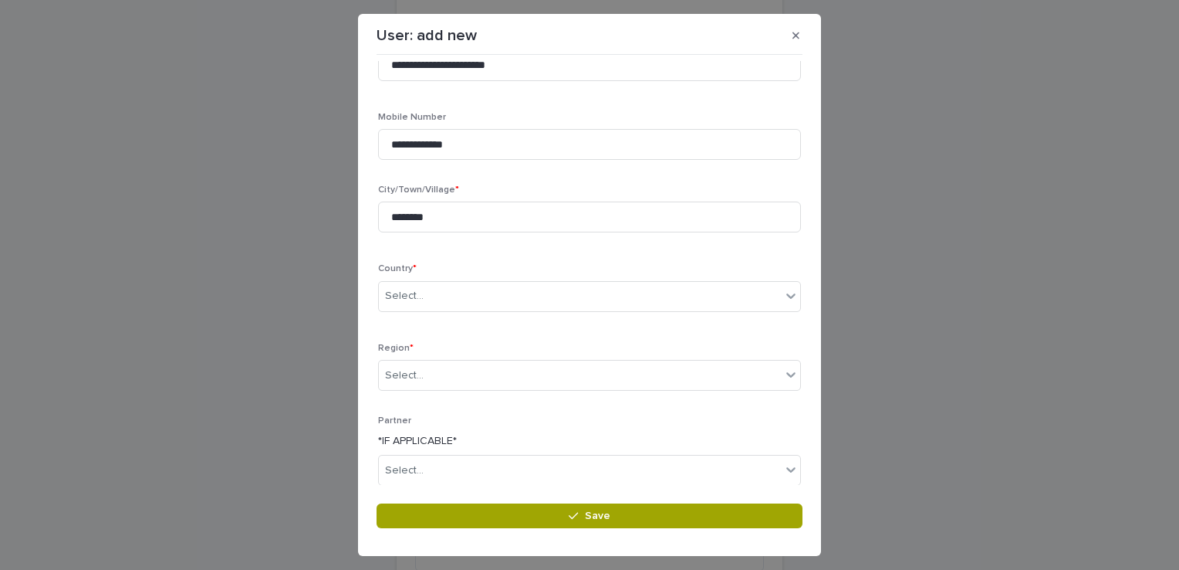
scroll to position [207, 0]
click at [783, 298] on icon at bounding box center [790, 292] width 15 height 15
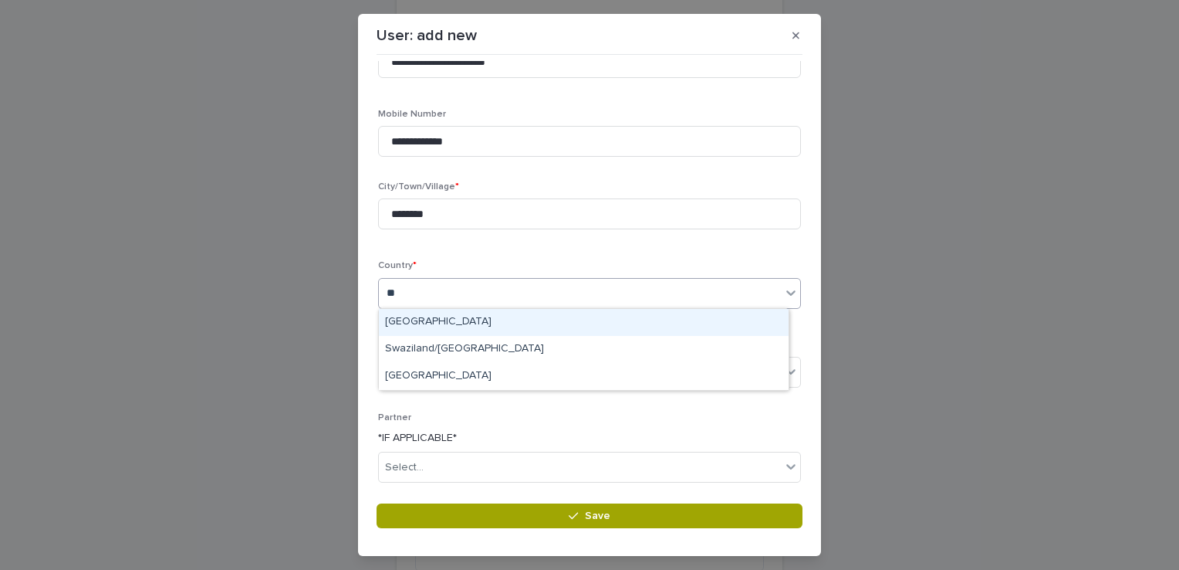
type input "***"
click at [418, 320] on div "[GEOGRAPHIC_DATA]" at bounding box center [584, 322] width 410 height 27
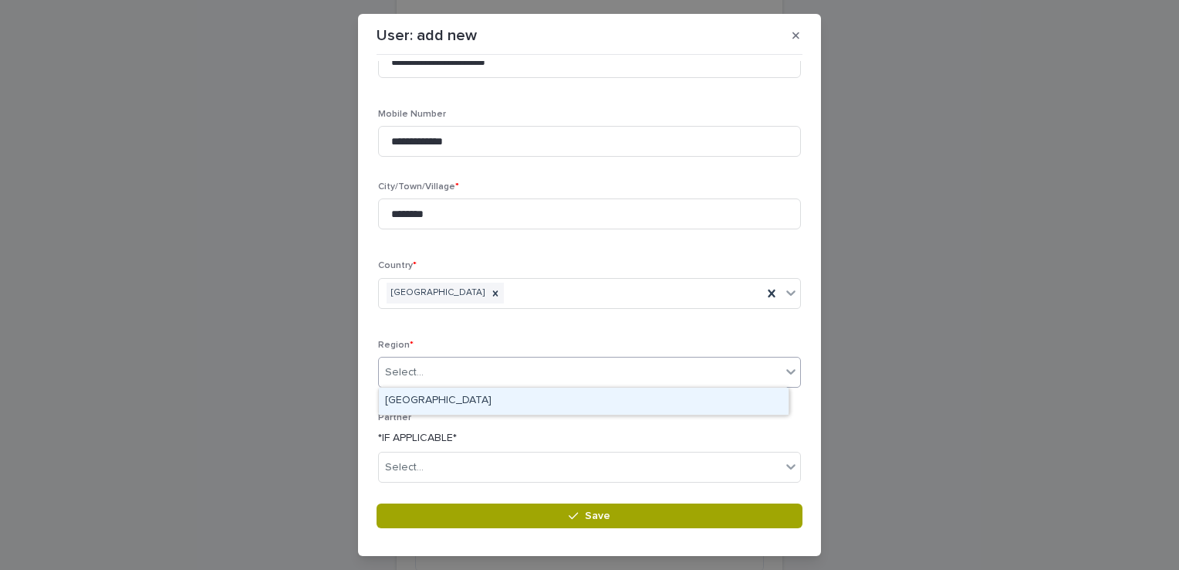
click at [783, 374] on icon at bounding box center [790, 371] width 15 height 15
click at [443, 400] on div "[GEOGRAPHIC_DATA]" at bounding box center [584, 400] width 410 height 27
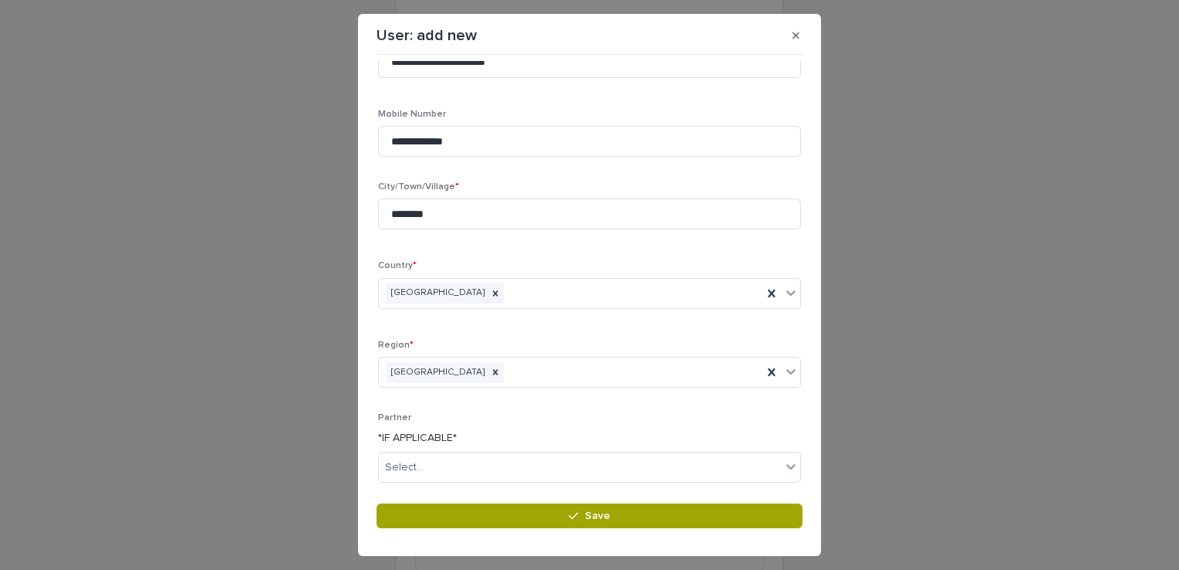
scroll to position [252, 0]
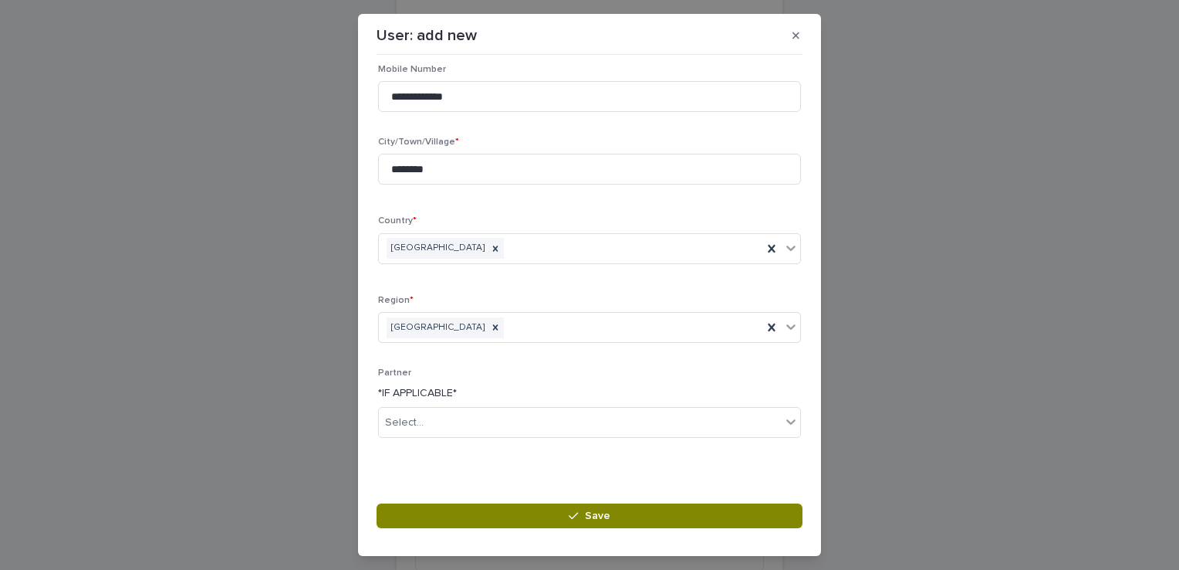
click at [616, 512] on button "Save" at bounding box center [590, 515] width 426 height 25
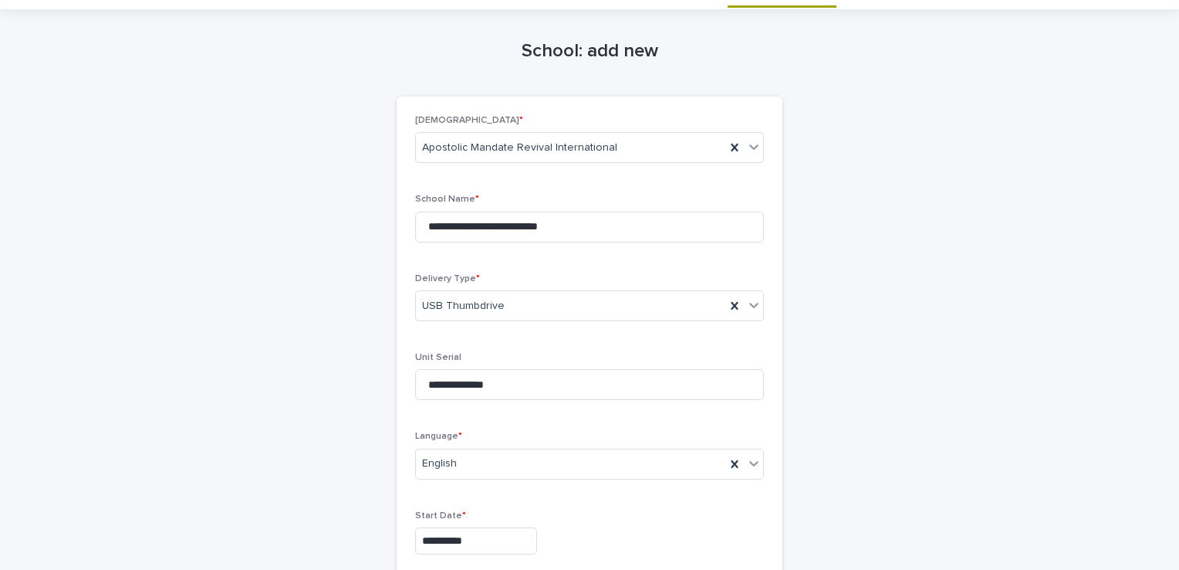
scroll to position [14, 0]
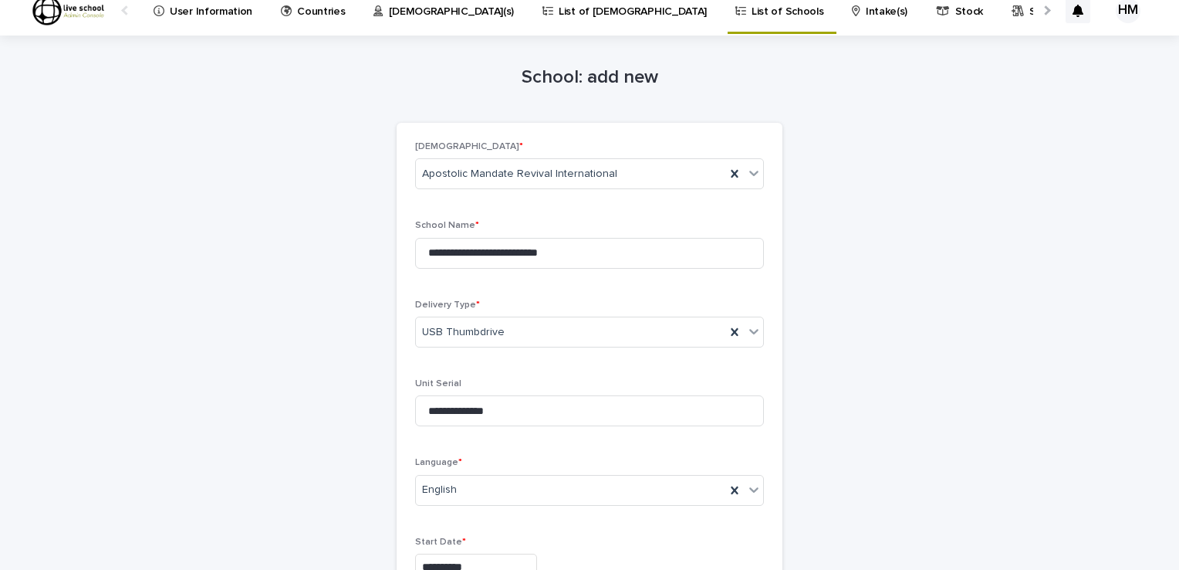
click at [752, 9] on p "List of Schools" at bounding box center [788, 2] width 72 height 32
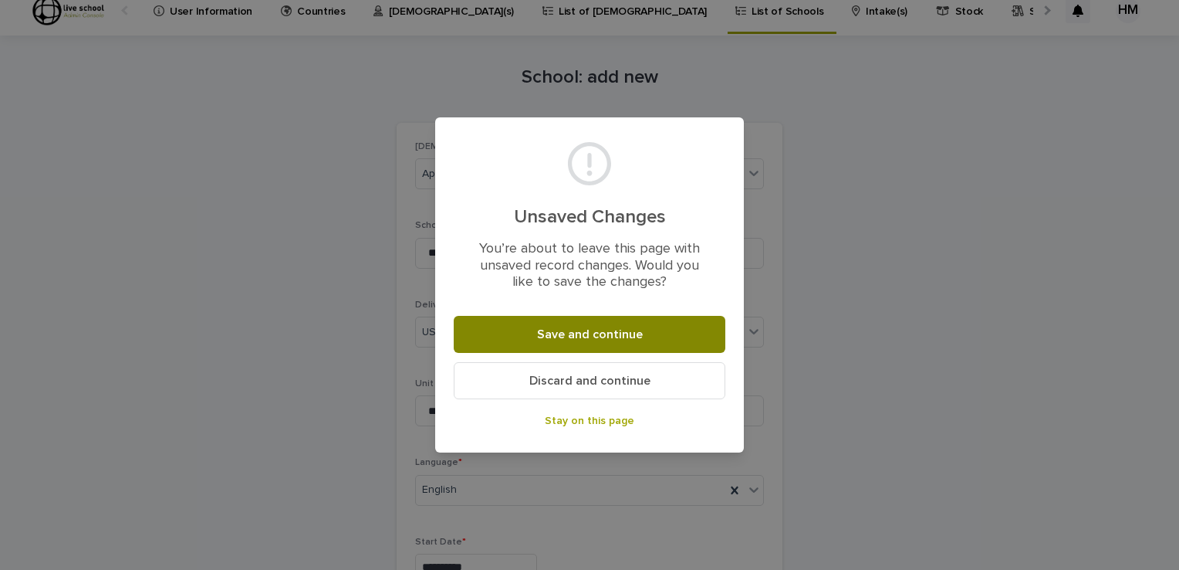
click at [593, 333] on span "Save and continue" at bounding box center [590, 334] width 106 height 12
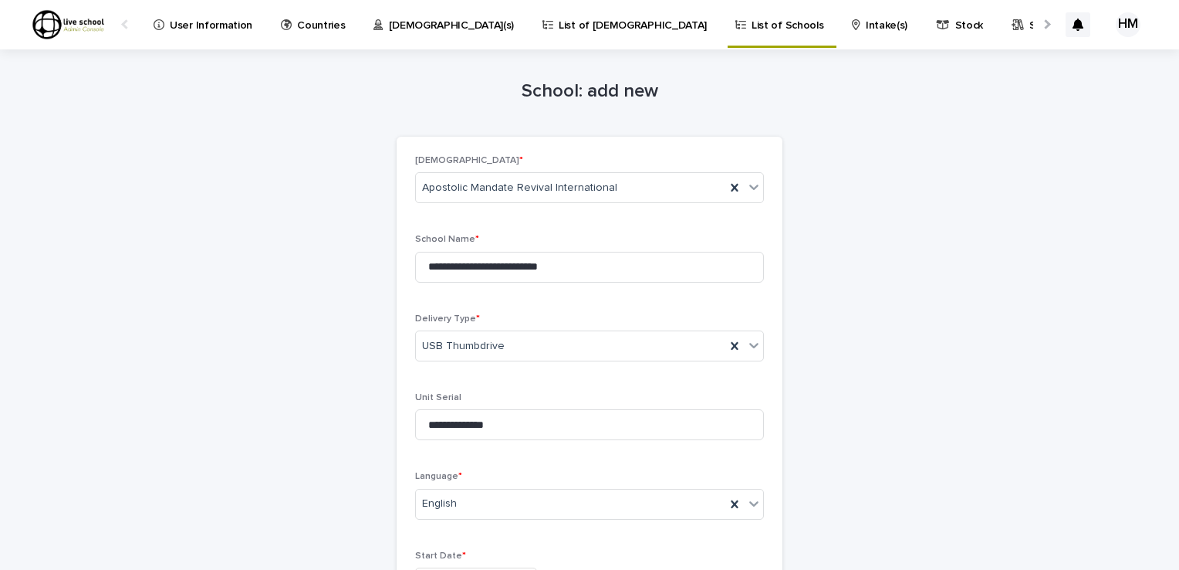
click at [752, 20] on p "List of Schools" at bounding box center [788, 16] width 72 height 32
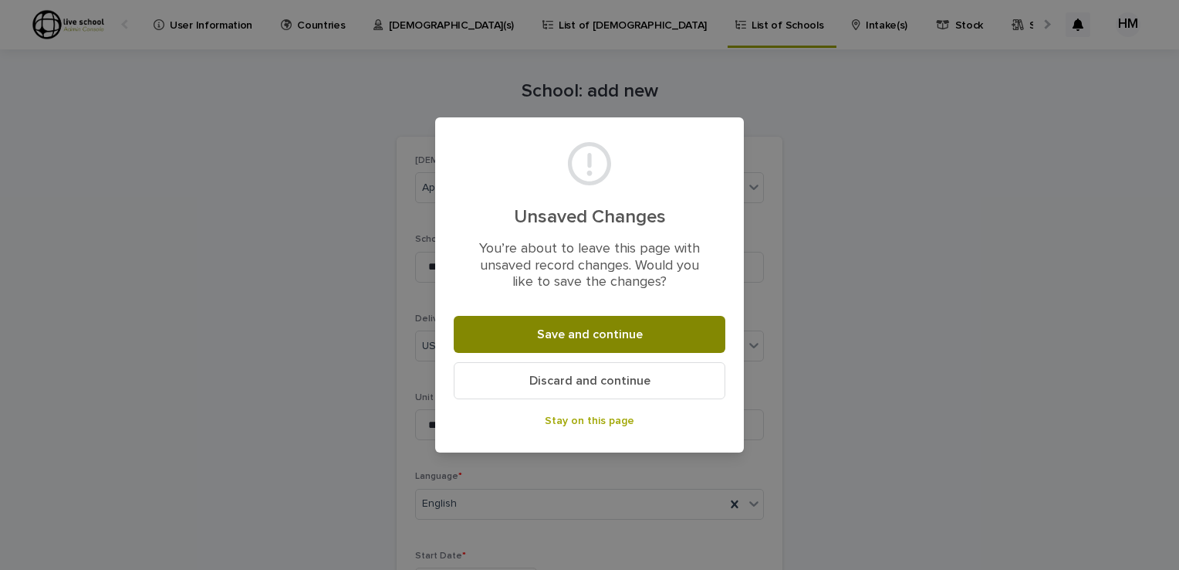
click at [621, 326] on button "Save and continue" at bounding box center [590, 334] width 272 height 37
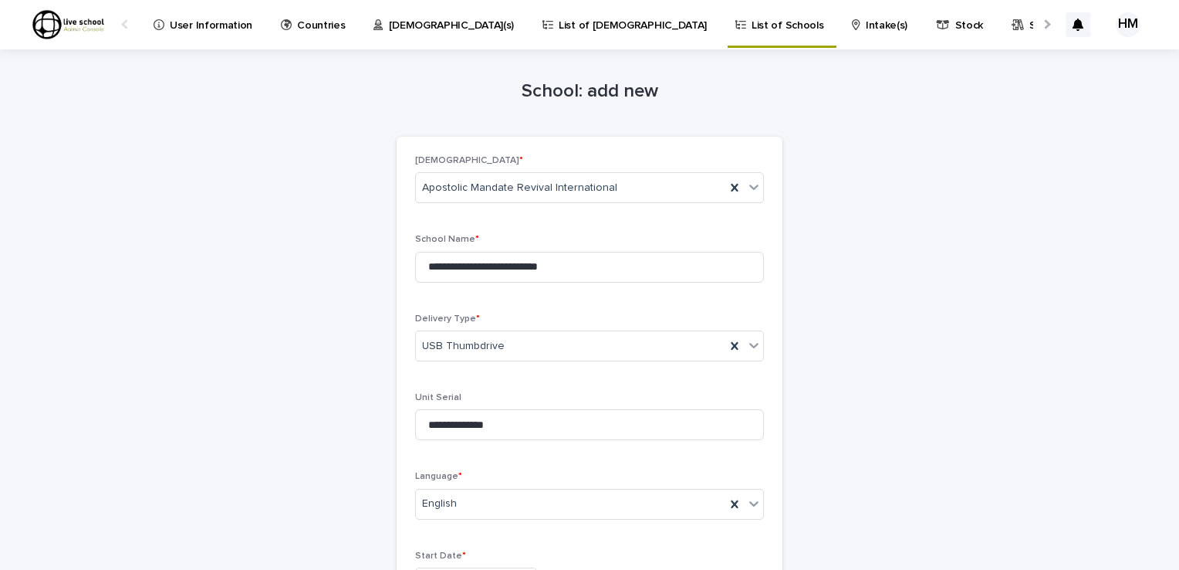
click at [752, 24] on p "List of Schools" at bounding box center [788, 16] width 72 height 32
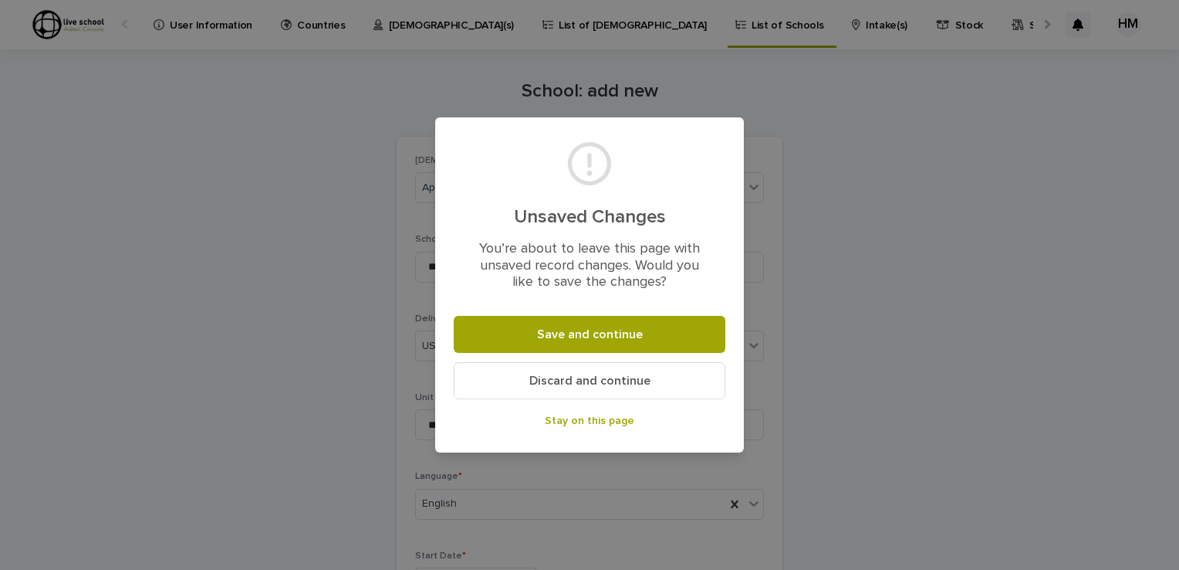
click at [729, 54] on div "Unsaved Changes You’re about to leave this page with unsaved record changes. Wo…" at bounding box center [589, 285] width 1179 height 570
click at [586, 421] on span "Stay on this page" at bounding box center [590, 420] width 90 height 11
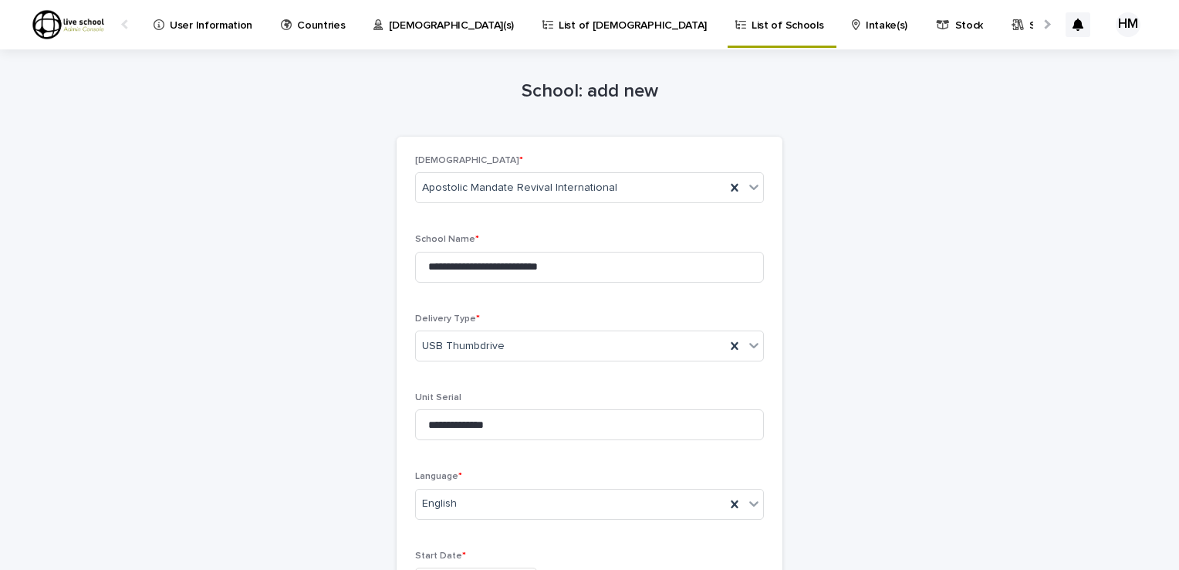
click at [866, 24] on p "Intake(s)" at bounding box center [887, 16] width 42 height 32
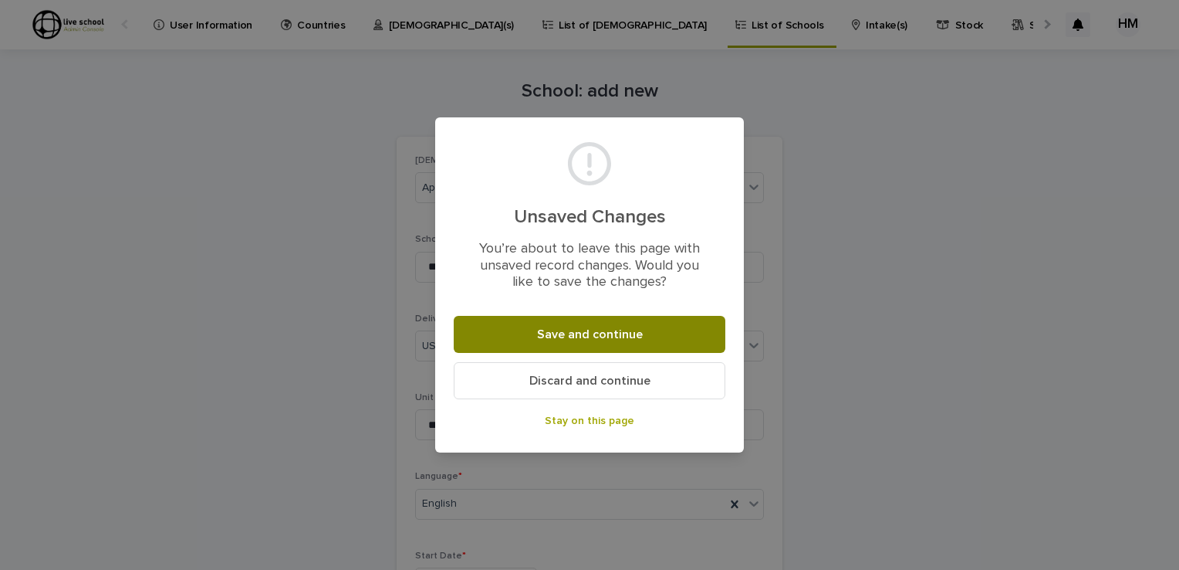
click at [602, 338] on span "Save and continue" at bounding box center [590, 334] width 106 height 12
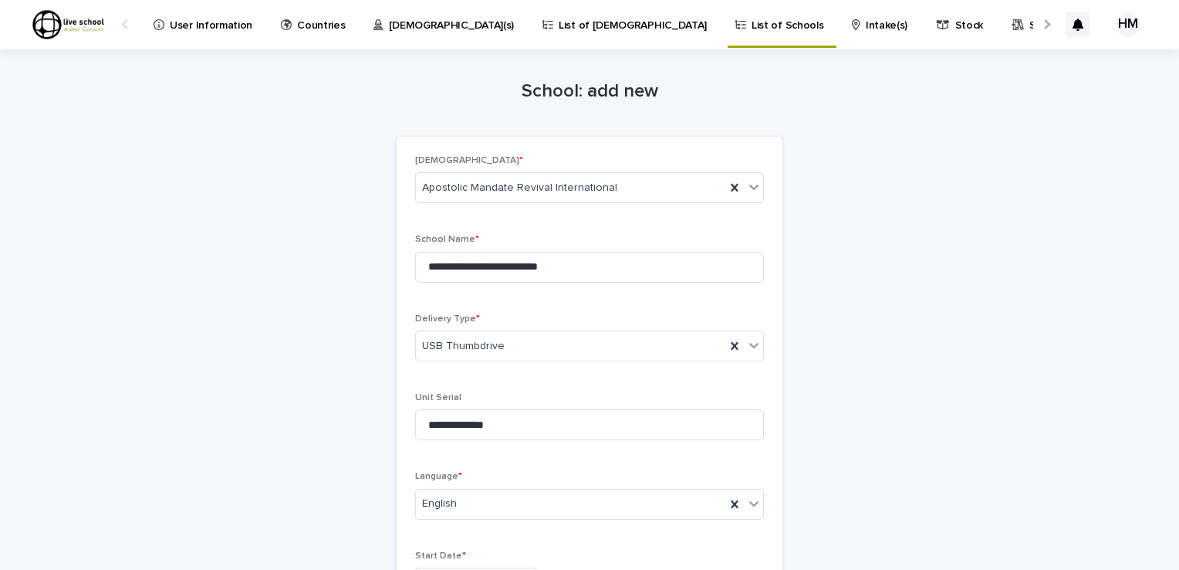
click at [559, 24] on p "List of [DEMOGRAPHIC_DATA]" at bounding box center [633, 16] width 148 height 32
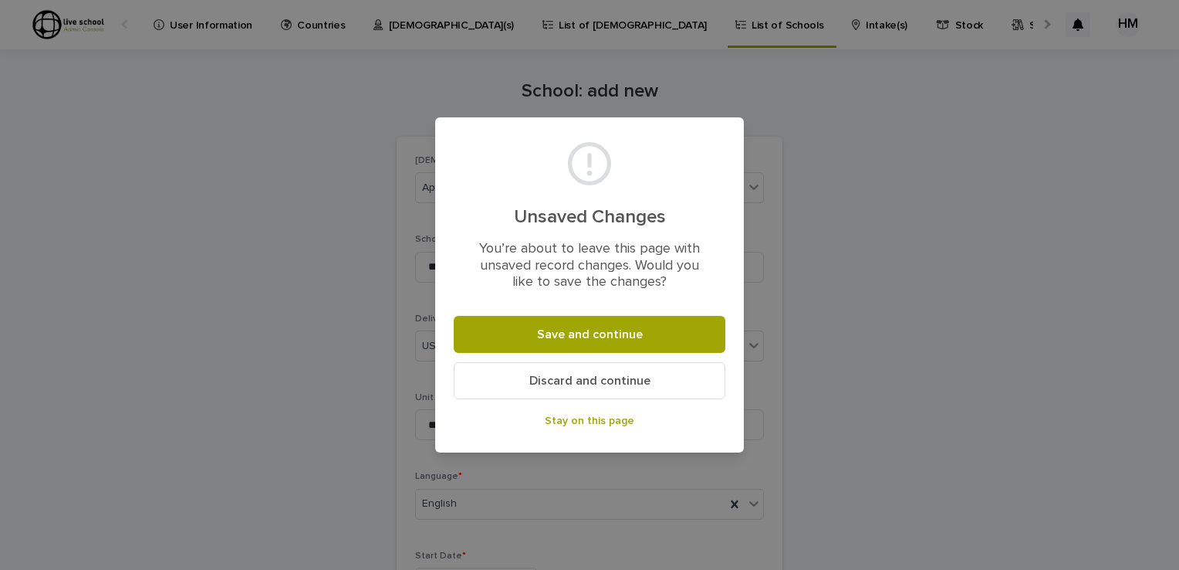
click at [399, 24] on div "Unsaved Changes You’re about to leave this page with unsaved record changes. Wo…" at bounding box center [589, 285] width 1179 height 570
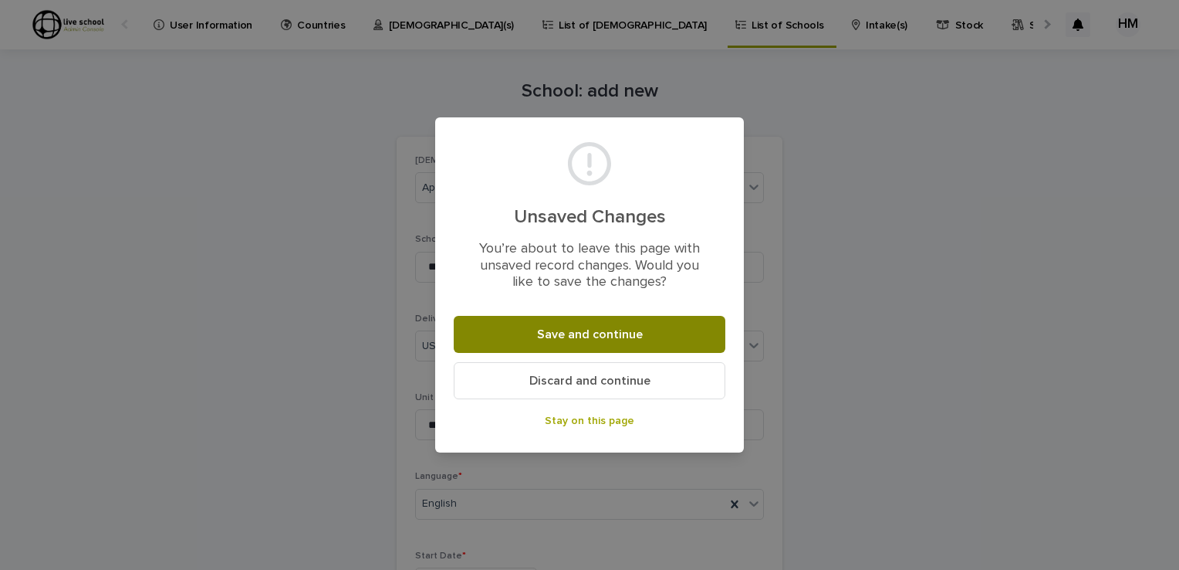
click at [568, 333] on span "Save and continue" at bounding box center [590, 334] width 106 height 12
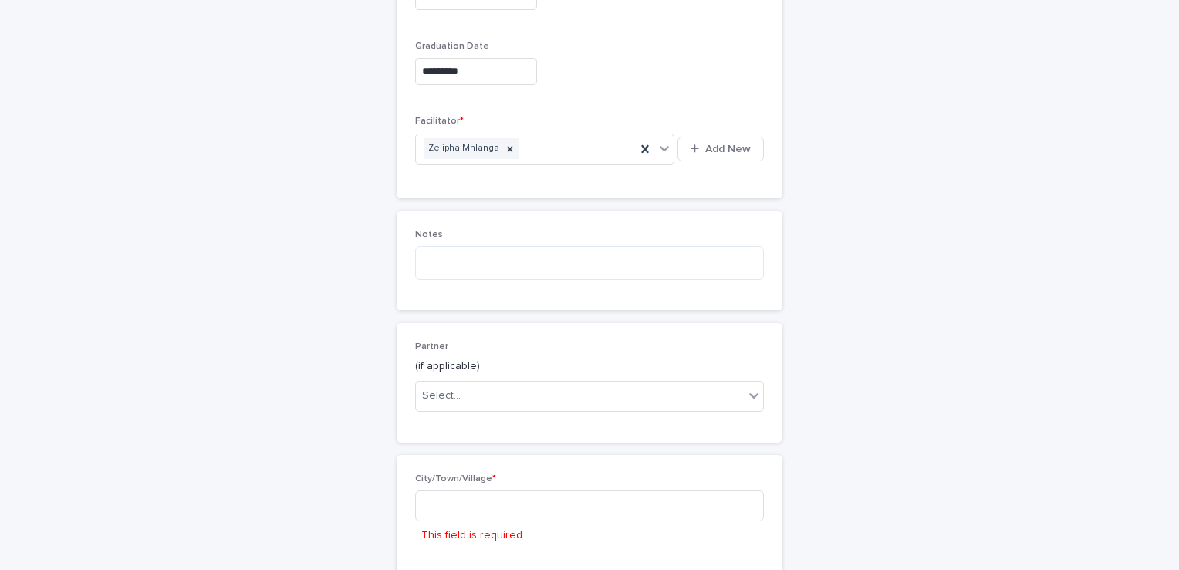
scroll to position [593, 0]
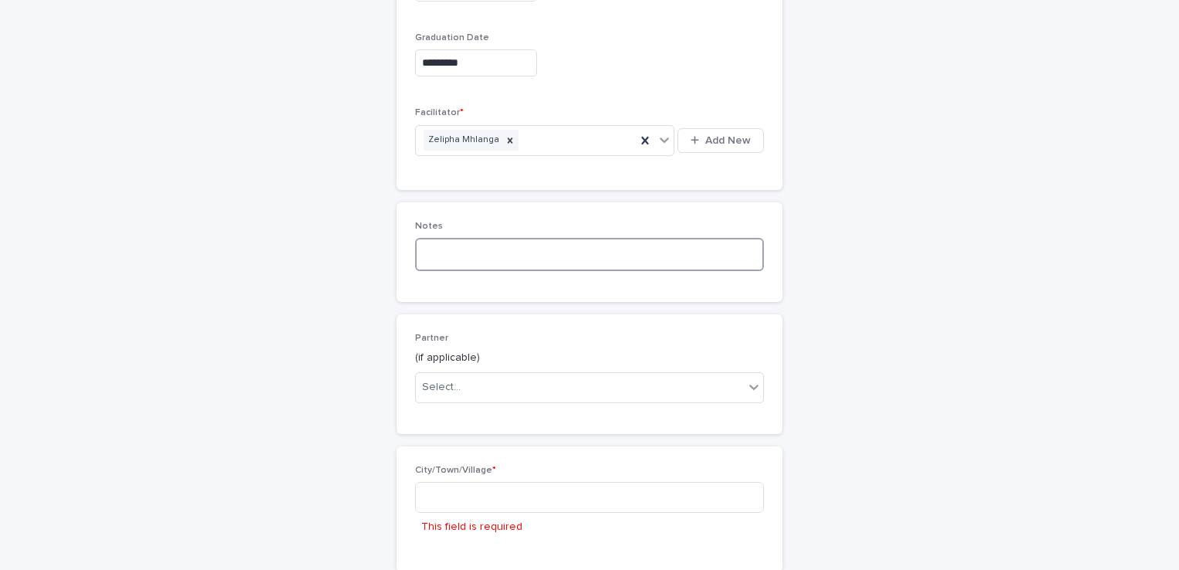
drag, startPoint x: 436, startPoint y: 268, endPoint x: 421, endPoint y: 247, distance: 25.5
click at [421, 247] on textarea at bounding box center [589, 254] width 349 height 33
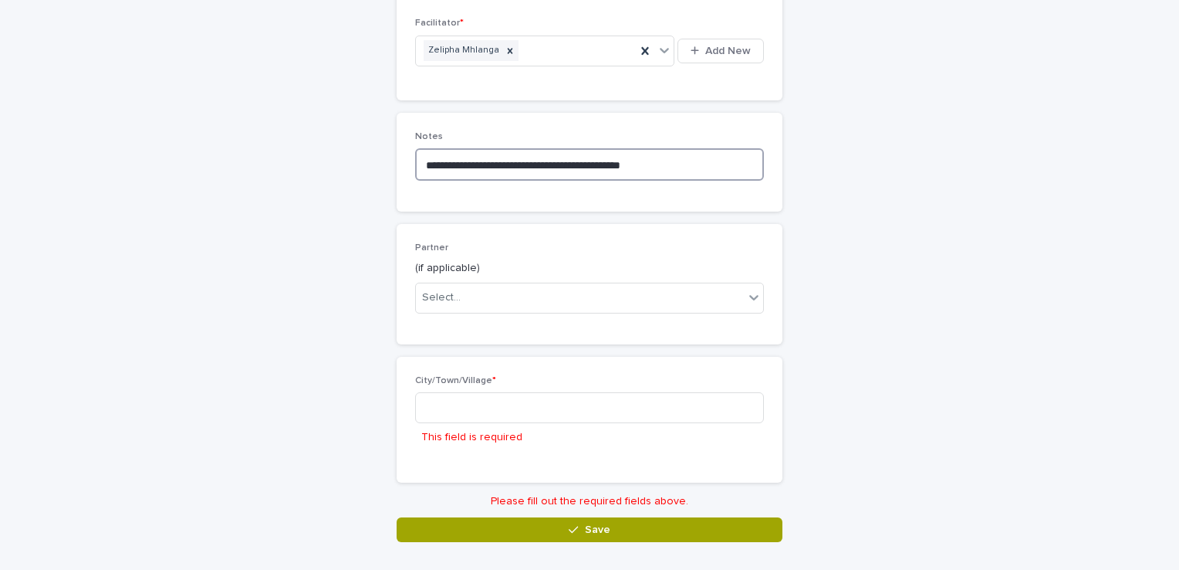
scroll to position [729, 0]
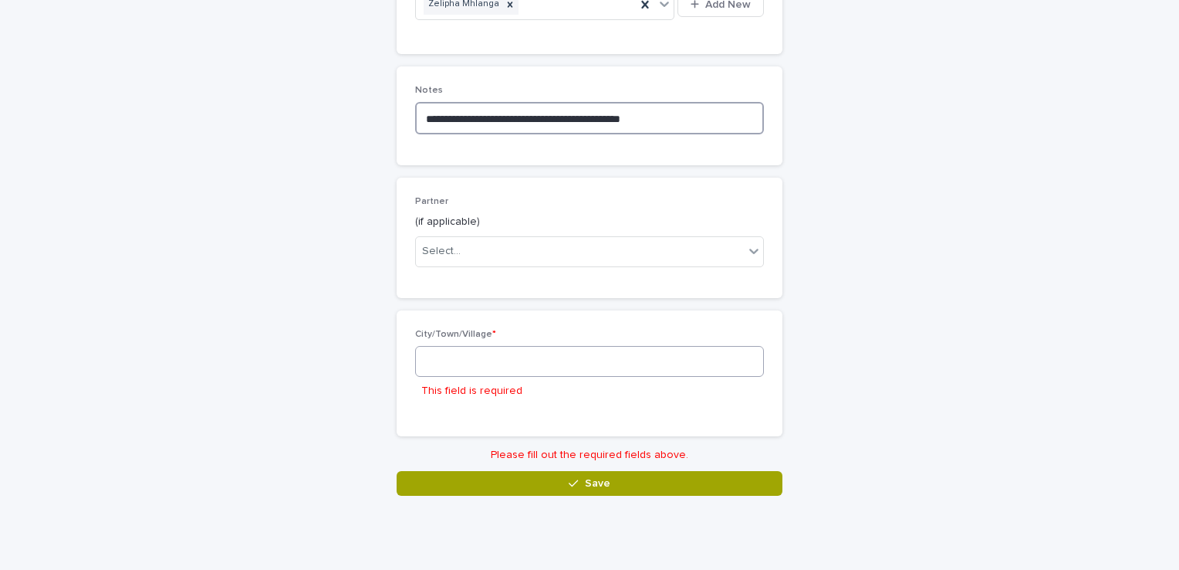
type textarea "**********"
click at [427, 363] on input at bounding box center [589, 361] width 349 height 31
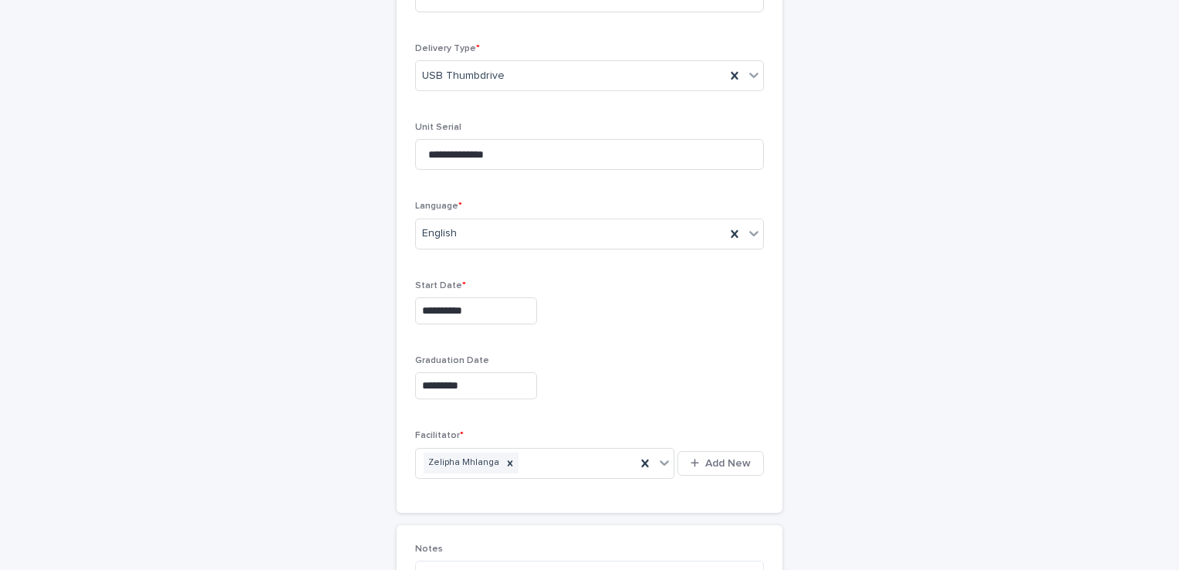
scroll to position [262, 0]
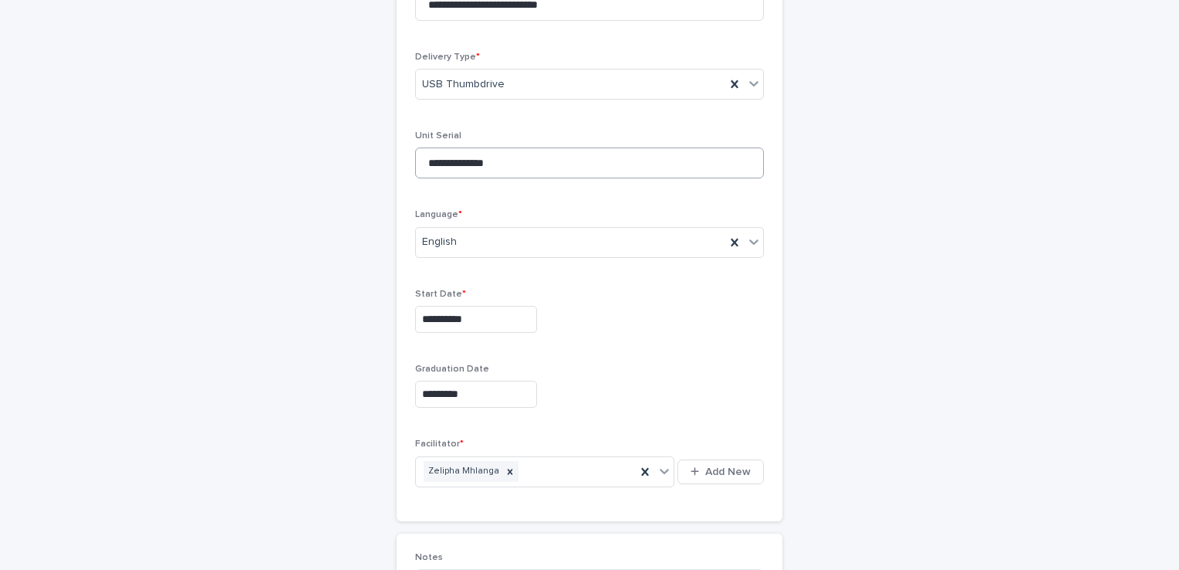
type input "********"
click at [494, 163] on input "**********" at bounding box center [589, 162] width 349 height 31
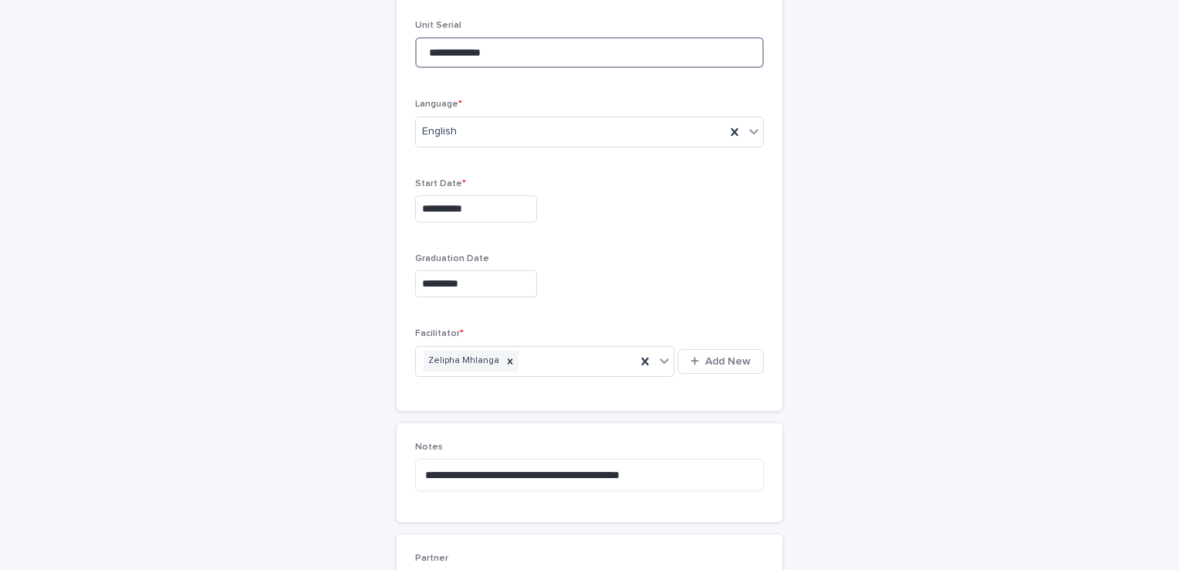
scroll to position [678, 0]
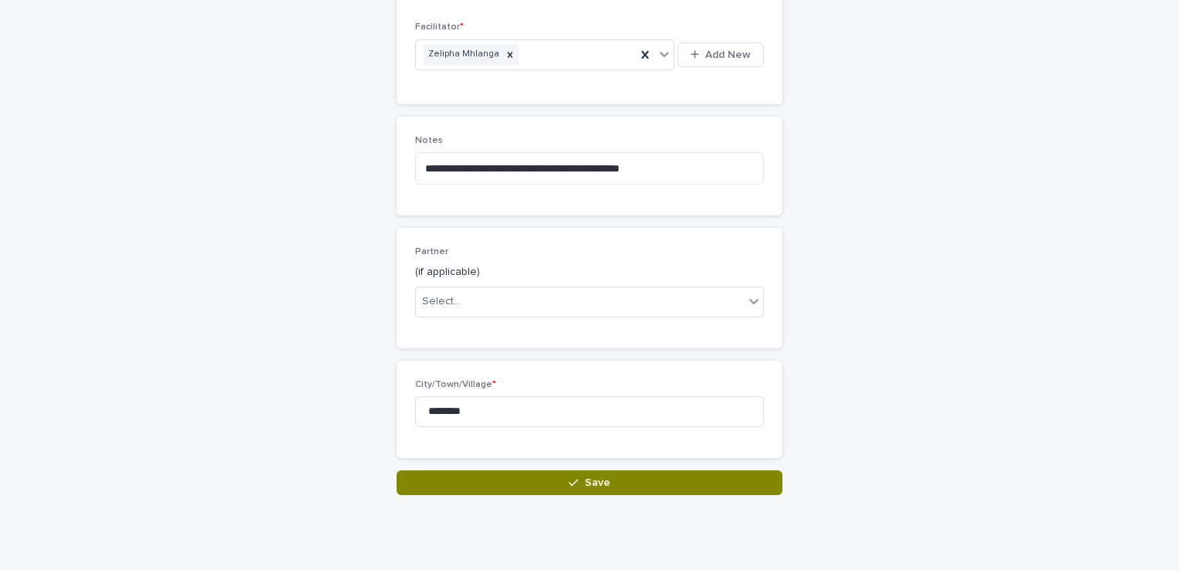
type input "**********"
click at [608, 477] on button "Save" at bounding box center [590, 482] width 386 height 25
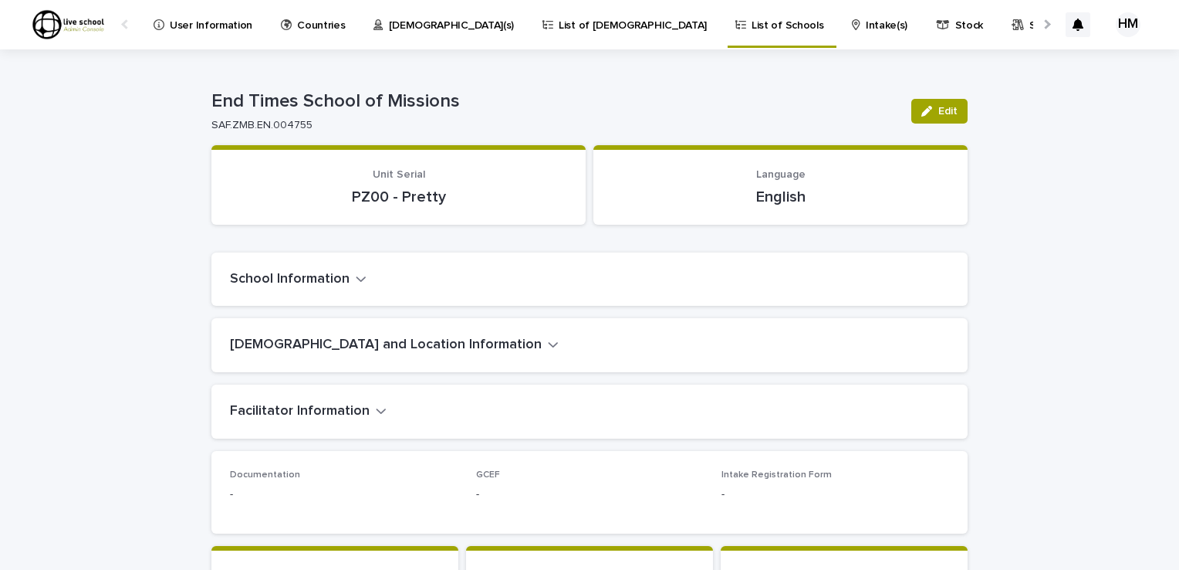
click at [1114, 193] on div "Loading... Saving… Loading... Saving… End Times School of Missions Edit End Tim…" at bounding box center [589, 560] width 1179 height 1023
click at [1116, 21] on div "HM" at bounding box center [1128, 24] width 25 height 25
click at [1065, 60] on p "Log Out" at bounding box center [1113, 65] width 97 height 26
